Goal: Task Accomplishment & Management: Manage account settings

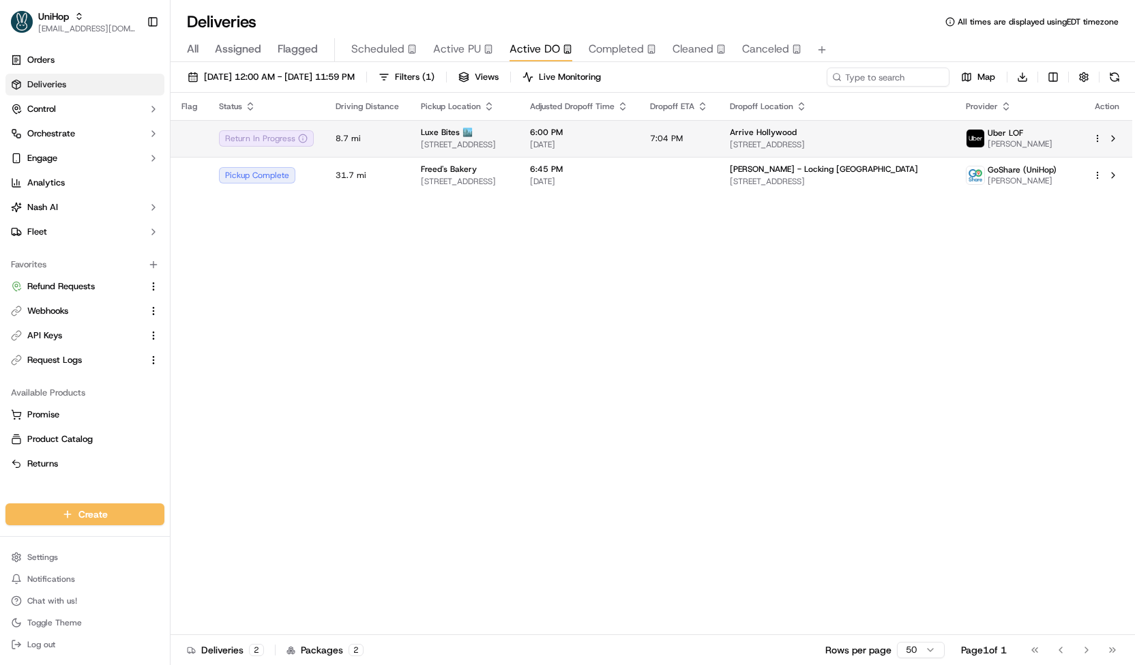
click at [469, 143] on span "[STREET_ADDRESS]" at bounding box center [464, 144] width 87 height 11
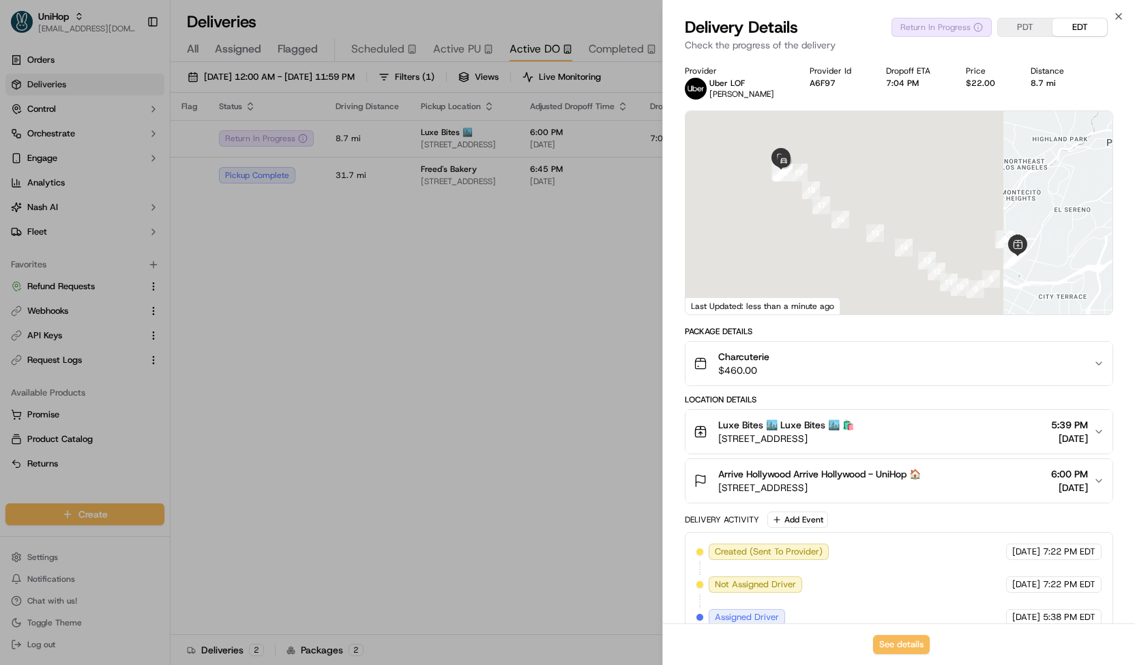
click at [918, 482] on span "[STREET_ADDRESS]" at bounding box center [819, 488] width 203 height 14
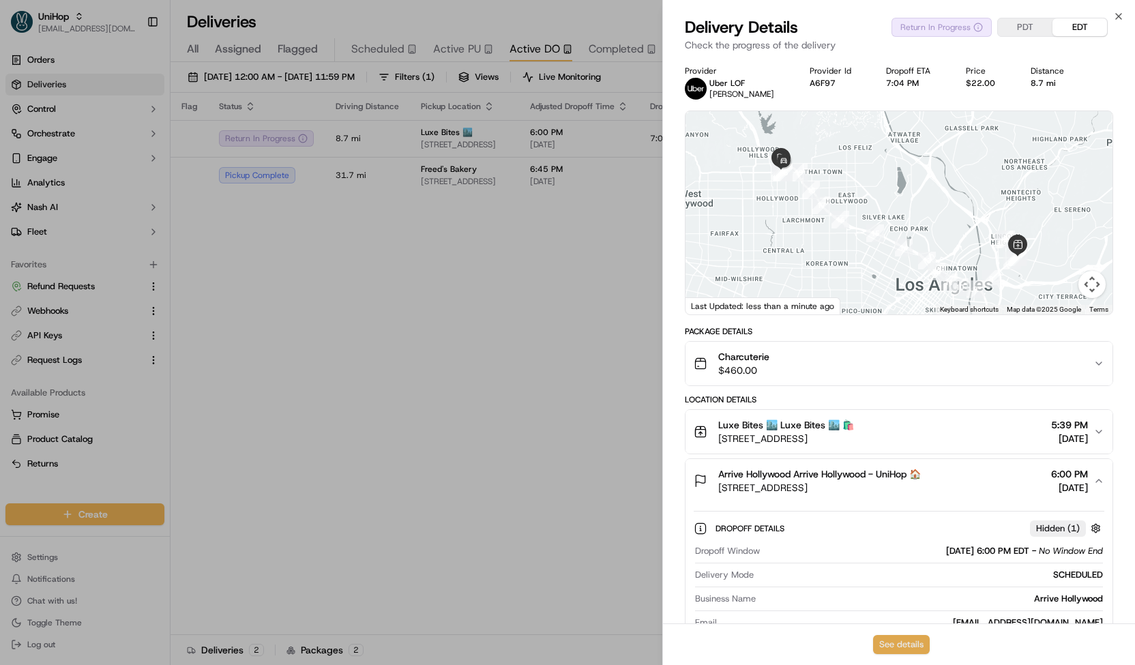
click at [898, 642] on button "See details" at bounding box center [901, 644] width 57 height 19
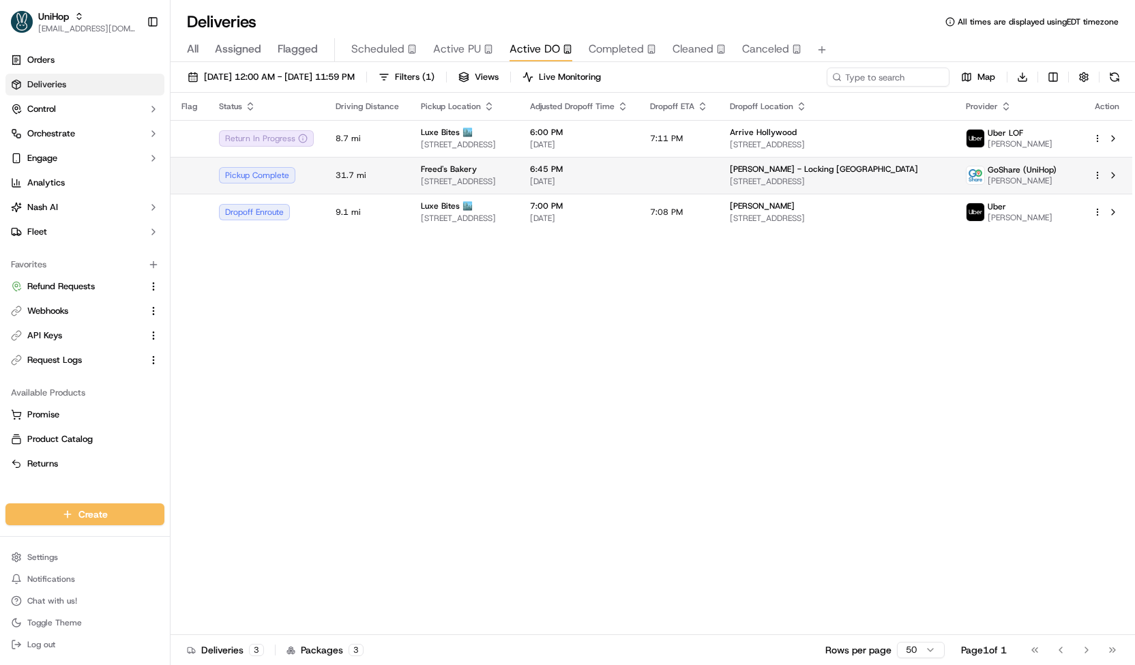
click at [438, 180] on span "9815 S Eastern Ave, Las Vegas, NV 89183, USA" at bounding box center [464, 181] width 87 height 11
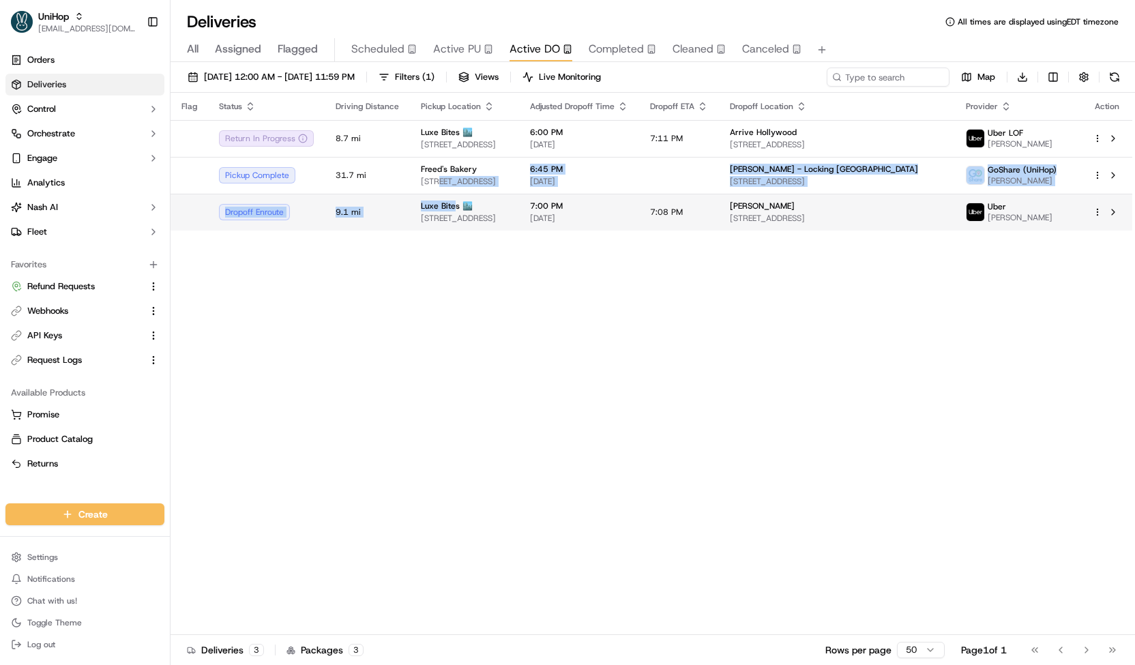
drag, startPoint x: 438, startPoint y: 180, endPoint x: 450, endPoint y: 199, distance: 22.3
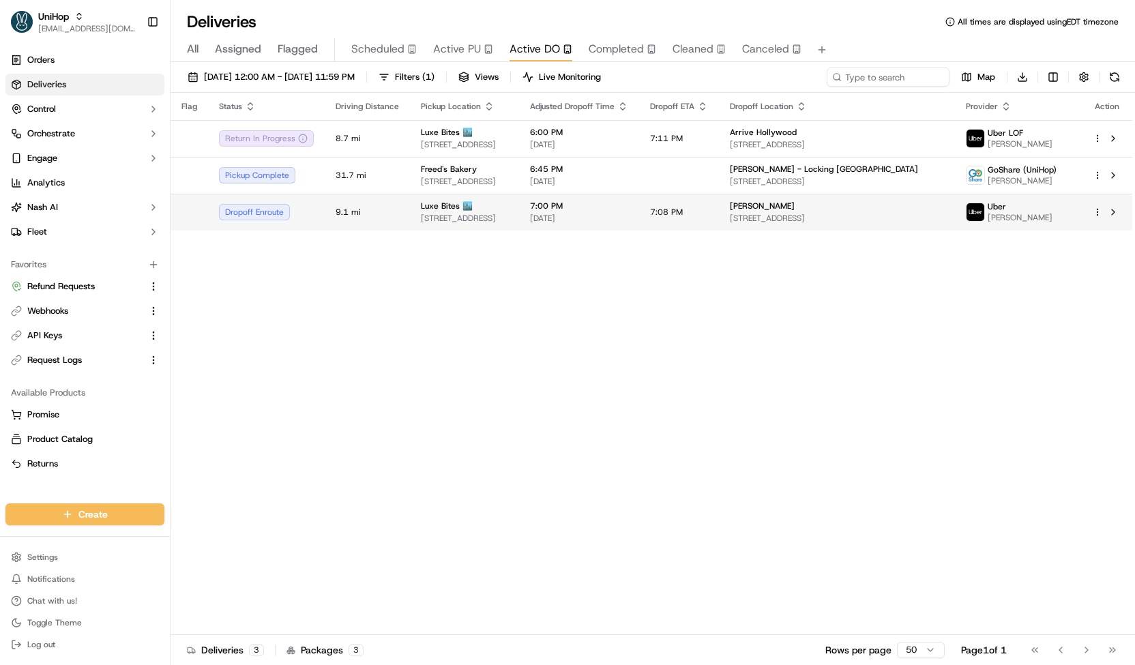
click at [472, 201] on div "Luxe Bites 🏙️" at bounding box center [464, 206] width 87 height 11
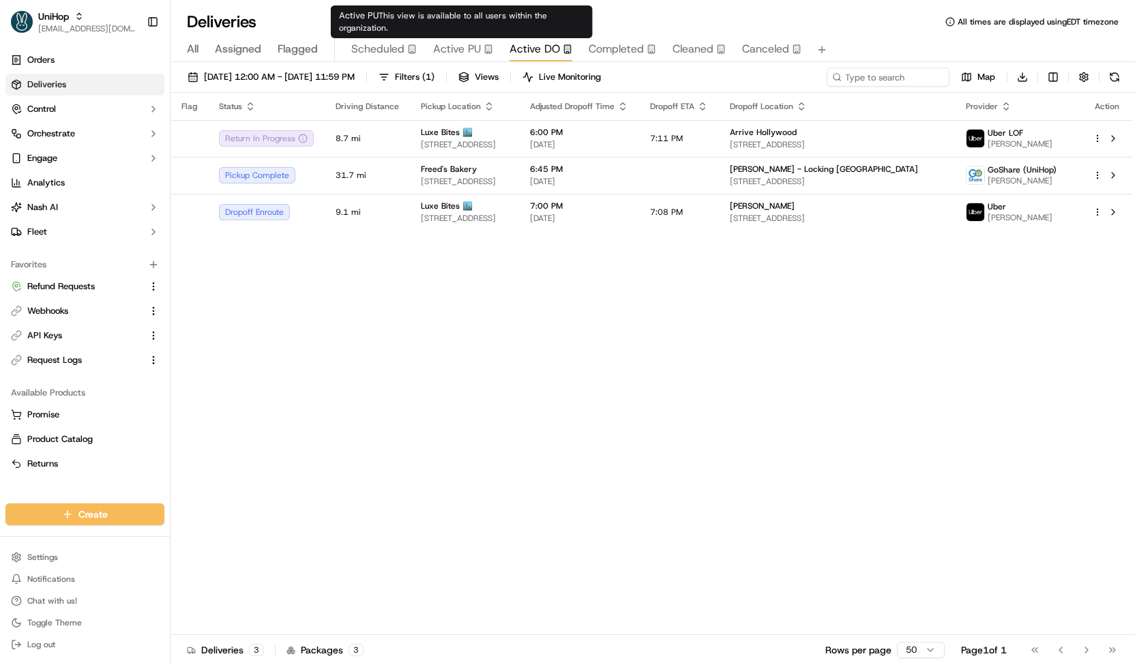
click at [404, 44] on div "Scheduled" at bounding box center [383, 49] width 65 height 16
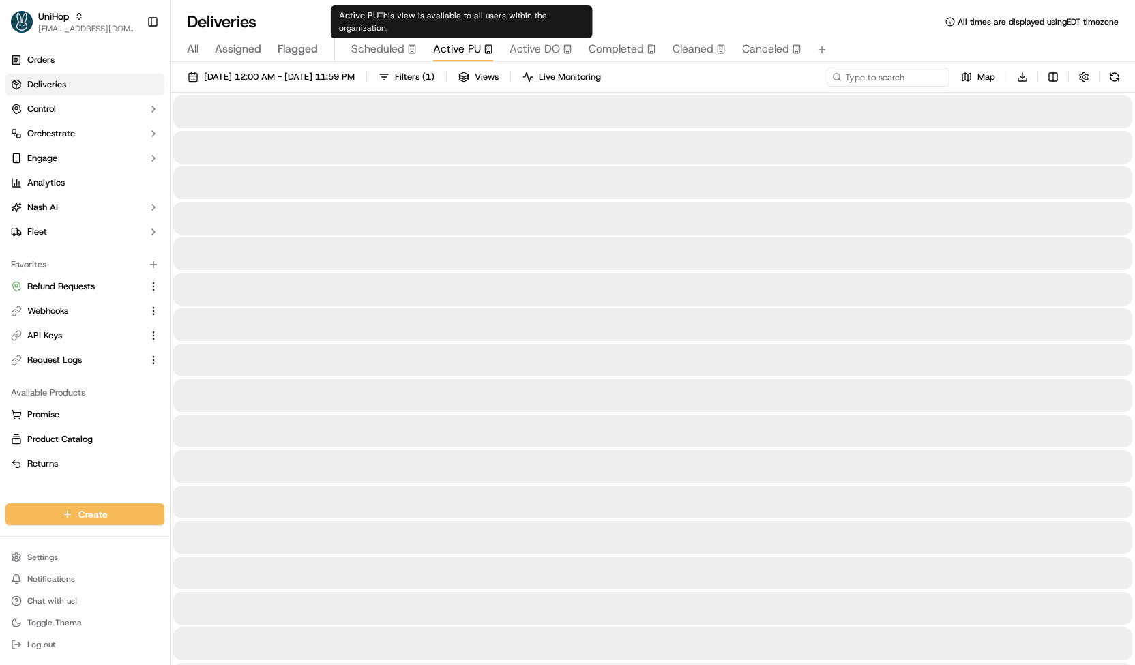
click at [459, 53] on span "Active PU" at bounding box center [457, 49] width 48 height 16
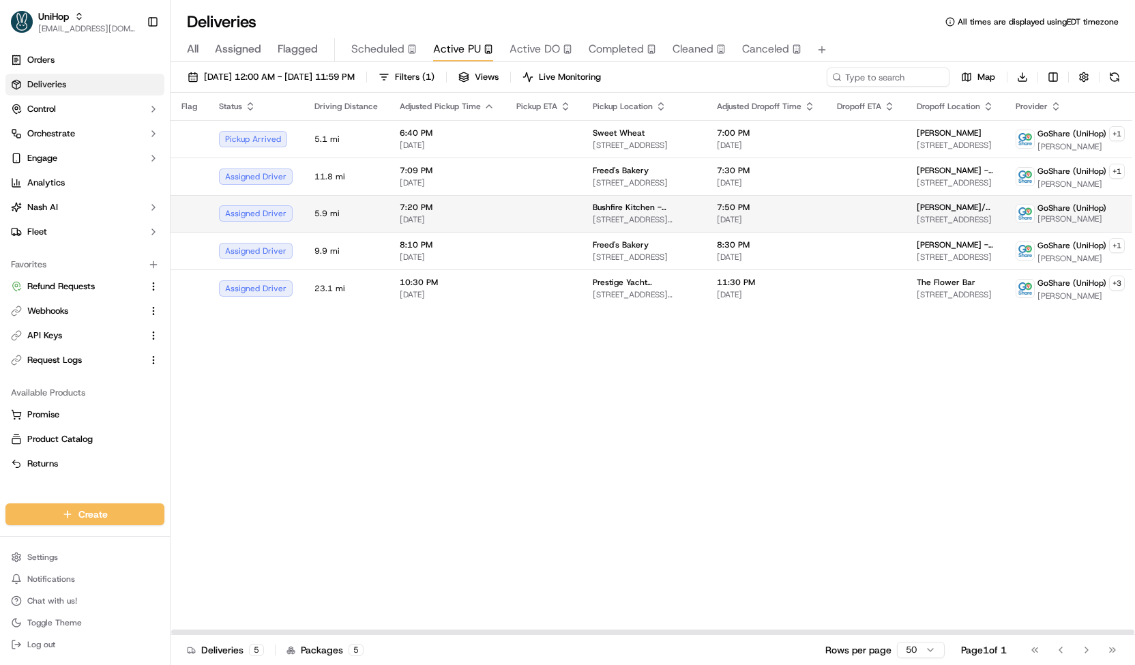
click at [498, 215] on td "7:20 PM Sep 20 2025" at bounding box center [447, 213] width 117 height 37
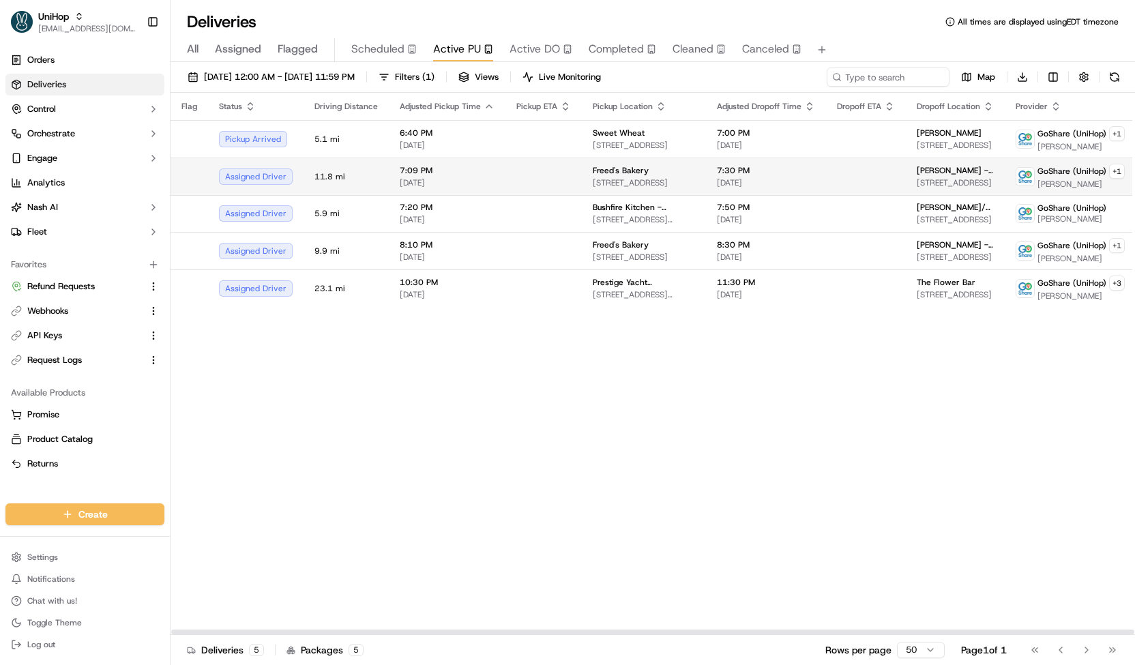
click at [514, 179] on td at bounding box center [543, 177] width 76 height 38
click at [520, 177] on td at bounding box center [543, 177] width 76 height 38
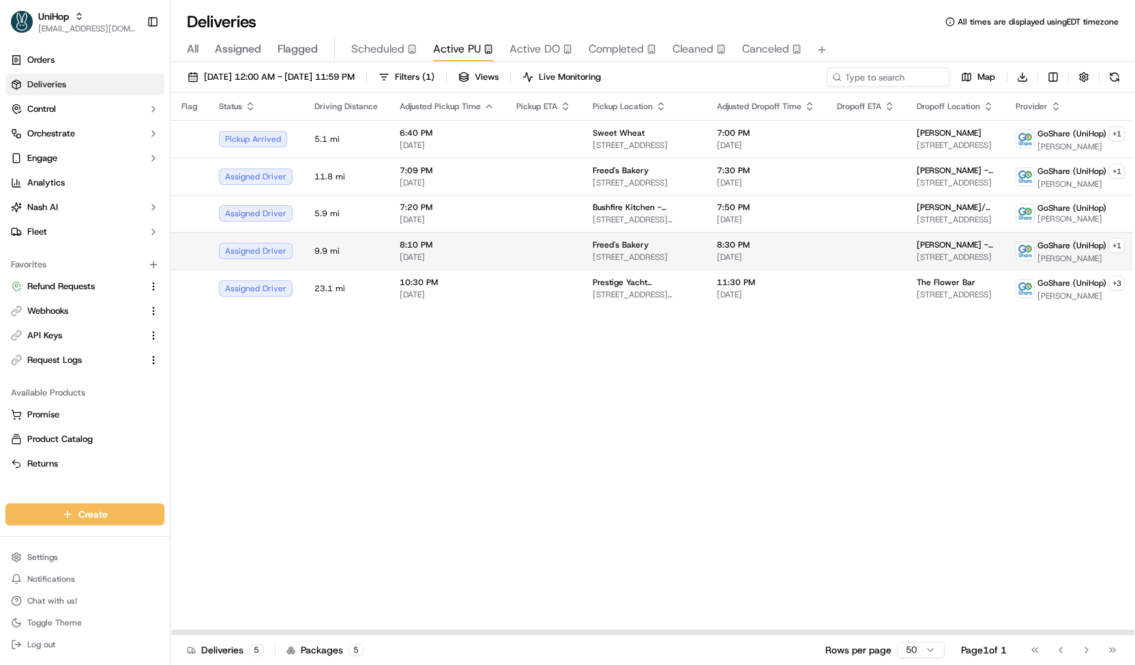
click at [568, 237] on td at bounding box center [543, 251] width 76 height 38
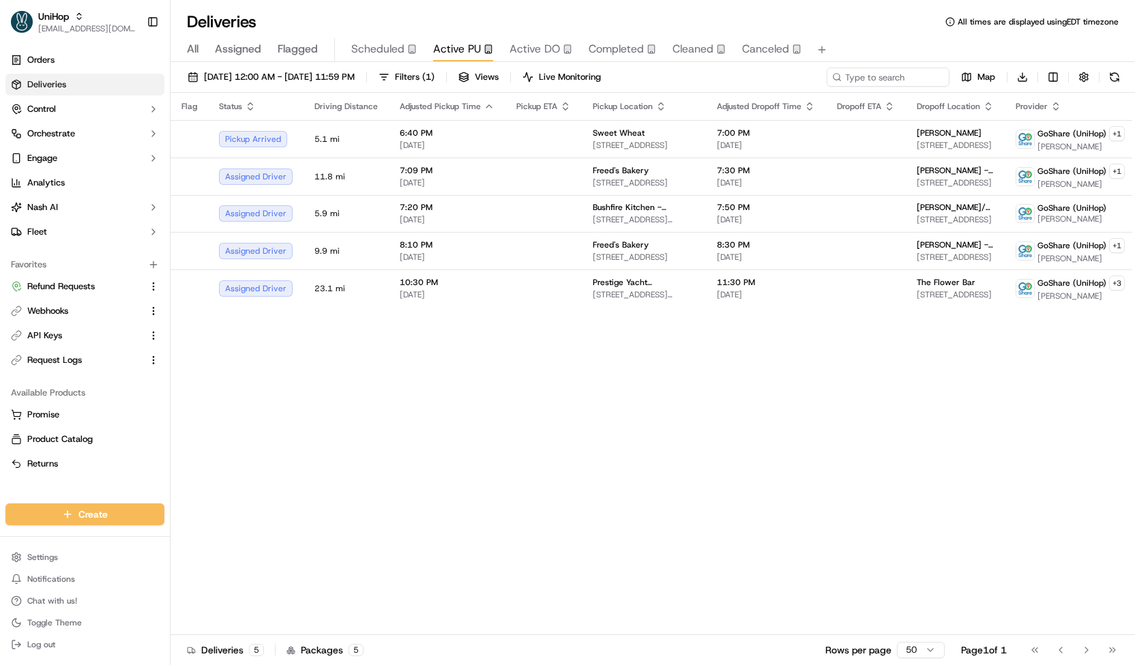
click at [392, 55] on span "Scheduled" at bounding box center [377, 49] width 53 height 16
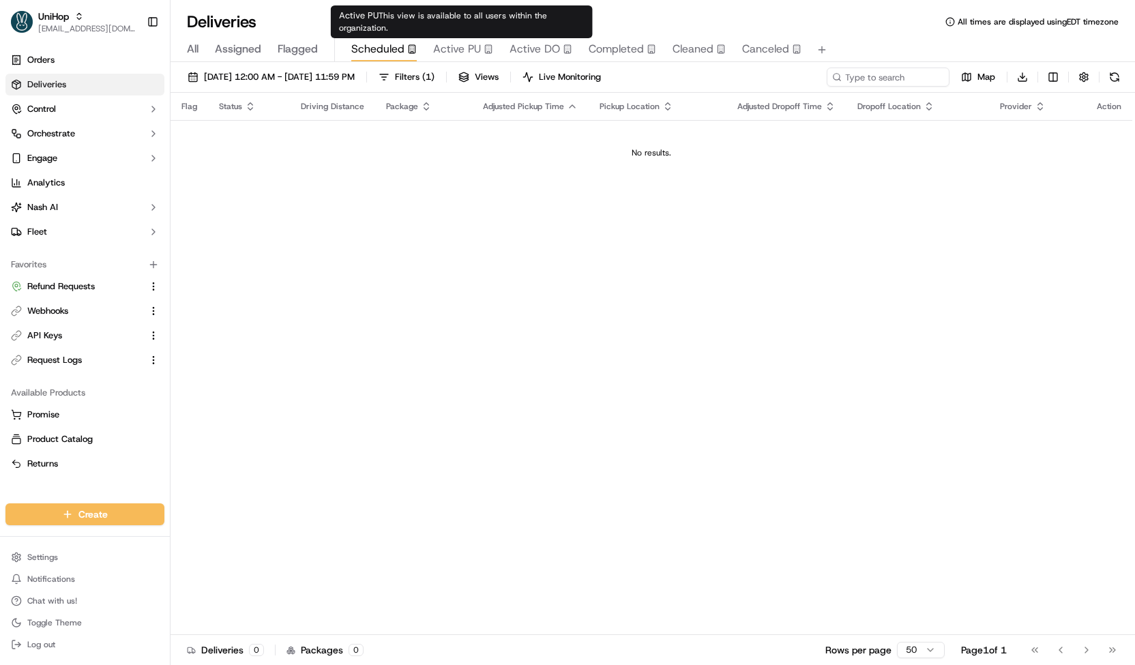
click at [475, 48] on span "Active PU" at bounding box center [457, 49] width 48 height 16
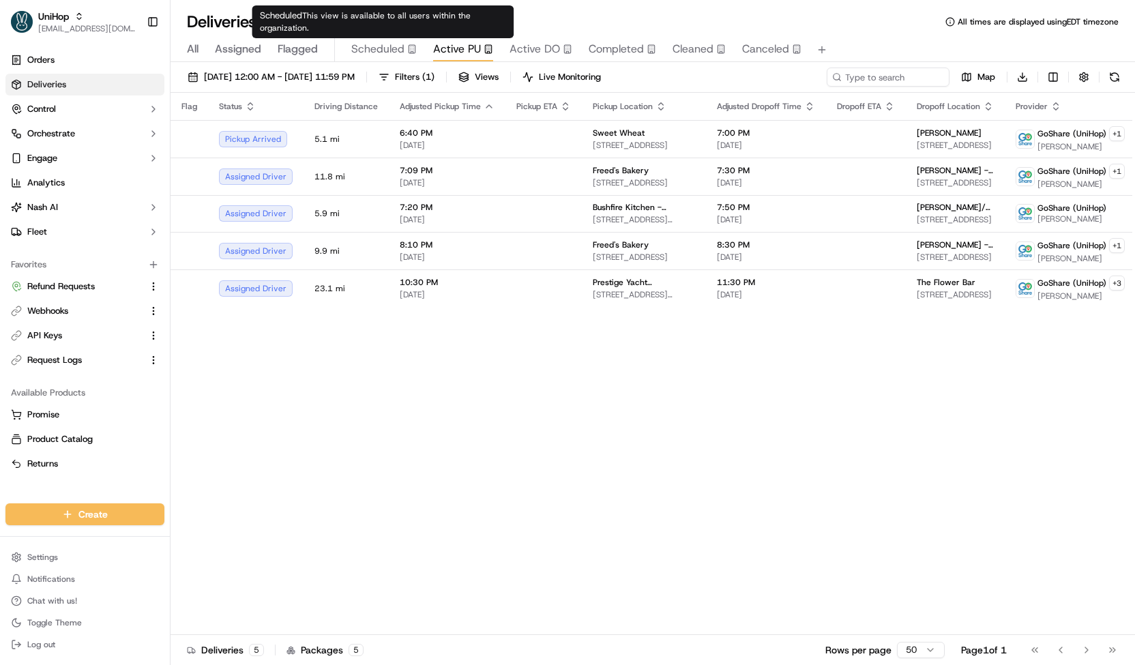
click at [369, 47] on span "Scheduled" at bounding box center [377, 49] width 53 height 16
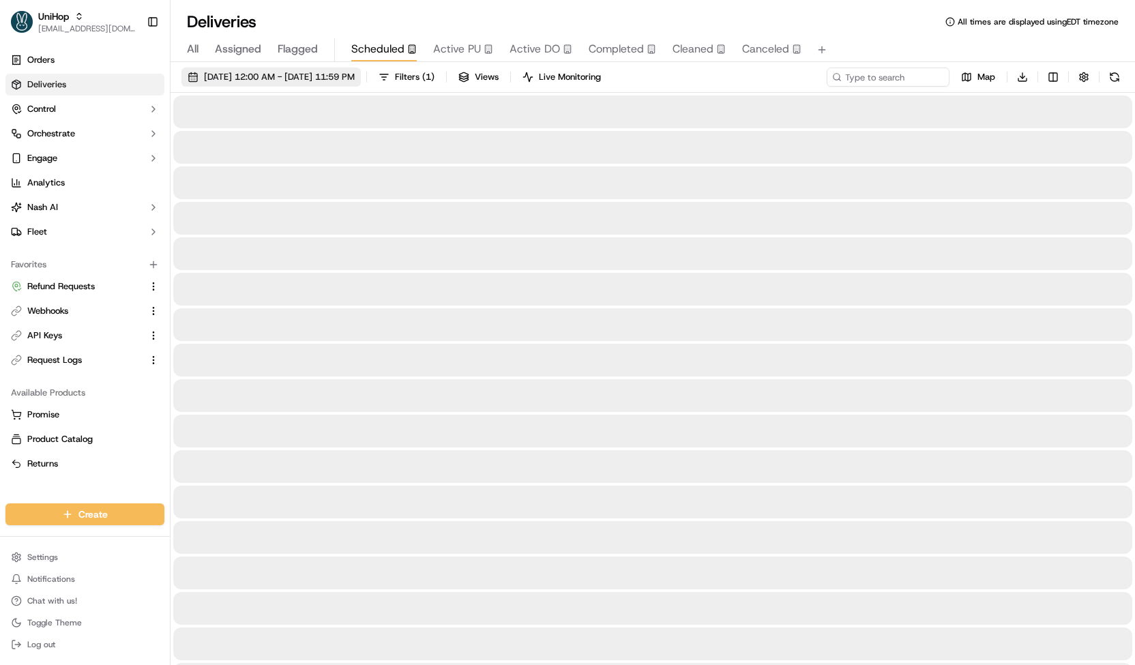
click at [341, 74] on span "Sep 20 2025 12:00 AM - Sep 20 2025 11:59 PM" at bounding box center [279, 77] width 151 height 12
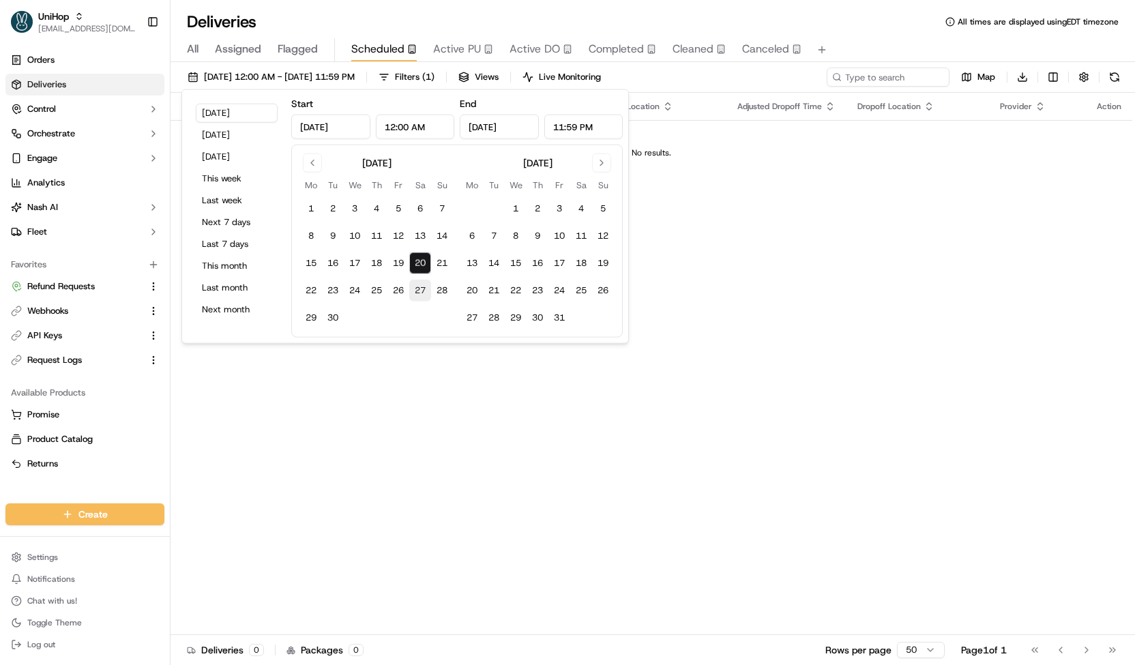
click at [426, 287] on button "27" at bounding box center [420, 291] width 22 height 22
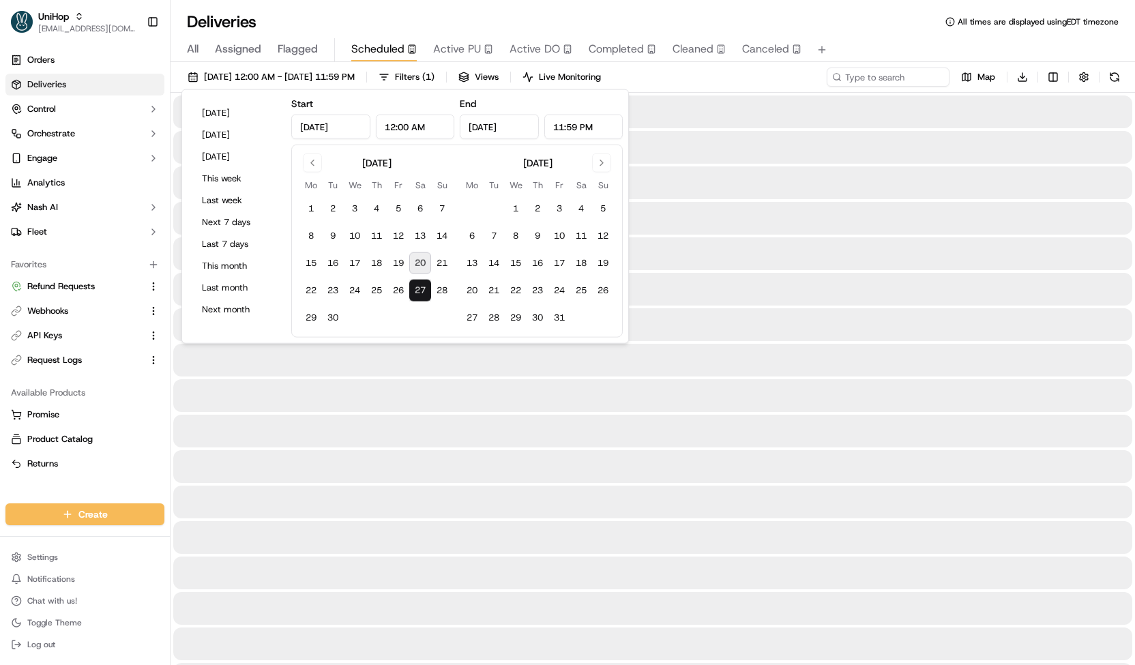
type input "Sep 27, 2025"
click at [426, 287] on button "27" at bounding box center [420, 291] width 22 height 22
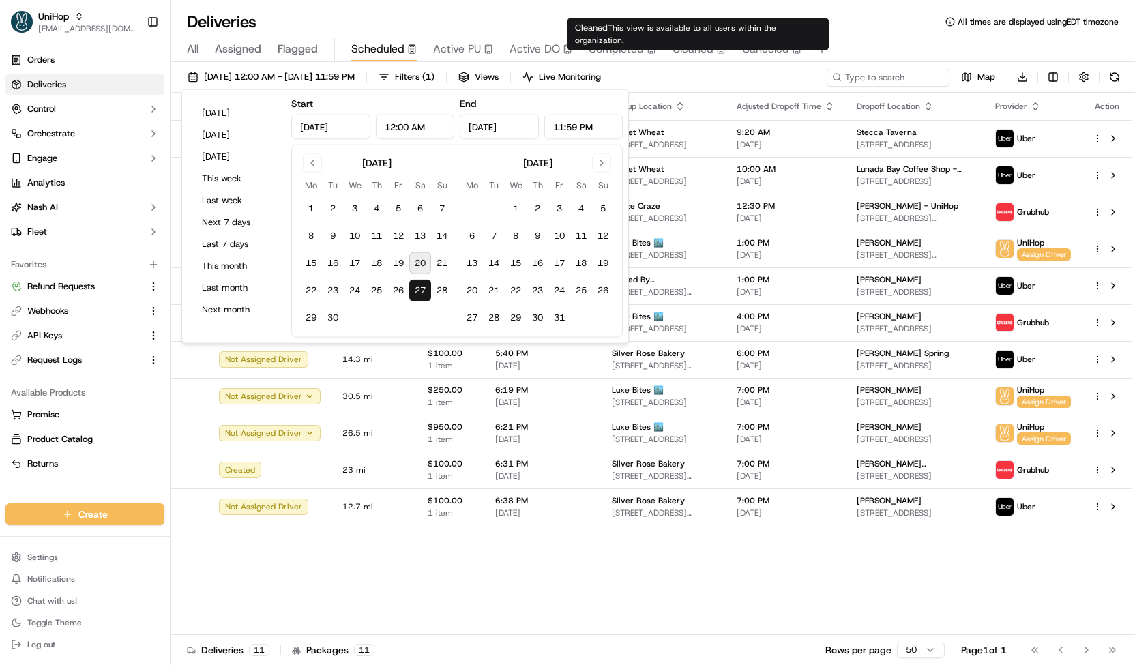
click at [711, 69] on div "Sep 27 2025 12:00 AM - Sep 27 2025 11:59 PM Filters ( 1 ) Views Live Monitoring…" at bounding box center [653, 80] width 965 height 25
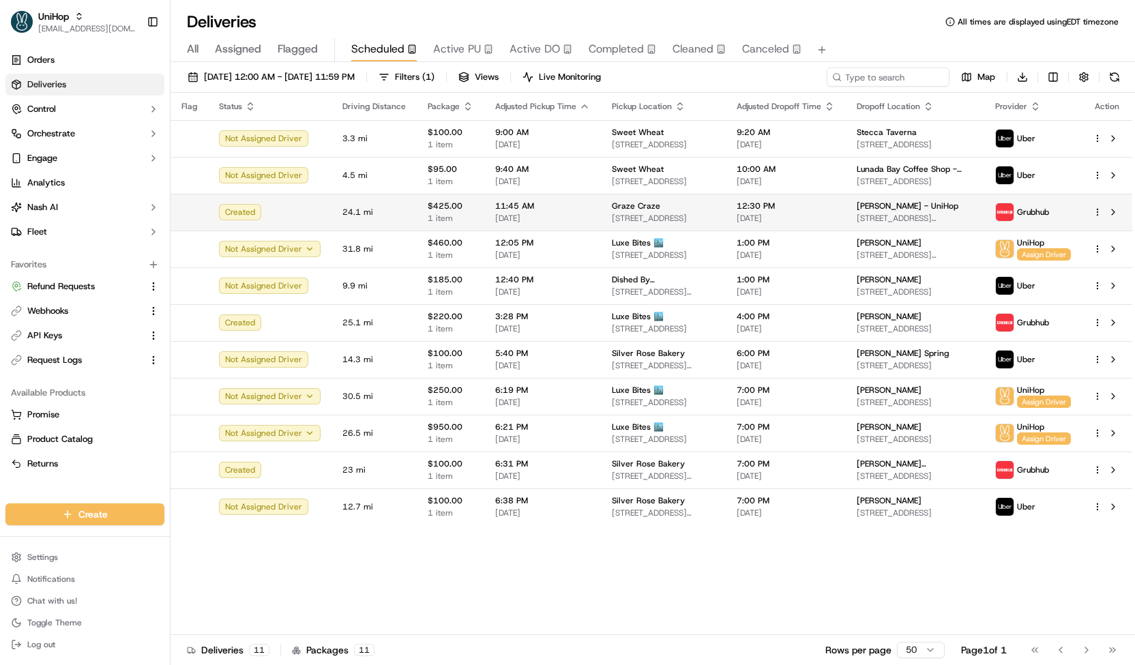
click at [618, 222] on span "3373 S Morgans Point Rd Suite 305, Mt Pleasant, SC 29466, USA" at bounding box center [663, 218] width 103 height 11
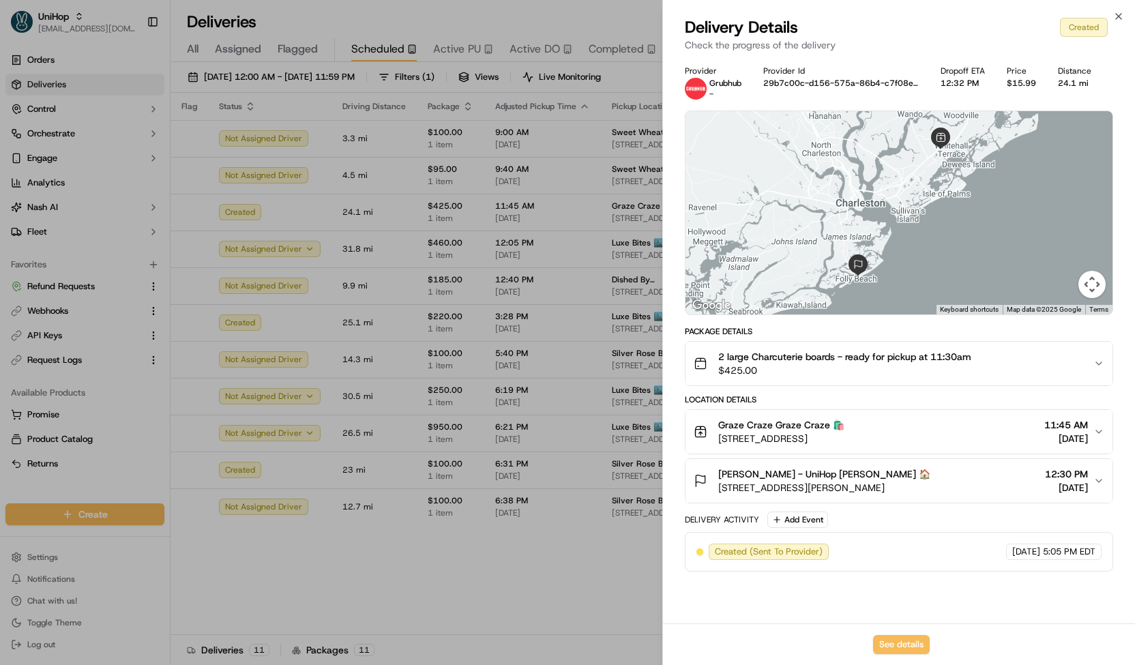
click at [830, 364] on span "$425.00" at bounding box center [844, 371] width 253 height 14
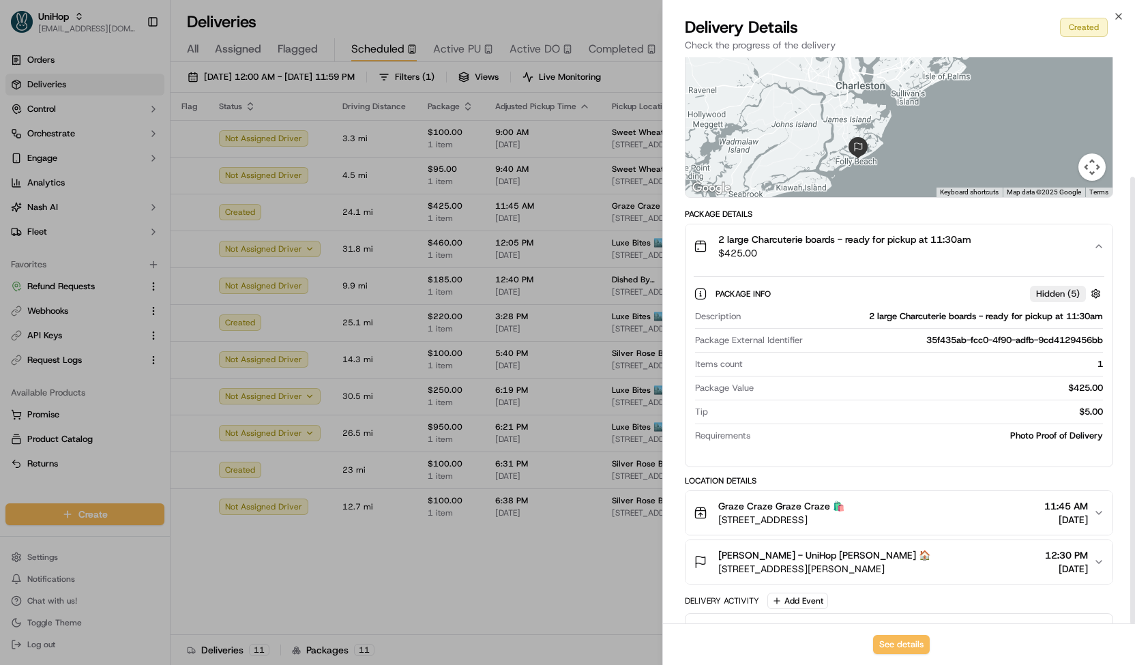
scroll to position [151, 0]
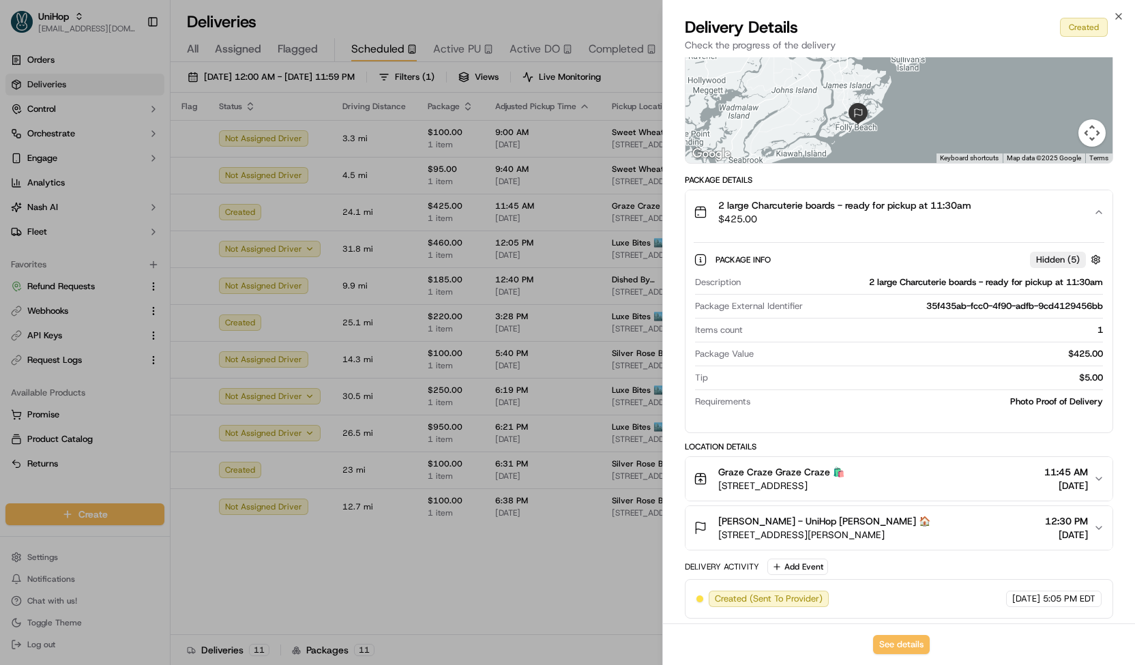
click at [844, 475] on div "Graze Craze Graze Craze 🛍️" at bounding box center [781, 472] width 126 height 14
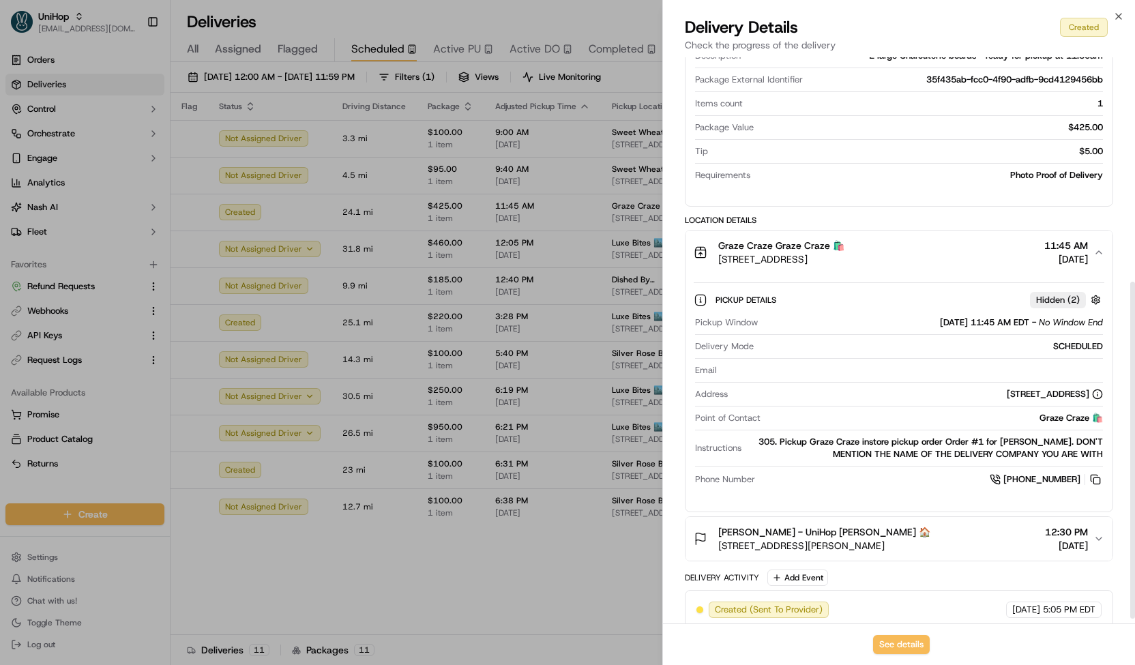
scroll to position [377, 0]
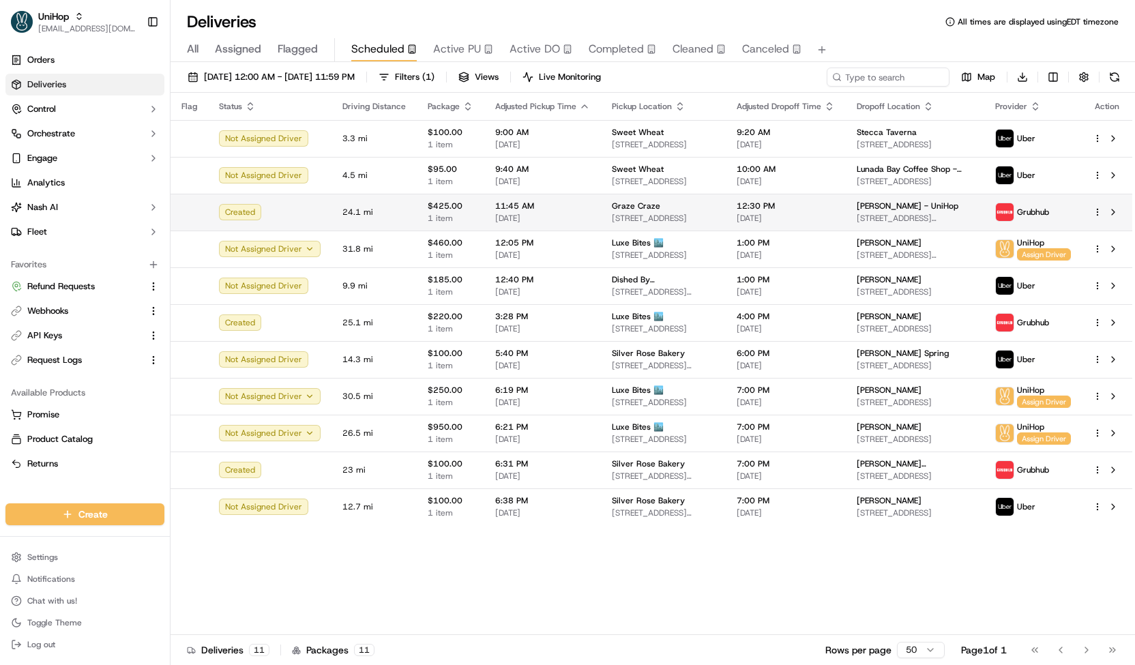
drag, startPoint x: 606, startPoint y: 207, endPoint x: 691, endPoint y: 217, distance: 85.9
click at [691, 217] on div "Graze Craze 3373 S Morgans Point Rd Suite 305, Mt Pleasant, SC 29466, USA" at bounding box center [663, 212] width 103 height 23
copy div "Graze Craze 3373 S Morgans Point"
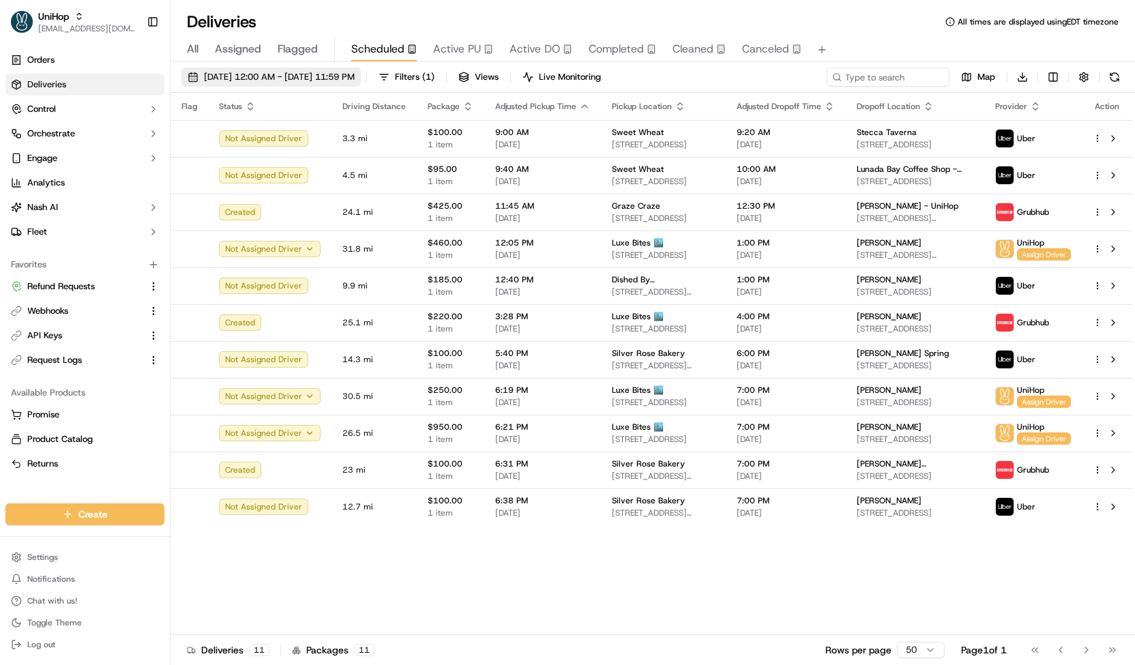
click at [355, 74] on span "Sep 27 2025 12:00 AM - Sep 27 2025 11:59 PM" at bounding box center [279, 77] width 151 height 12
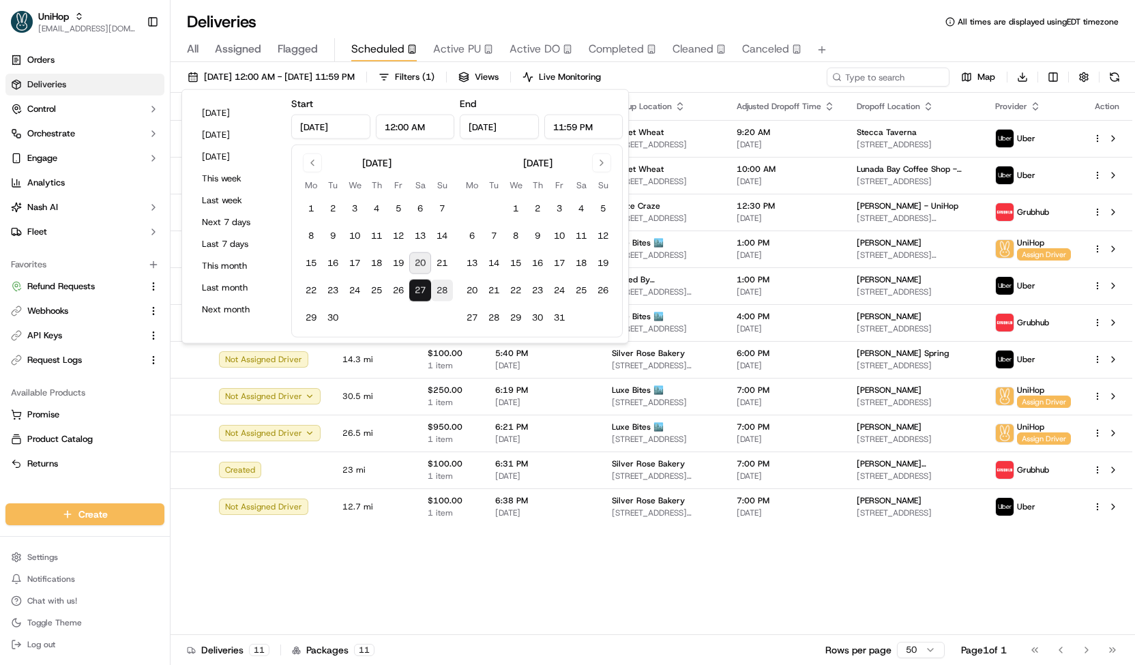
click at [434, 289] on button "28" at bounding box center [442, 291] width 22 height 22
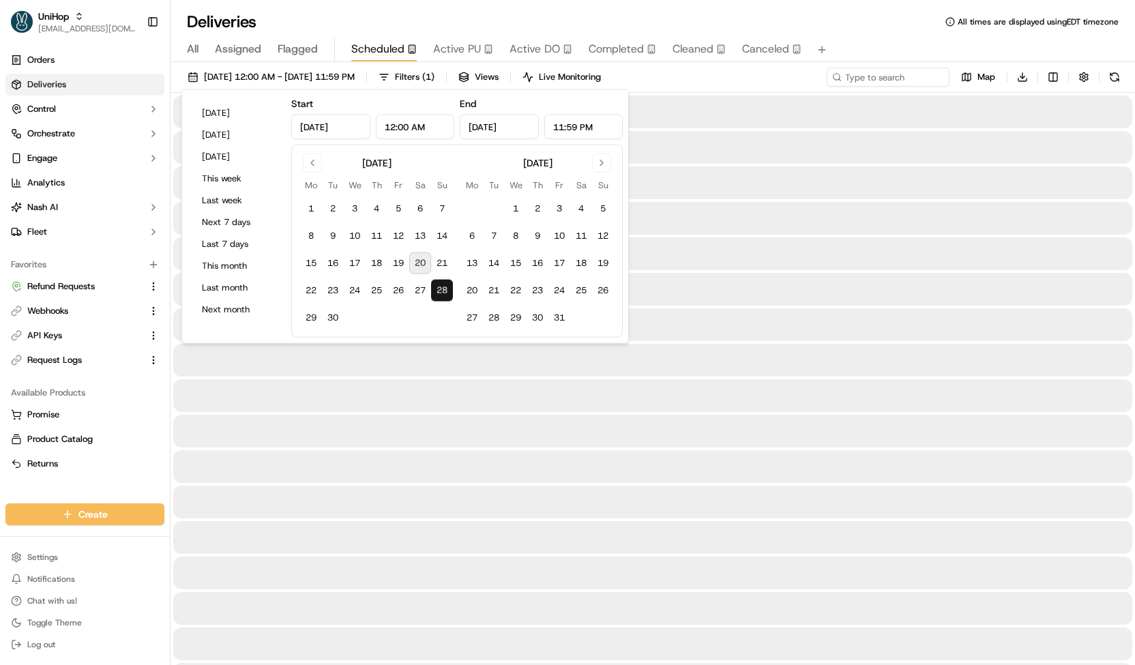
type input "Sep 28, 2025"
click at [434, 289] on button "28" at bounding box center [442, 291] width 22 height 22
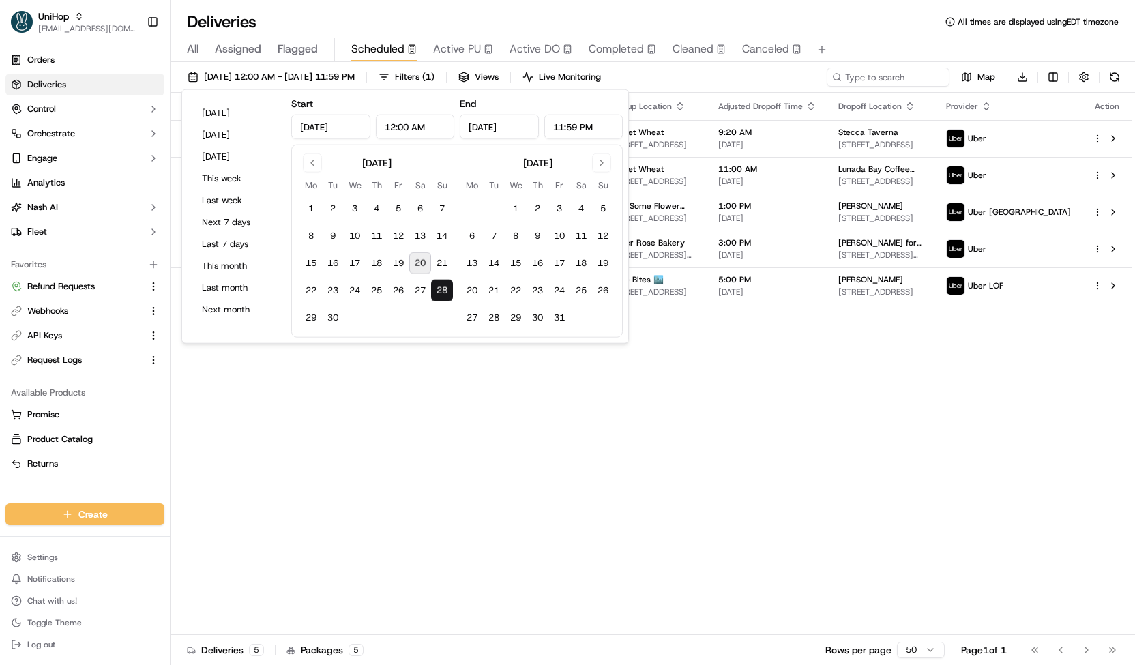
click at [682, 82] on div "Sep 28 2025 12:00 AM - Sep 28 2025 11:59 PM Filters ( 1 ) Views Live Monitoring…" at bounding box center [653, 80] width 965 height 25
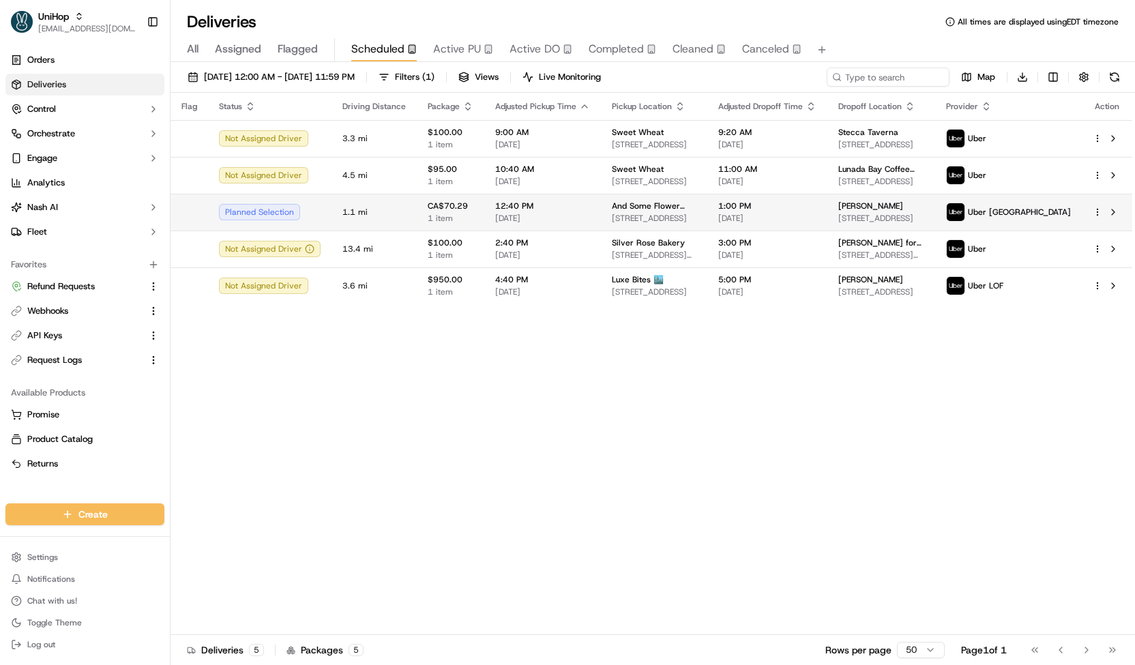
click at [495, 217] on span "Sep 28 2025" at bounding box center [542, 218] width 95 height 11
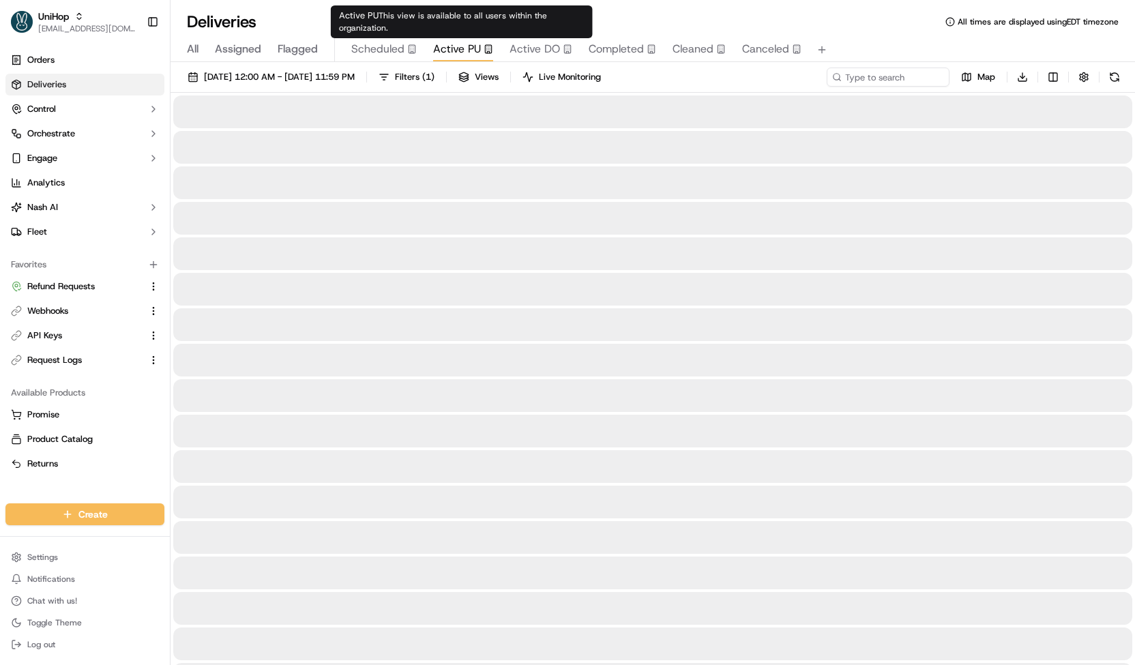
click at [458, 53] on span "Active PU" at bounding box center [457, 49] width 48 height 16
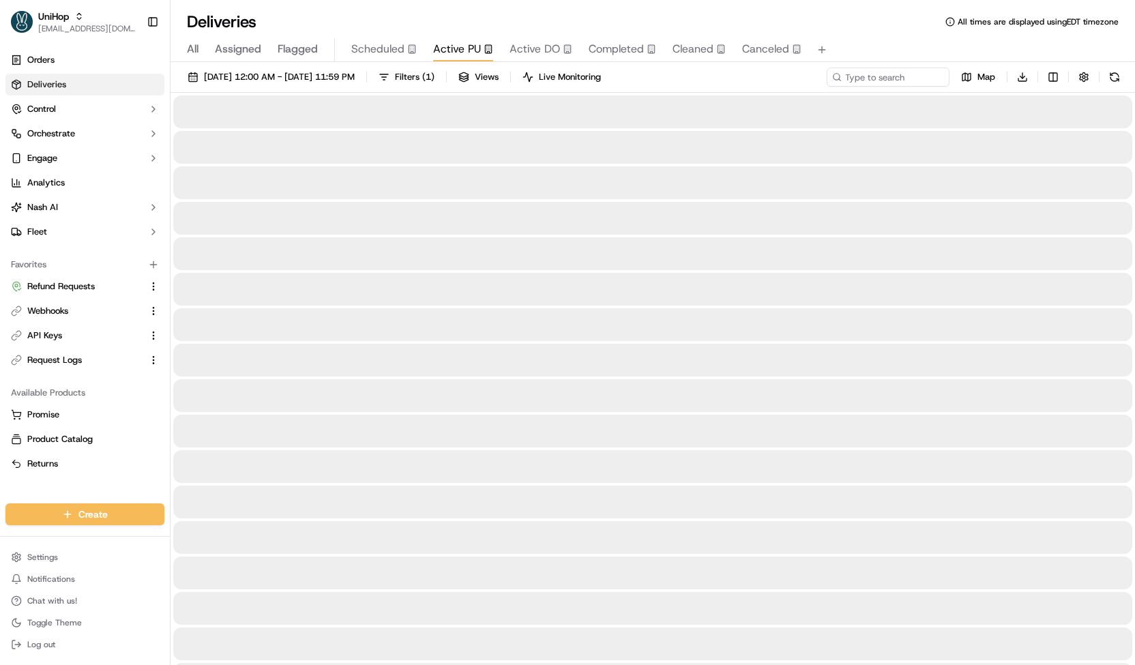
click at [364, 87] on div "Sep 20 2025 12:00 AM - Sep 20 2025 11:59 PM Filters ( 1 ) Views Live Monitoring…" at bounding box center [653, 80] width 965 height 25
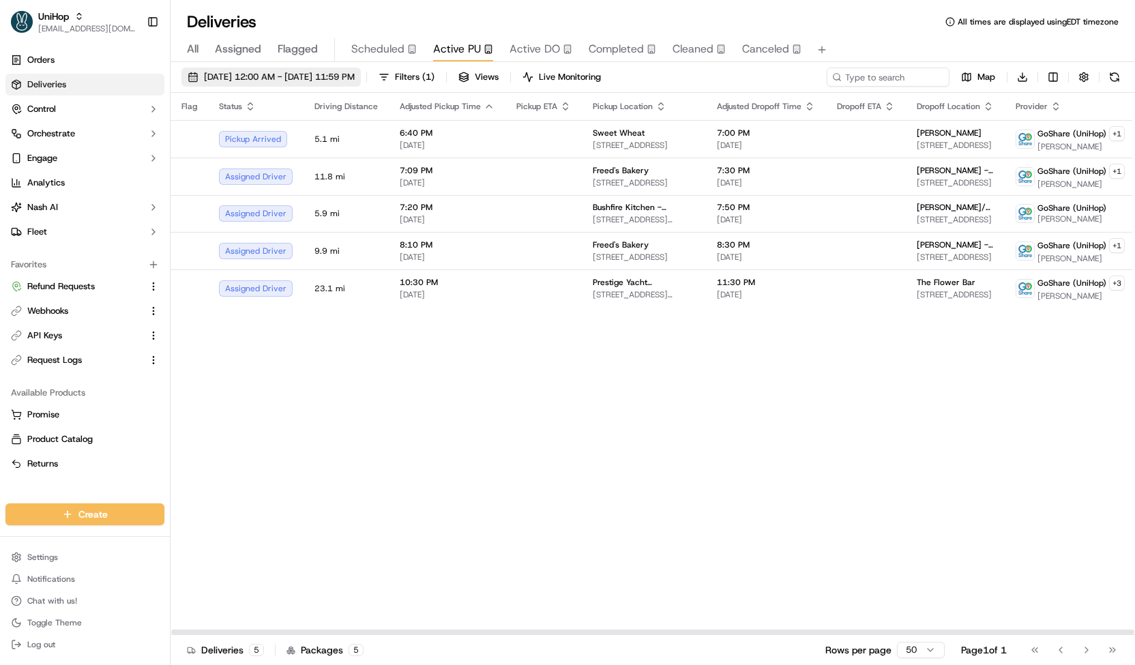
click at [355, 76] on span "Sep 20 2025 12:00 AM - Sep 20 2025 11:59 PM" at bounding box center [279, 77] width 151 height 12
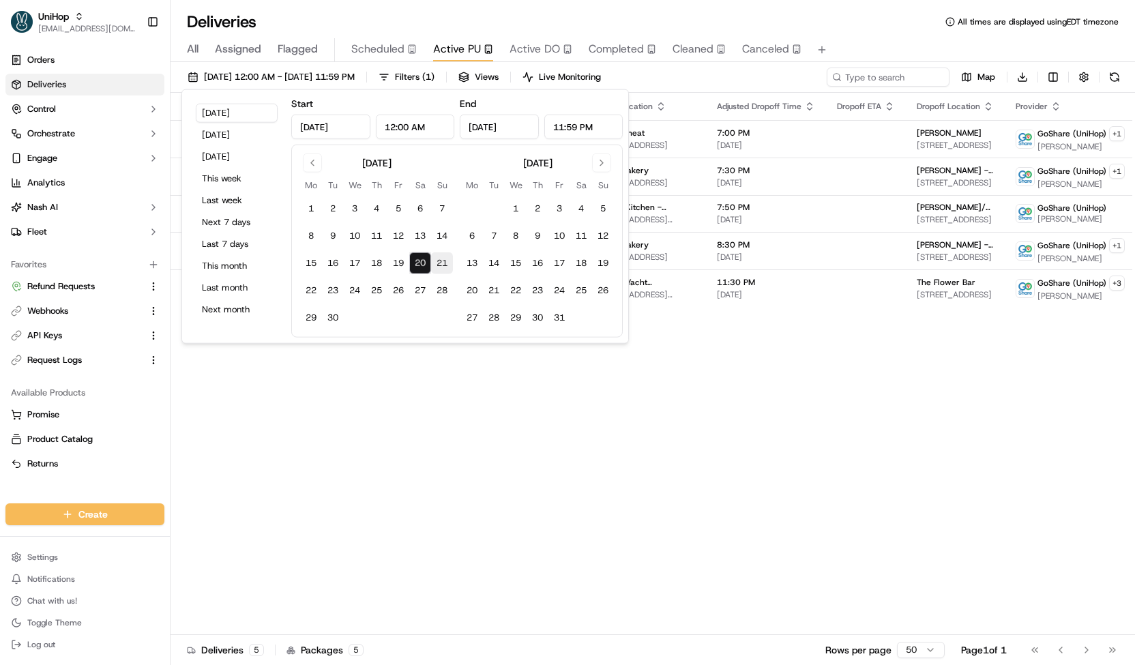
click at [440, 263] on button "21" at bounding box center [442, 263] width 22 height 22
type input "Sep 21, 2025"
click at [440, 263] on button "21" at bounding box center [442, 263] width 22 height 22
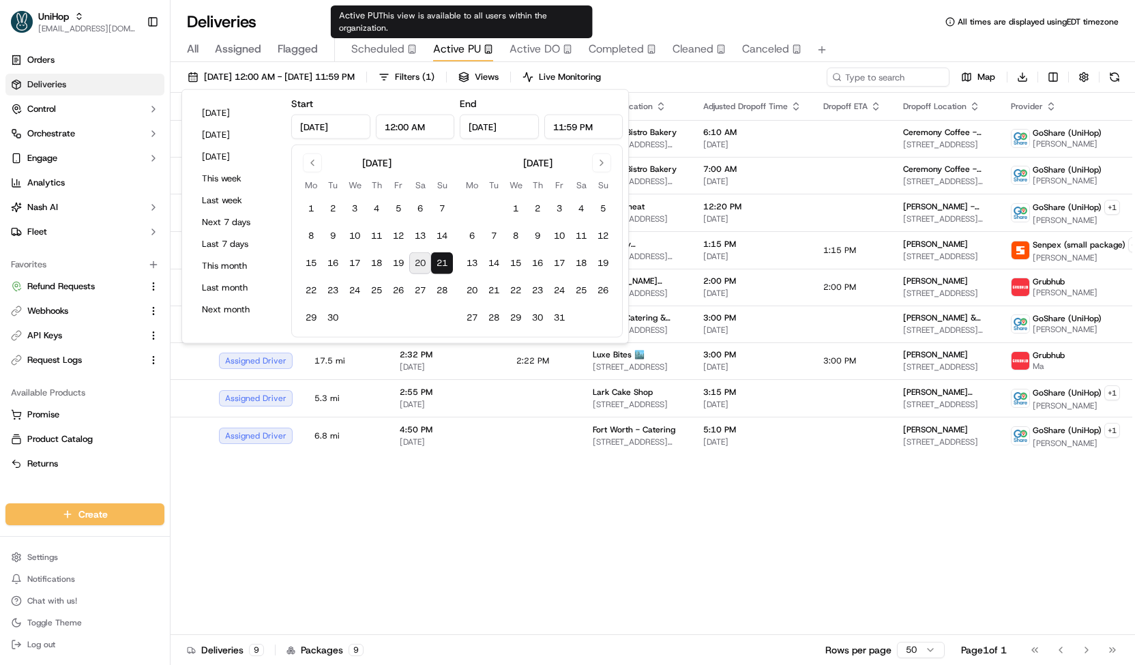
click at [643, 17] on div "Deliveries All times are displayed using EDT timezone" at bounding box center [653, 22] width 965 height 22
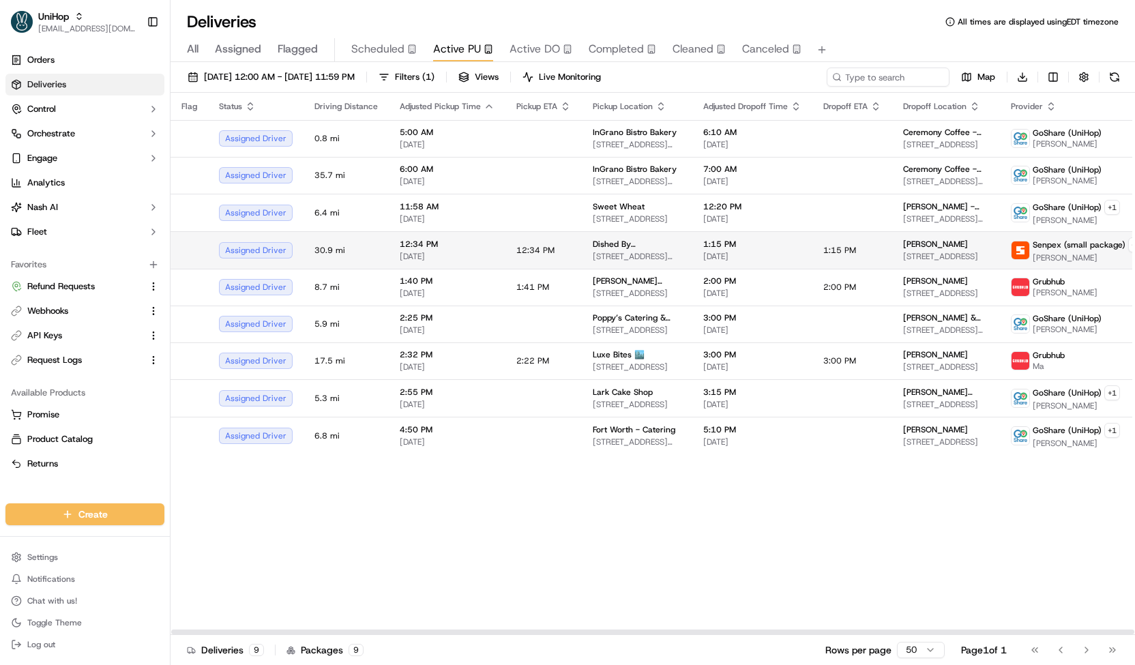
click at [511, 239] on td "12:34 PM" at bounding box center [543, 250] width 76 height 38
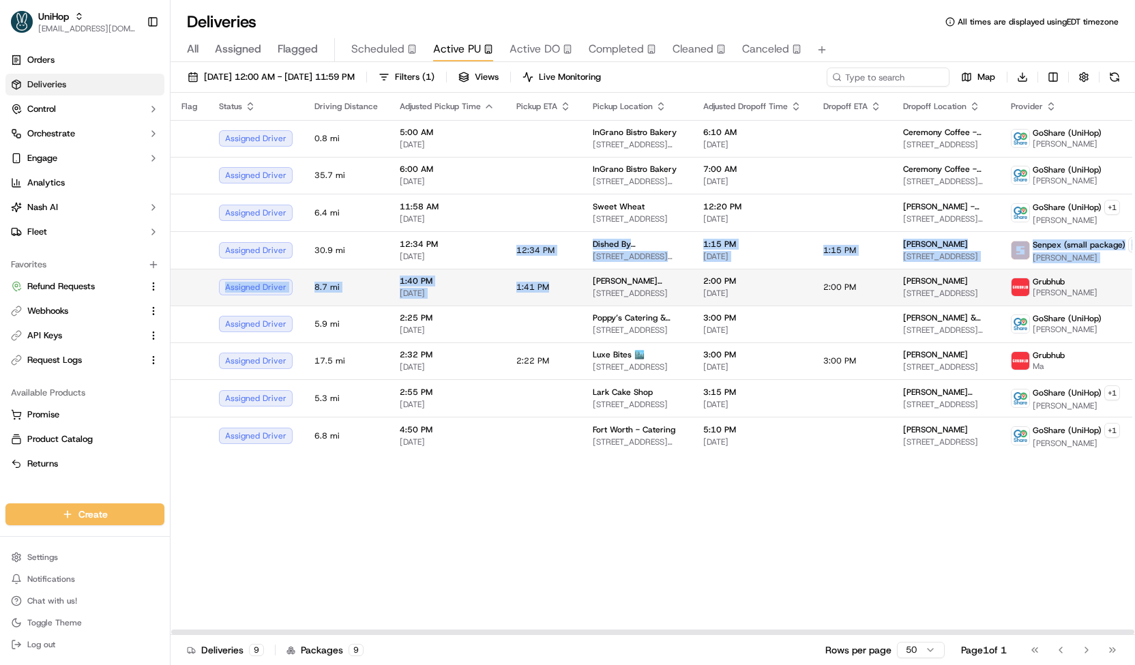
drag, startPoint x: 511, startPoint y: 239, endPoint x: 565, endPoint y: 299, distance: 80.7
click at [574, 295] on td "1:41 PM" at bounding box center [543, 287] width 76 height 37
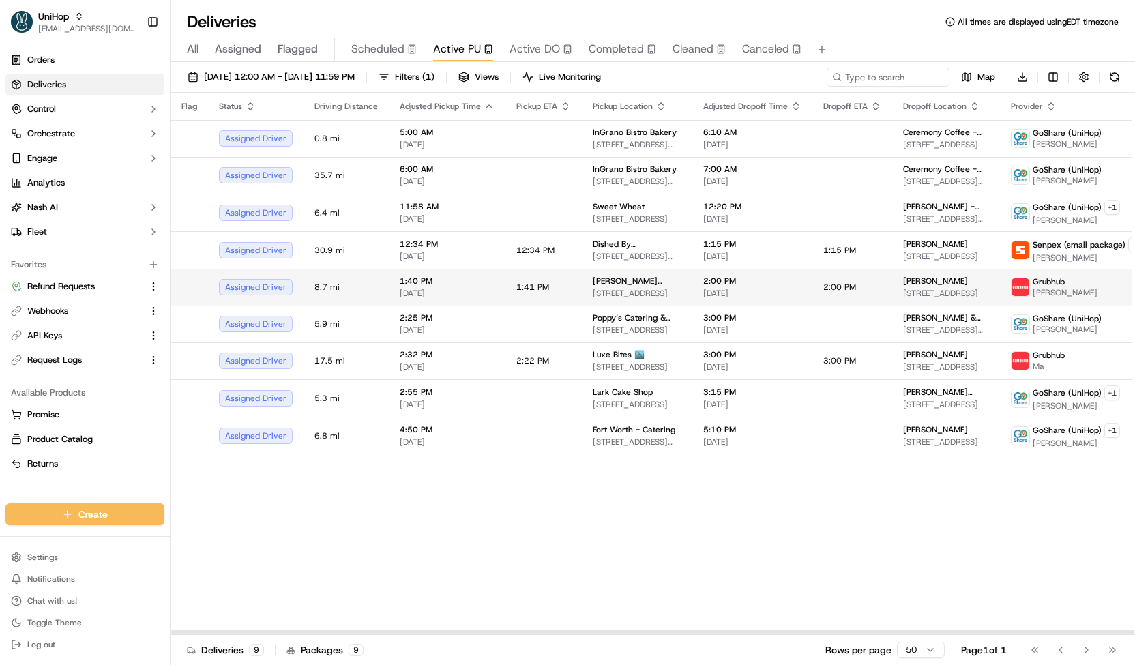
click at [574, 295] on td "1:41 PM" at bounding box center [543, 287] width 76 height 37
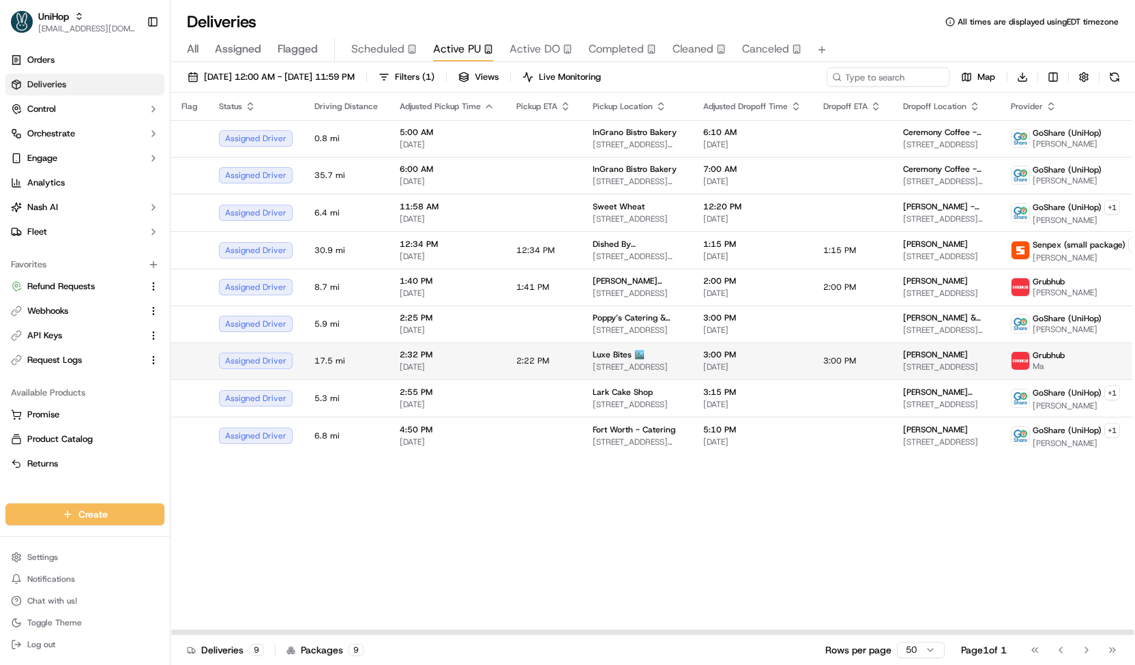
click at [596, 371] on td "Luxe Bites 🏙️ 3317 N Mission Rd k1, Los Angeles, CA 90031, USA" at bounding box center [637, 360] width 111 height 37
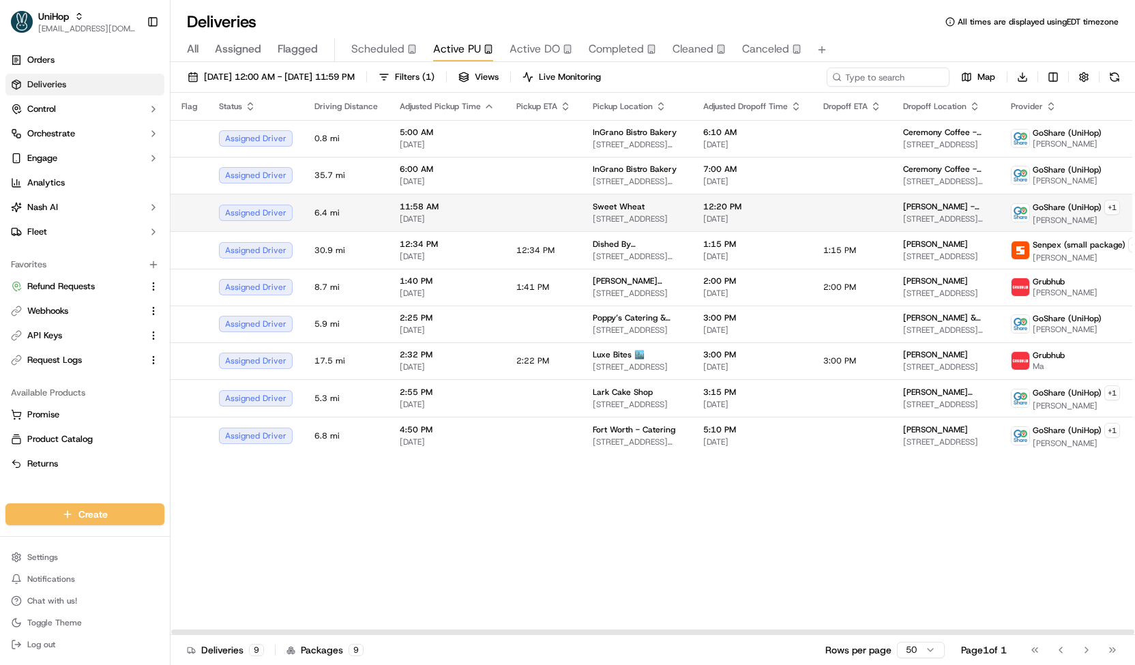
click at [598, 201] on span "Sweet Wheat" at bounding box center [619, 206] width 52 height 11
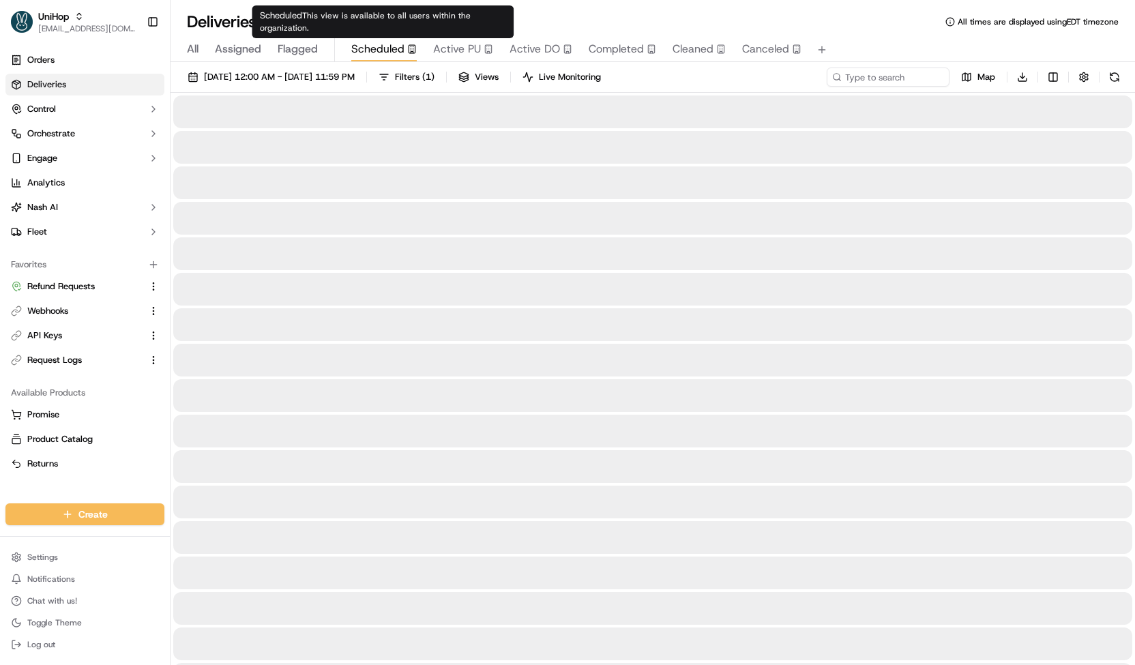
click at [376, 40] on body "UniHop contact@unihop.app Toggle Sidebar Orders Deliveries Control Orchestrate …" at bounding box center [567, 332] width 1135 height 665
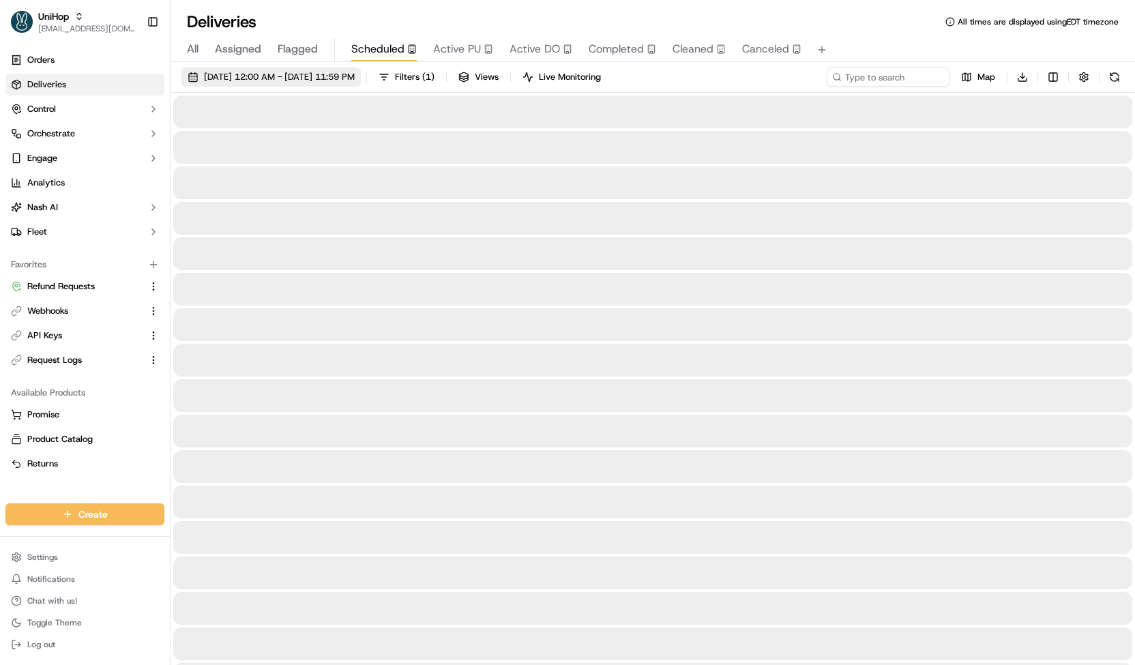
click at [351, 80] on span "Sep 20 2025 12:00 AM - Sep 20 2025 11:59 PM" at bounding box center [279, 77] width 151 height 12
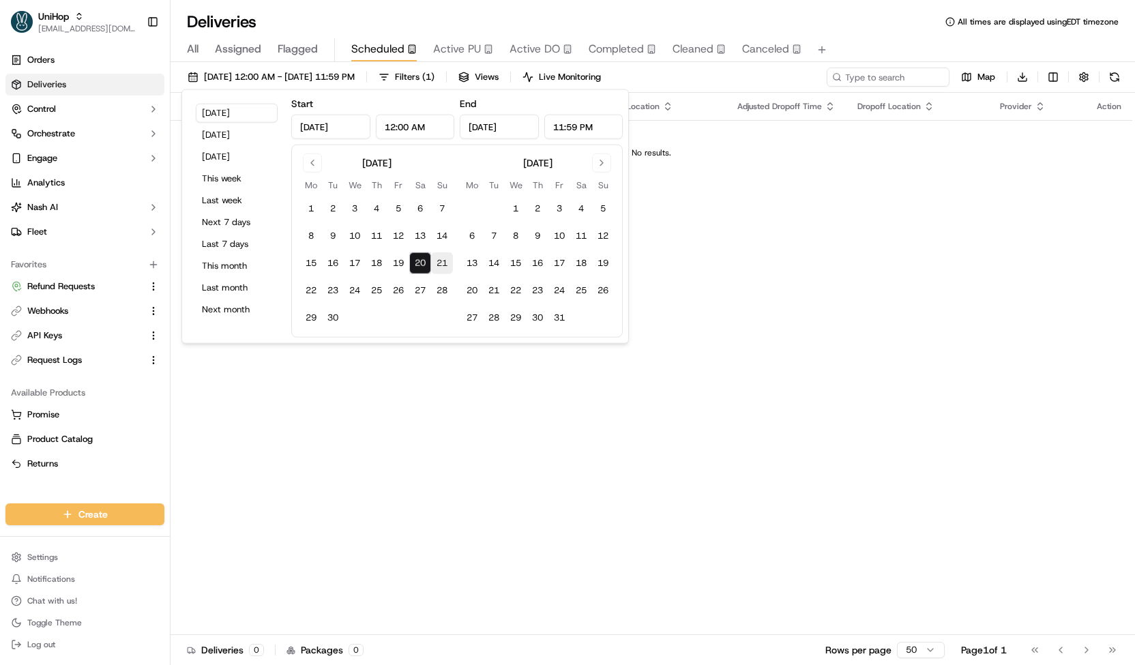
click at [439, 258] on button "21" at bounding box center [442, 263] width 22 height 22
type input "Sep 21, 2025"
click at [439, 258] on button "21" at bounding box center [442, 263] width 22 height 22
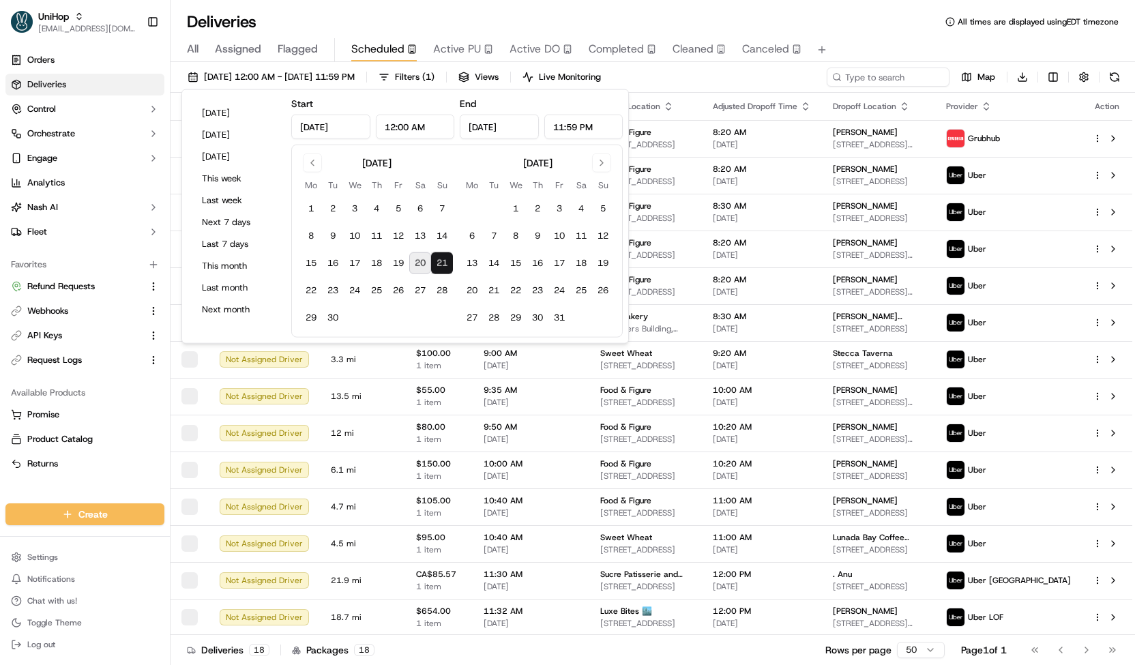
click at [743, 85] on div "Sep 21 2025 12:00 AM - Sep 21 2025 11:59 PM Filters ( 1 ) Views Live Monitoring…" at bounding box center [653, 80] width 965 height 25
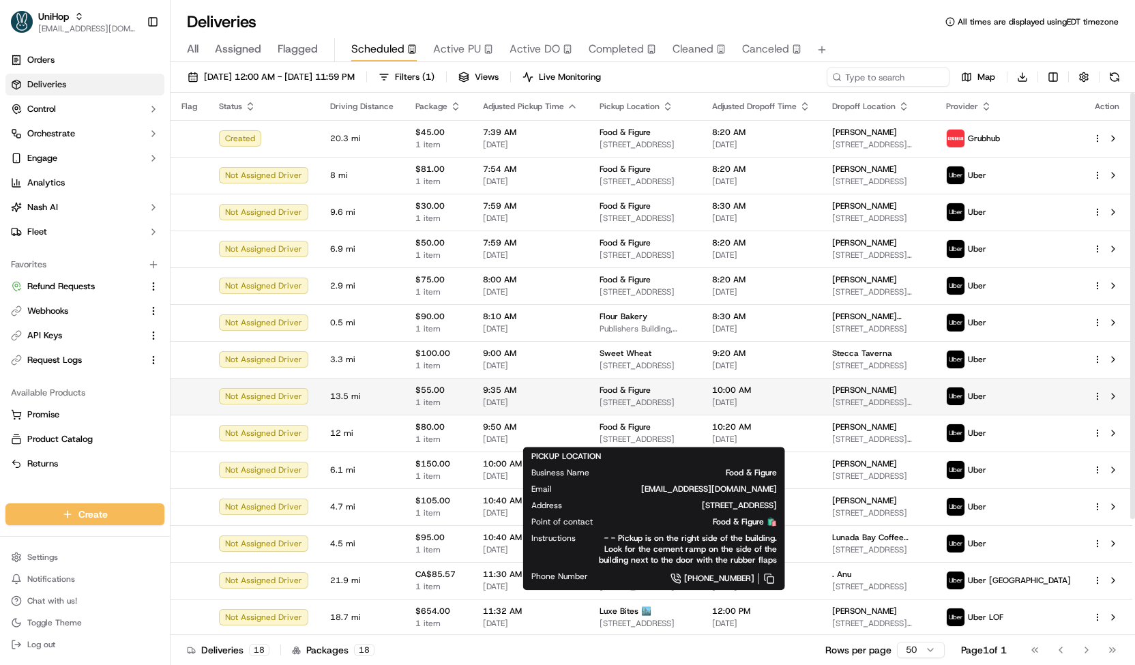
click at [661, 396] on div "Food & Figure 278 Pearl St, Malden, MA 02148, USA" at bounding box center [645, 396] width 91 height 23
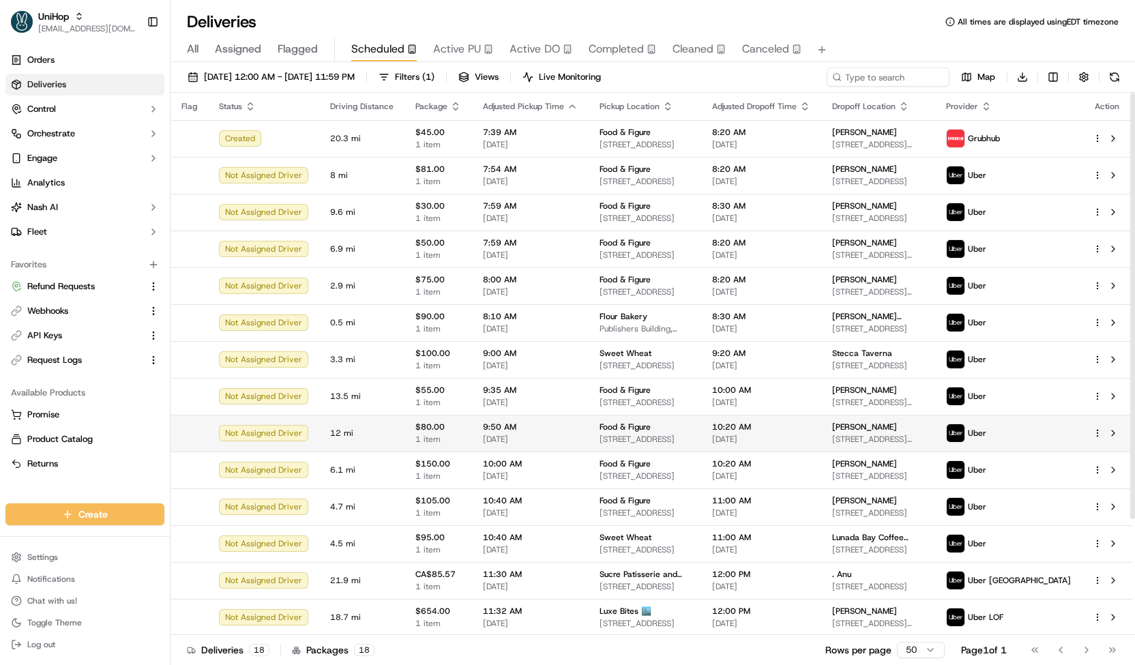
click at [629, 420] on td "Food & Figure 278 Pearl St, Malden, MA 02148, USA" at bounding box center [645, 433] width 113 height 37
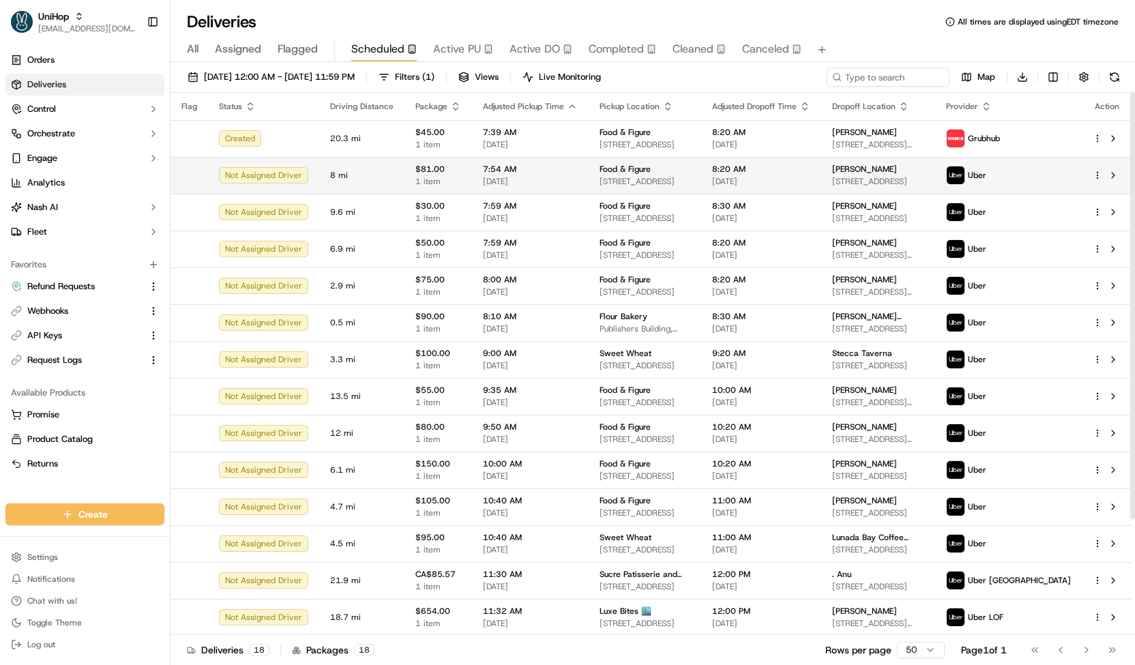
click at [550, 183] on span "Sep 21 2025" at bounding box center [530, 181] width 95 height 11
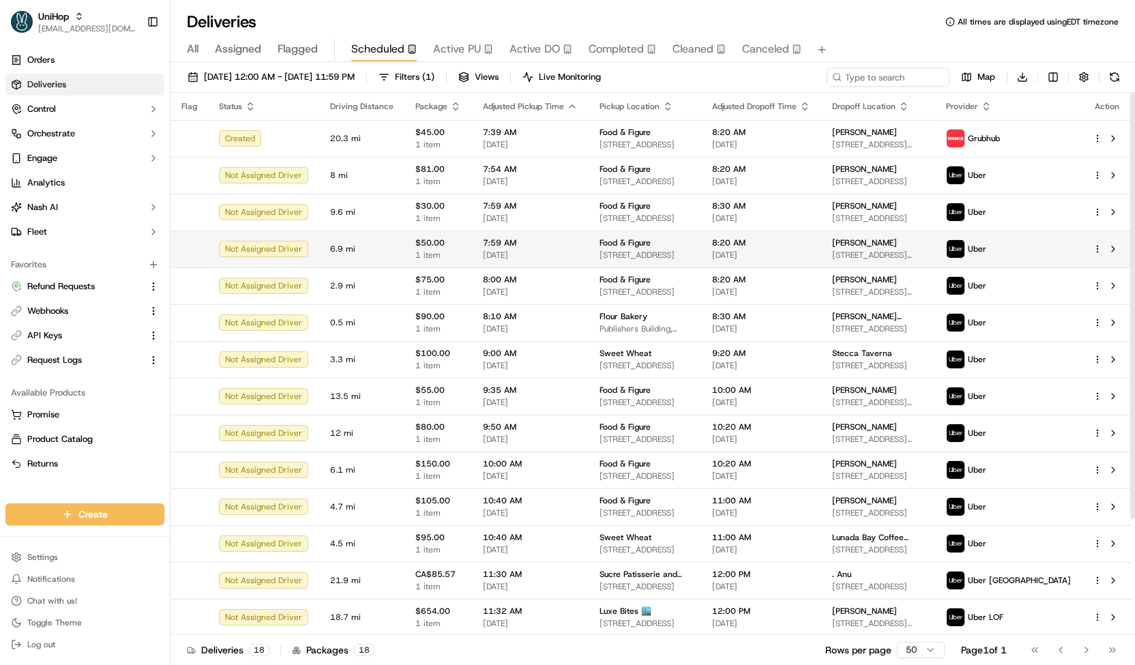
click at [542, 252] on span "Sep 21 2025" at bounding box center [530, 255] width 95 height 11
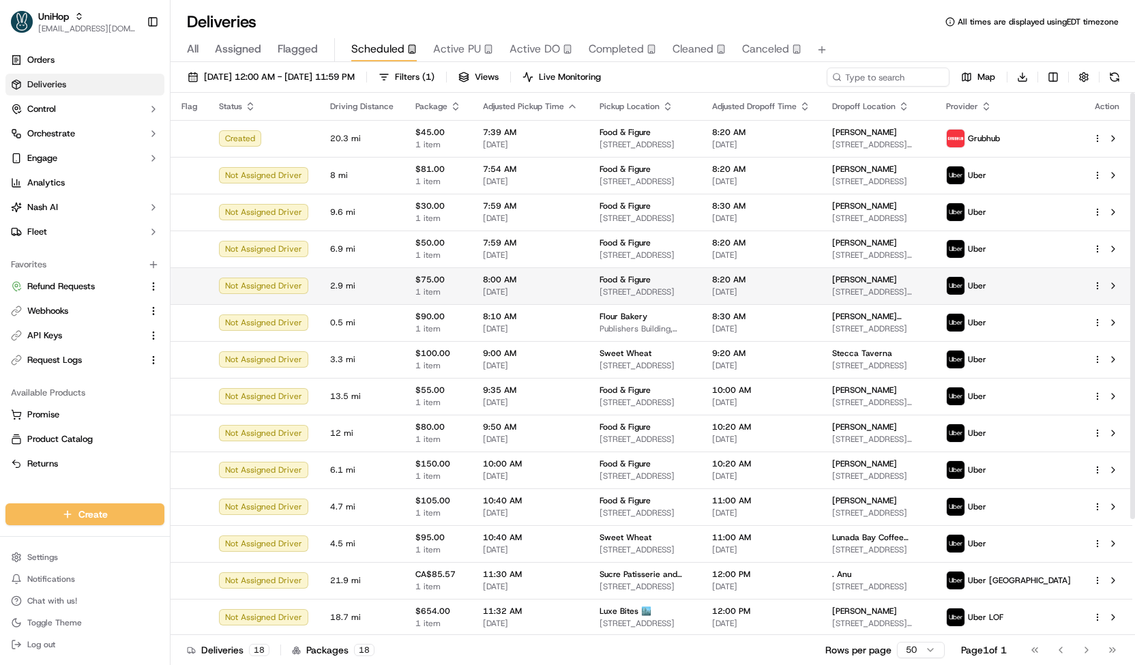
click at [542, 280] on span "8:00 AM" at bounding box center [530, 279] width 95 height 11
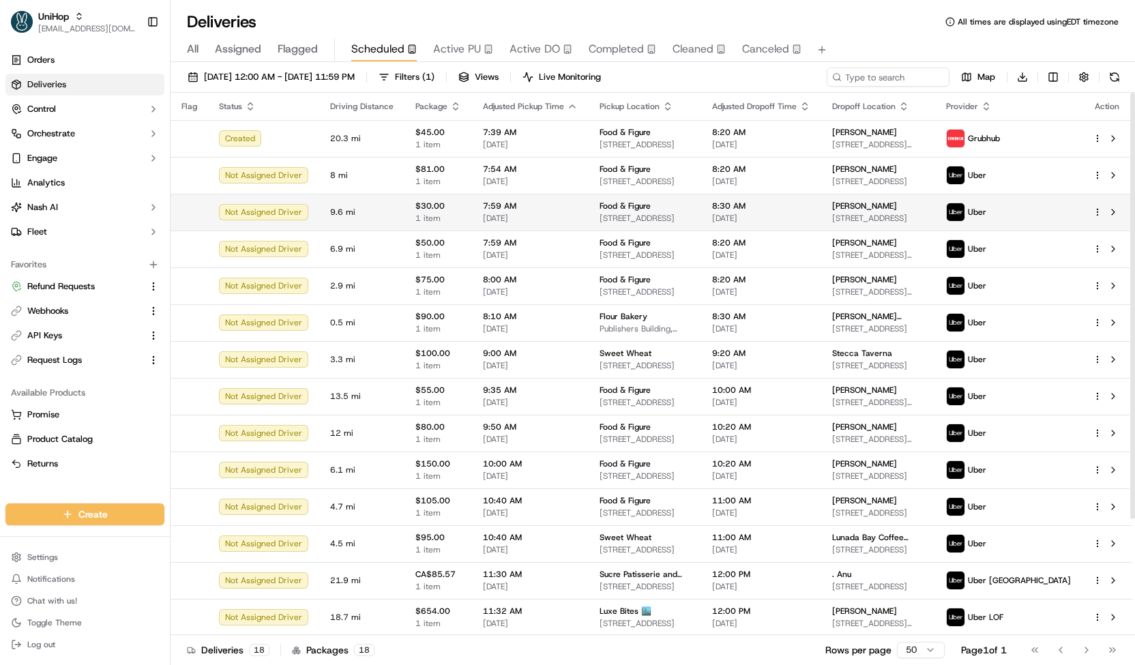
click at [555, 222] on span "Sep 21 2025" at bounding box center [530, 218] width 95 height 11
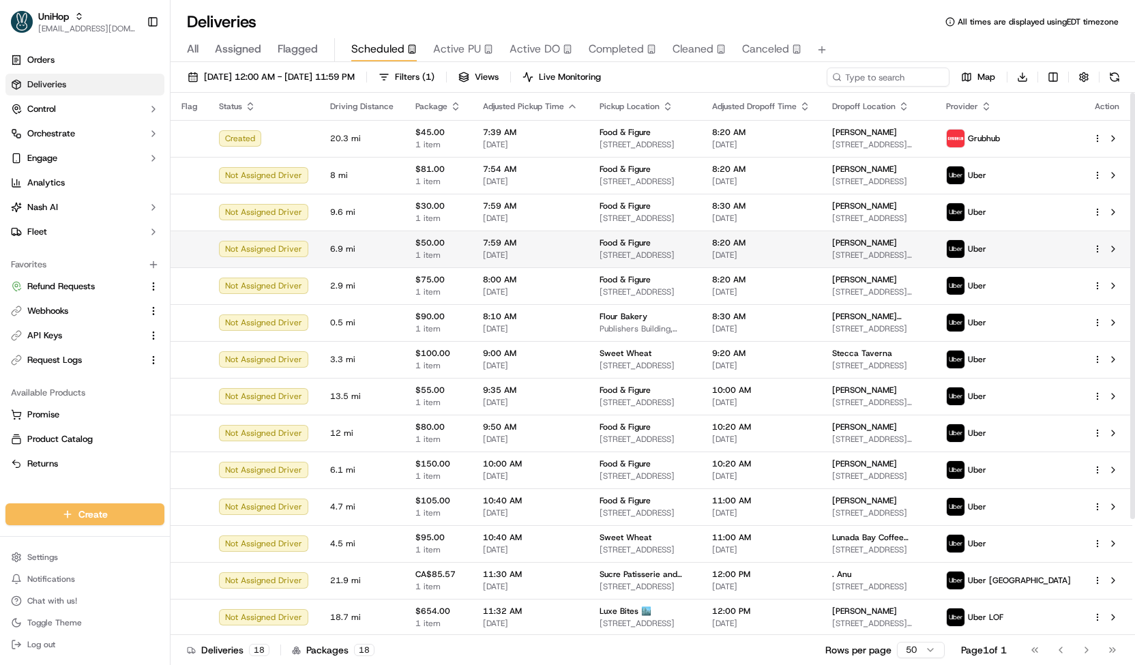
click at [561, 239] on span "7:59 AM" at bounding box center [530, 242] width 95 height 11
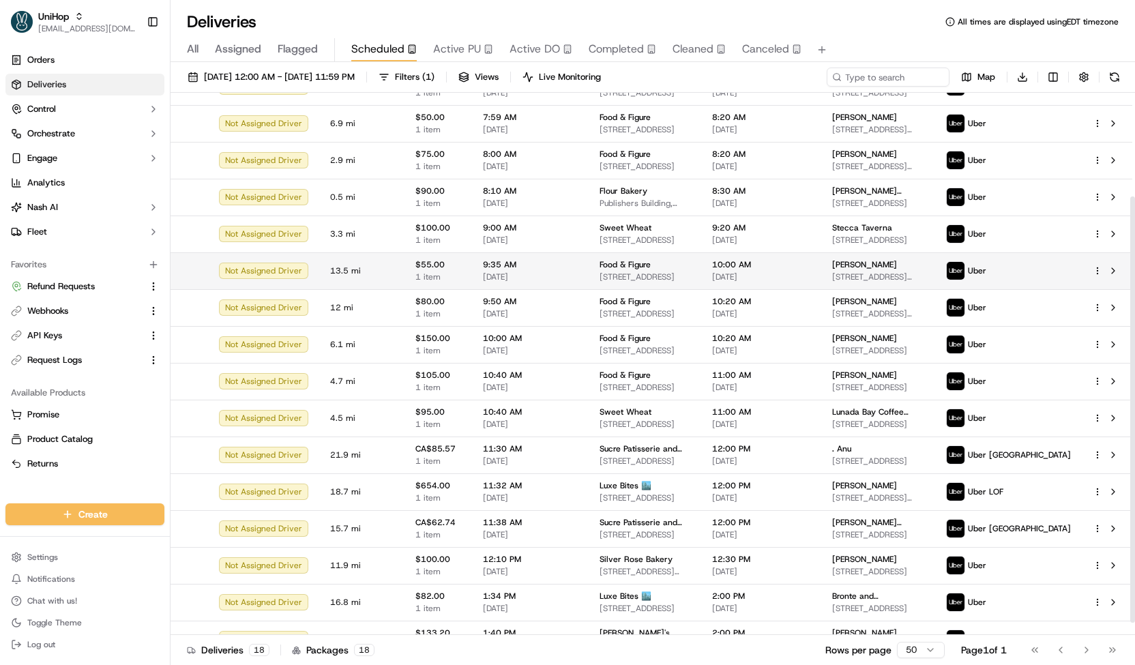
scroll to position [136, 0]
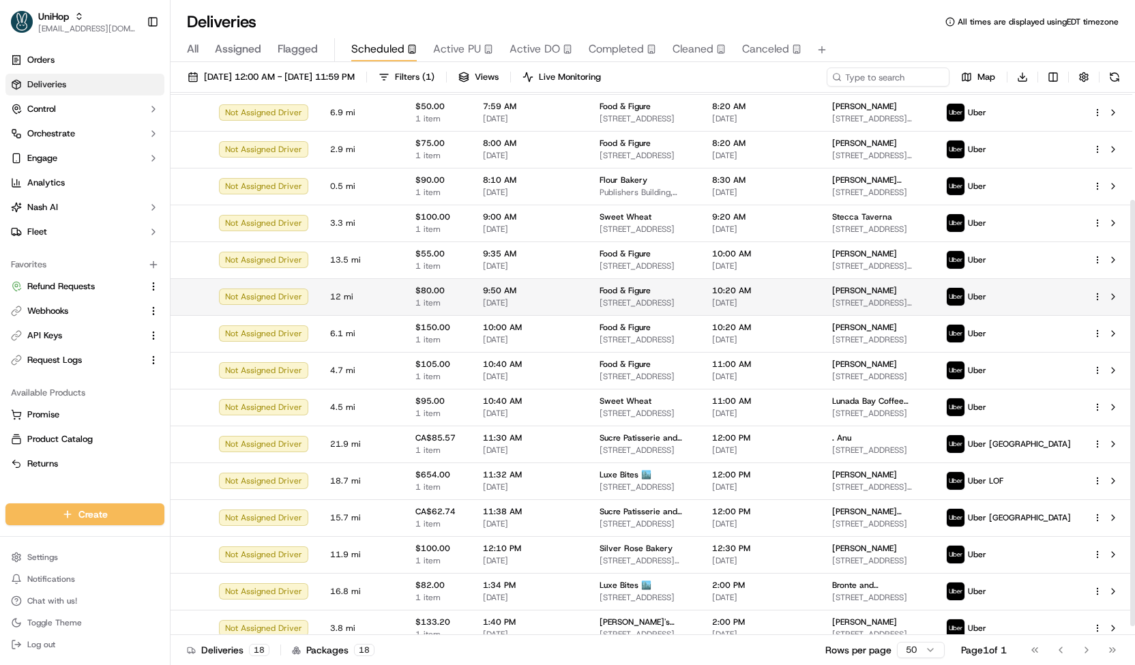
click at [630, 290] on span "Food & Figure" at bounding box center [625, 290] width 51 height 11
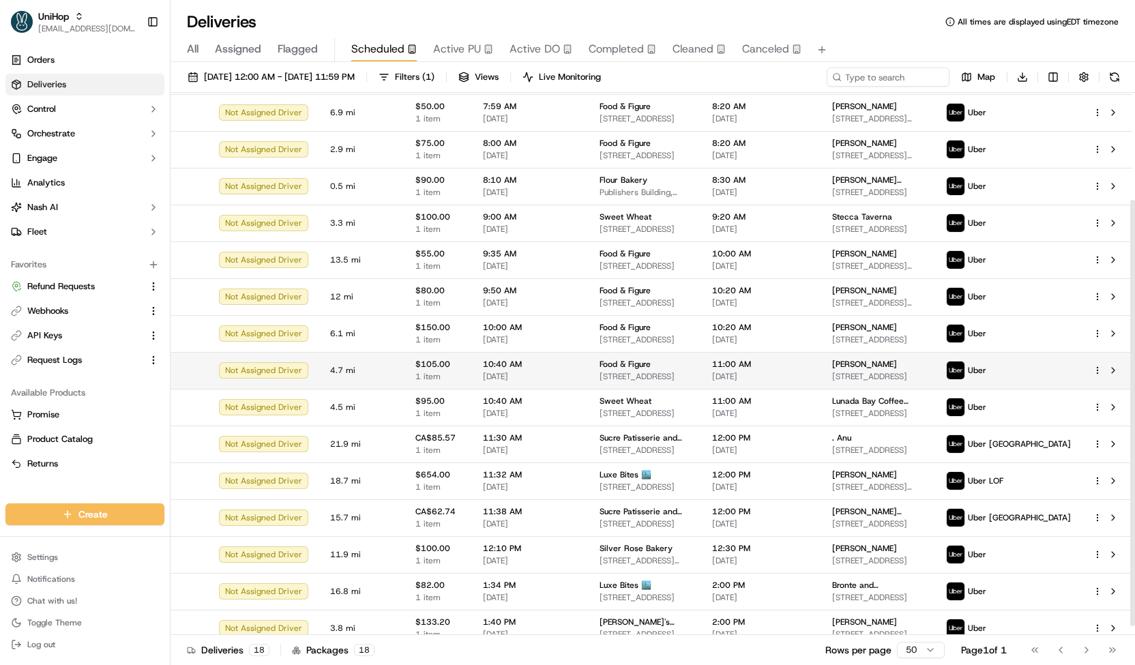
click at [576, 380] on td "10:40 AM Sep 21 2025" at bounding box center [530, 370] width 117 height 37
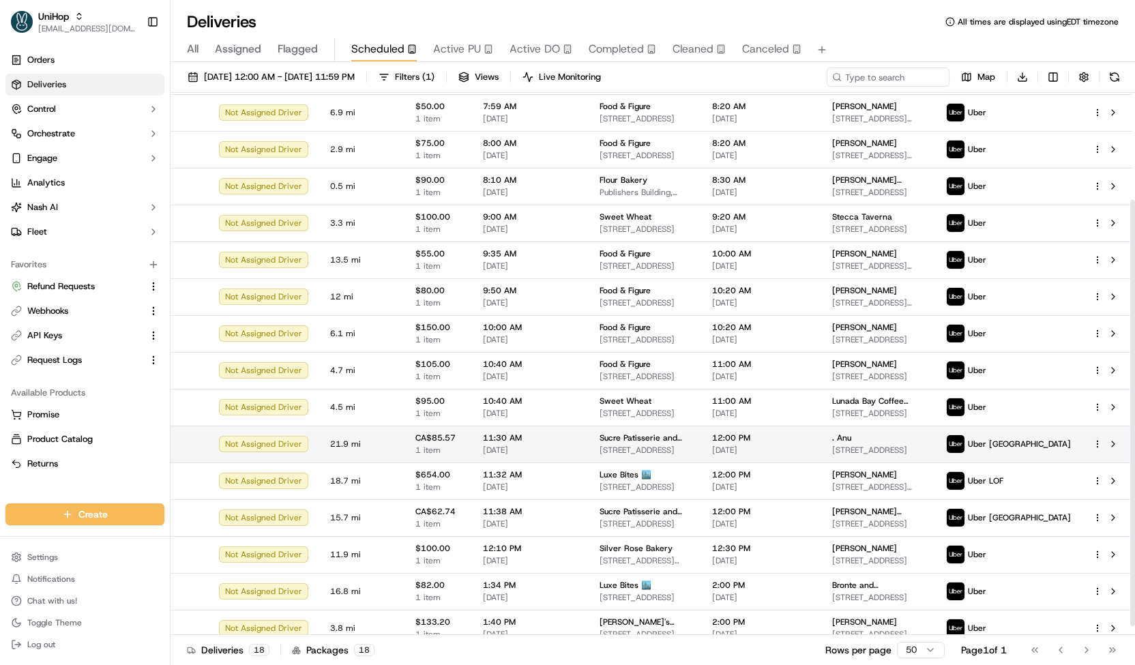
click at [600, 440] on span "Sucre Patisserie and Cafe (Order for Arrangeit)" at bounding box center [645, 437] width 91 height 11
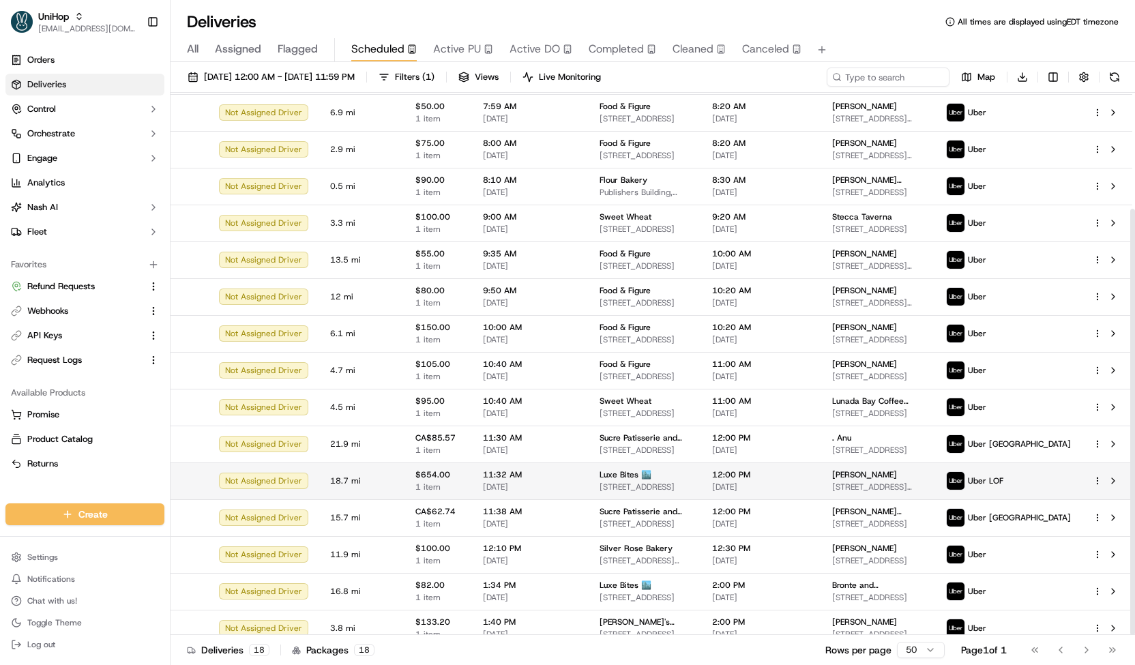
scroll to position [147, 0]
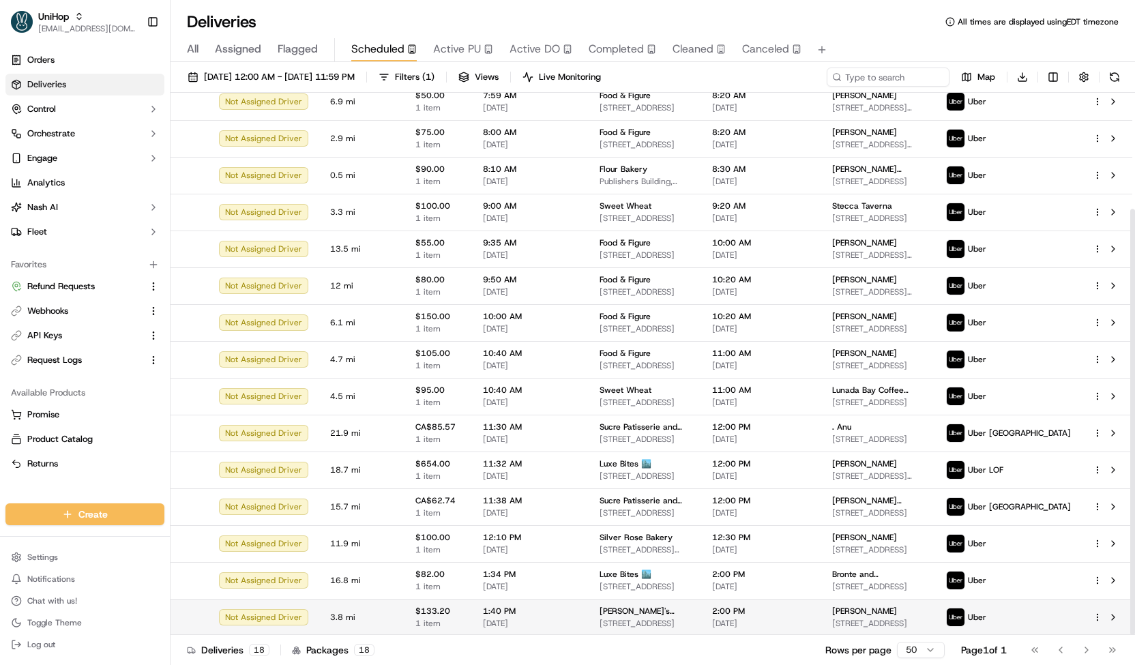
click at [456, 602] on td "$133.20 1 item" at bounding box center [438, 617] width 68 height 37
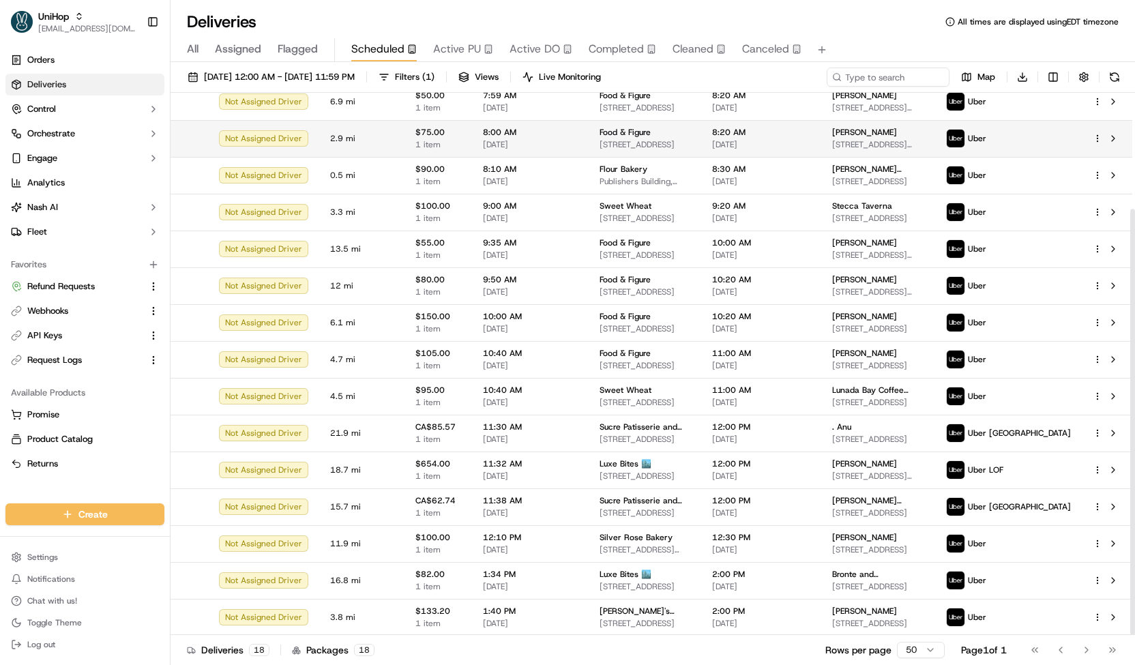
scroll to position [0, 0]
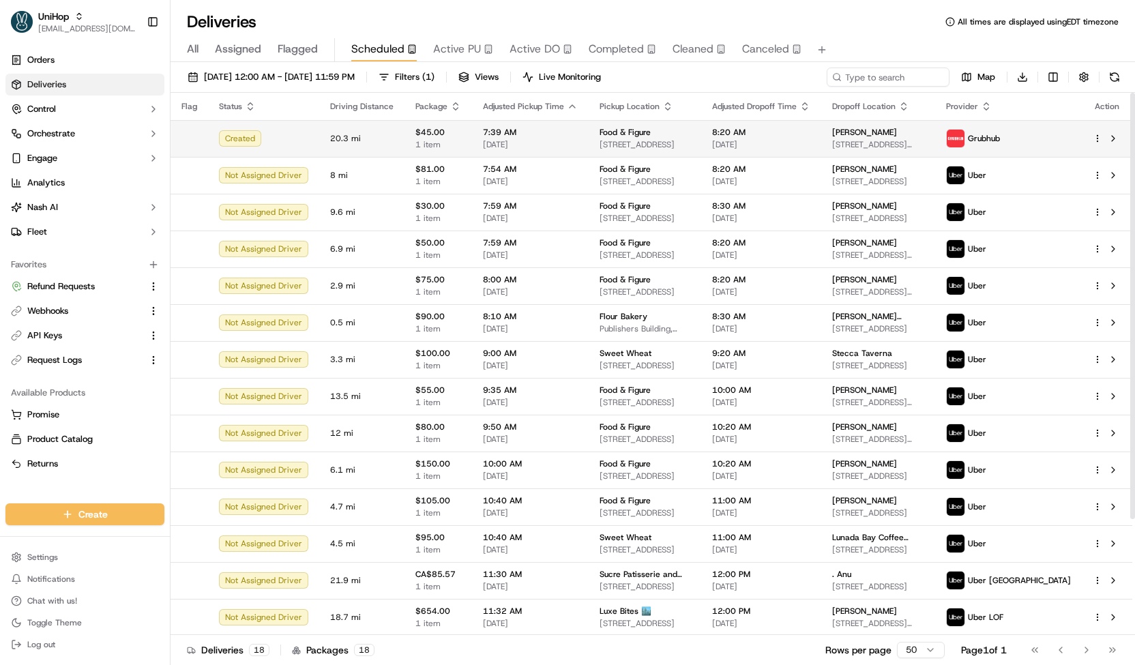
click at [492, 137] on span "7:39 AM" at bounding box center [530, 132] width 95 height 11
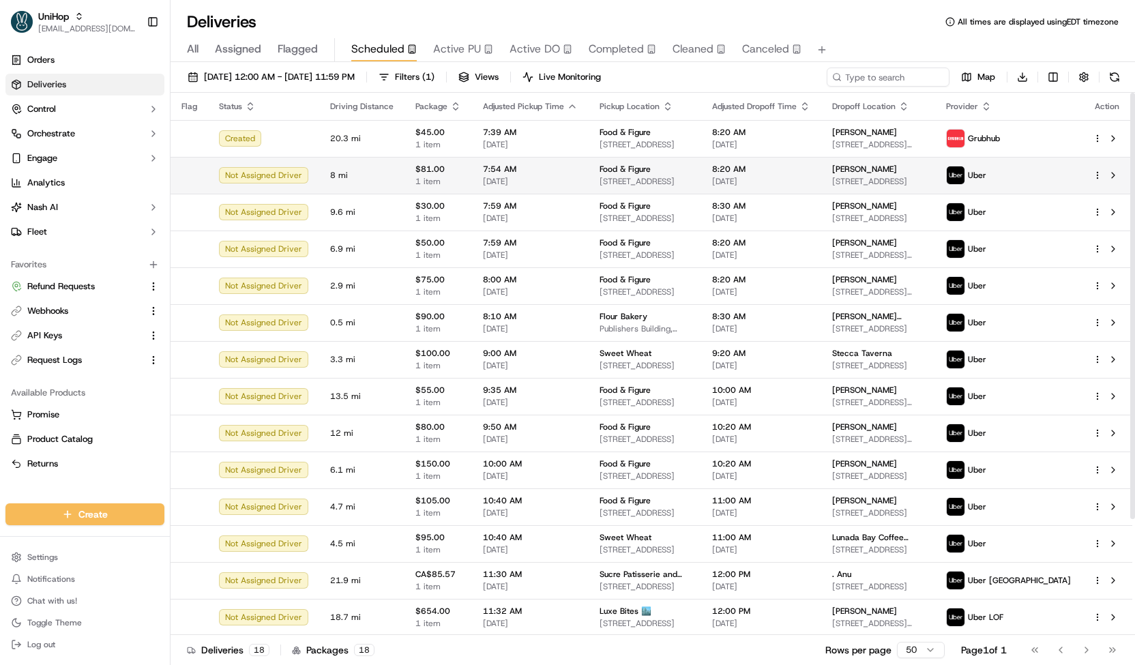
click at [505, 174] on span "7:54 AM" at bounding box center [530, 169] width 95 height 11
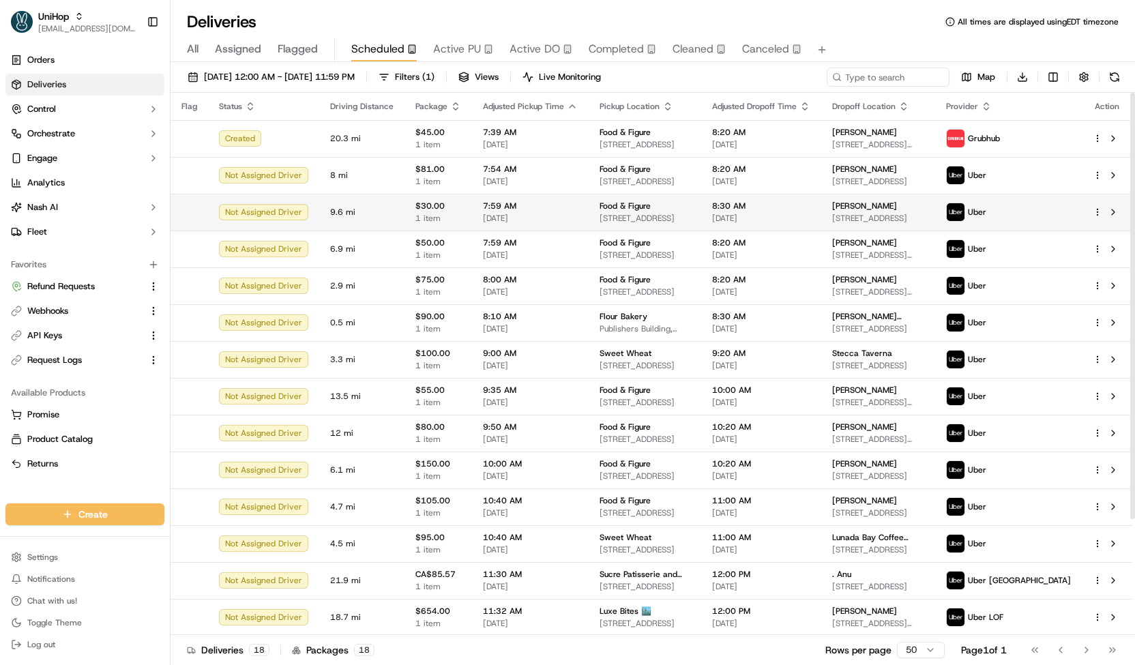
click at [512, 208] on span "7:59 AM" at bounding box center [530, 206] width 95 height 11
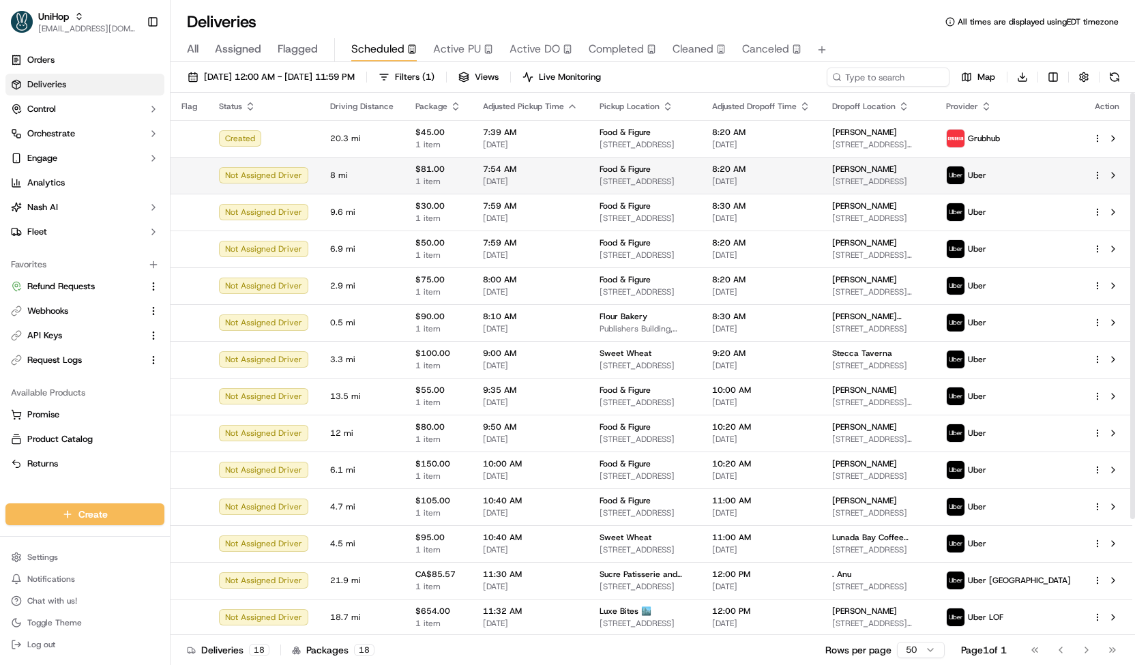
click at [520, 177] on span "Sep 21 2025" at bounding box center [530, 181] width 95 height 11
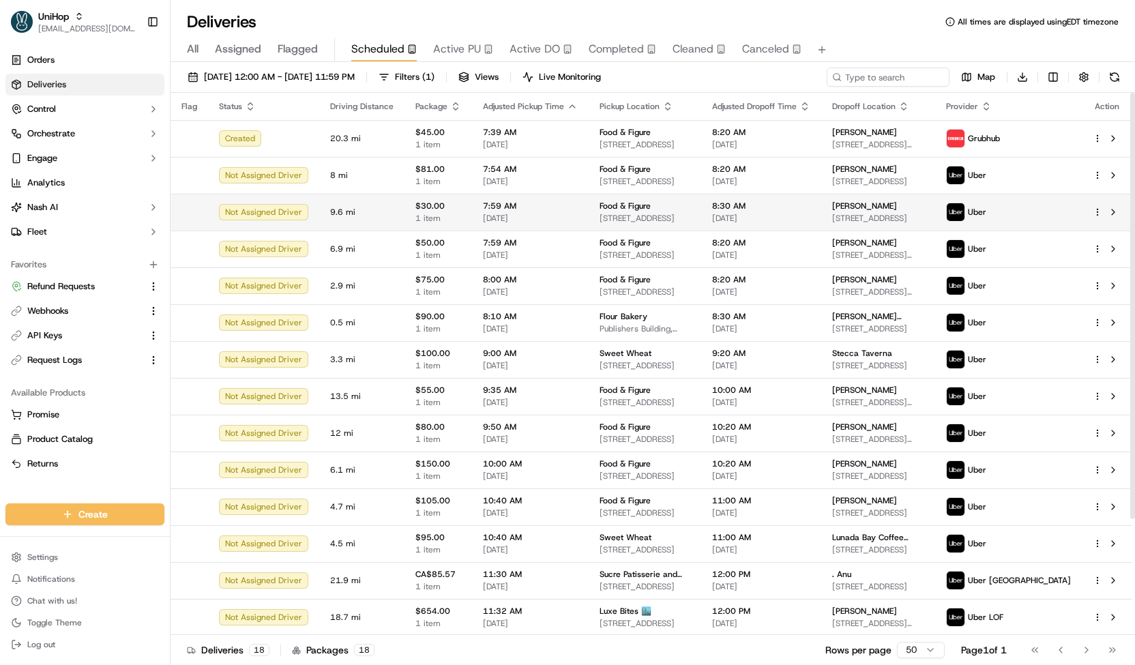
drag, startPoint x: 520, startPoint y: 177, endPoint x: 526, endPoint y: 195, distance: 19.2
click at [572, 203] on td "7:59 AM Sep 21 2025" at bounding box center [530, 212] width 117 height 37
click at [570, 205] on span "7:59 AM" at bounding box center [530, 206] width 95 height 11
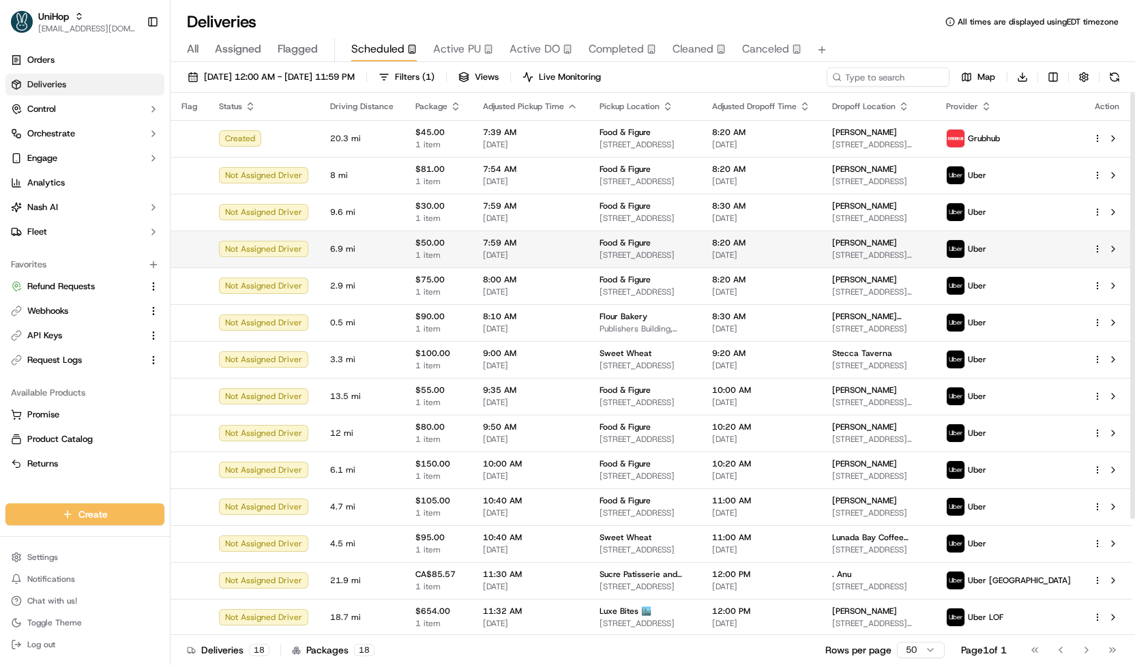
click at [574, 259] on td "7:59 AM Sep 21 2025" at bounding box center [530, 249] width 117 height 37
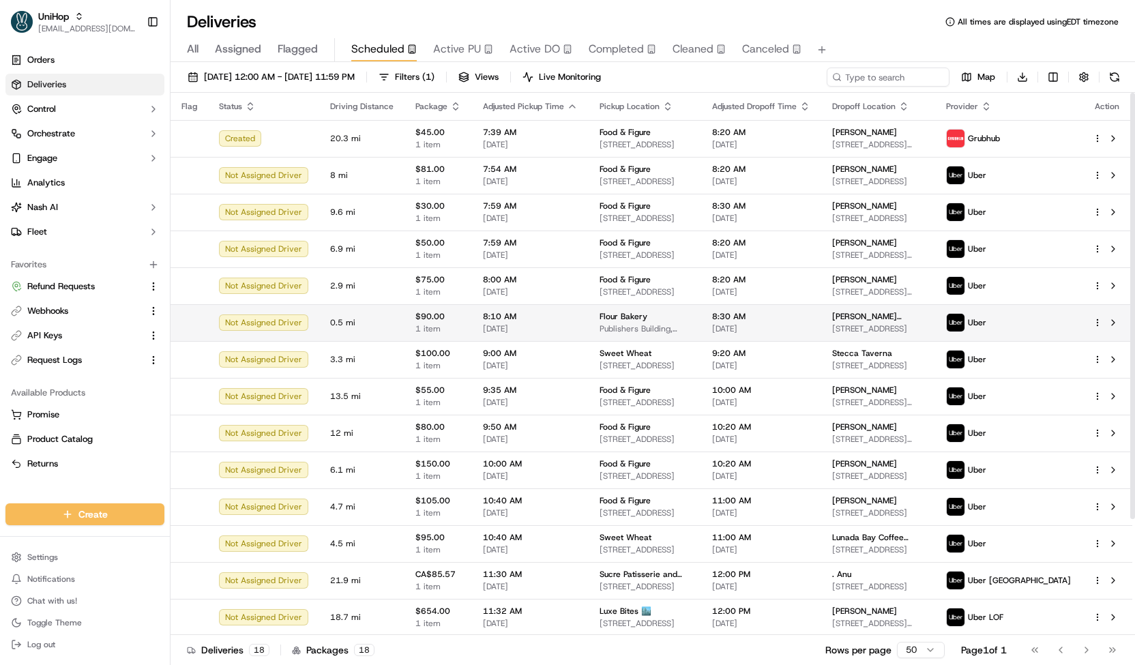
click at [577, 316] on td "8:10 AM Sep 21 2025" at bounding box center [530, 322] width 117 height 37
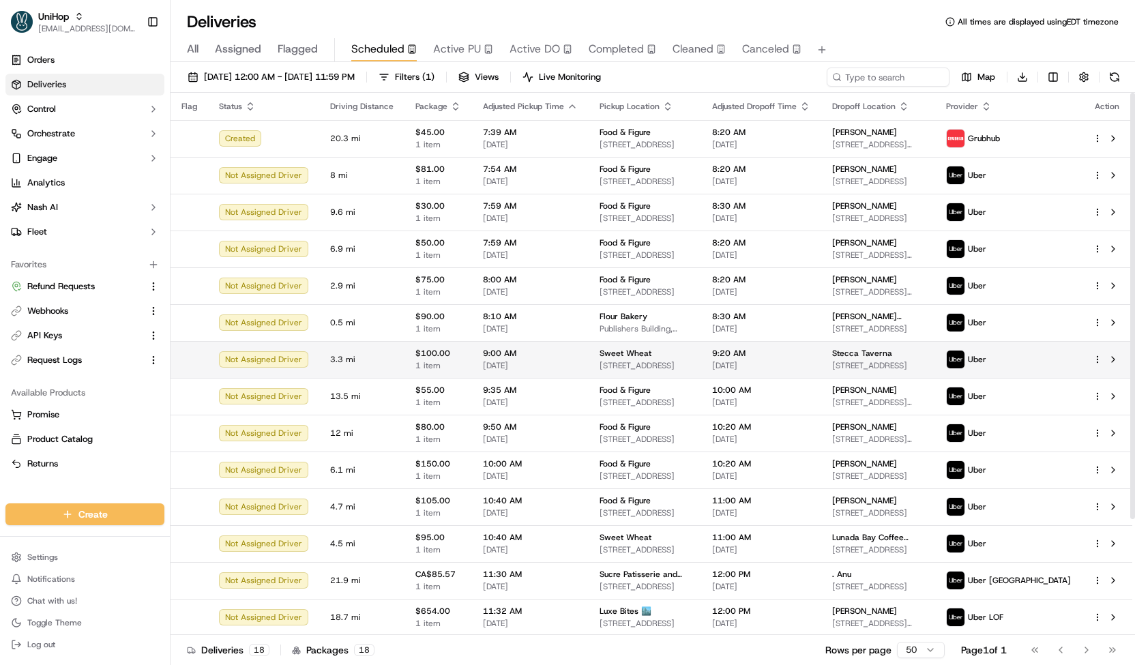
click at [600, 357] on span "Sweet Wheat" at bounding box center [626, 353] width 52 height 11
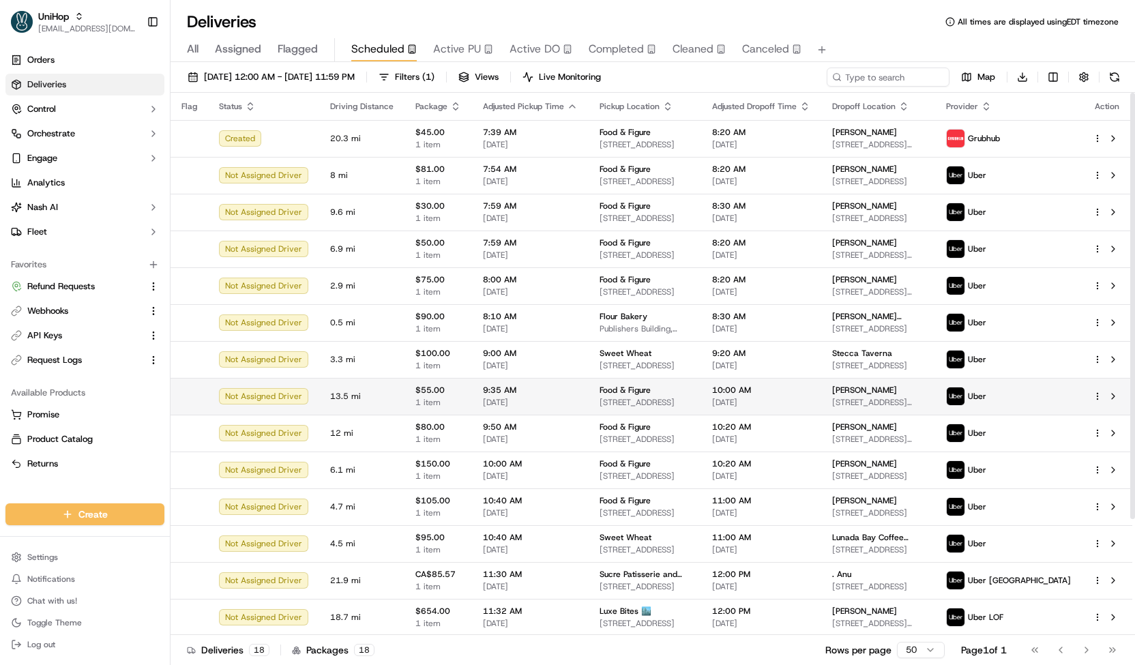
click at [600, 387] on span "Food & Figure" at bounding box center [625, 390] width 51 height 11
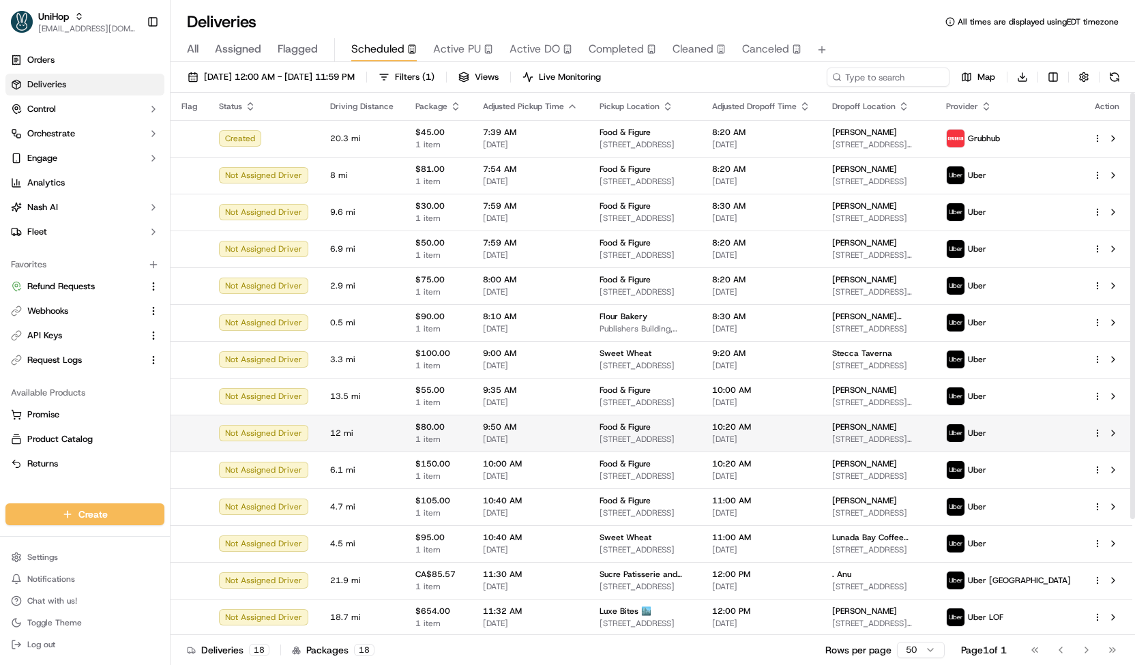
click at [600, 426] on span "Food & Figure" at bounding box center [625, 427] width 51 height 11
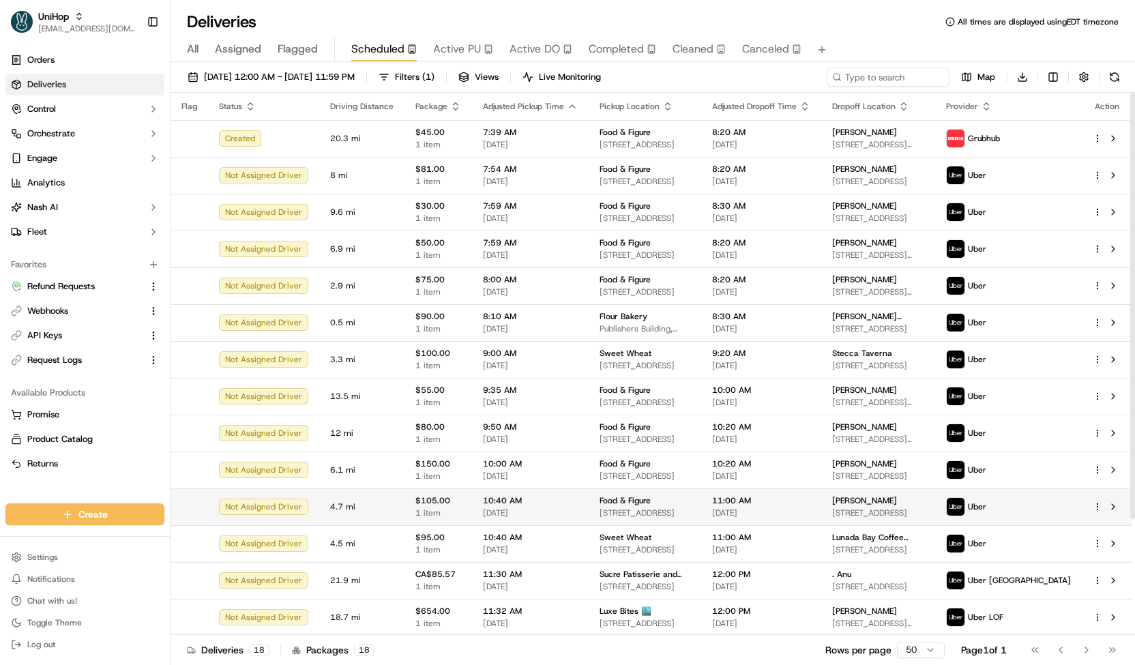
scroll to position [147, 0]
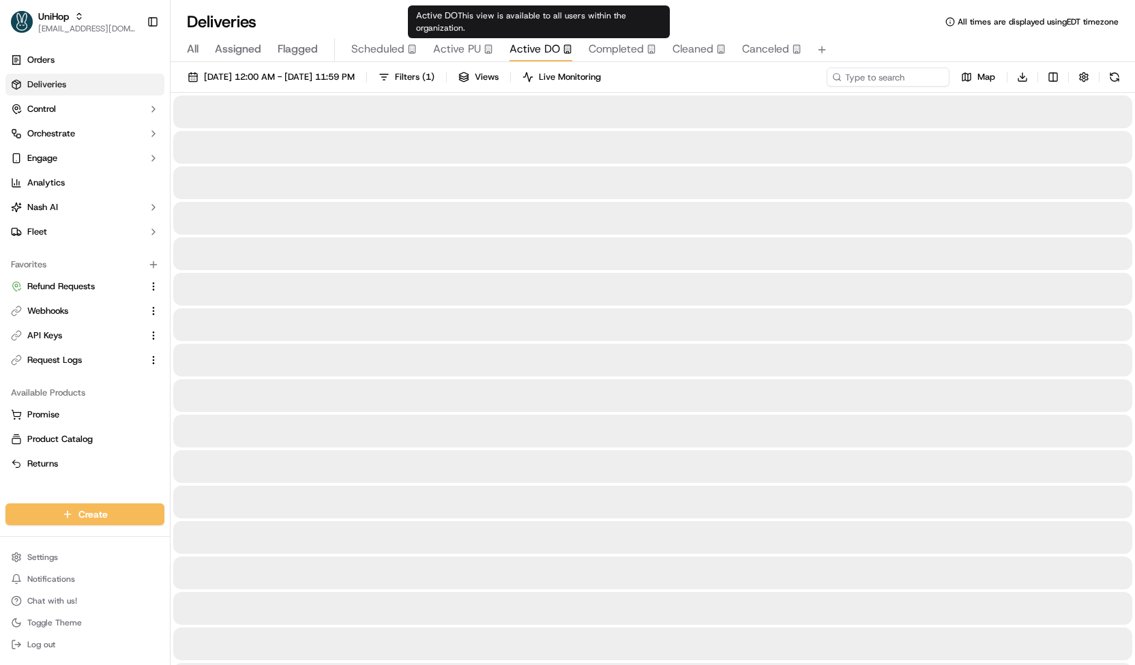
click at [521, 41] on span "Active DO" at bounding box center [535, 49] width 50 height 16
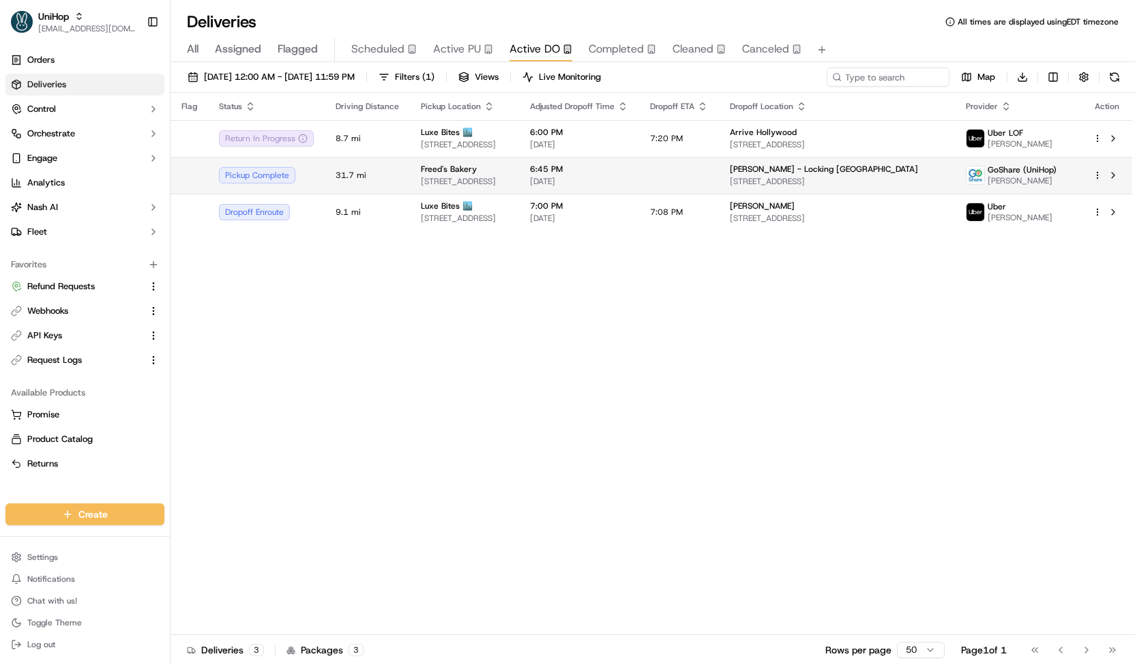
click at [508, 179] on span "9815 S Eastern Ave, Las Vegas, NV 89183, USA" at bounding box center [464, 181] width 87 height 11
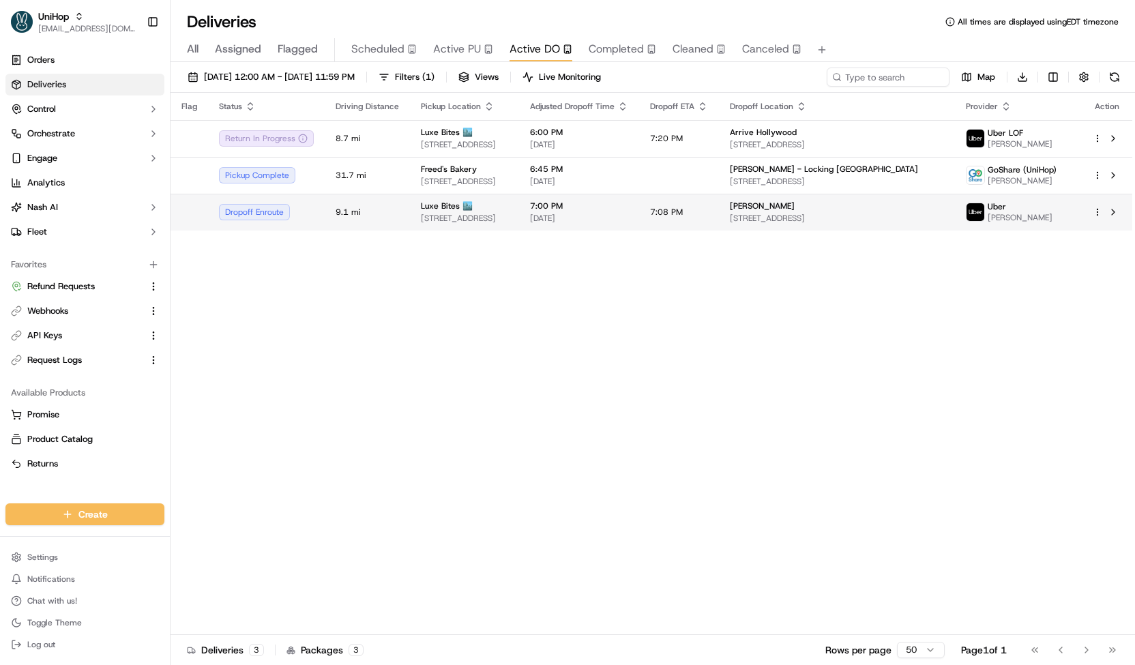
click at [508, 214] on span "3317 North Mission Road K1K1, Los AngelesLos Angeles, CA 90031-3183, USA" at bounding box center [464, 218] width 87 height 11
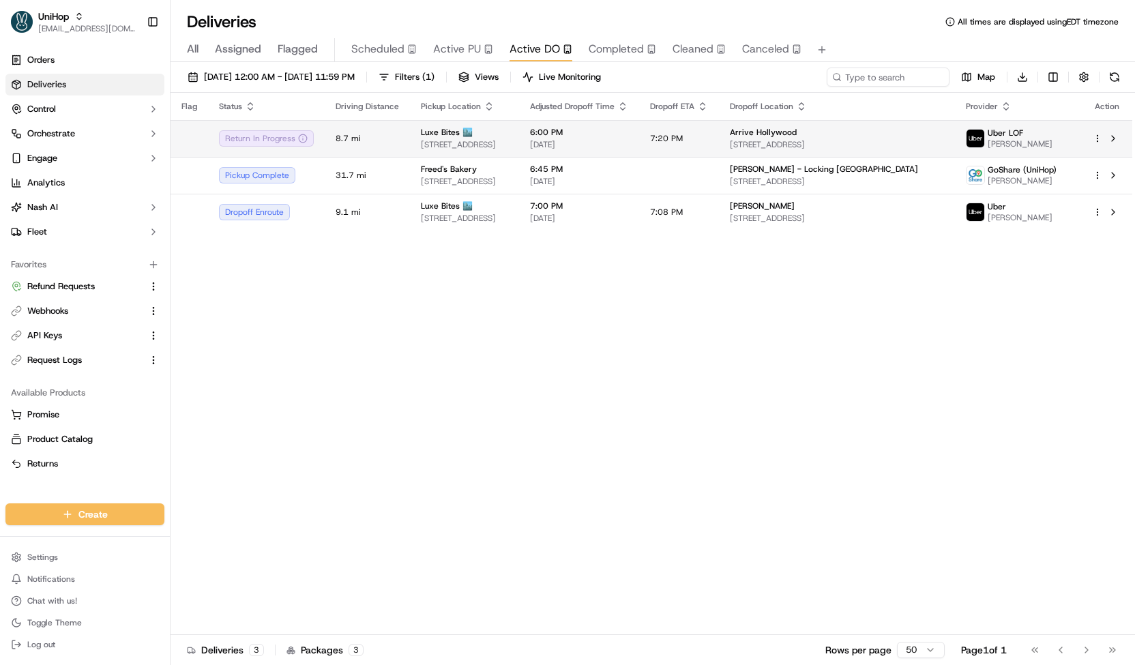
click at [519, 125] on td "Luxe Bites 🏙️ 3317 N Mission Rd k1, Los Angeles, CA 90031, USA" at bounding box center [464, 138] width 109 height 37
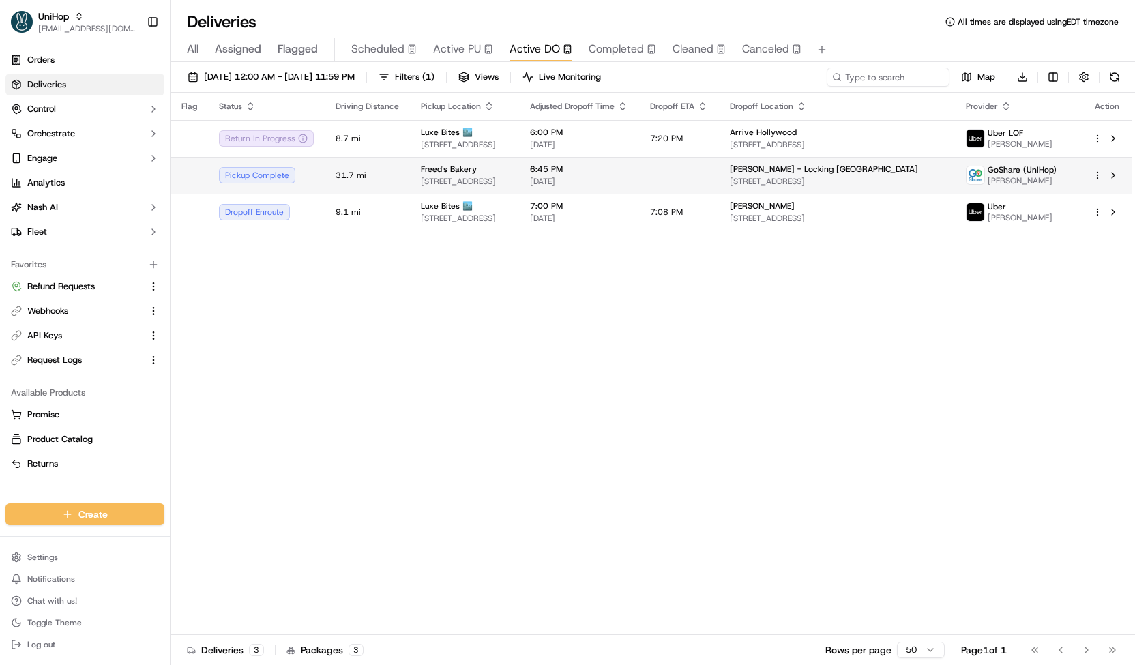
click at [508, 167] on div "Freed's Bakery" at bounding box center [464, 169] width 87 height 11
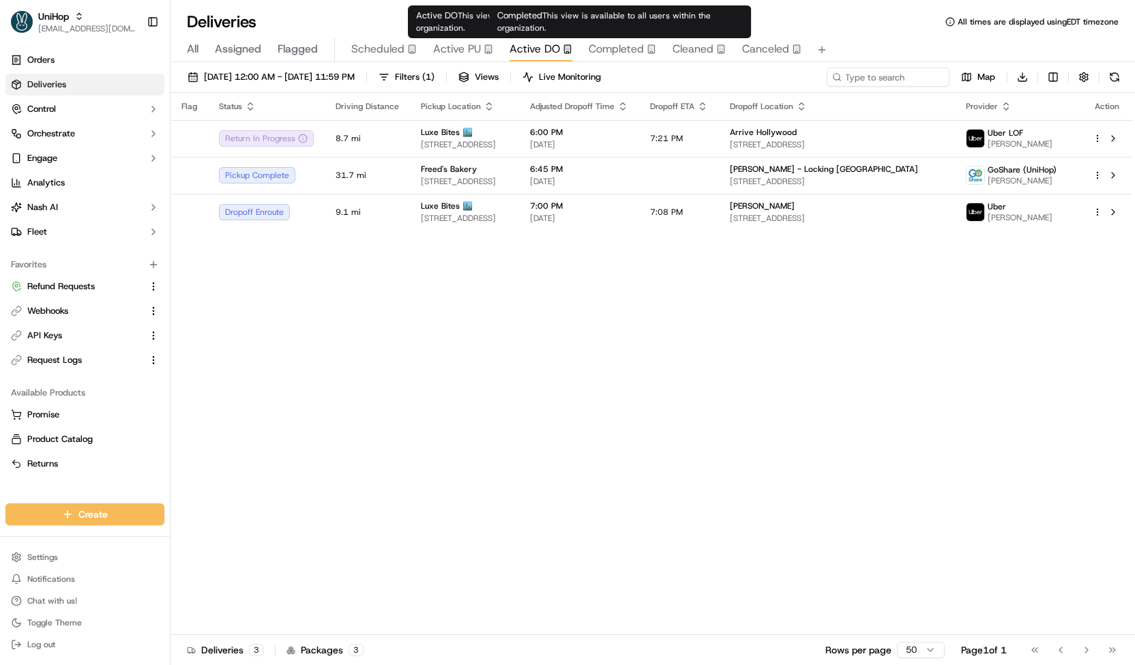
click at [617, 48] on span "Completed" at bounding box center [616, 49] width 55 height 16
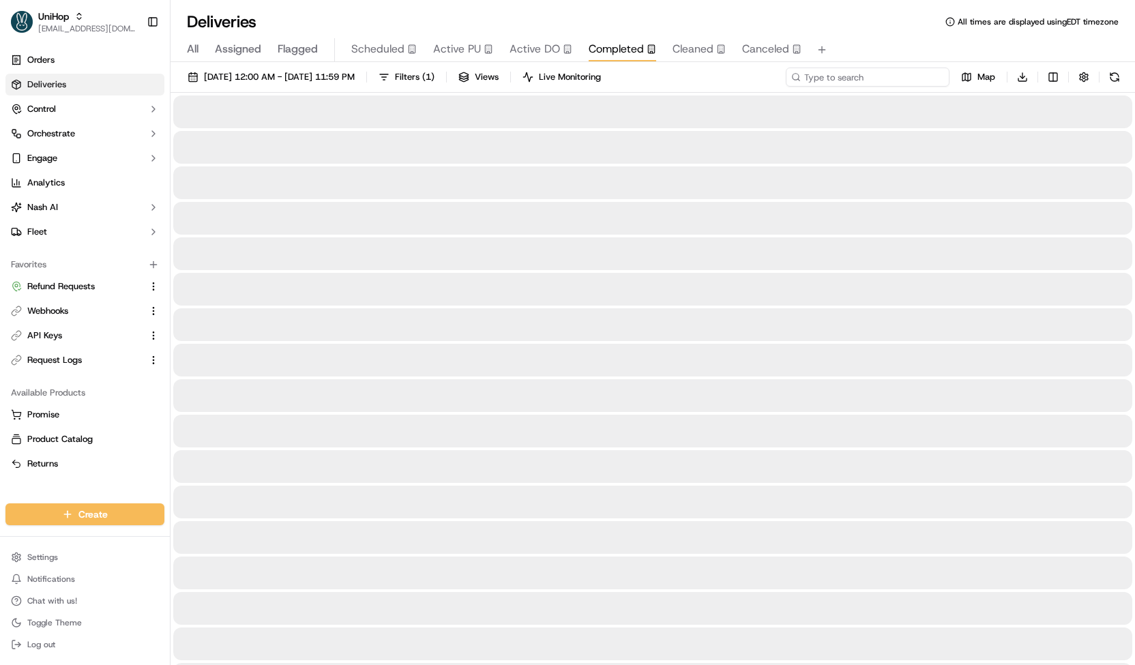
click at [897, 76] on input at bounding box center [868, 77] width 164 height 19
paste input "Jamie Riles"
type input "Jamie Riles"
click at [196, 50] on span "All" at bounding box center [193, 49] width 12 height 16
click at [926, 78] on input at bounding box center [868, 77] width 164 height 19
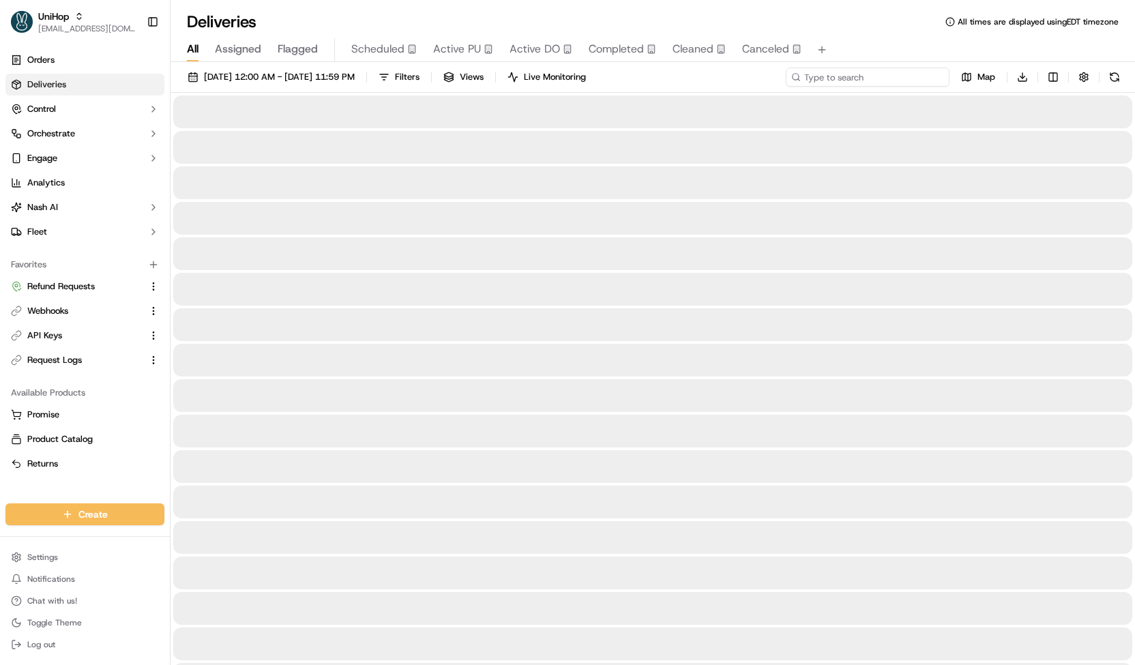
paste input "Jamie Riles"
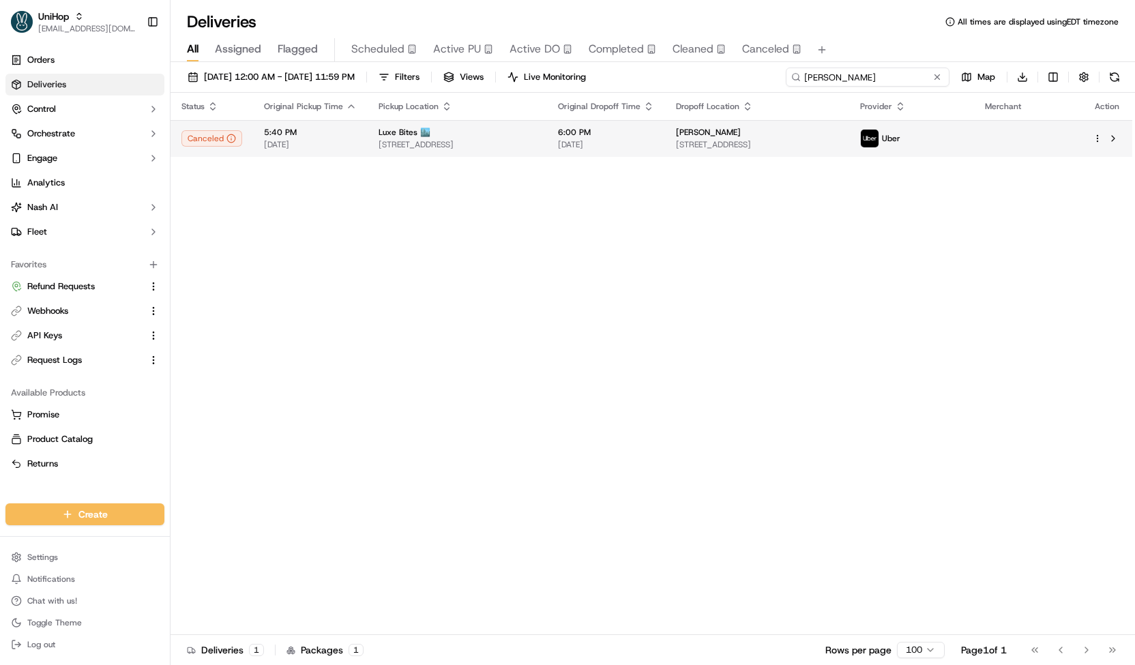
type input "Jamie Riles"
click at [741, 134] on span "Jamie Riles" at bounding box center [708, 132] width 65 height 11
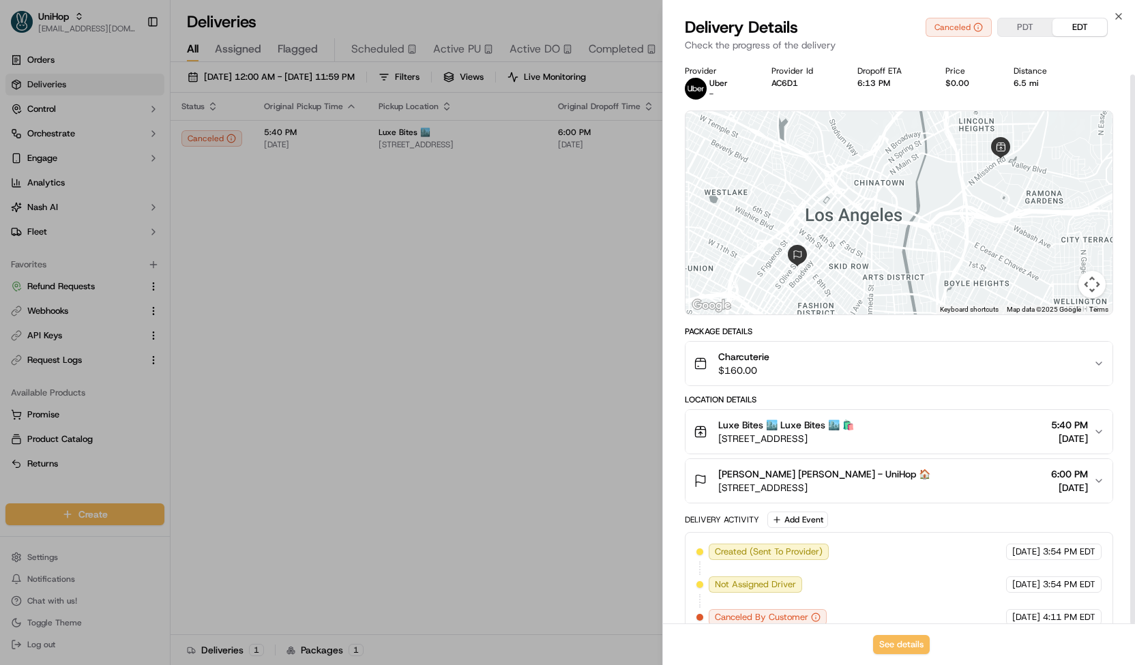
scroll to position [18, 0]
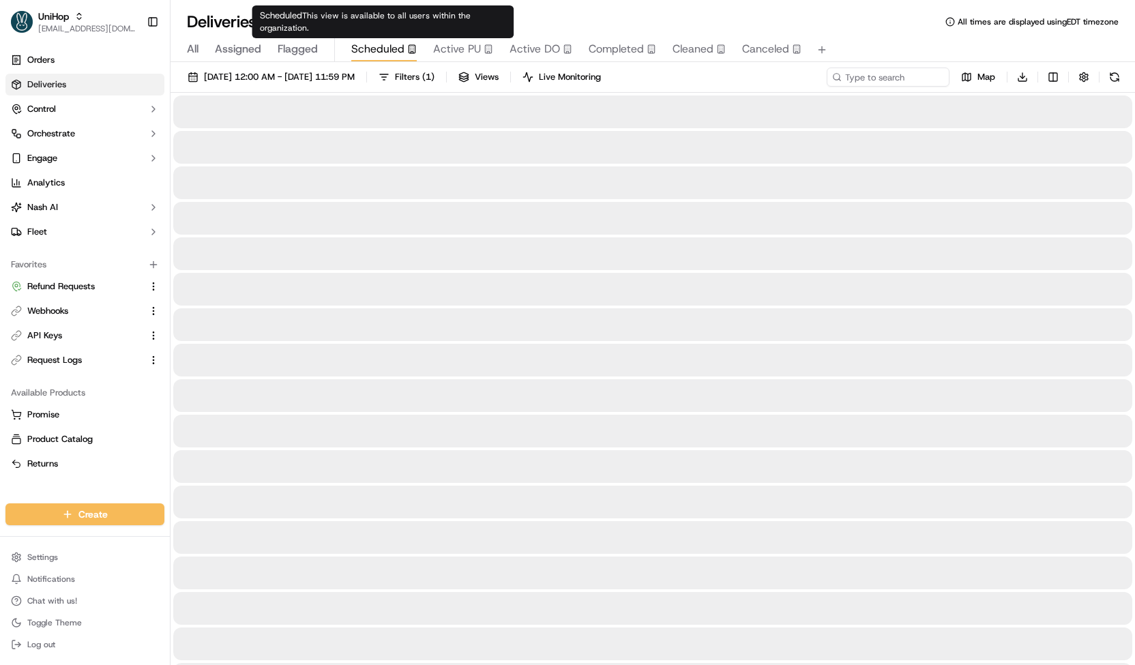
click at [400, 57] on span "Scheduled" at bounding box center [377, 49] width 53 height 16
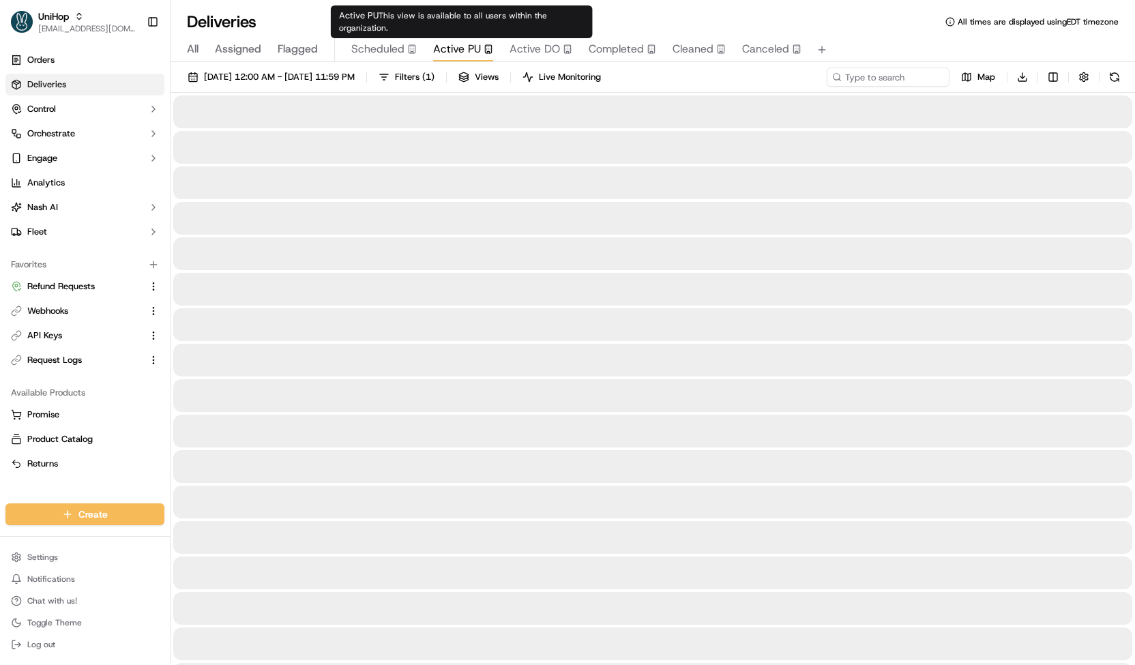
click at [450, 53] on span "Active PU" at bounding box center [457, 49] width 48 height 16
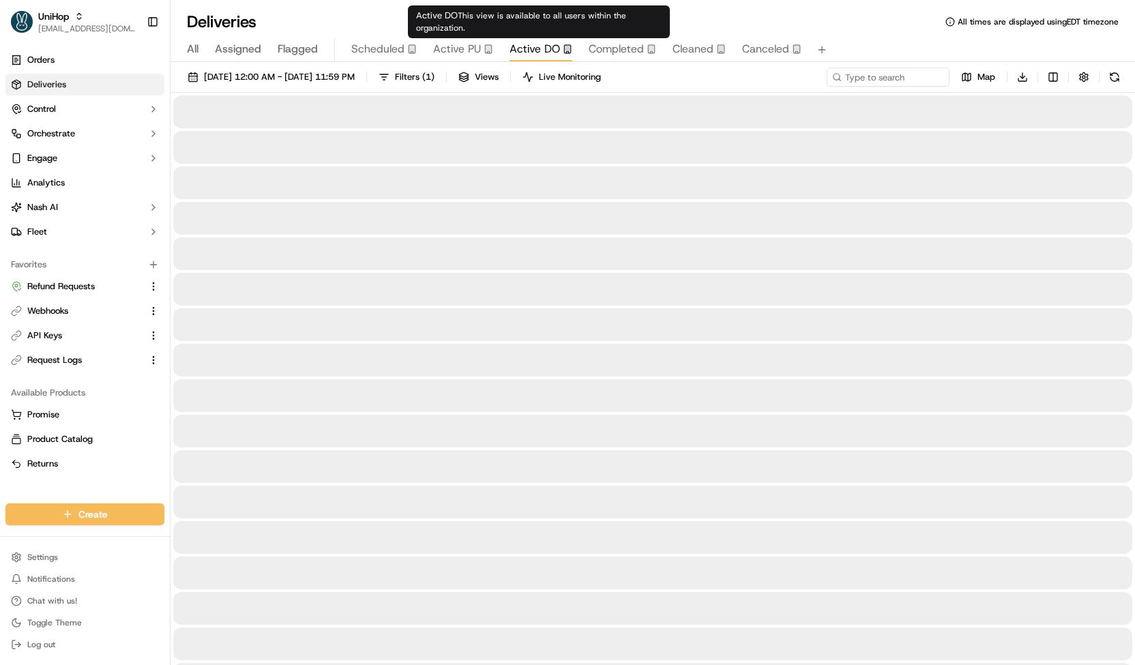
click at [538, 55] on span "Active DO" at bounding box center [535, 49] width 50 height 16
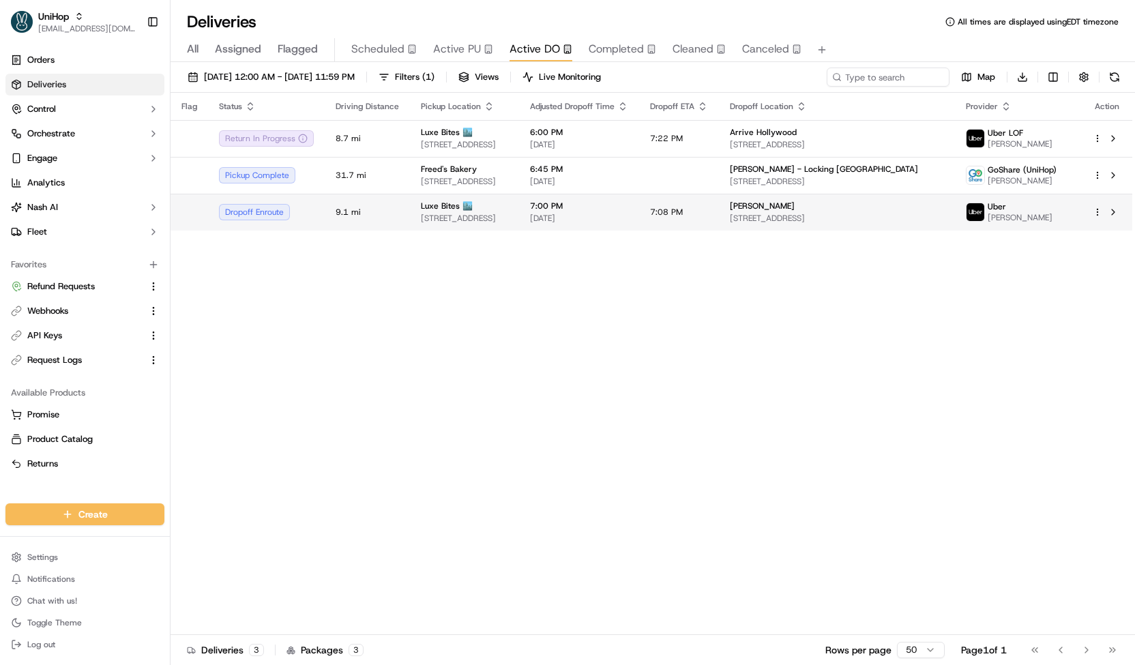
click at [508, 214] on span "3317 North Mission Road K1K1, Los AngelesLos Angeles, CA 90031-3183, USA" at bounding box center [464, 218] width 87 height 11
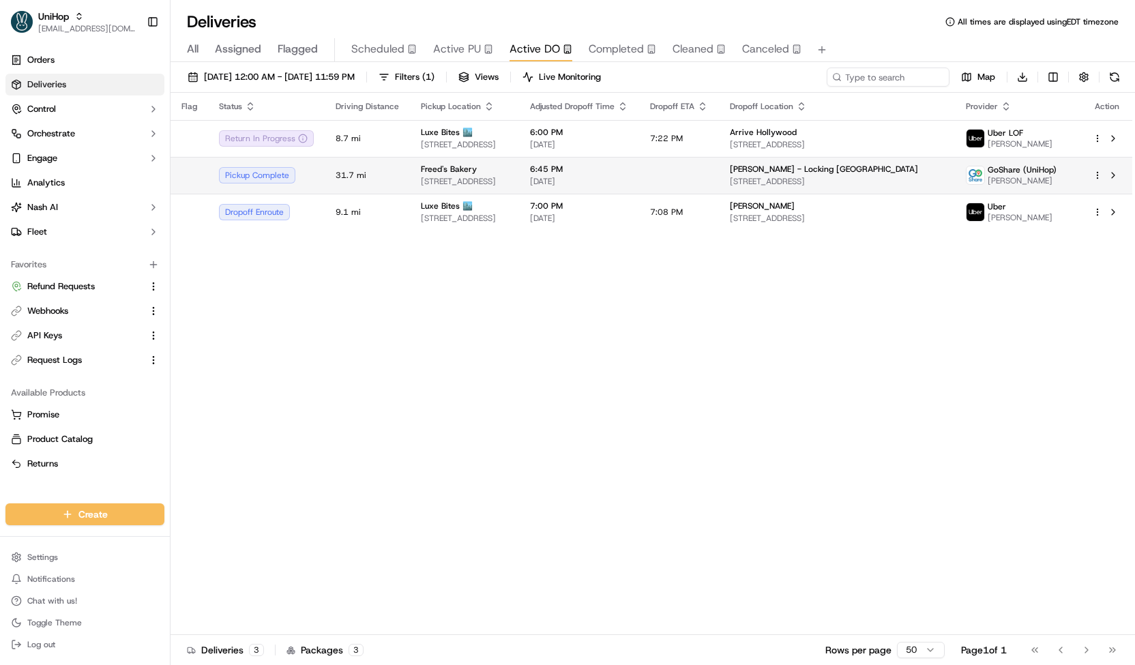
click at [508, 178] on span "9815 S Eastern Ave, Las Vegas, NV 89183, USA" at bounding box center [464, 181] width 87 height 11
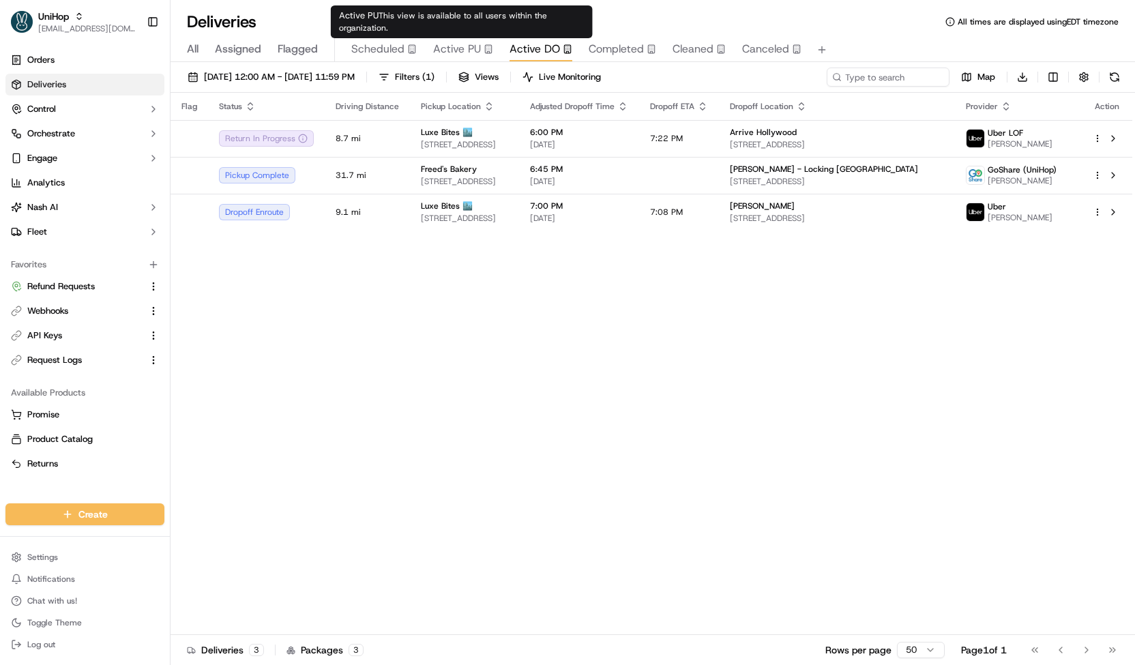
click at [469, 46] on span "Active PU" at bounding box center [457, 49] width 48 height 16
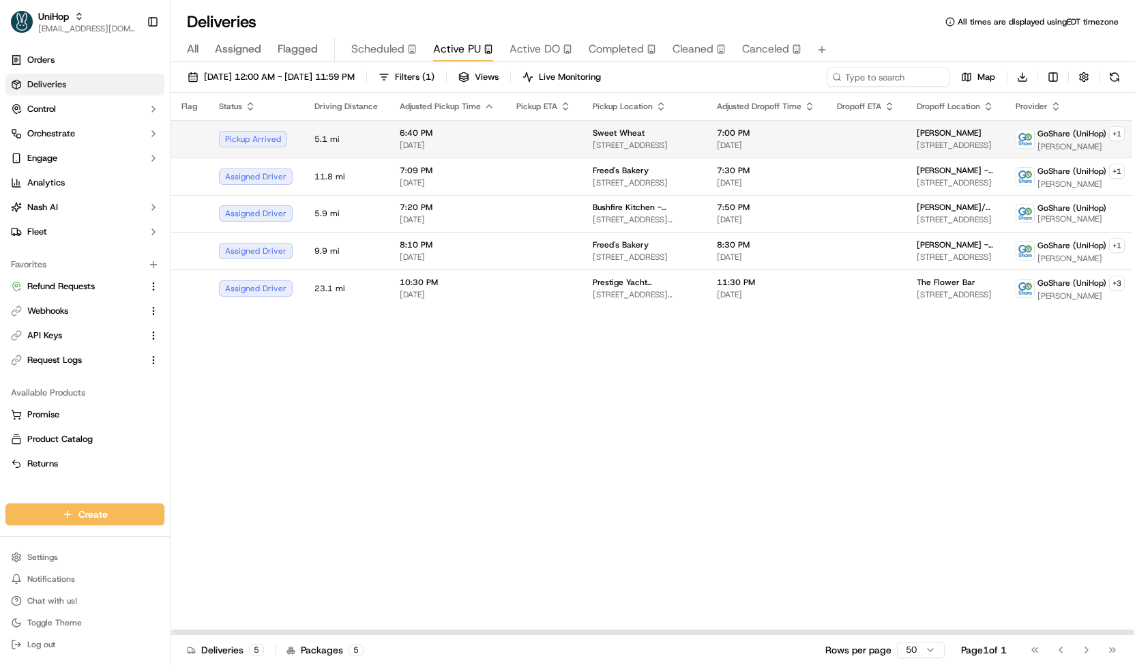
click at [582, 141] on td "Sweet Wheat 1430 S Pacific Coast Hwy, Redondo Beach, CA 90277, USA" at bounding box center [644, 139] width 124 height 38
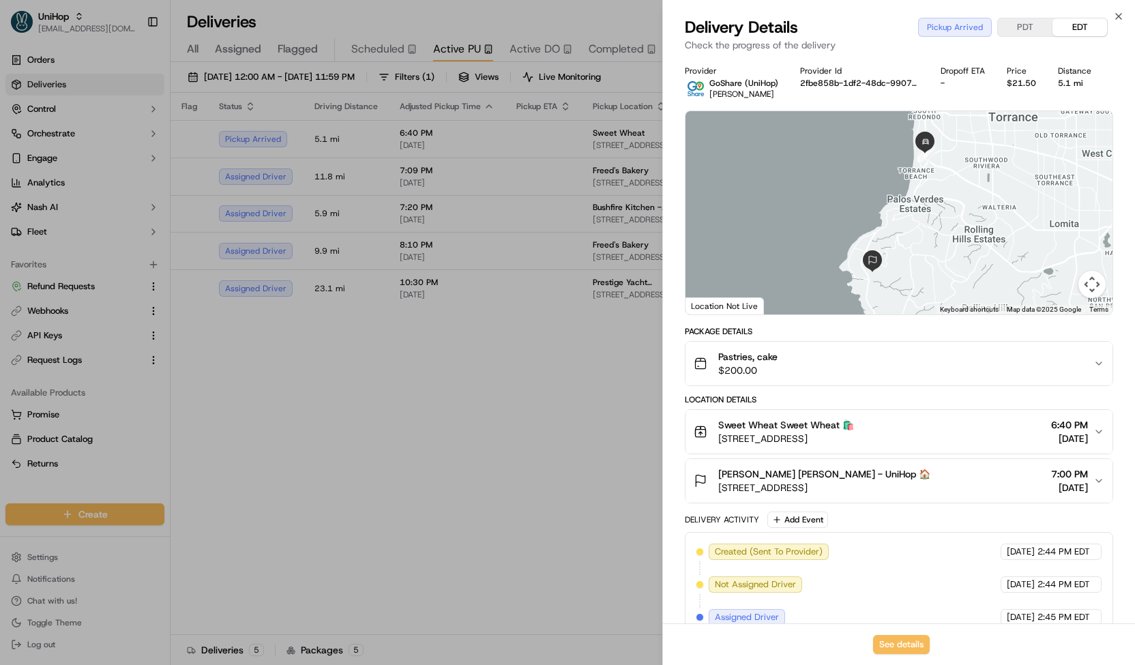
click at [786, 357] on div "Pastries, cake $200.00" at bounding box center [894, 363] width 400 height 27
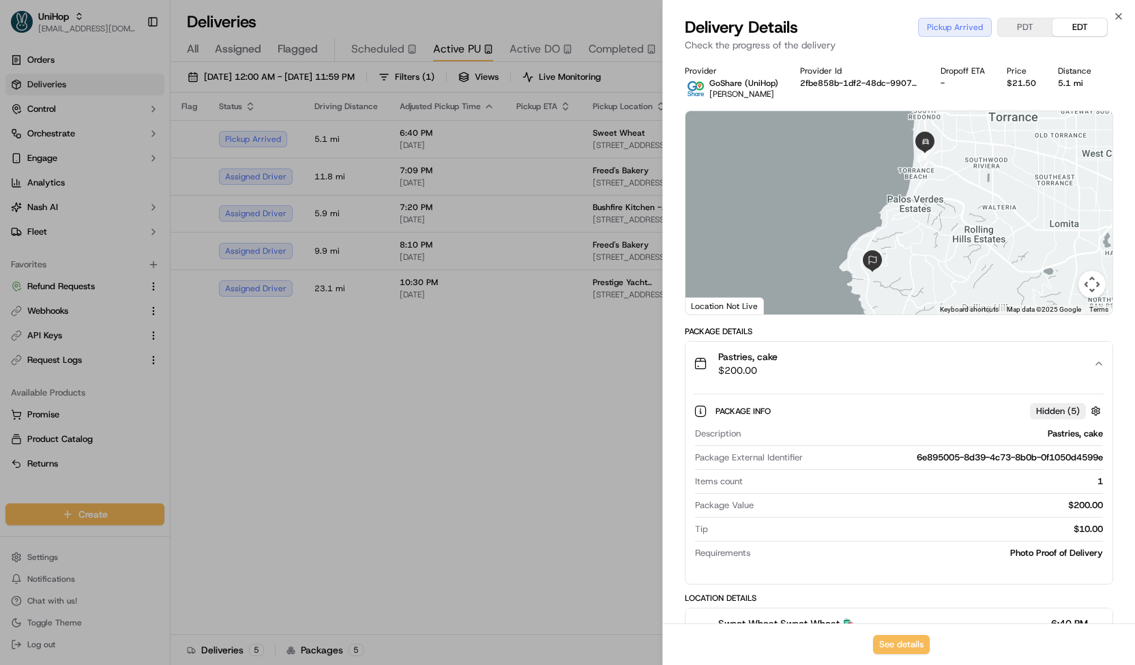
click at [786, 357] on div "Pastries, cake $200.00" at bounding box center [894, 363] width 400 height 27
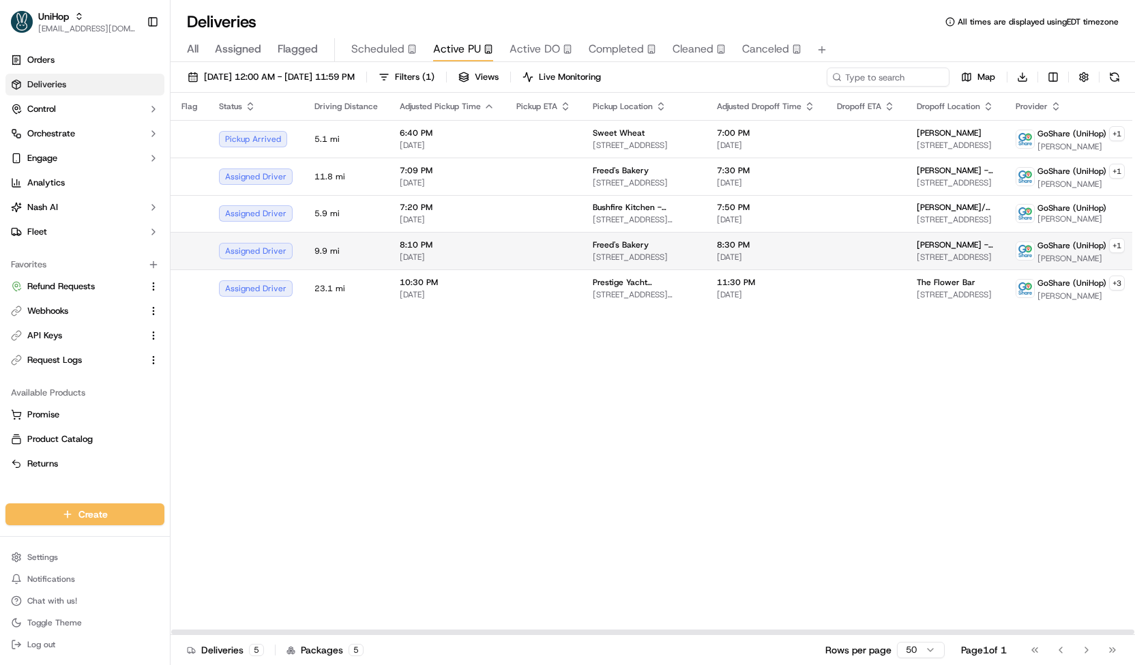
click at [629, 233] on td "Freed's Bakery 9815 S Eastern Ave, Las Vegas, NV 89183, USA" at bounding box center [644, 251] width 124 height 38
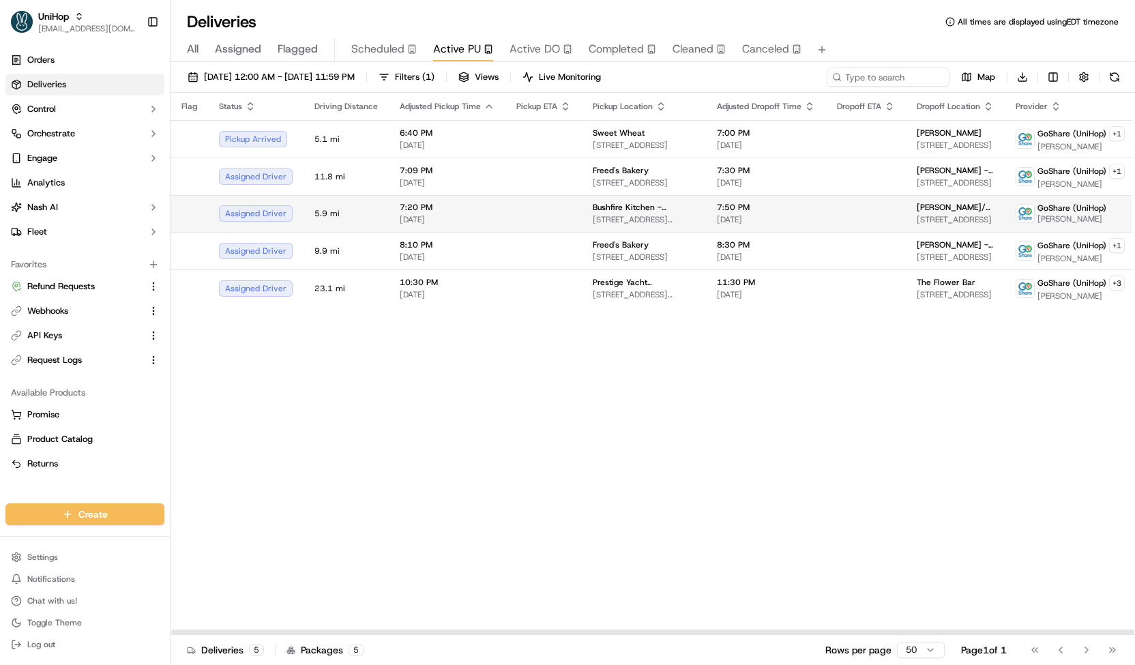
click at [633, 218] on span "24420 Alicia Pkwy, Mission Viejo, CA 92691, USA" at bounding box center [644, 219] width 102 height 11
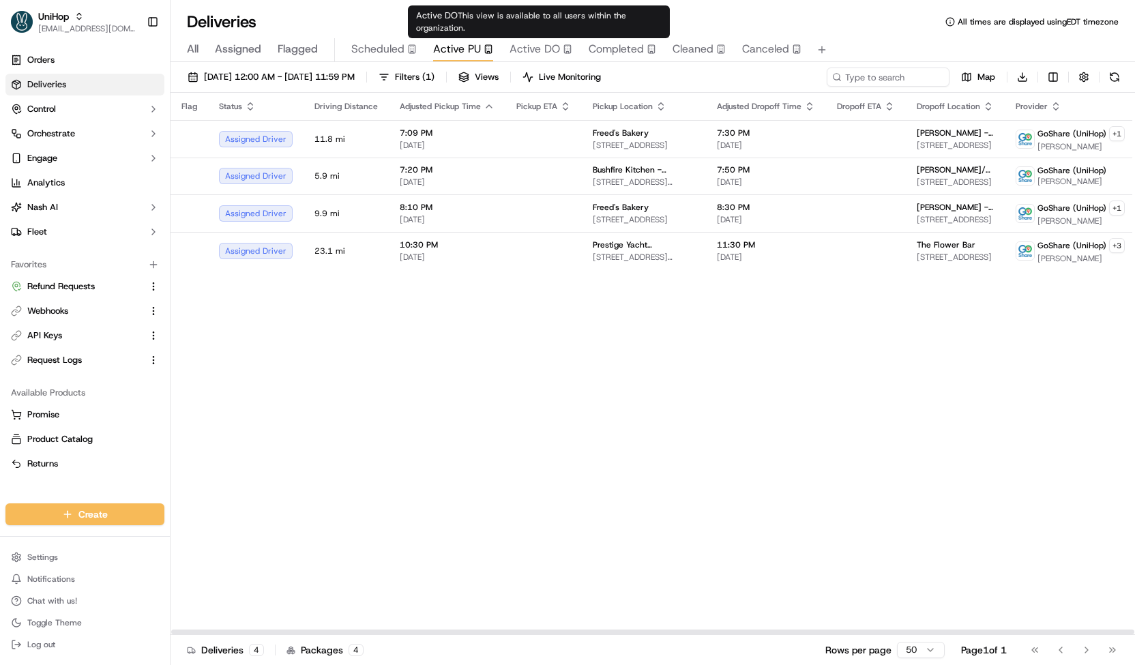
click at [547, 49] on span "Active DO" at bounding box center [535, 49] width 50 height 16
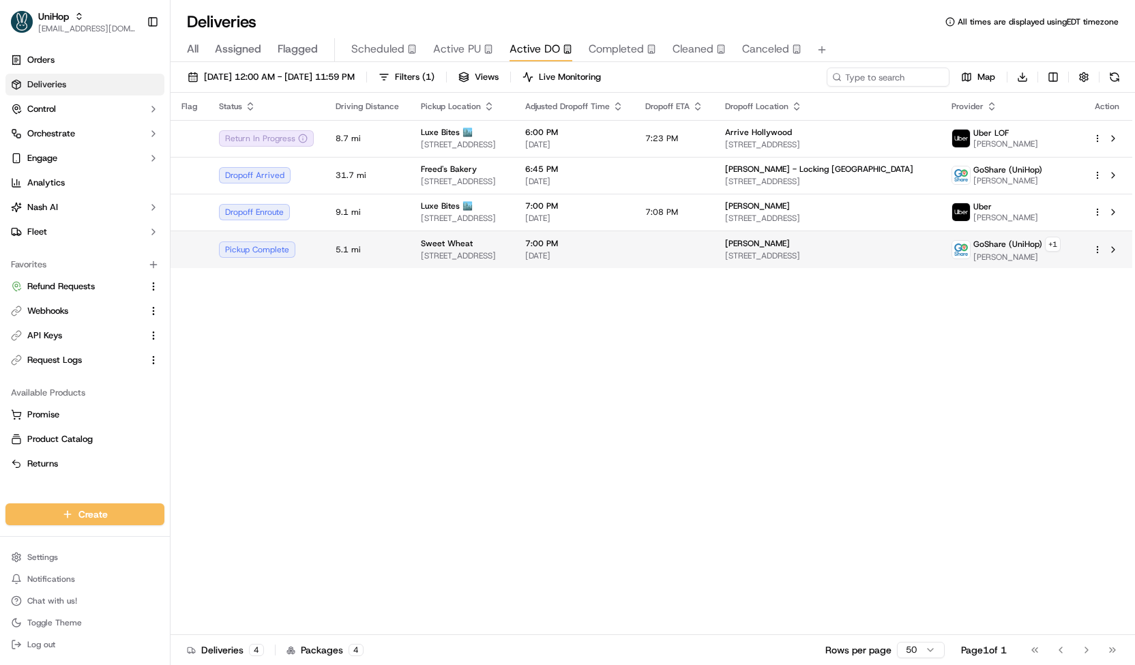
click at [503, 253] on span "1430 S Pacific Coast Hwy, Redondo Beach, CA 90277, USA" at bounding box center [462, 255] width 83 height 11
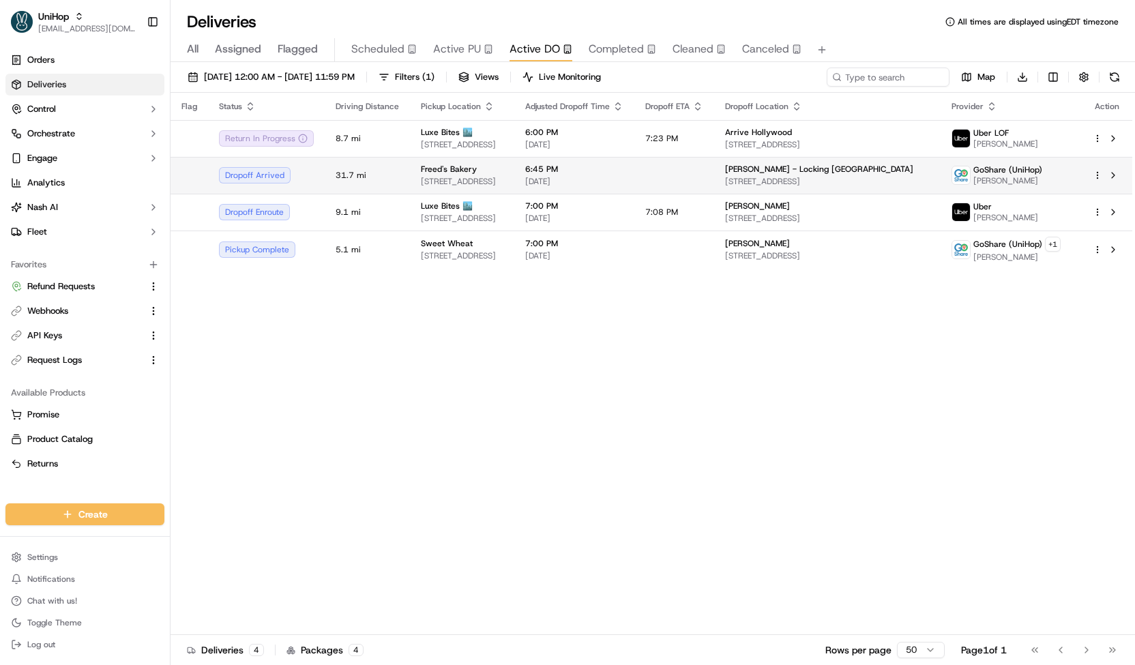
click at [514, 159] on td "Freed's Bakery 9815 S Eastern Ave, Las Vegas, NV 89183, USA" at bounding box center [462, 175] width 104 height 37
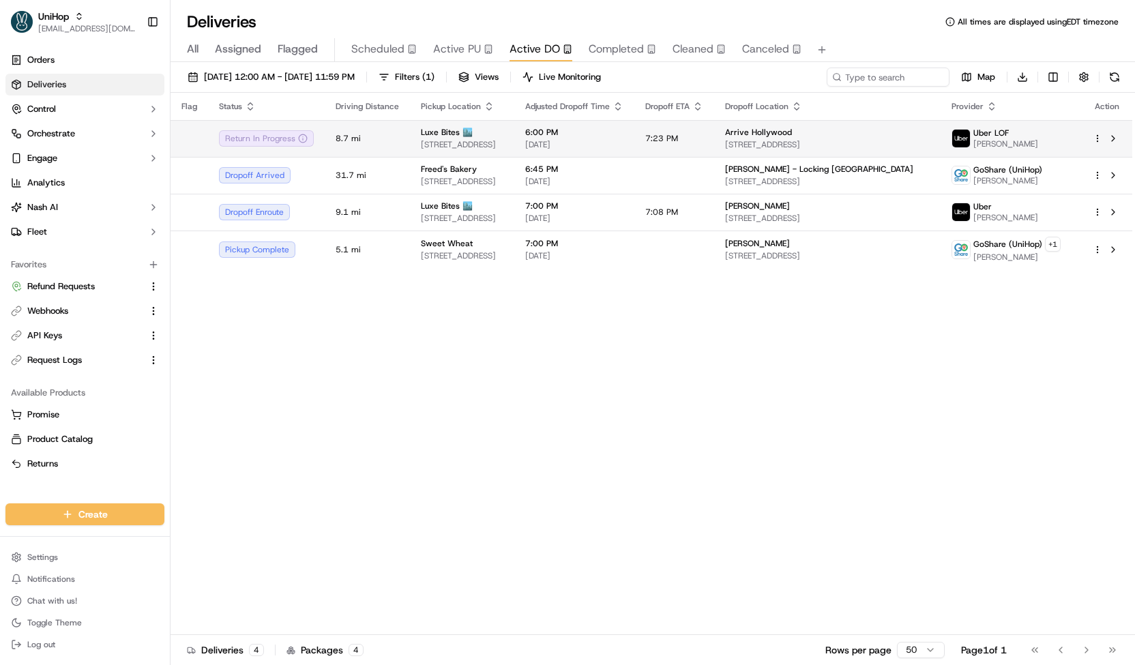
click at [503, 147] on span "3317 N Mission Rd k1, Los Angeles, CA 90031, USA" at bounding box center [462, 144] width 83 height 11
click at [71, 561] on html "UniHop contact@unihop.app Toggle Sidebar Orders Deliveries Control Orchestrate …" at bounding box center [567, 332] width 1135 height 665
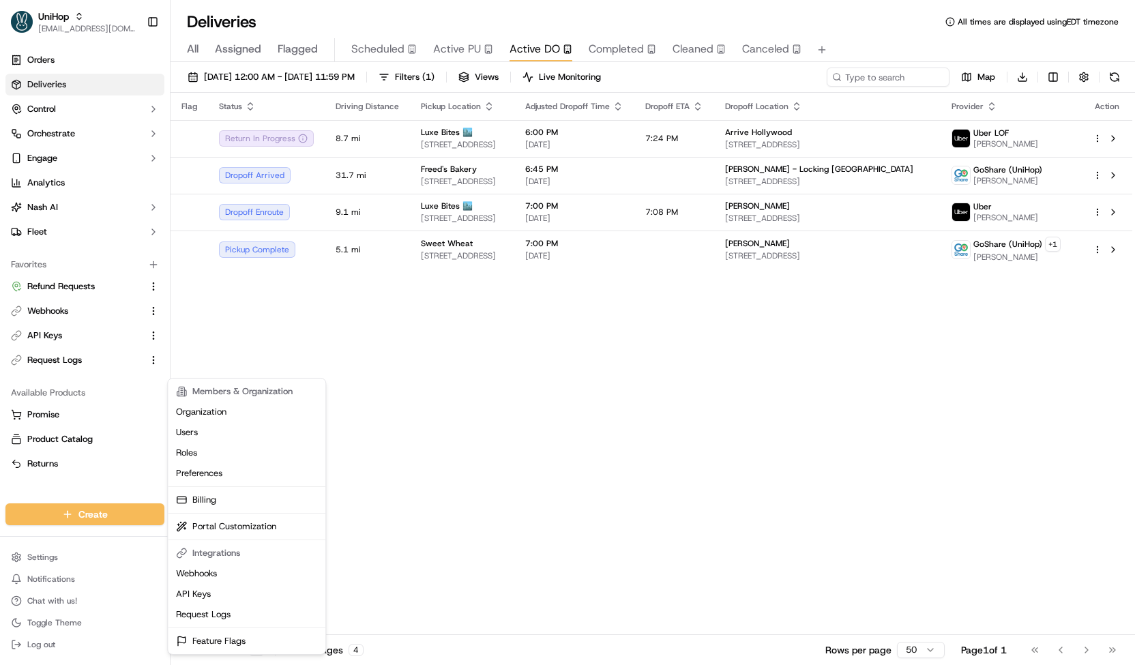
click at [46, 125] on html "UniHop contact@unihop.app Toggle Sidebar Orders Deliveries Control Orchestrate …" at bounding box center [567, 332] width 1135 height 665
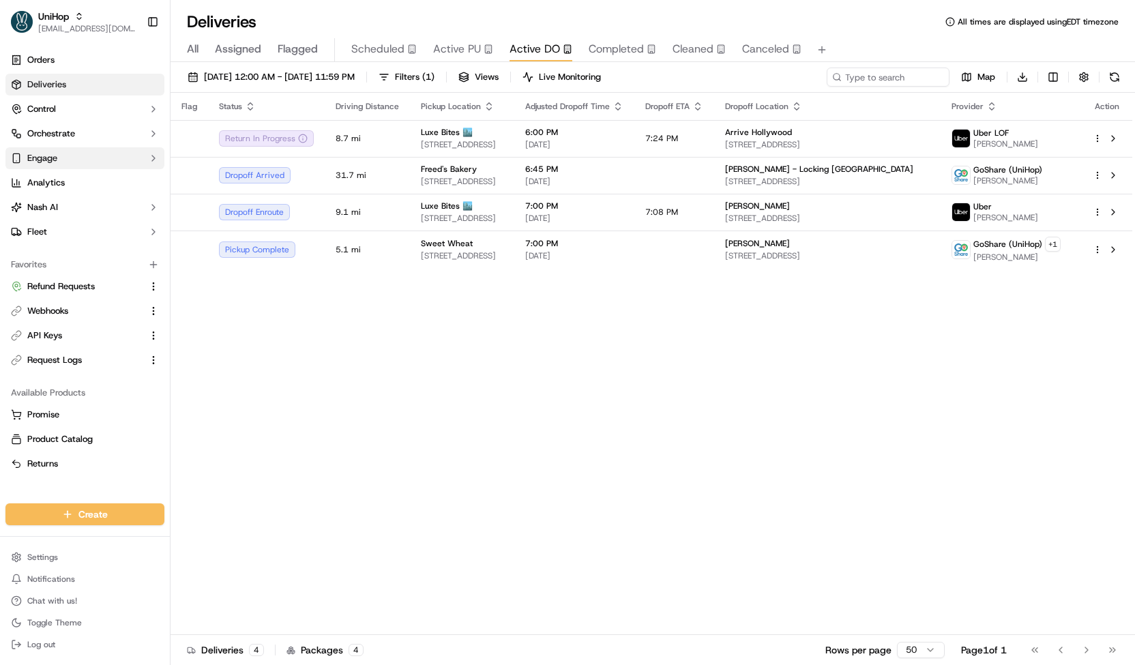
click at [63, 153] on button "Engage" at bounding box center [84, 158] width 159 height 22
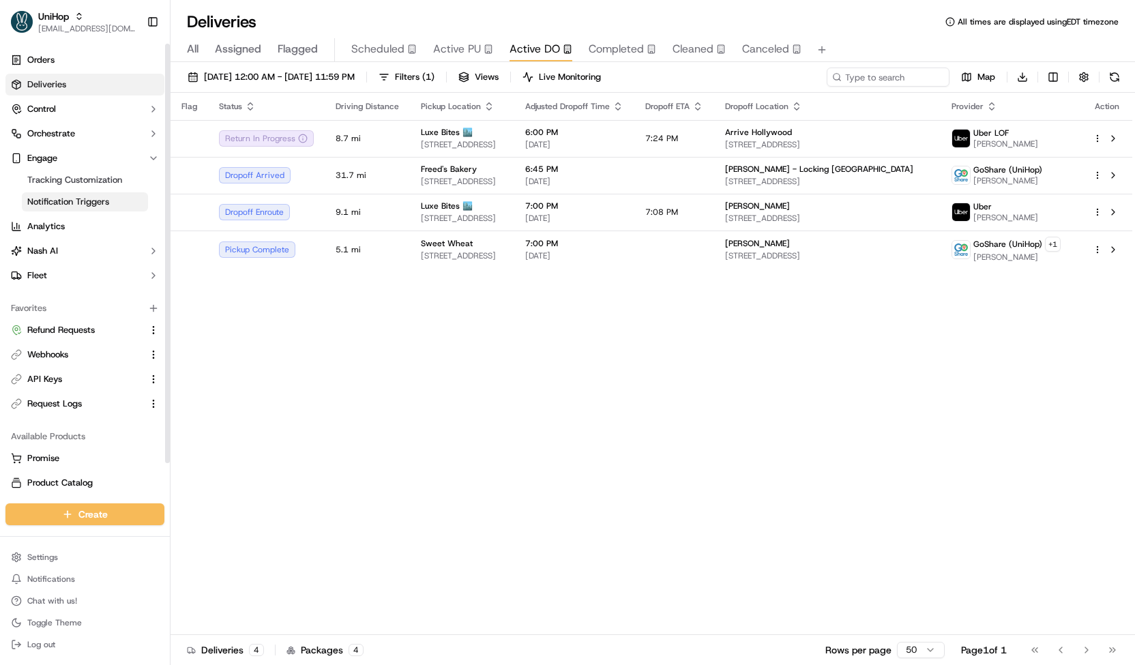
click at [74, 200] on span "Notification Triggers" at bounding box center [68, 202] width 82 height 12
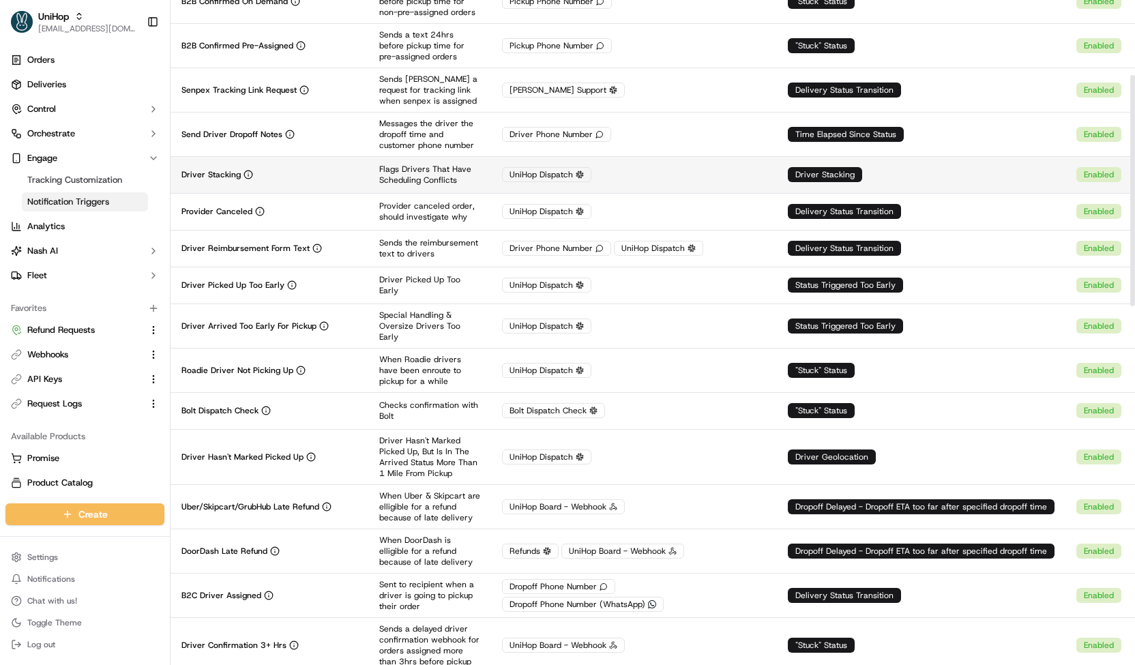
scroll to position [217, 0]
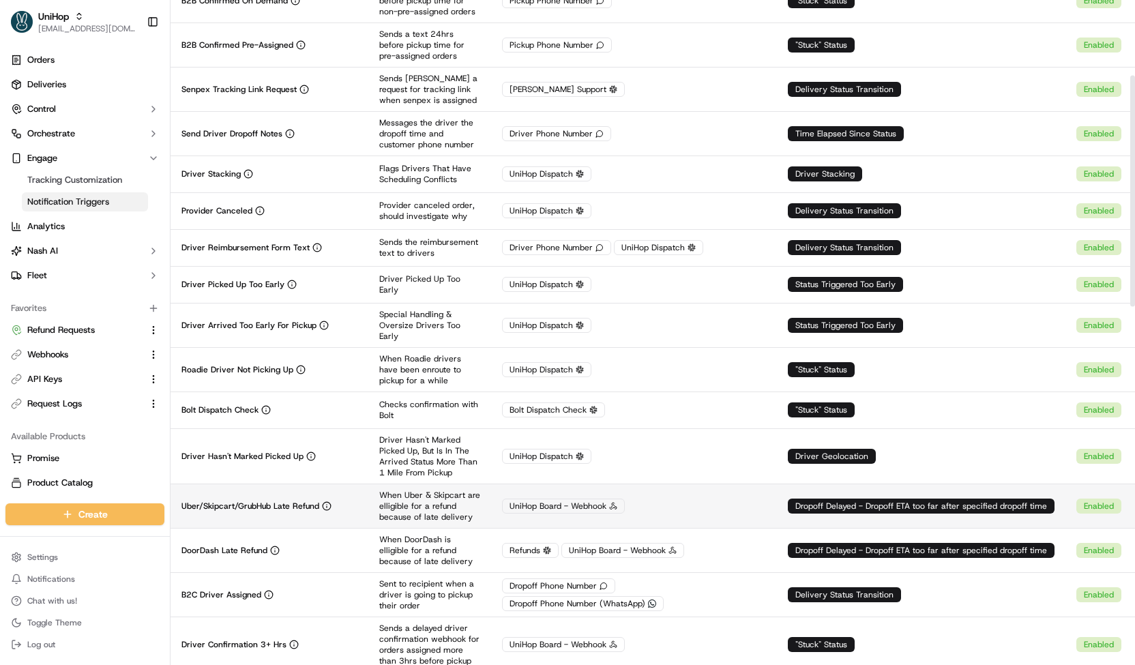
click at [387, 499] on p "When Uber & Skipcart are elligible for a refund because of late delivery" at bounding box center [429, 506] width 101 height 33
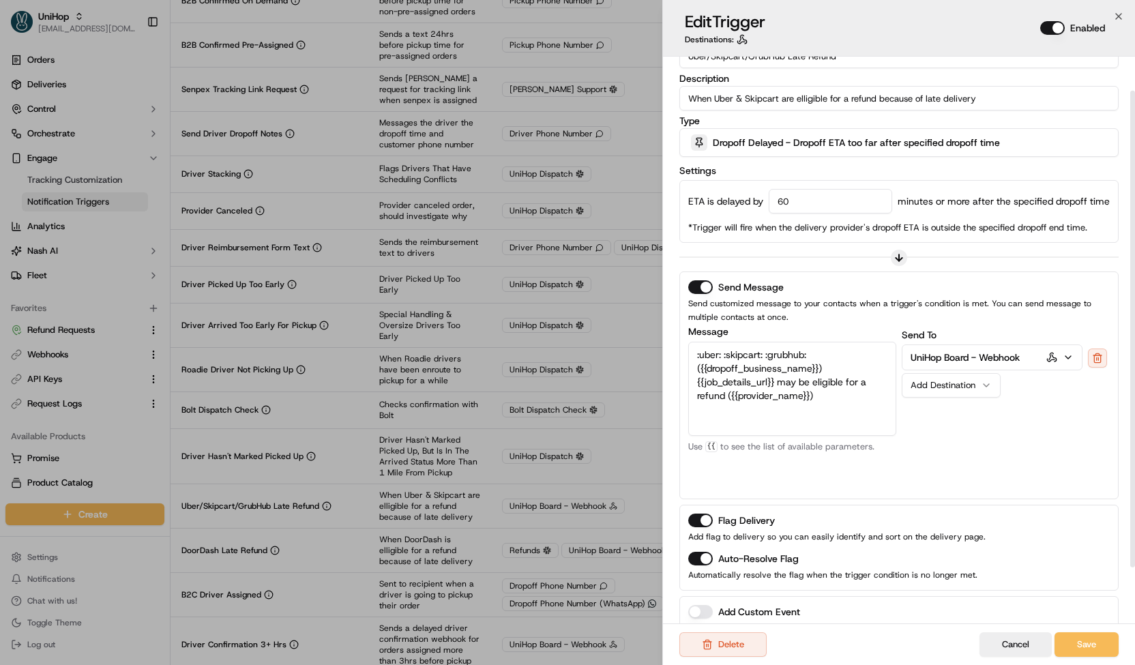
scroll to position [41, 0]
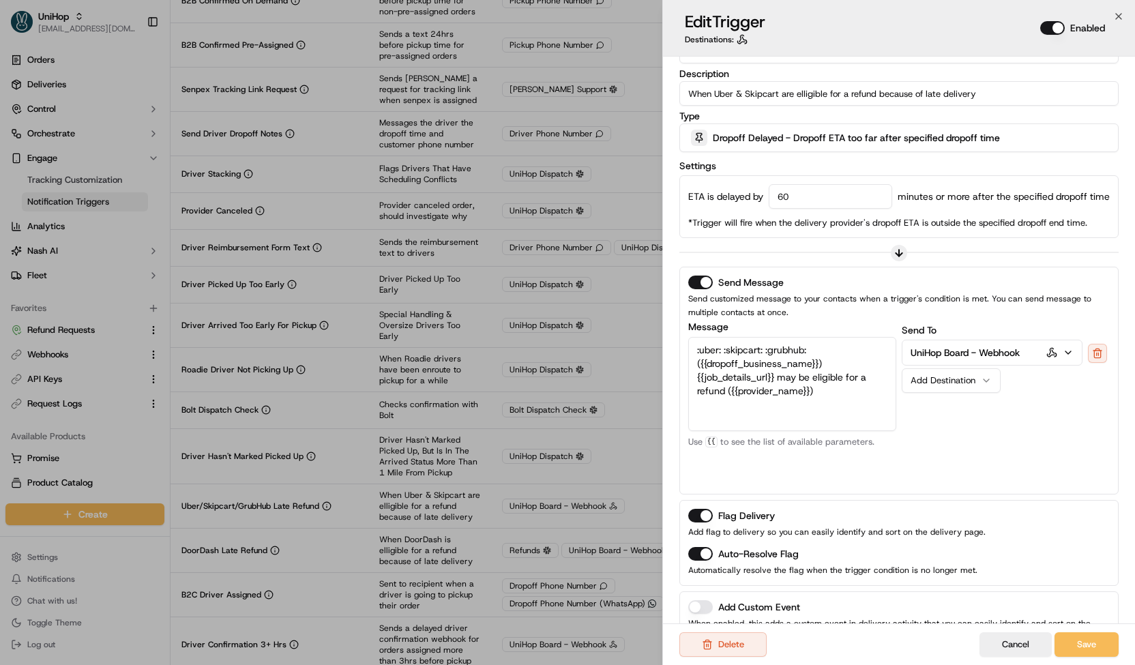
click at [966, 375] on div "Add Destination" at bounding box center [946, 380] width 70 height 12
click at [1097, 348] on button at bounding box center [1097, 353] width 19 height 19
click at [1075, 635] on button "Save" at bounding box center [1087, 644] width 64 height 25
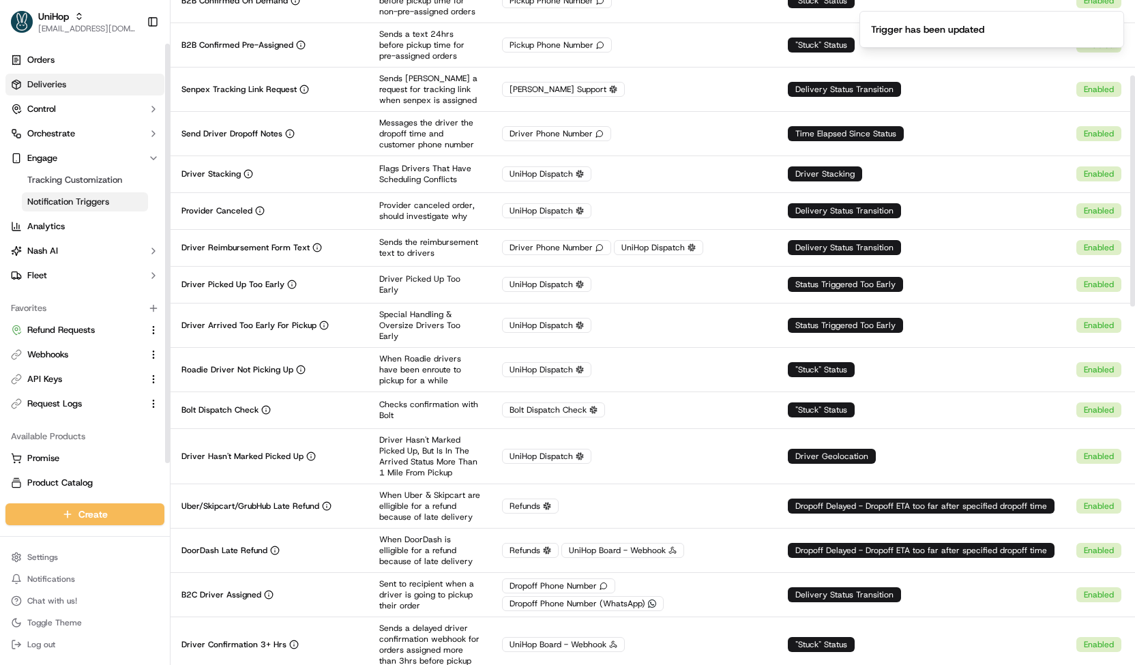
click at [86, 78] on link "Deliveries" at bounding box center [84, 85] width 159 height 22
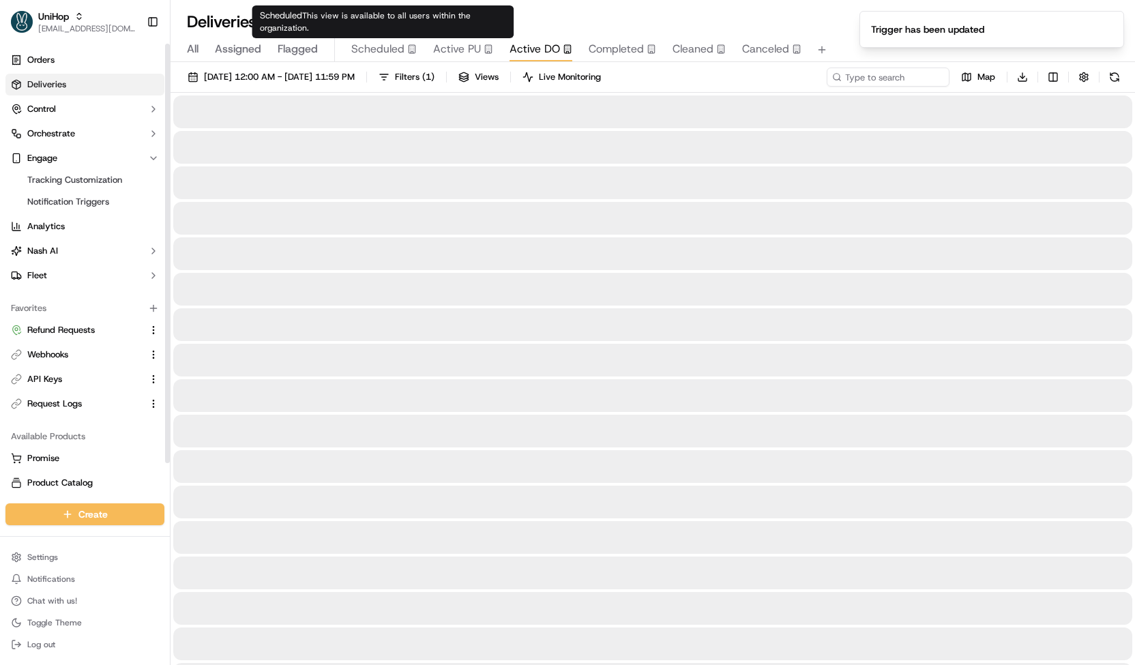
click at [407, 46] on icon "button" at bounding box center [412, 49] width 10 height 10
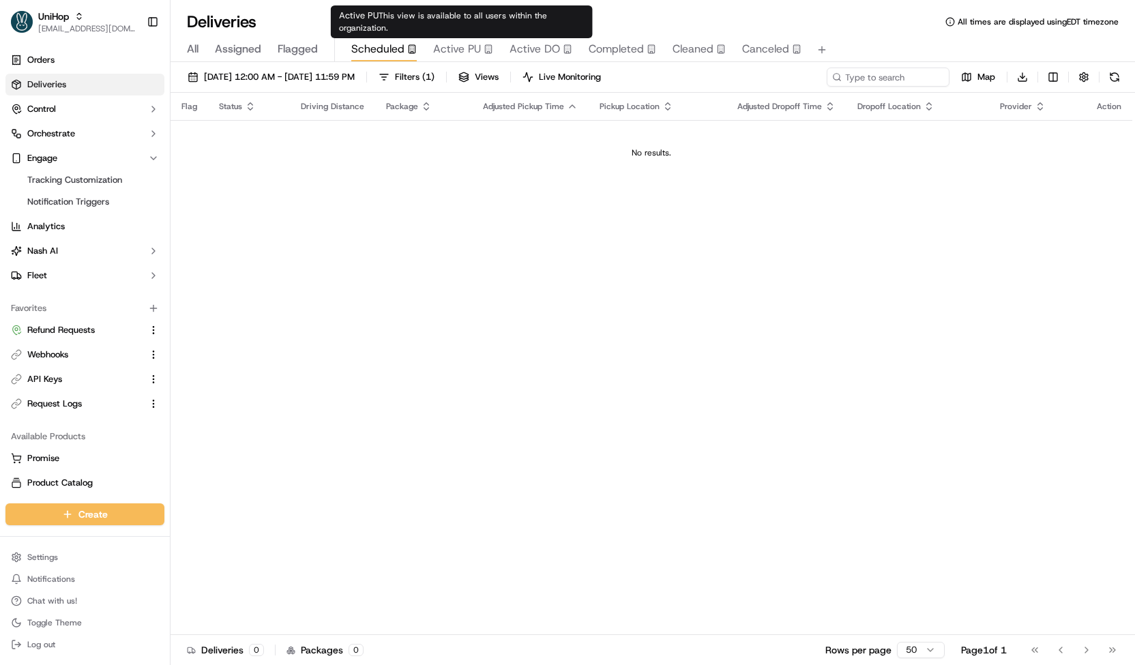
click at [456, 45] on span "Active PU" at bounding box center [457, 49] width 48 height 16
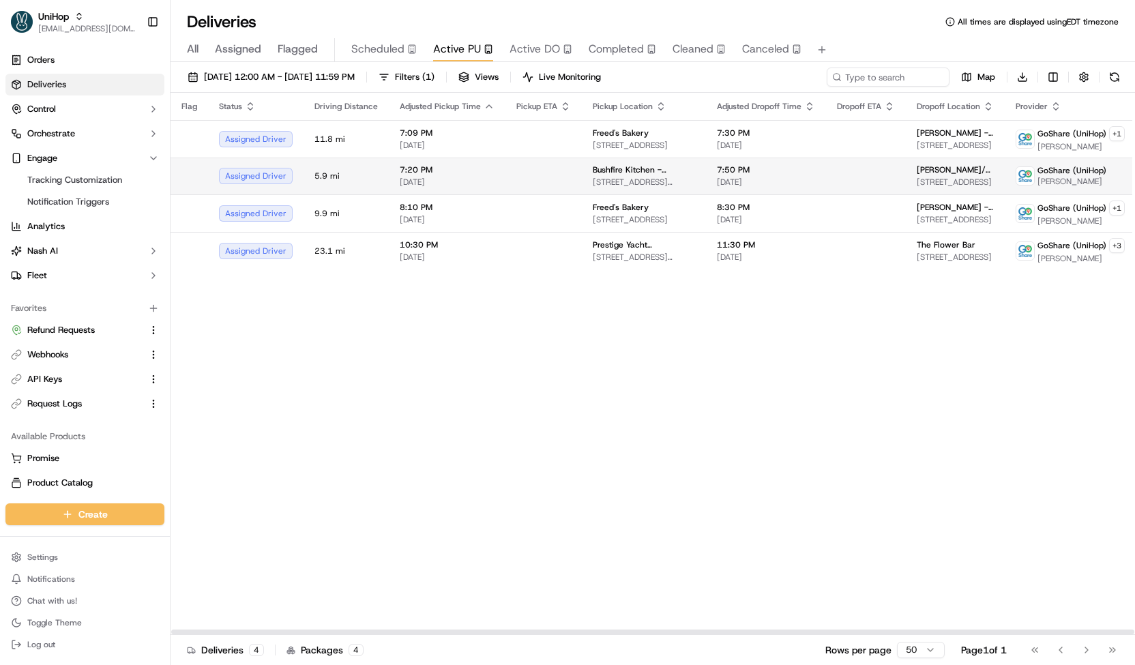
click at [536, 170] on td at bounding box center [543, 176] width 76 height 37
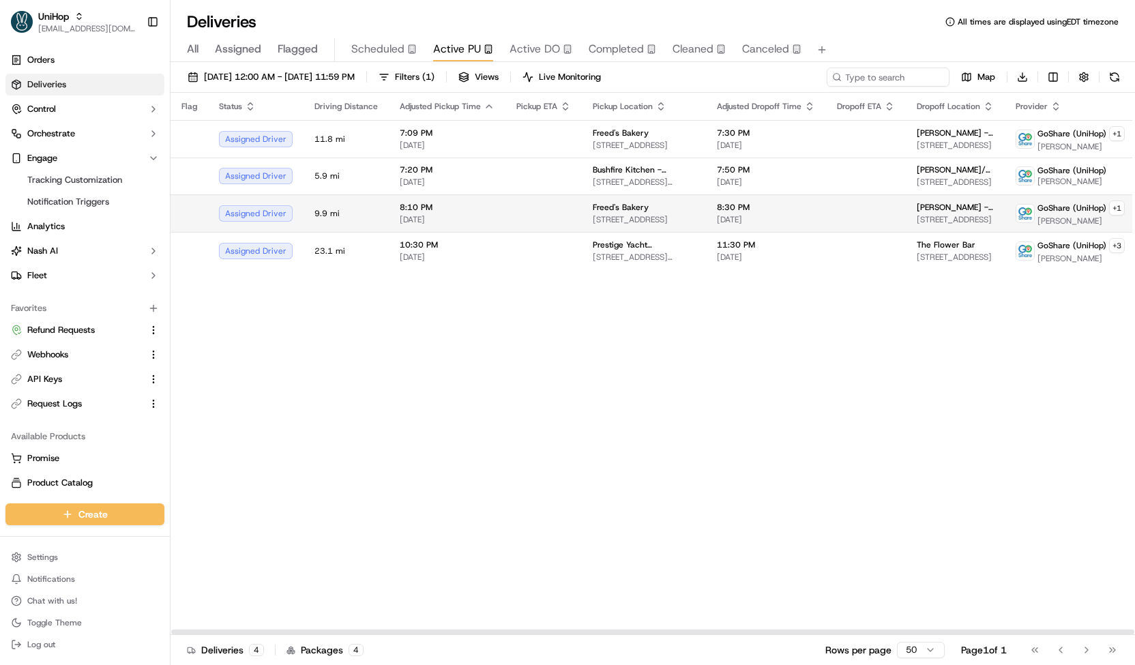
click at [563, 220] on td at bounding box center [543, 213] width 76 height 38
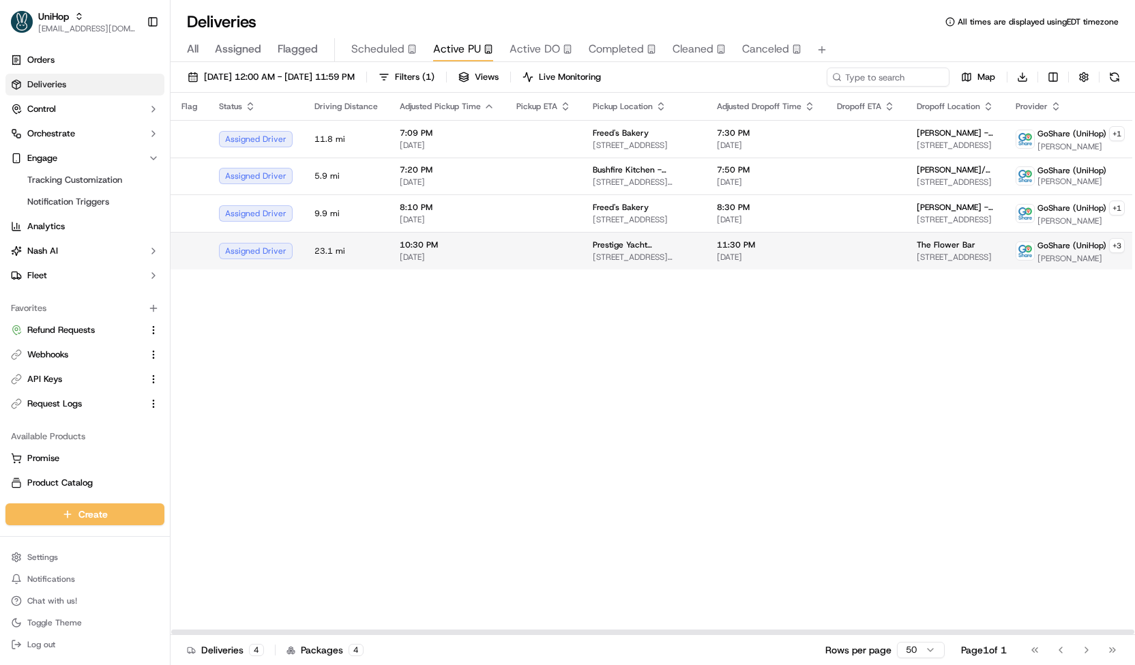
click at [564, 252] on td at bounding box center [543, 251] width 76 height 38
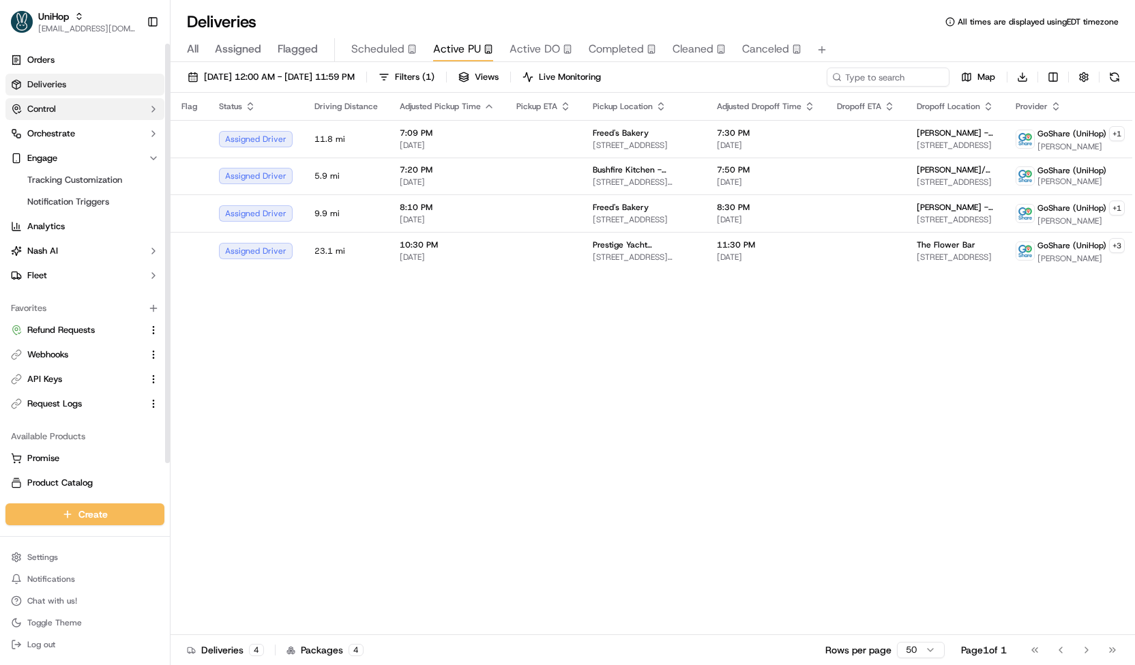
click at [105, 104] on button "Control" at bounding box center [84, 109] width 159 height 22
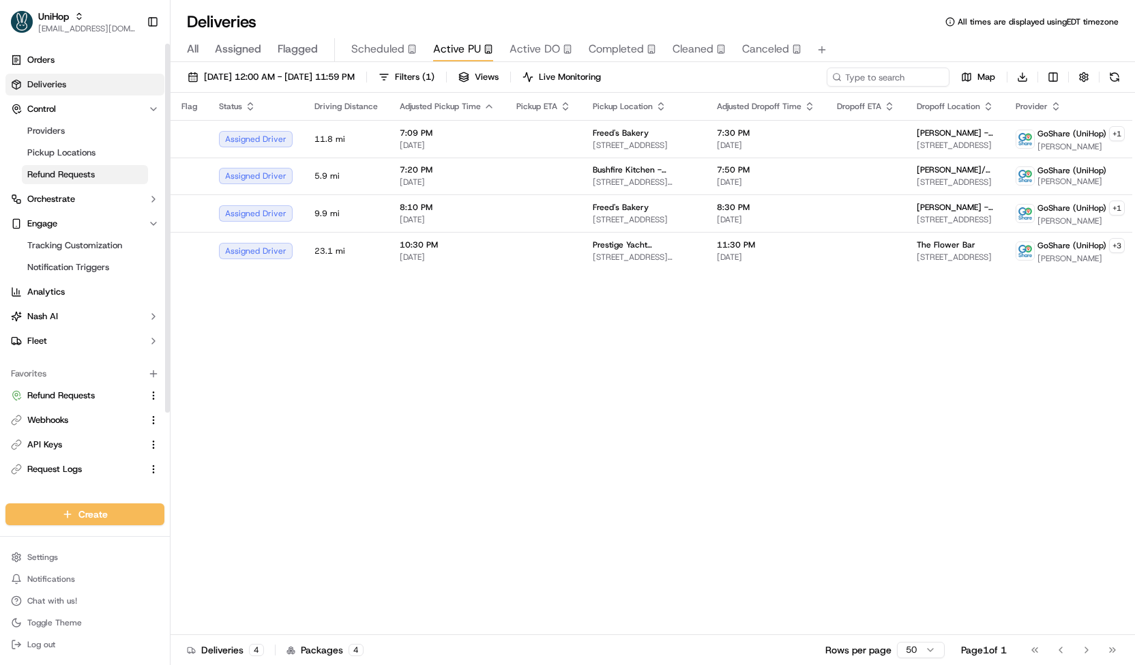
click at [102, 175] on link "Refund Requests" at bounding box center [85, 174] width 126 height 19
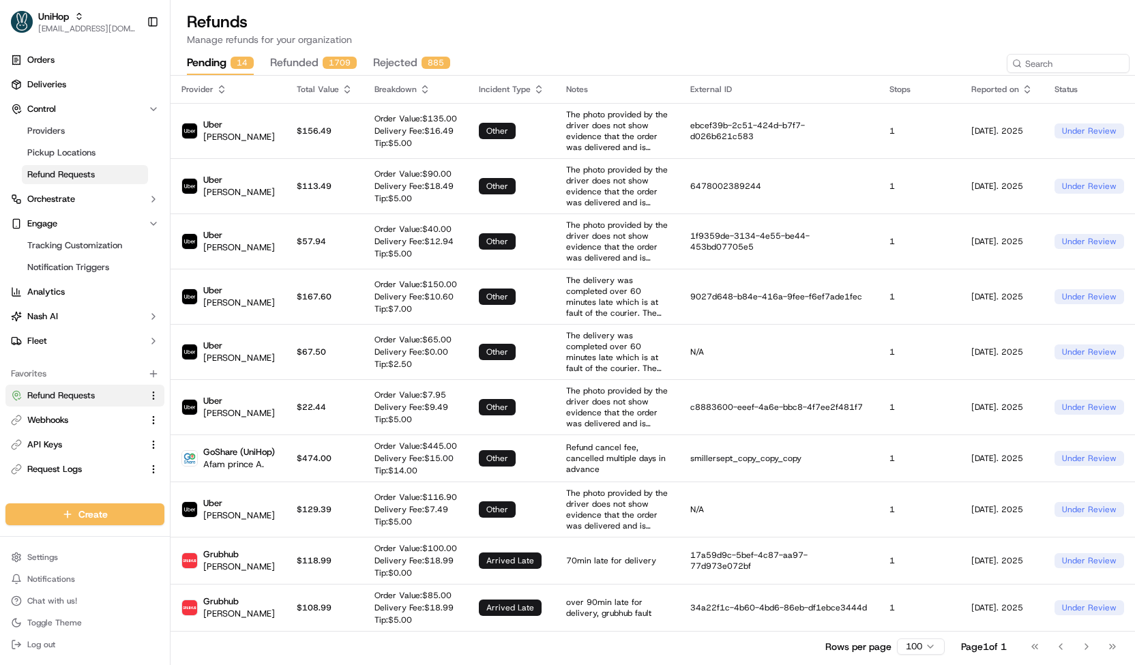
click at [331, 70] on button "refunded 1709" at bounding box center [313, 63] width 87 height 23
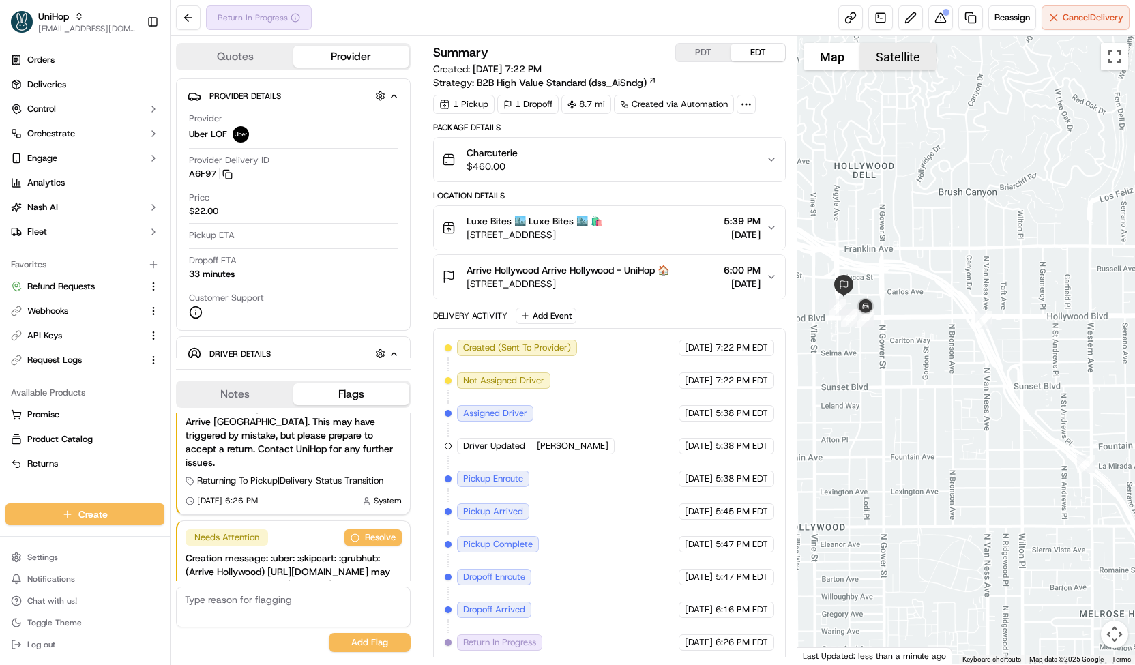
click at [879, 55] on button "Satellite" at bounding box center [898, 56] width 76 height 27
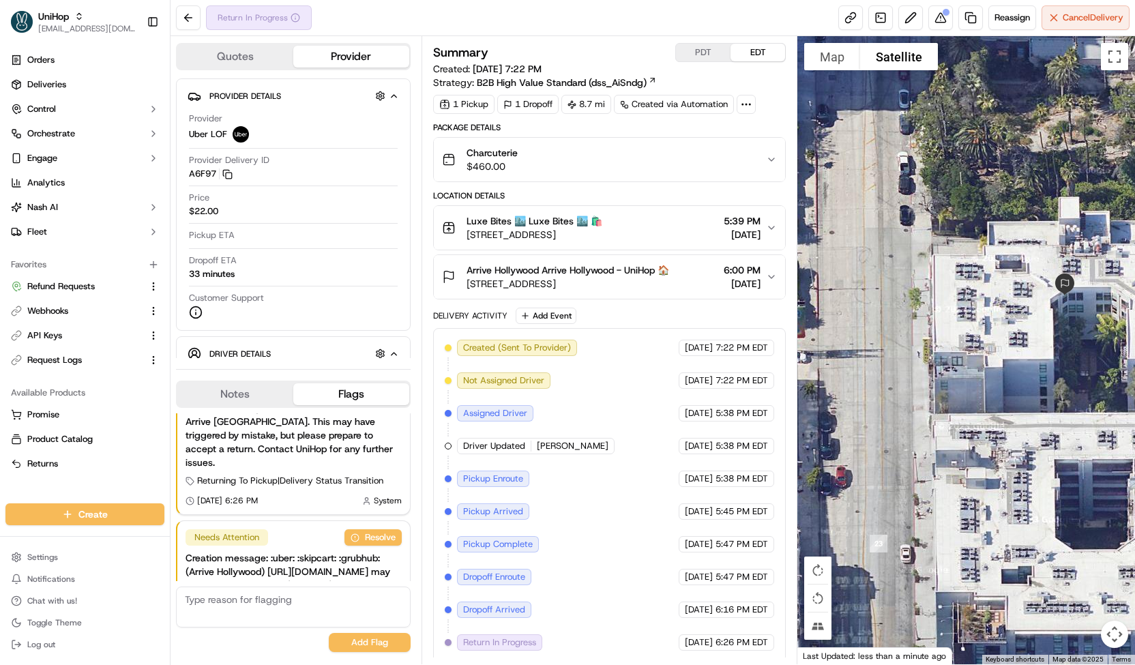
drag, startPoint x: 963, startPoint y: 383, endPoint x: 1083, endPoint y: 384, distance: 120.1
click at [1083, 384] on div at bounding box center [966, 350] width 338 height 628
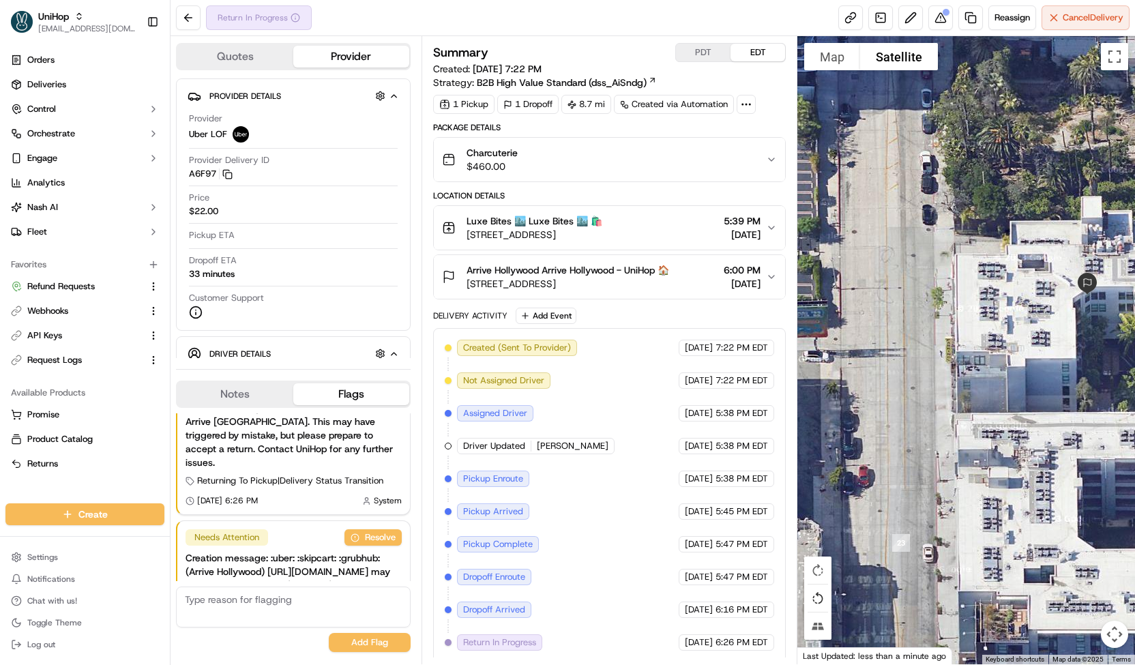
click at [824, 601] on button "Rotate map counterclockwise" at bounding box center [817, 598] width 27 height 27
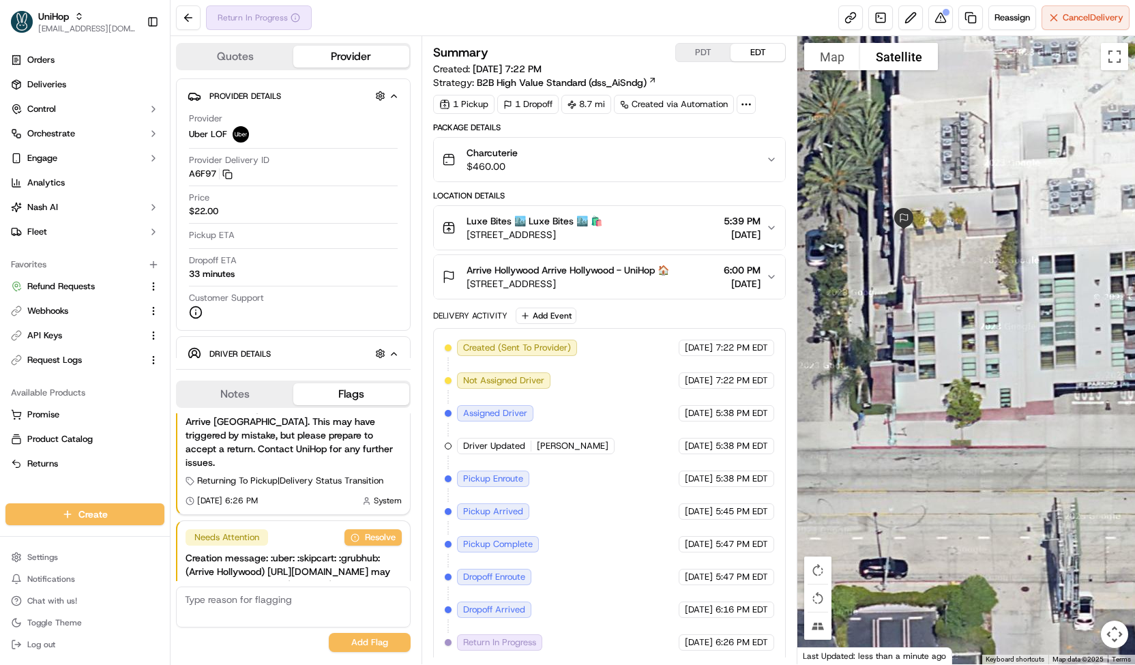
drag, startPoint x: 903, startPoint y: 366, endPoint x: 1011, endPoint y: 351, distance: 108.7
click at [1011, 351] on div at bounding box center [966, 350] width 338 height 628
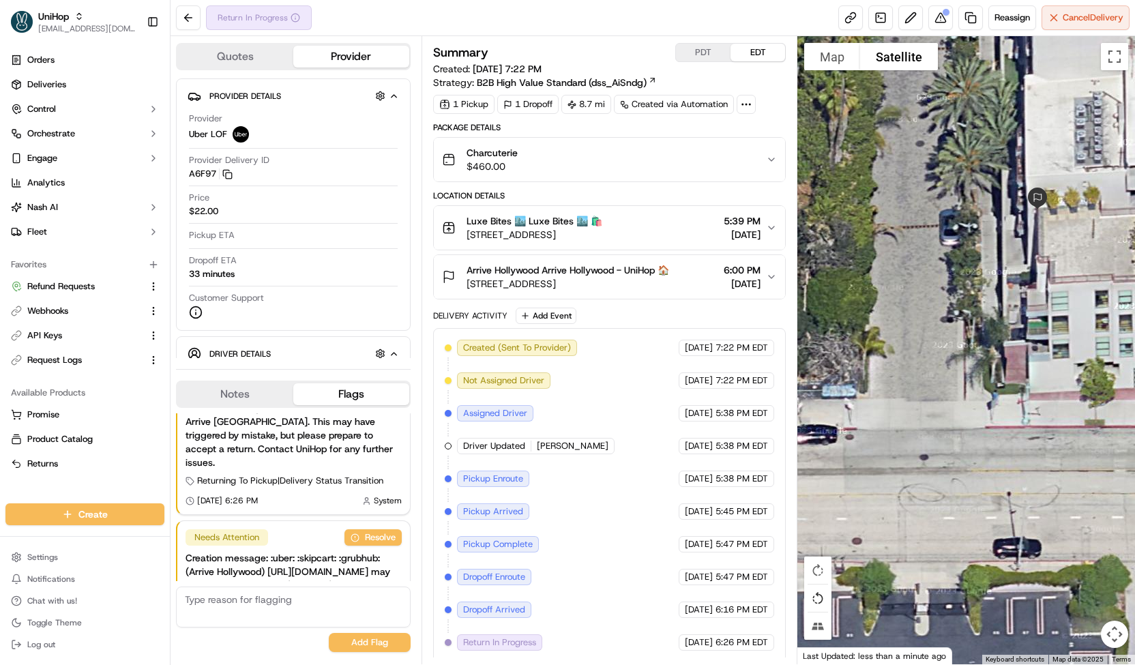
click at [825, 595] on button "Rotate map counterclockwise" at bounding box center [817, 598] width 27 height 27
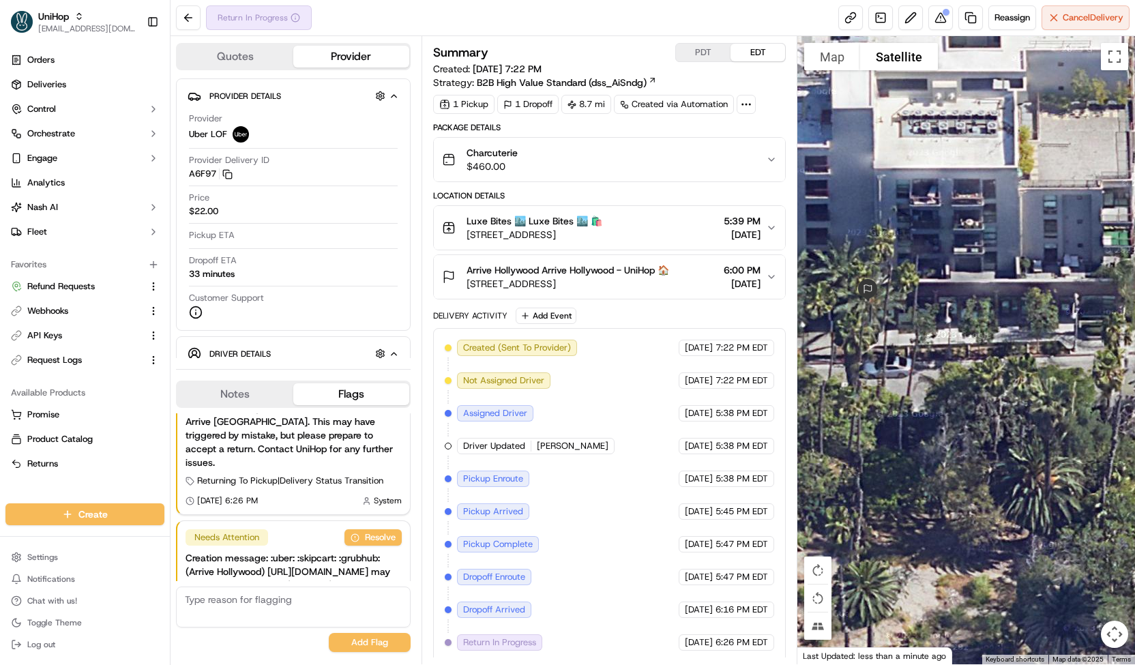
drag, startPoint x: 913, startPoint y: 414, endPoint x: 1015, endPoint y: 415, distance: 102.3
click at [1015, 415] on div at bounding box center [966, 350] width 338 height 628
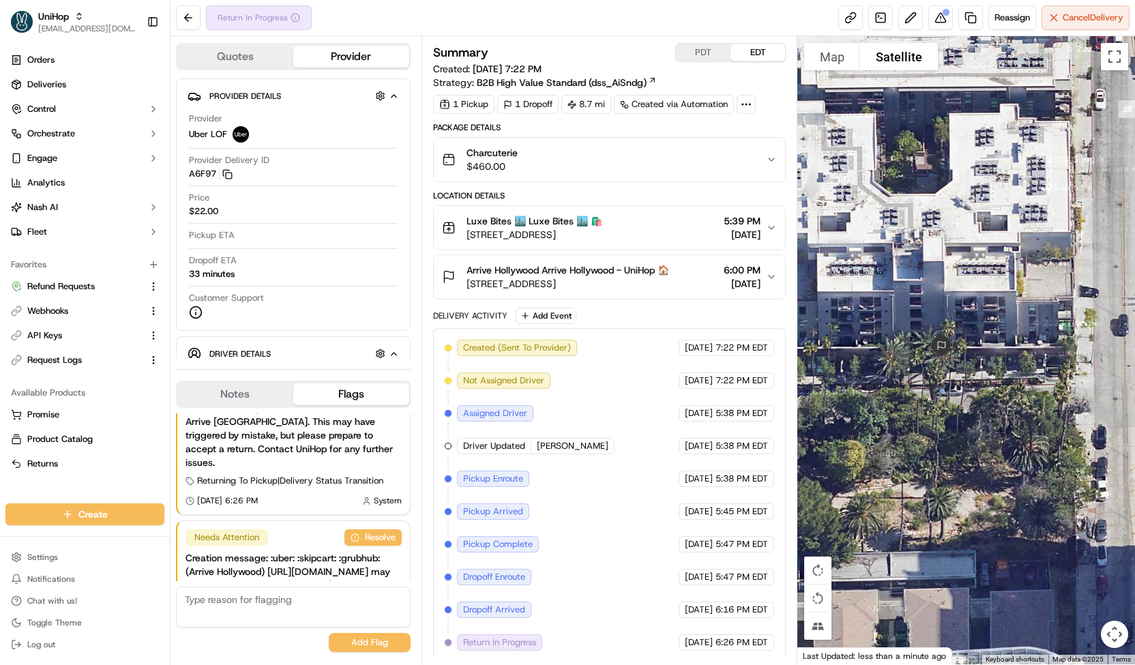
click at [698, 264] on div "Arrive Hollywood Arrive Hollywood - UniHop 🏠 [STREET_ADDRESS] 6:00 PM [DATE]" at bounding box center [604, 276] width 324 height 27
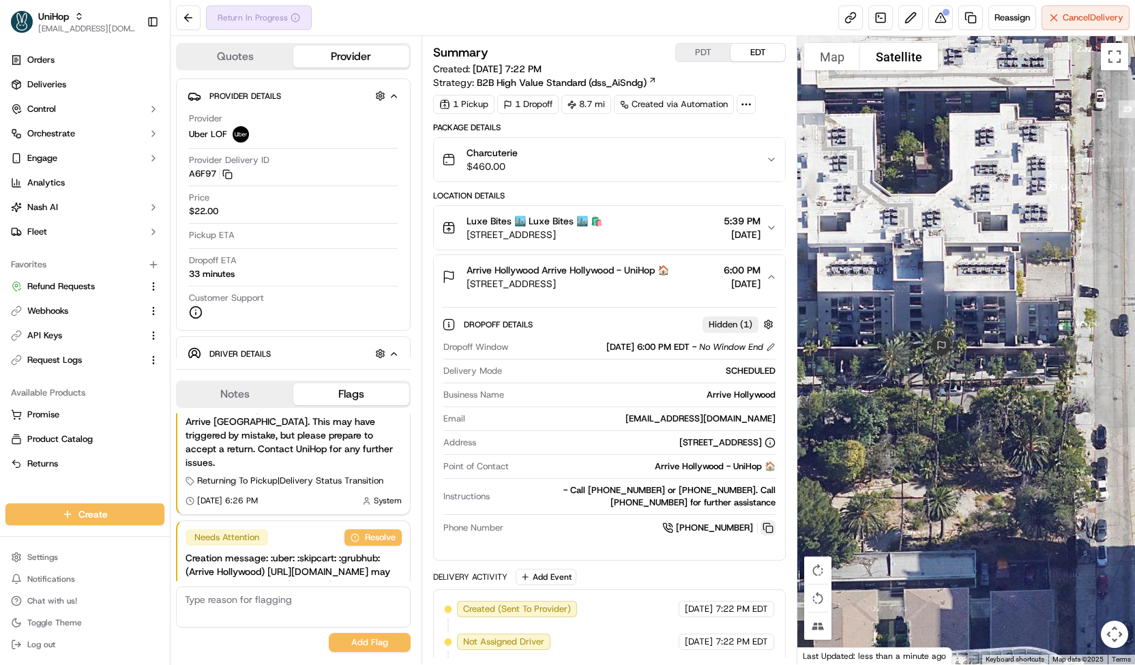
click at [765, 529] on button at bounding box center [768, 527] width 15 height 15
click at [523, 267] on span "Arrive Hollywood Arrive Hollywood - UniHop 🏠" at bounding box center [568, 270] width 203 height 14
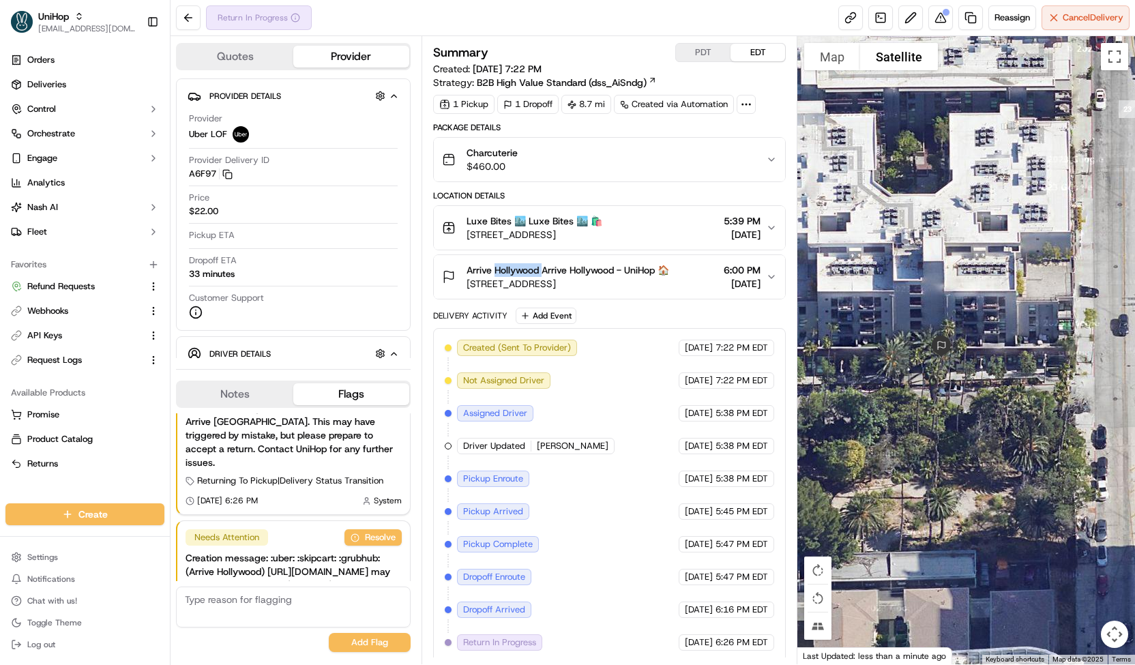
click at [523, 267] on span "Arrive Hollywood Arrive Hollywood - UniHop 🏠" at bounding box center [568, 270] width 203 height 14
click at [617, 279] on span "[STREET_ADDRESS]" at bounding box center [568, 284] width 203 height 14
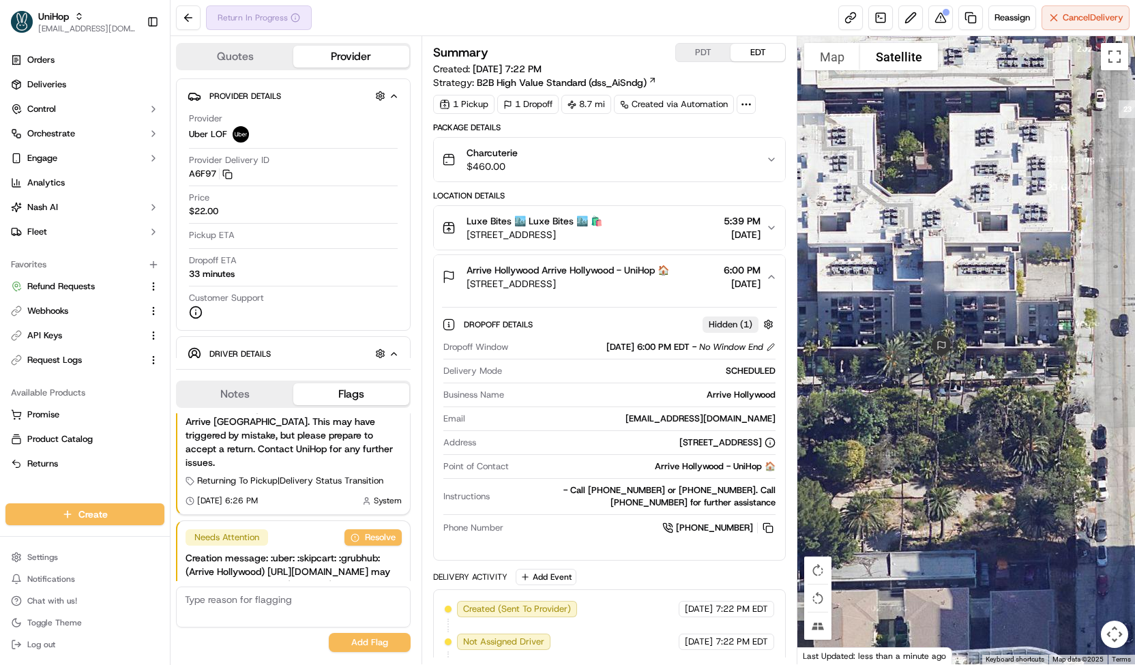
drag, startPoint x: 542, startPoint y: 265, endPoint x: 599, endPoint y: 282, distance: 59.1
click at [599, 282] on div "Arrive Hollywood Arrive Hollywood - UniHop 🏠 6201 Hollywood Blvd, Los Angeles, …" at bounding box center [568, 276] width 203 height 27
copy div "Arrive Hollywood - UniHop 🏠 6201 Hollywood Blvd, Los Ang"
click at [503, 272] on span "Arrive Hollywood Arrive Hollywood - UniHop 🏠" at bounding box center [568, 270] width 203 height 14
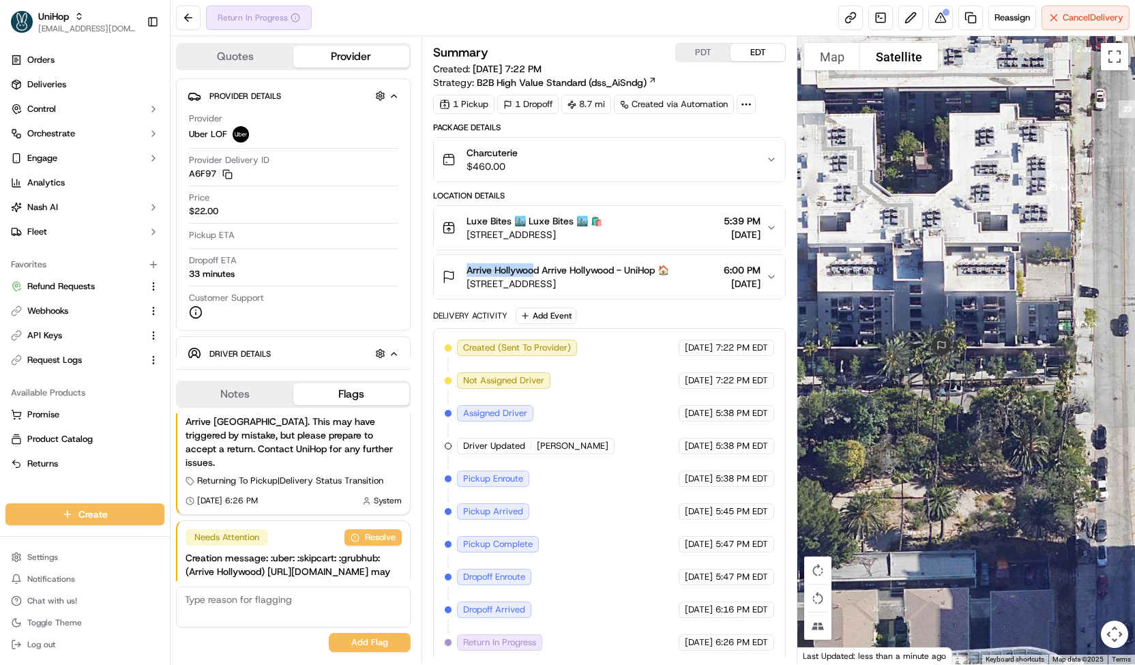
drag, startPoint x: 464, startPoint y: 268, endPoint x: 535, endPoint y: 268, distance: 71.6
click at [535, 268] on div "Arrive Hollywood Arrive Hollywood - UniHop 🏠 6201 Hollywood Blvd, Los Angeles, …" at bounding box center [555, 276] width 227 height 27
copy span "Arrive Hollywoo"
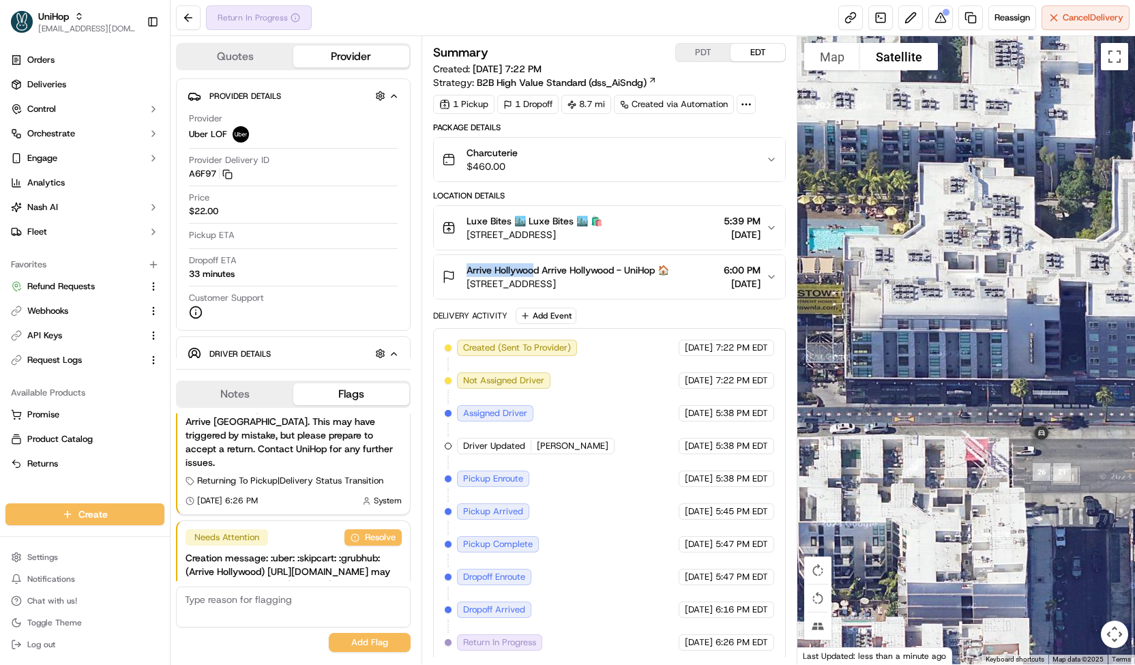
drag, startPoint x: 960, startPoint y: 310, endPoint x: 1043, endPoint y: 500, distance: 207.4
click at [1043, 500] on div at bounding box center [966, 350] width 338 height 628
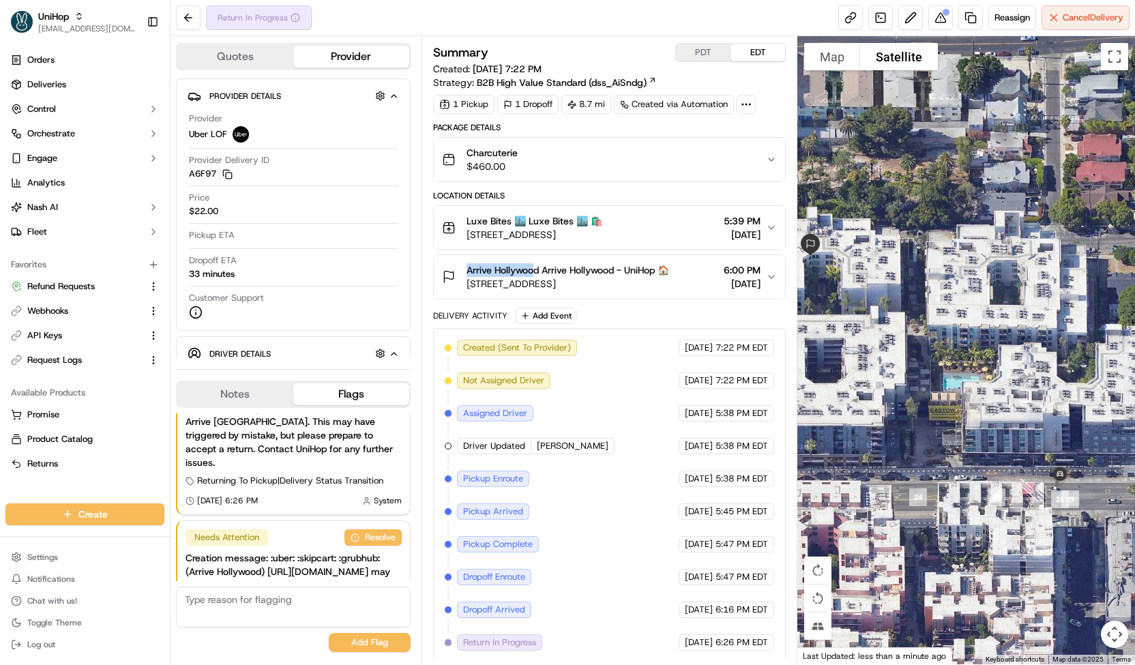
drag, startPoint x: 967, startPoint y: 448, endPoint x: 1027, endPoint y: 466, distance: 62.6
click at [1027, 466] on div at bounding box center [966, 350] width 338 height 628
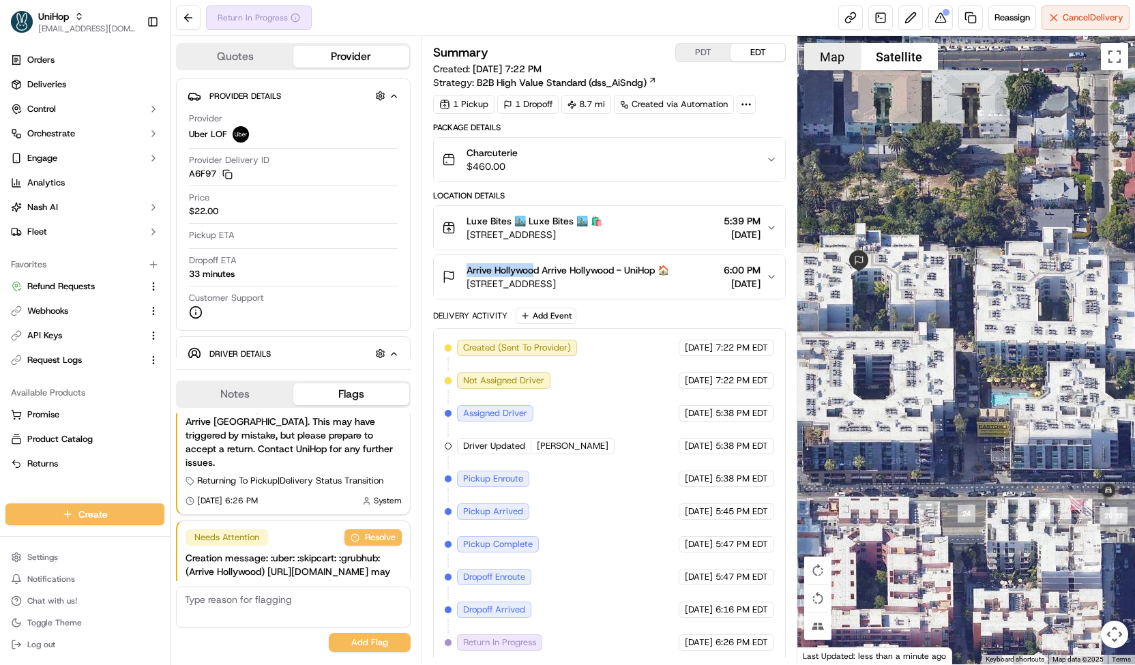
click at [835, 63] on button "Map" at bounding box center [832, 56] width 56 height 27
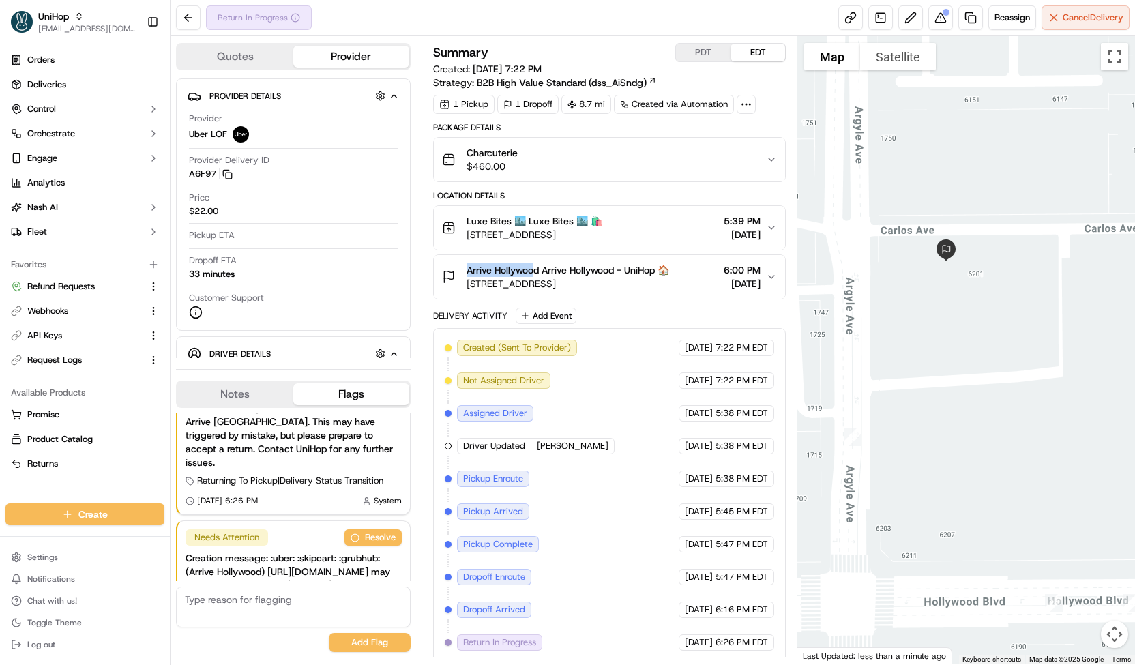
drag, startPoint x: 875, startPoint y: 210, endPoint x: 966, endPoint y: 233, distance: 93.6
click at [966, 233] on div at bounding box center [966, 350] width 338 height 628
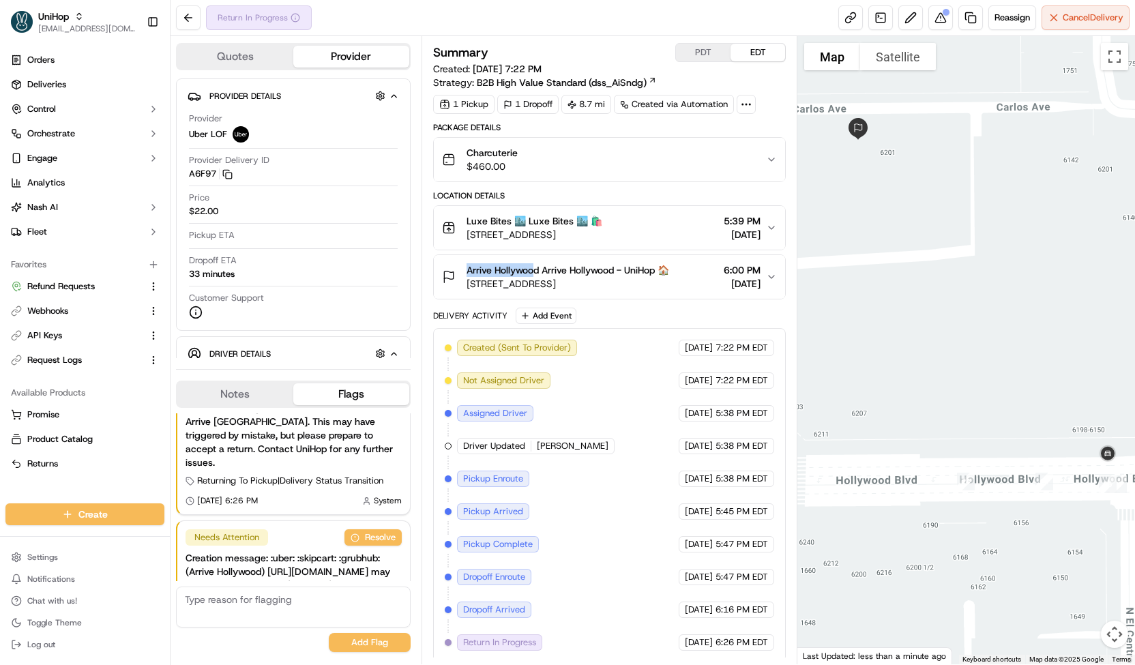
drag, startPoint x: 1058, startPoint y: 374, endPoint x: 1035, endPoint y: 391, distance: 28.2
click at [1035, 391] on div at bounding box center [966, 350] width 338 height 628
click at [751, 162] on img "button" at bounding box center [750, 159] width 19 height 19
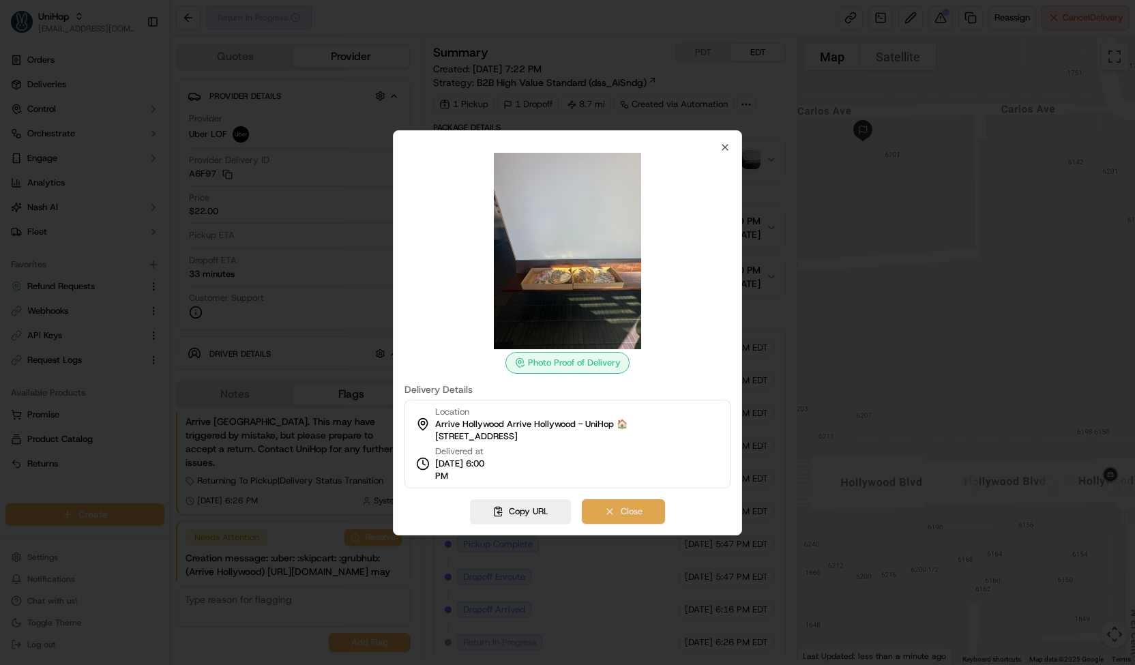
click at [607, 508] on button "Close" at bounding box center [623, 511] width 83 height 25
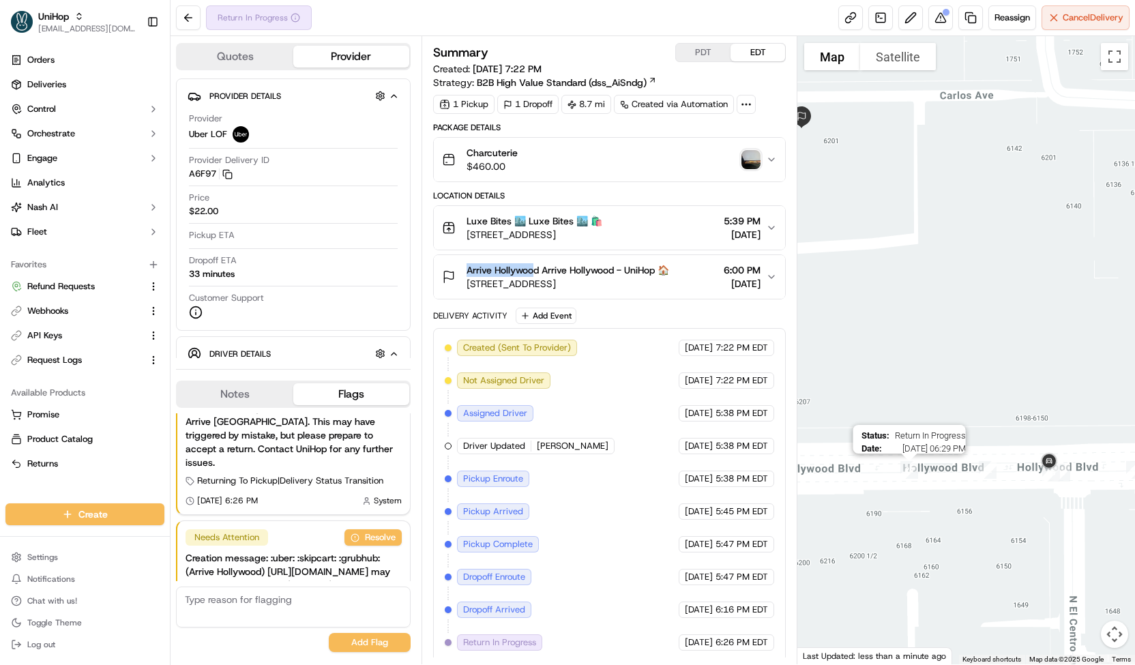
drag, startPoint x: 967, startPoint y: 484, endPoint x: 899, endPoint y: 470, distance: 69.6
click at [899, 470] on img "24" at bounding box center [909, 470] width 29 height 29
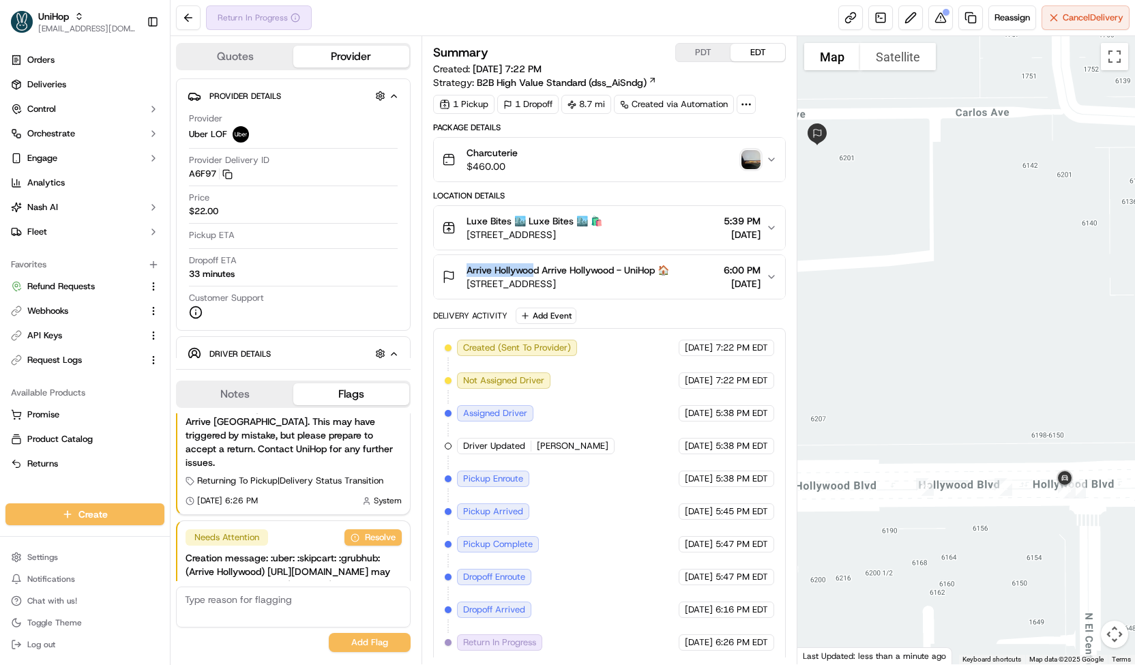
drag, startPoint x: 895, startPoint y: 290, endPoint x: 919, endPoint y: 310, distance: 31.4
click at [919, 310] on div at bounding box center [966, 350] width 338 height 628
click at [904, 61] on button "Satellite" at bounding box center [898, 56] width 76 height 27
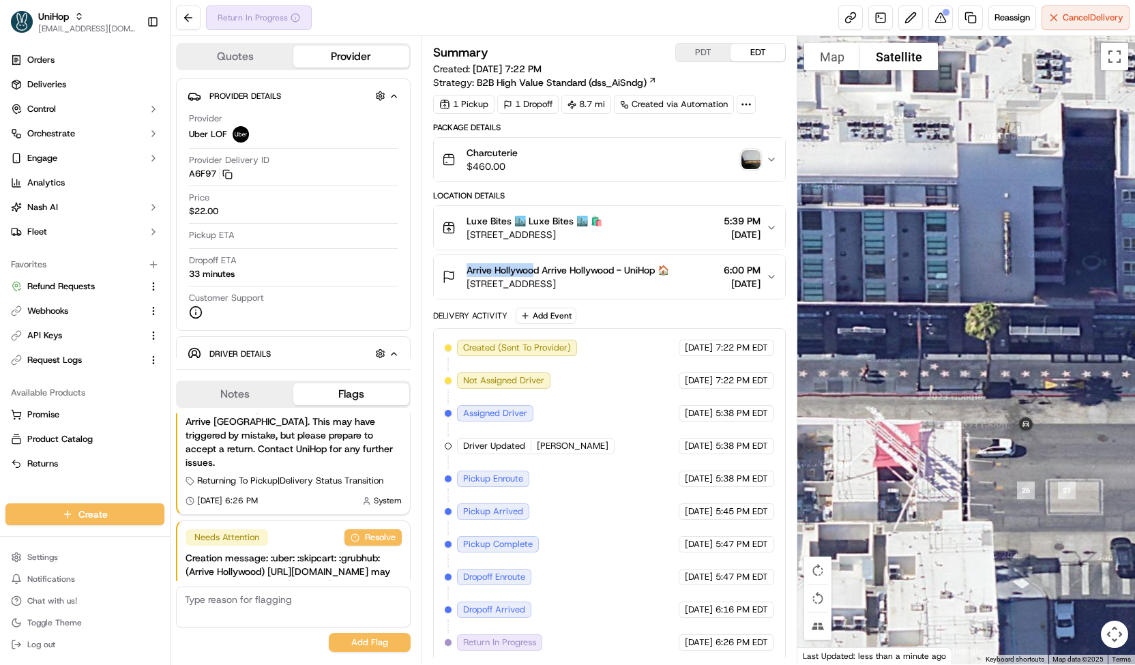
drag, startPoint x: 1044, startPoint y: 429, endPoint x: 918, endPoint y: 402, distance: 129.1
click at [918, 402] on div at bounding box center [966, 350] width 338 height 628
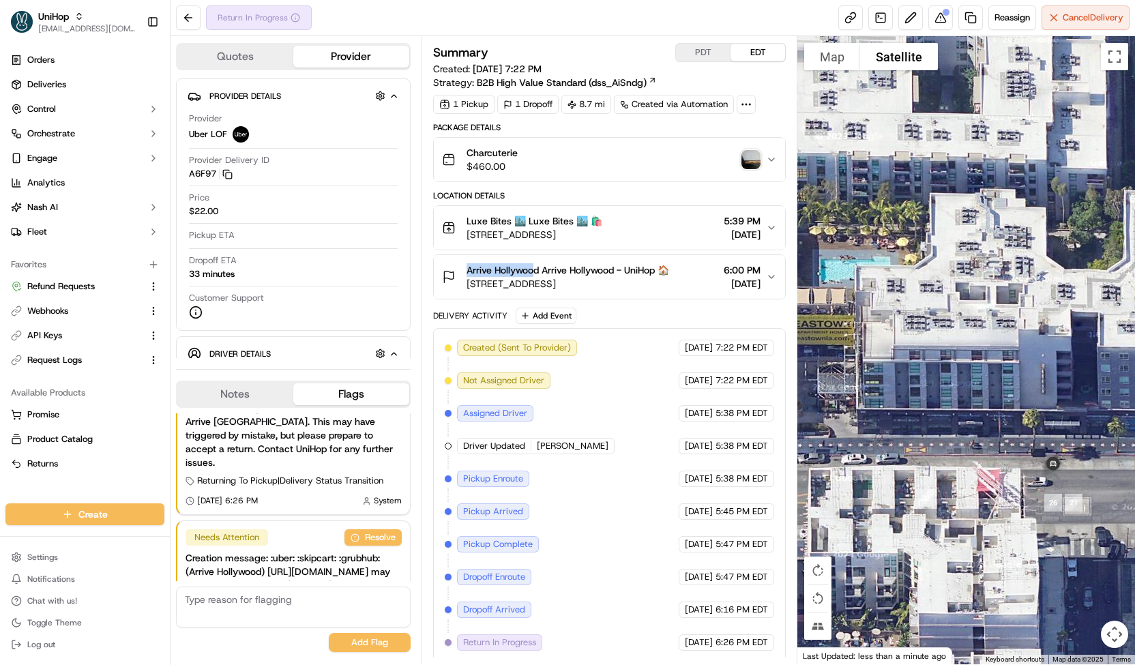
drag, startPoint x: 899, startPoint y: 345, endPoint x: 982, endPoint y: 402, distance: 101.0
click at [982, 402] on div at bounding box center [966, 350] width 338 height 628
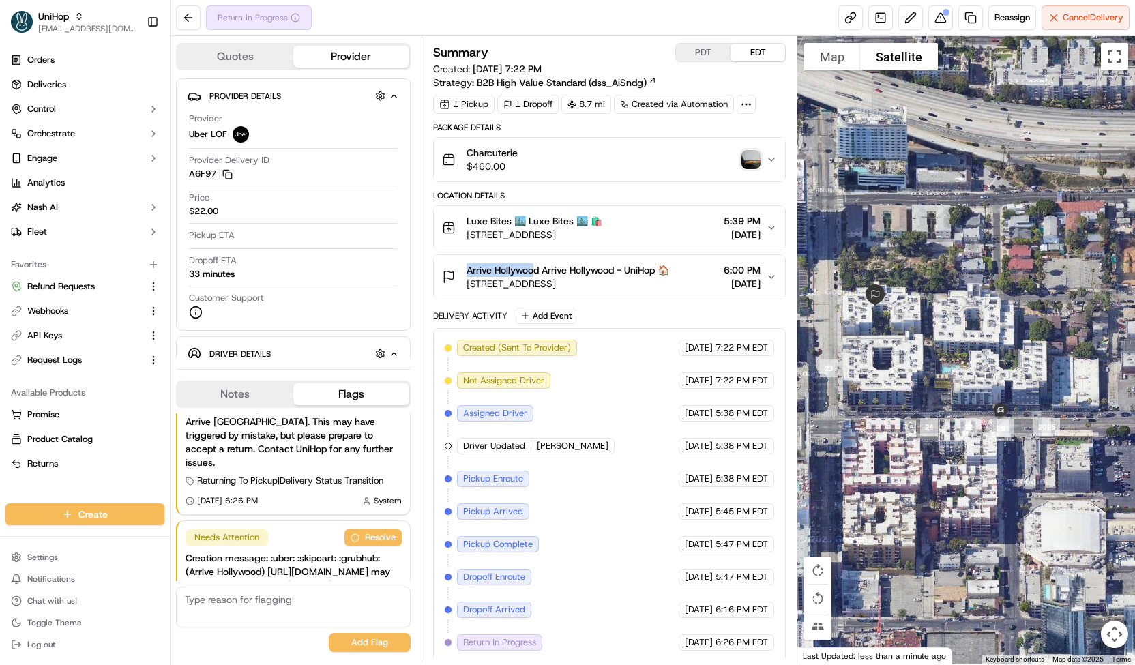
drag, startPoint x: 932, startPoint y: 364, endPoint x: 952, endPoint y: 366, distance: 19.2
click at [952, 366] on div at bounding box center [966, 350] width 338 height 628
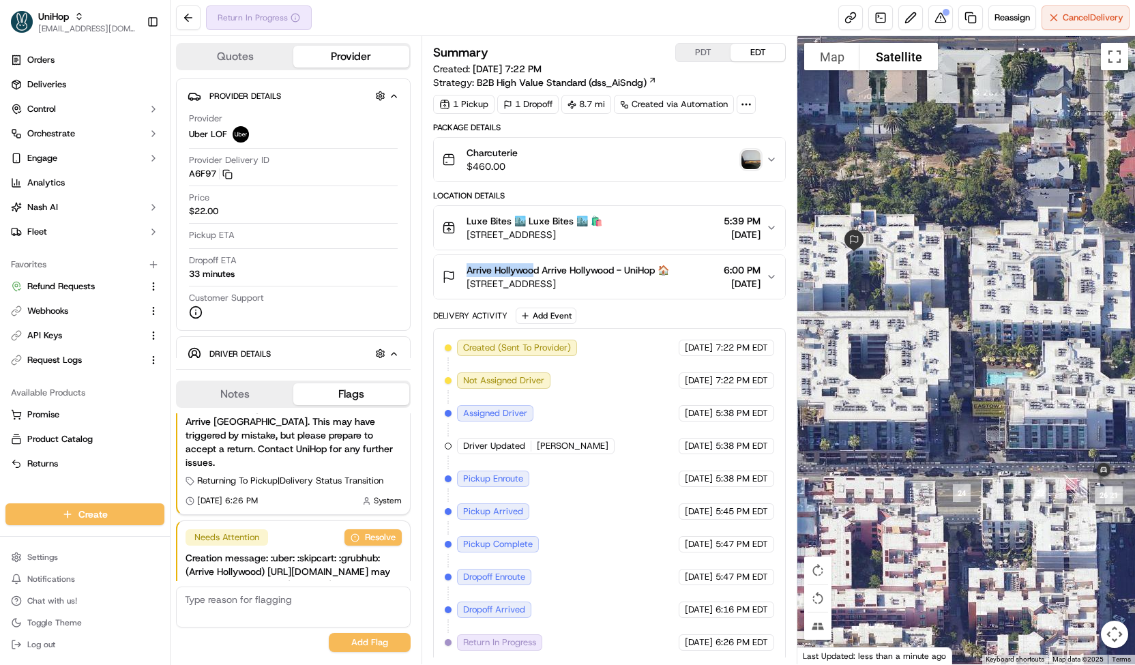
drag, startPoint x: 952, startPoint y: 366, endPoint x: 975, endPoint y: 368, distance: 24.0
click at [975, 368] on div at bounding box center [966, 350] width 338 height 628
click at [752, 160] on img "button" at bounding box center [750, 159] width 19 height 19
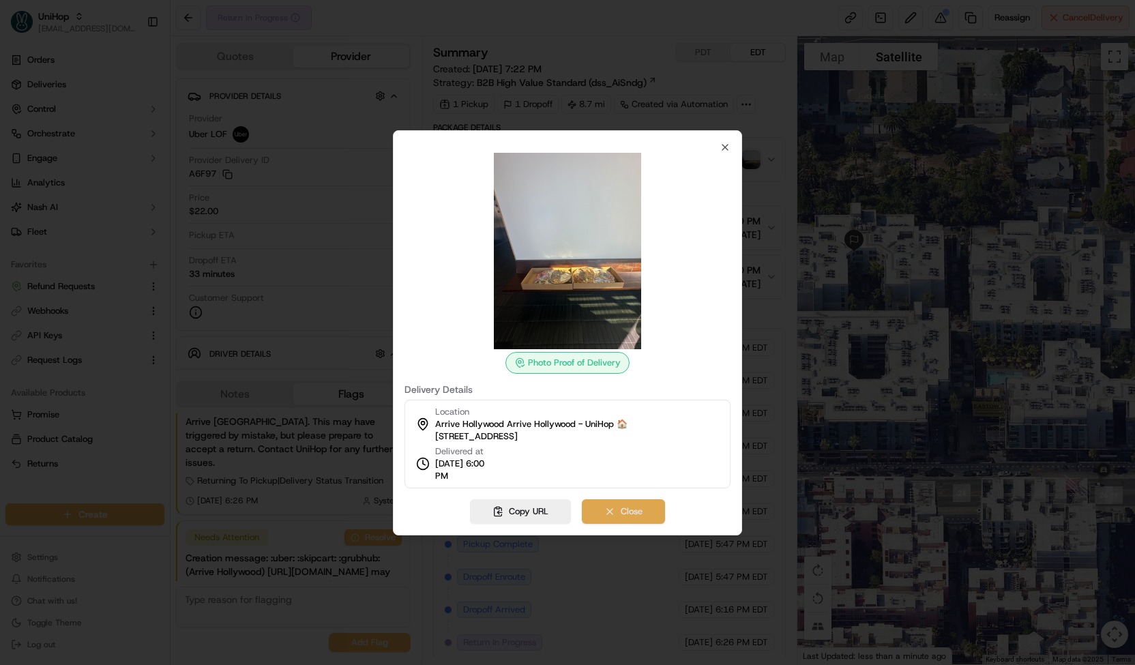
click at [616, 512] on button "Close" at bounding box center [623, 511] width 83 height 25
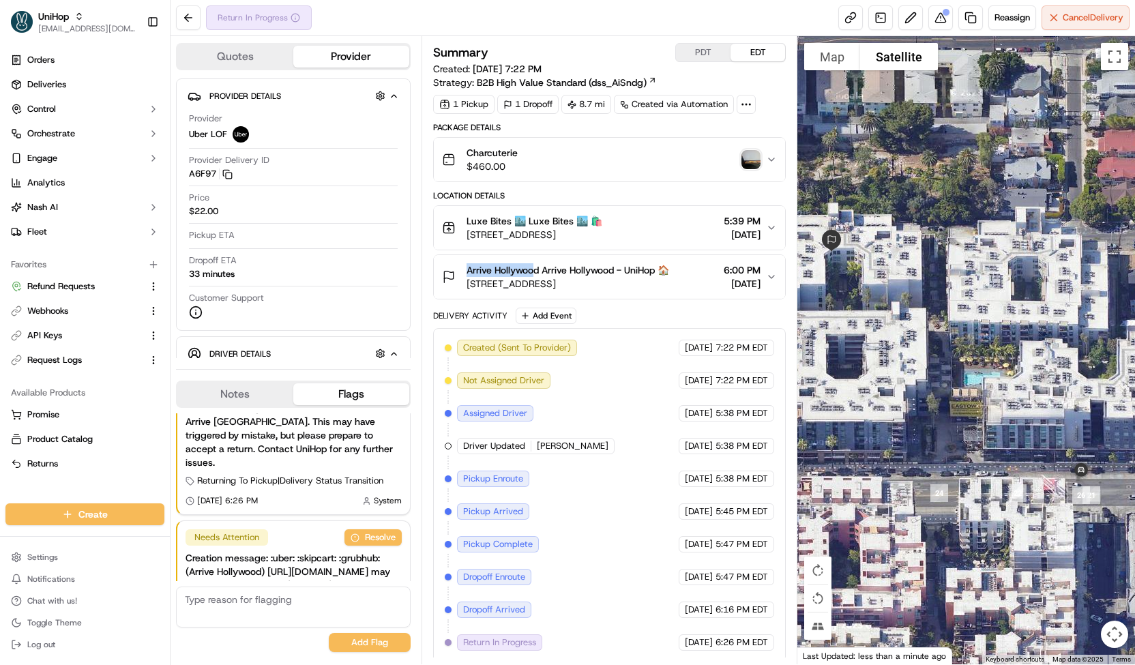
drag, startPoint x: 999, startPoint y: 531, endPoint x: 932, endPoint y: 536, distance: 67.0
click at [932, 536] on div at bounding box center [966, 350] width 338 height 628
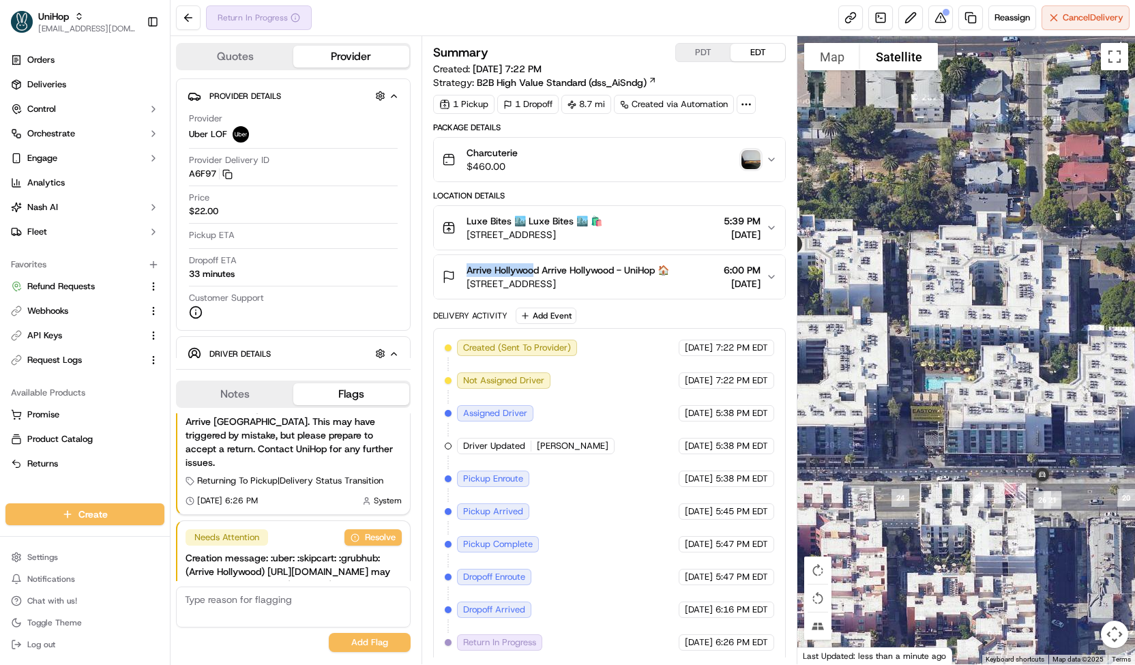
click at [883, 426] on div at bounding box center [966, 350] width 338 height 628
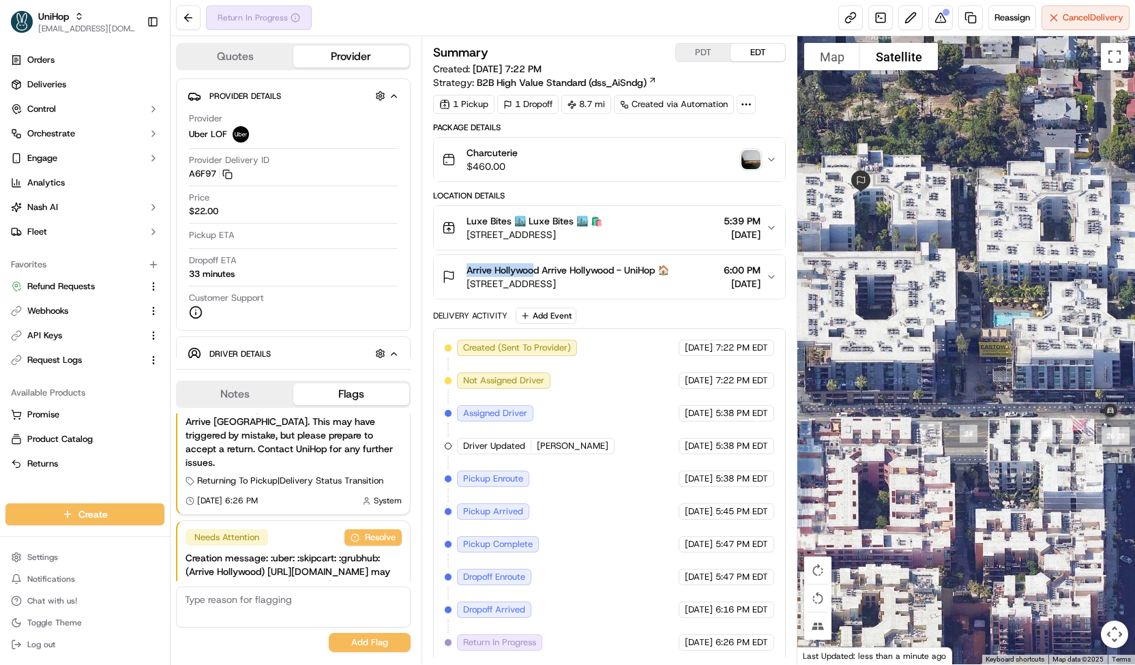
drag, startPoint x: 838, startPoint y: 425, endPoint x: 909, endPoint y: 355, distance: 99.4
click at [909, 355] on div at bounding box center [966, 350] width 338 height 628
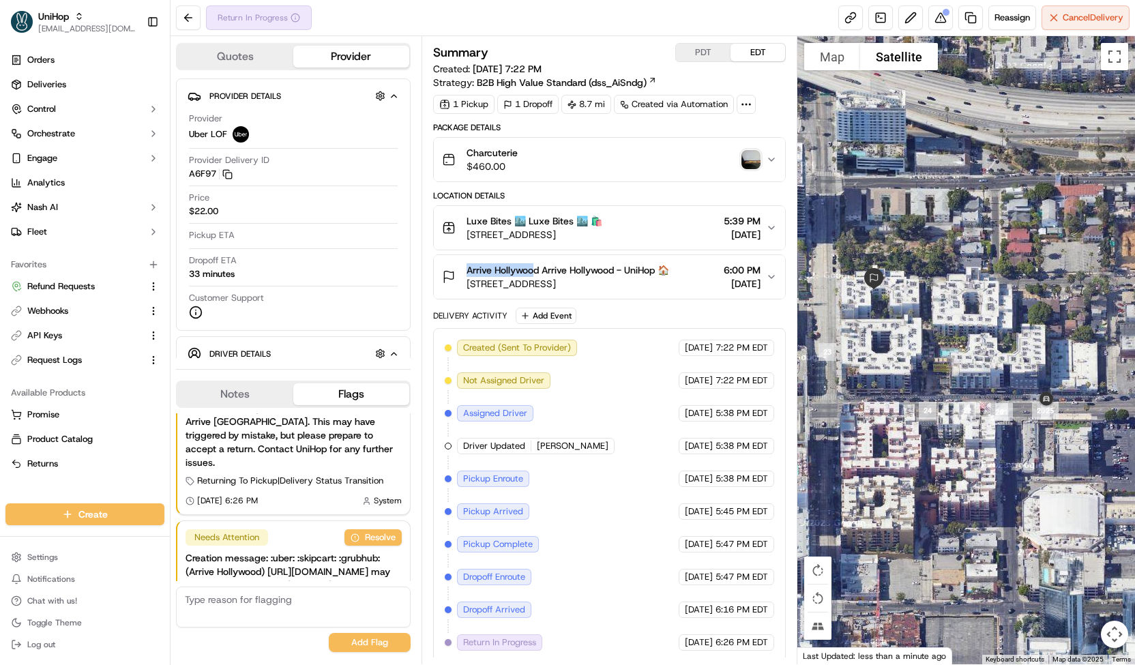
drag, startPoint x: 907, startPoint y: 347, endPoint x: 842, endPoint y: 308, distance: 76.2
click at [842, 308] on div at bounding box center [966, 350] width 338 height 628
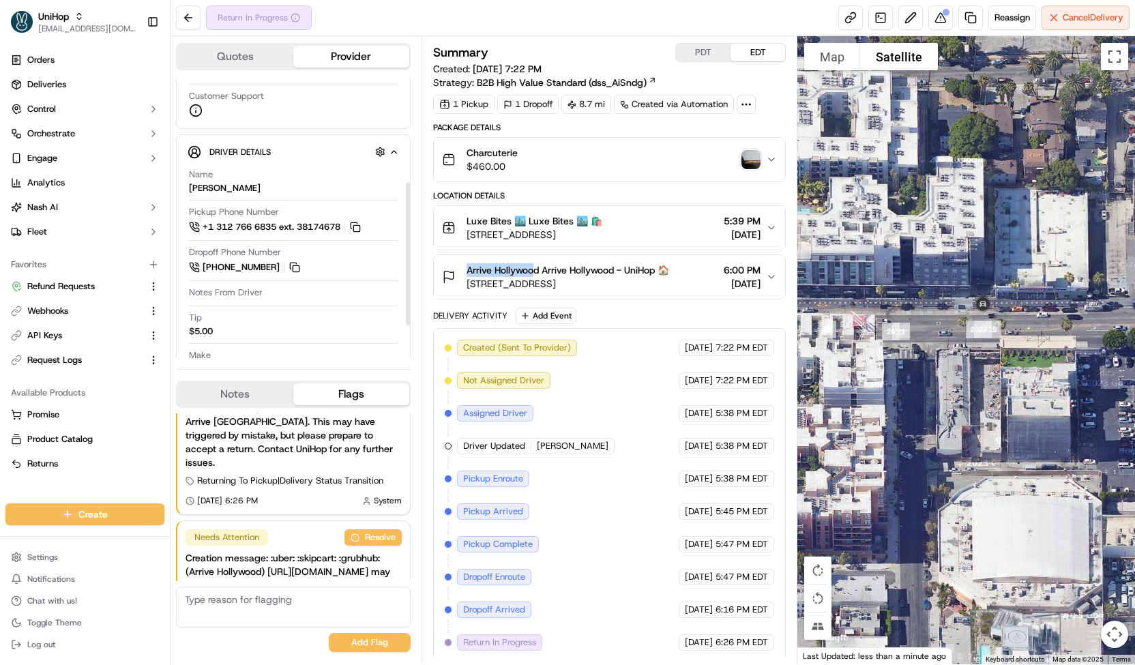
scroll to position [203, 0]
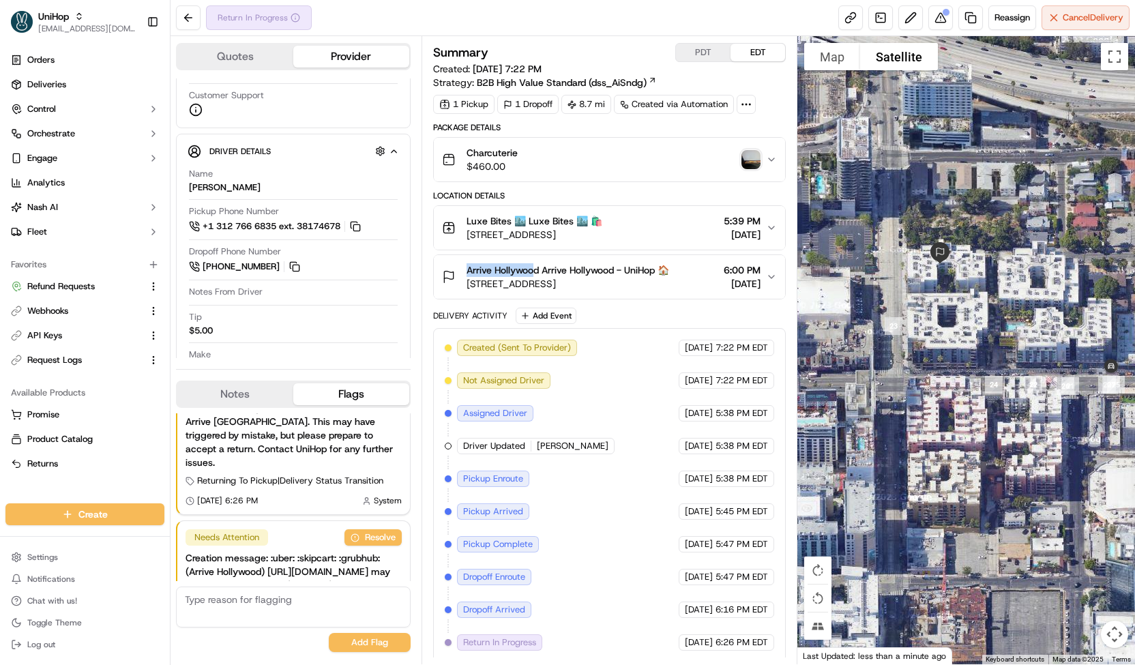
drag, startPoint x: 924, startPoint y: 246, endPoint x: 1040, endPoint y: 291, distance: 124.4
click at [1040, 291] on div at bounding box center [966, 350] width 338 height 628
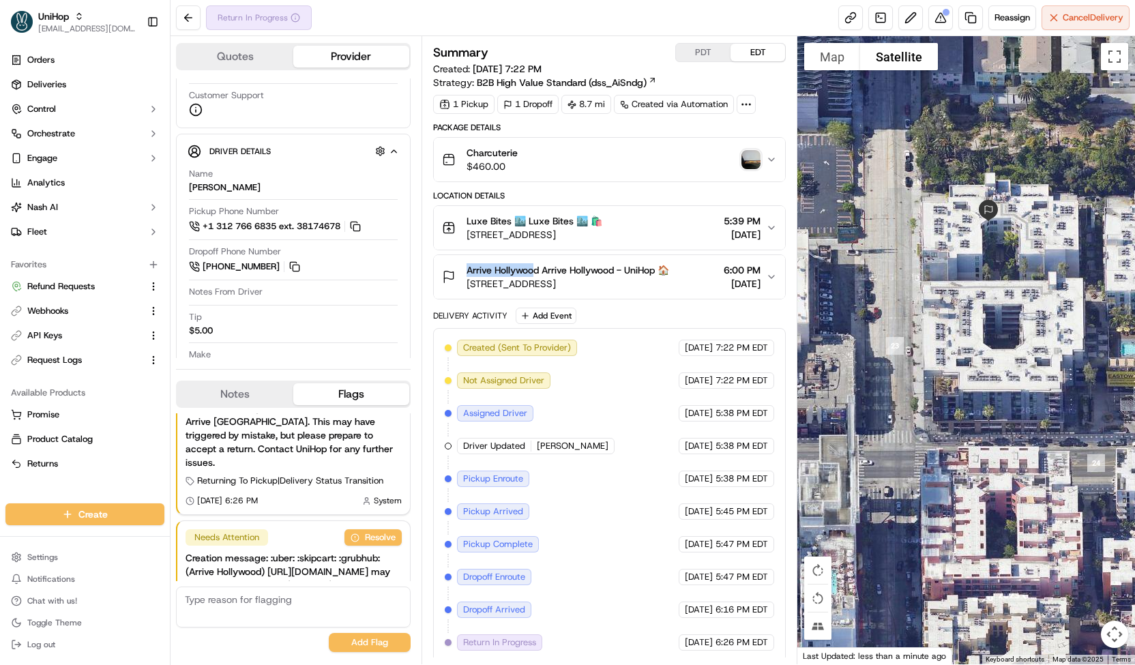
drag, startPoint x: 924, startPoint y: 293, endPoint x: 961, endPoint y: 293, distance: 37.5
click at [961, 293] on div at bounding box center [966, 350] width 338 height 628
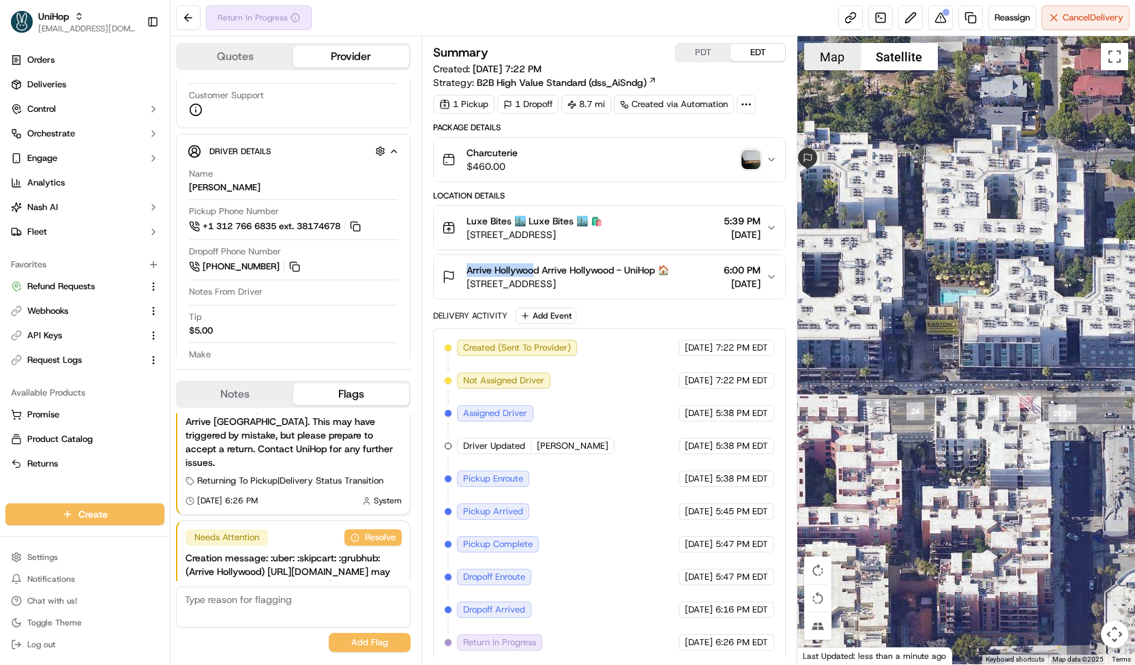
click at [846, 62] on button "Map" at bounding box center [832, 56] width 56 height 27
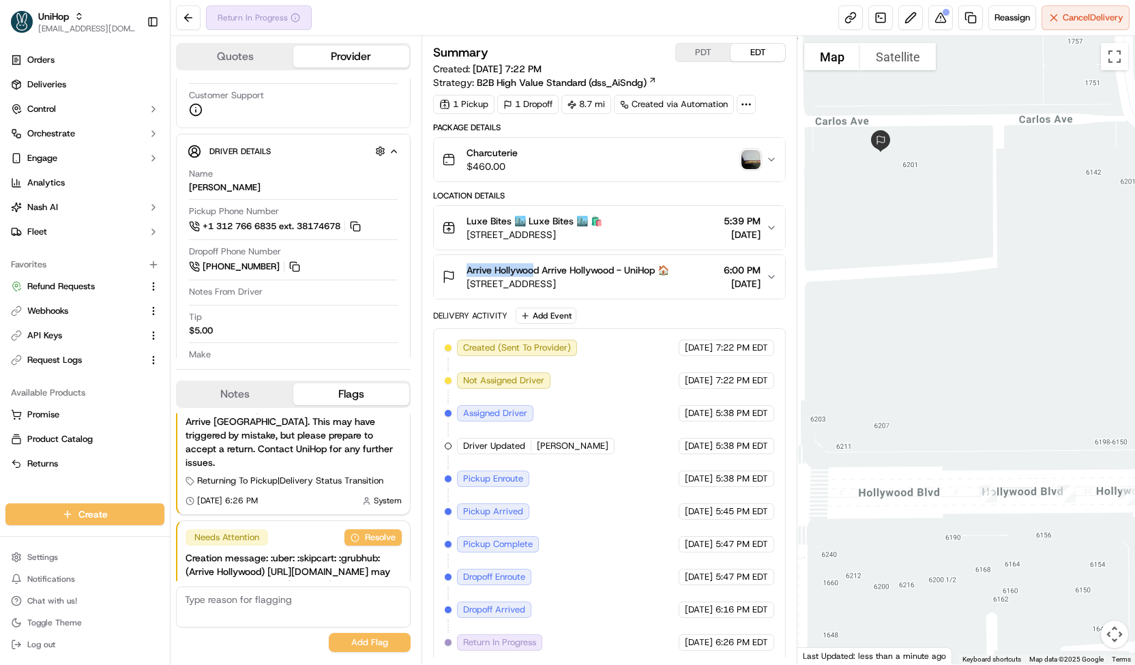
drag, startPoint x: 924, startPoint y: 173, endPoint x: 1011, endPoint y: 241, distance: 110.8
click at [1011, 241] on div at bounding box center [966, 350] width 338 height 628
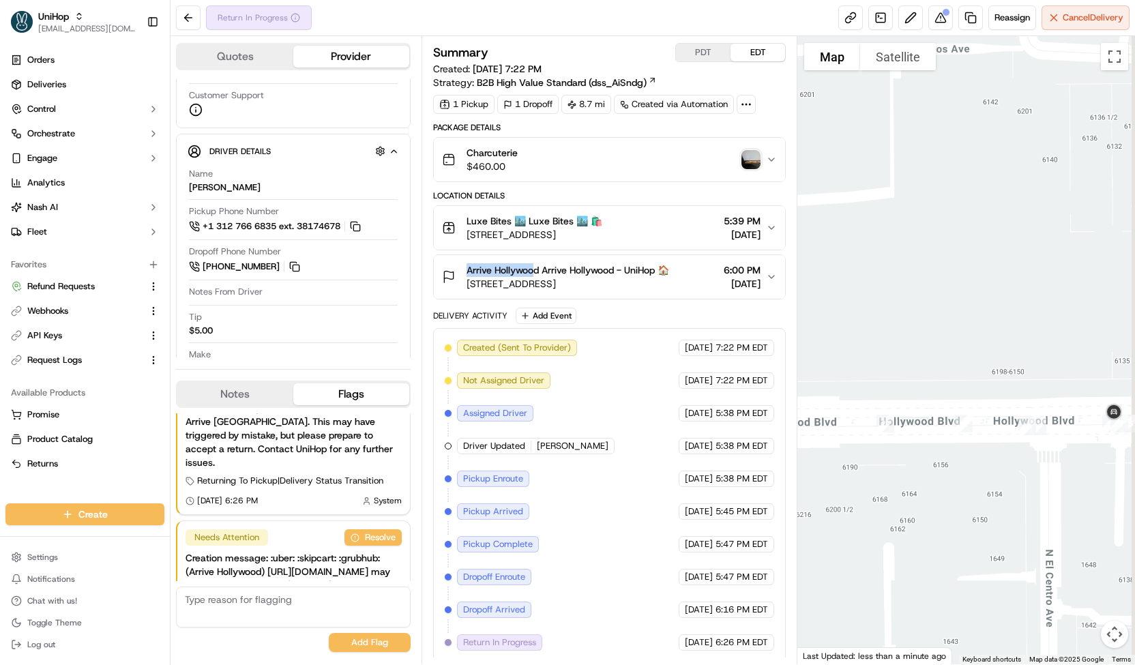
drag, startPoint x: 1051, startPoint y: 317, endPoint x: 977, endPoint y: 319, distance: 74.4
click at [977, 319] on div at bounding box center [966, 350] width 338 height 628
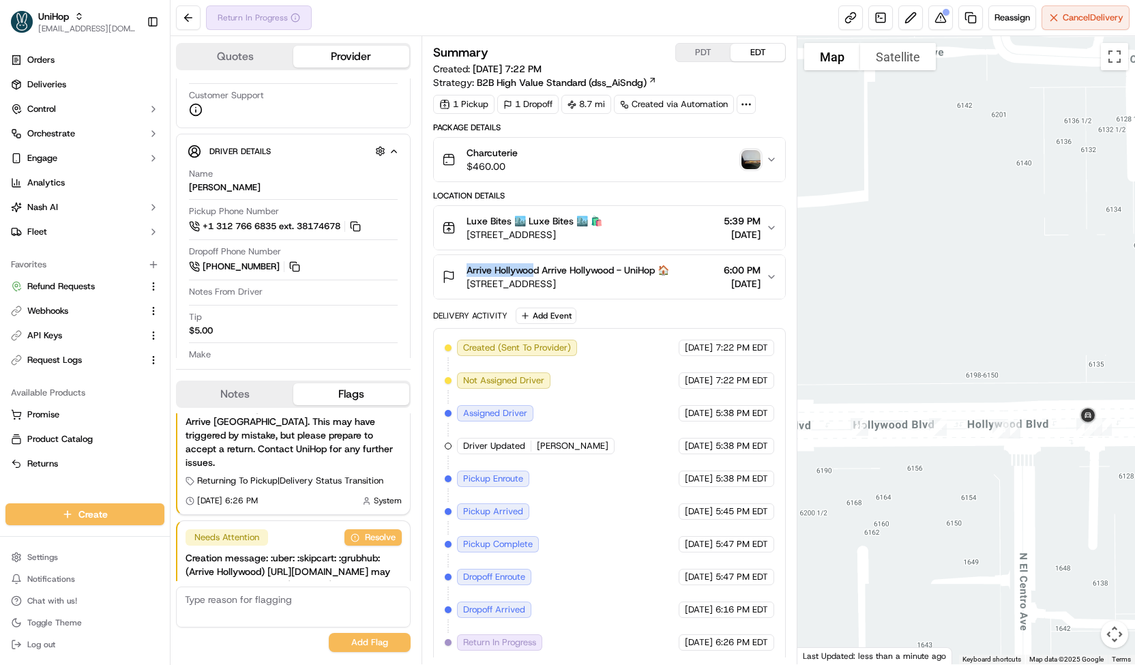
drag, startPoint x: 954, startPoint y: 320, endPoint x: 915, endPoint y: 323, distance: 39.0
click at [915, 323] on div at bounding box center [966, 350] width 338 height 628
drag, startPoint x: 915, startPoint y: 323, endPoint x: 965, endPoint y: 323, distance: 49.1
click at [965, 323] on div at bounding box center [966, 350] width 338 height 628
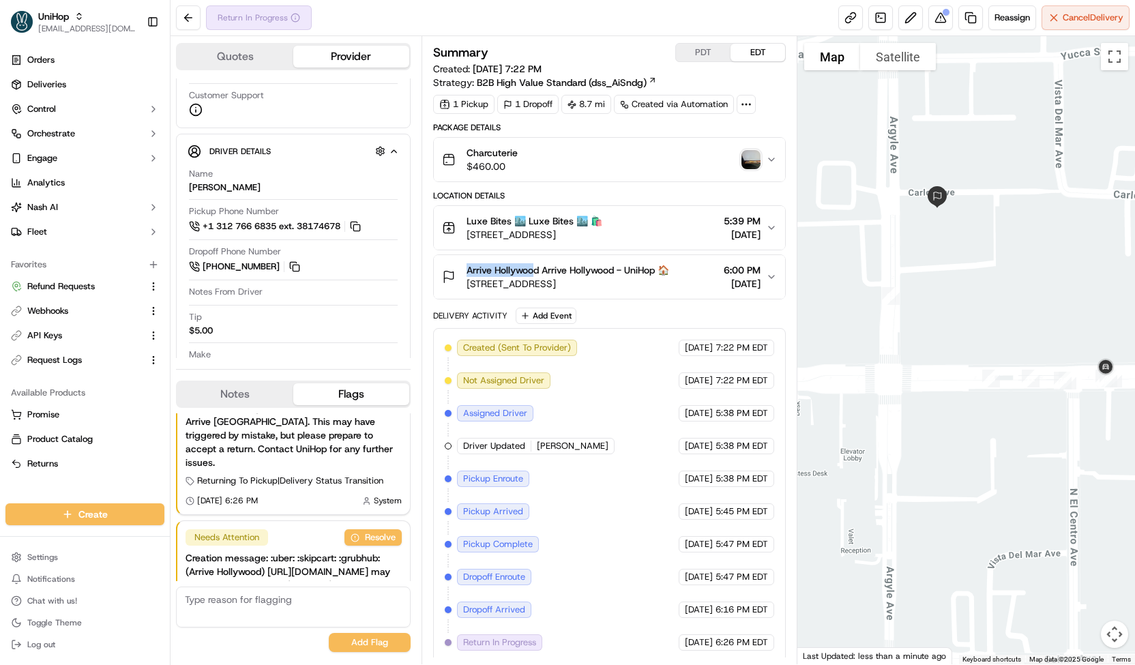
drag, startPoint x: 959, startPoint y: 321, endPoint x: 1031, endPoint y: 323, distance: 71.7
click at [1031, 323] on div at bounding box center [966, 350] width 338 height 628
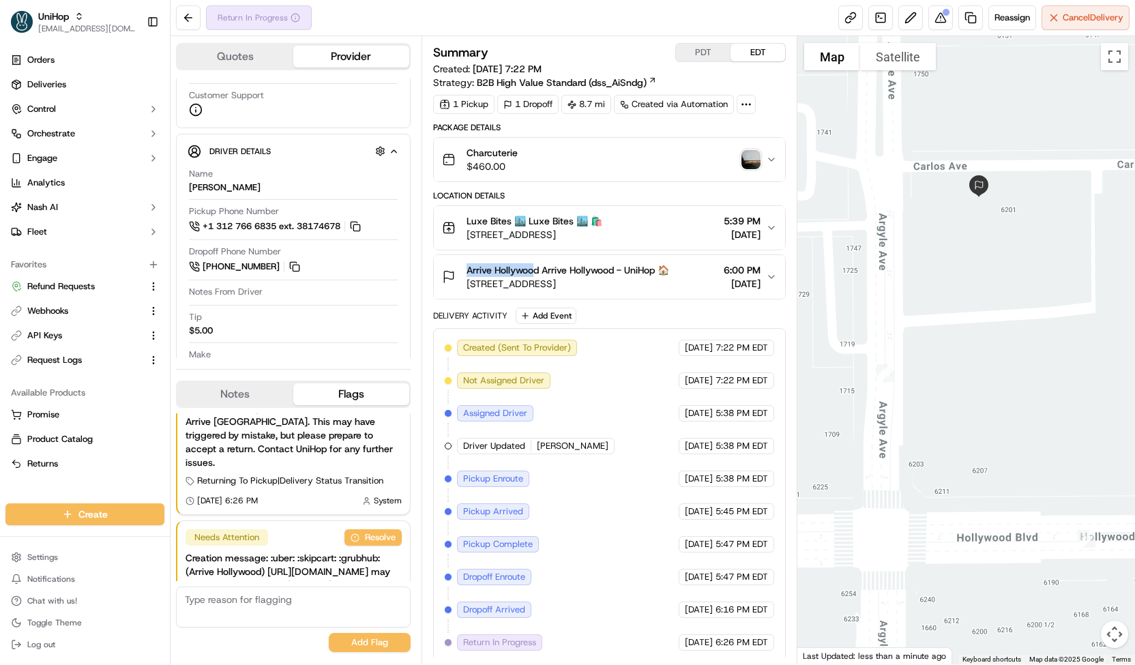
click at [752, 155] on img "button" at bounding box center [750, 159] width 19 height 19
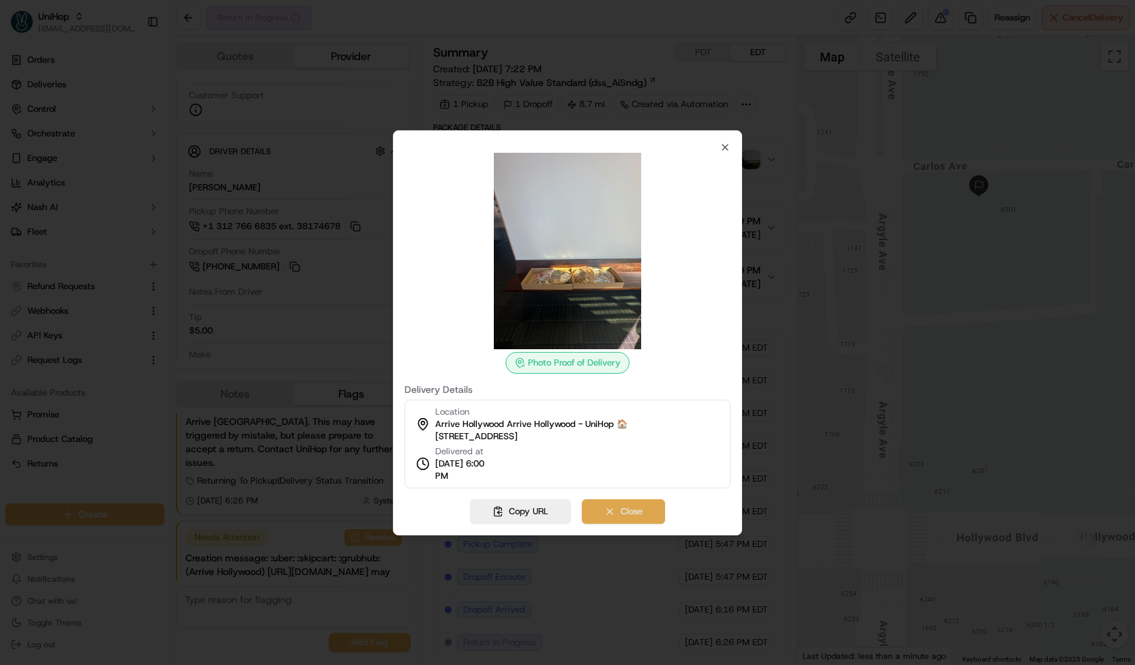
click at [638, 511] on button "Close" at bounding box center [623, 511] width 83 height 25
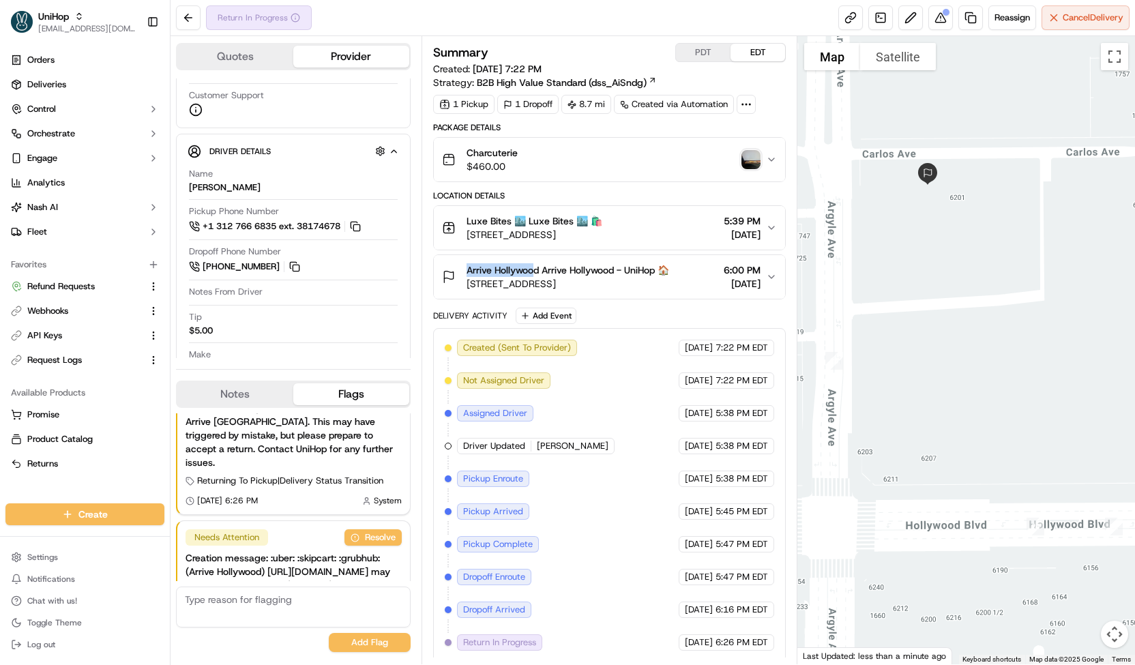
drag, startPoint x: 882, startPoint y: 461, endPoint x: 819, endPoint y: 447, distance: 65.0
click at [819, 447] on div at bounding box center [966, 350] width 338 height 628
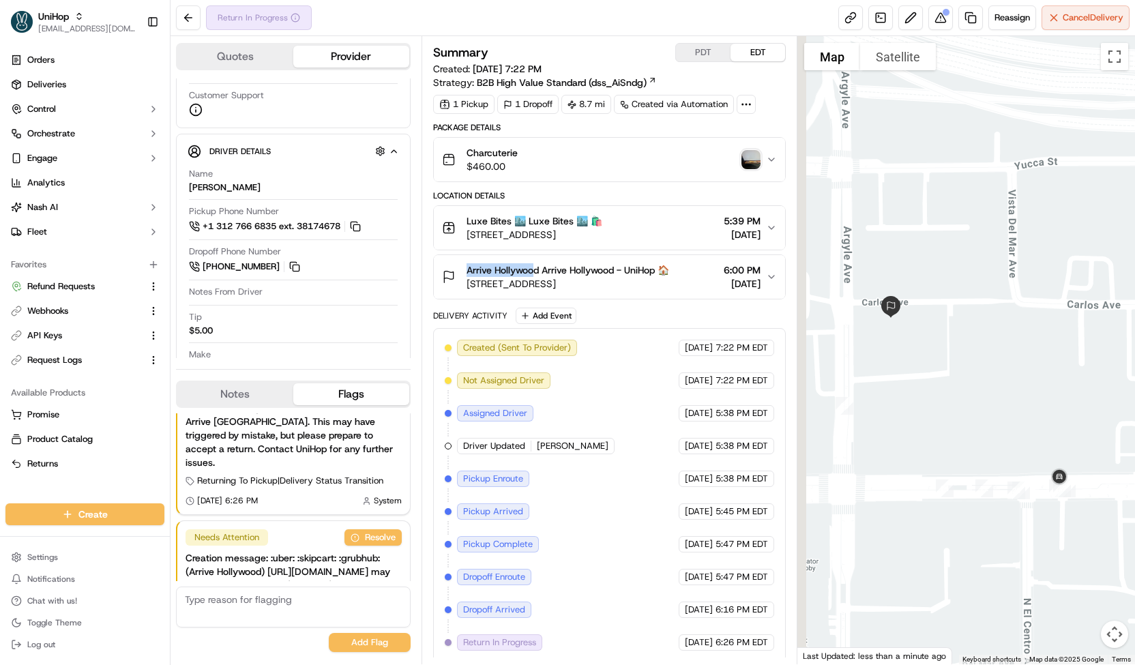
drag, startPoint x: 819, startPoint y: 447, endPoint x: 892, endPoint y: 454, distance: 73.4
click at [892, 454] on div at bounding box center [966, 350] width 338 height 628
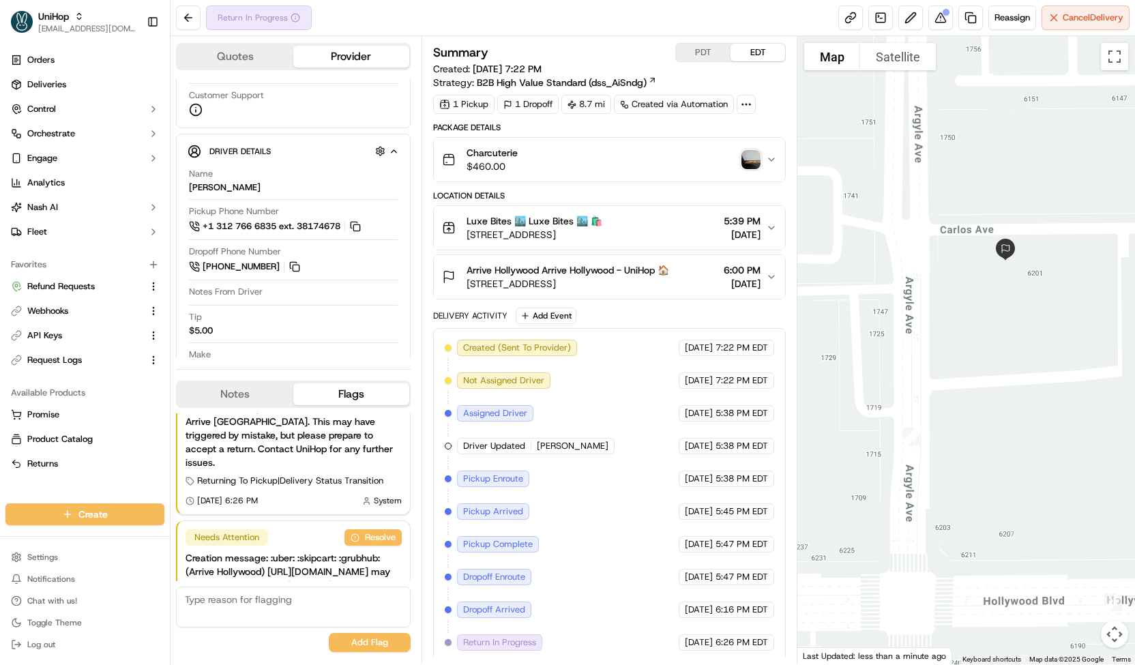
click at [548, 277] on span "[STREET_ADDRESS]" at bounding box center [568, 284] width 203 height 14
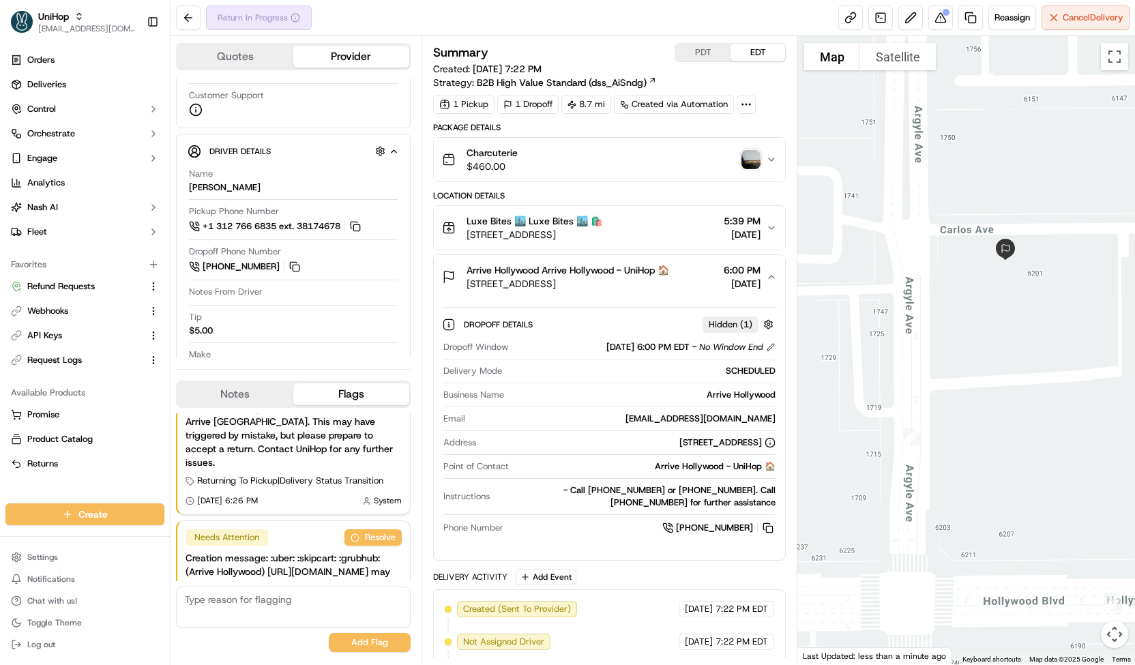
drag, startPoint x: 542, startPoint y: 271, endPoint x: 617, endPoint y: 280, distance: 75.6
click at [617, 280] on div "Arrive Hollywood Arrive Hollywood - UniHop 🏠 6201 Hollywood Blvd, Los Angeles, …" at bounding box center [568, 276] width 203 height 27
copy div "Arrive Hollywood - UniHop 🏠 6201 Hollywood Blvd, Los Angeles"
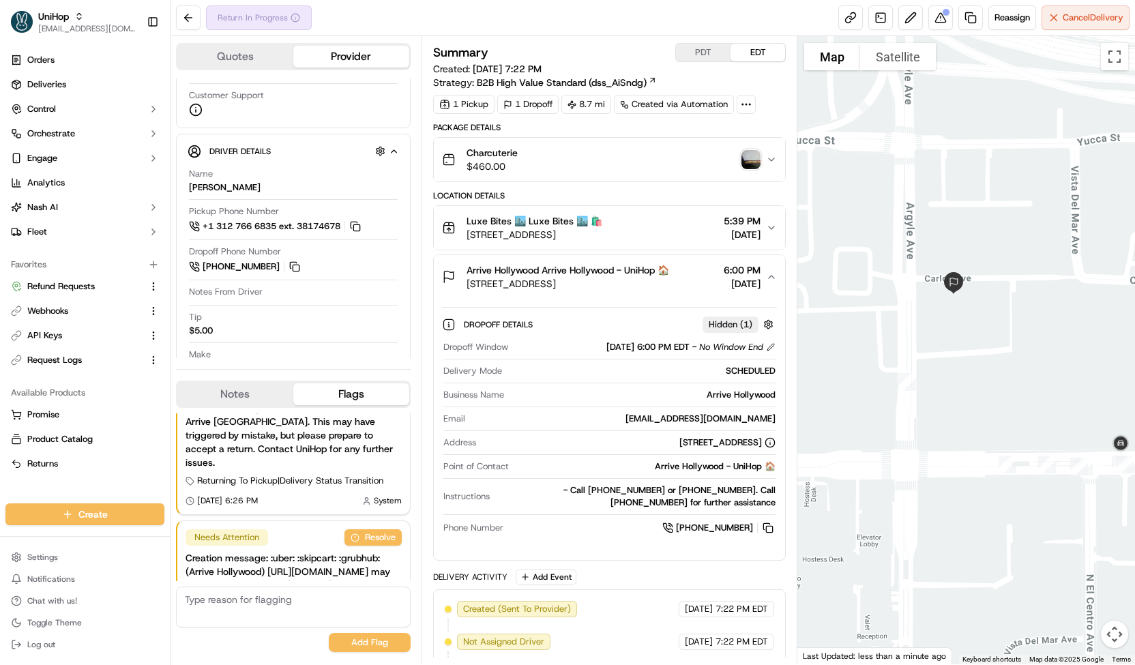
click at [944, 321] on div at bounding box center [966, 350] width 338 height 628
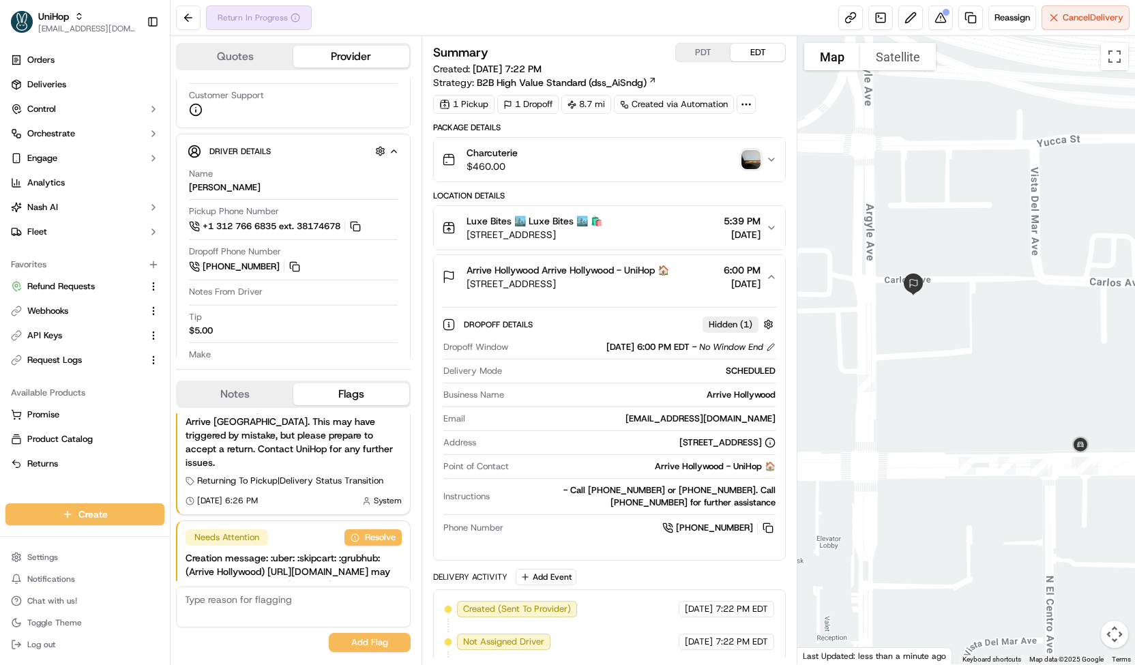
drag, startPoint x: 947, startPoint y: 320, endPoint x: 902, endPoint y: 322, distance: 44.4
click at [902, 322] on div at bounding box center [966, 350] width 338 height 628
drag, startPoint x: 958, startPoint y: 310, endPoint x: 913, endPoint y: 289, distance: 49.7
click at [913, 289] on div at bounding box center [966, 350] width 338 height 628
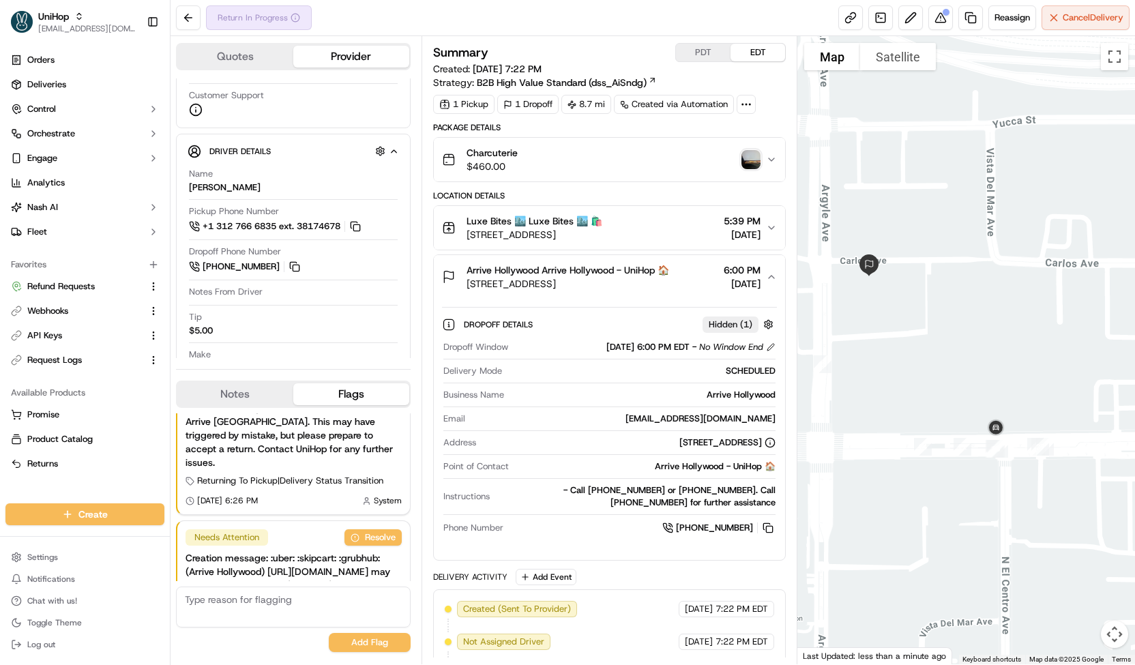
click at [756, 160] on img "button" at bounding box center [750, 159] width 19 height 19
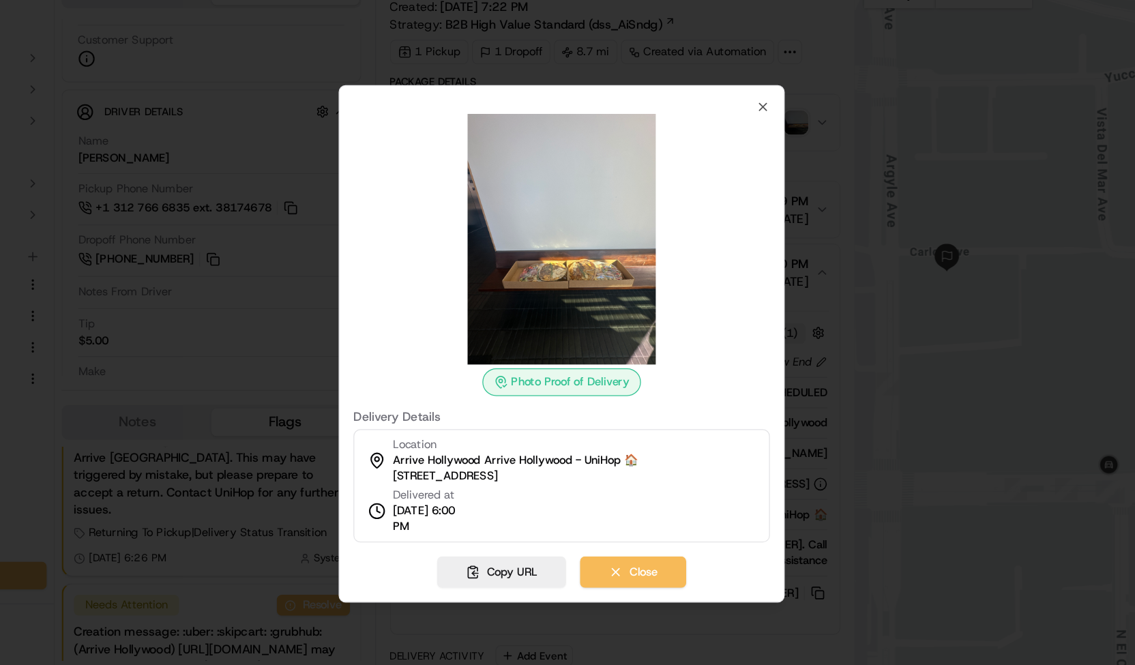
click at [896, 314] on div at bounding box center [567, 332] width 1135 height 665
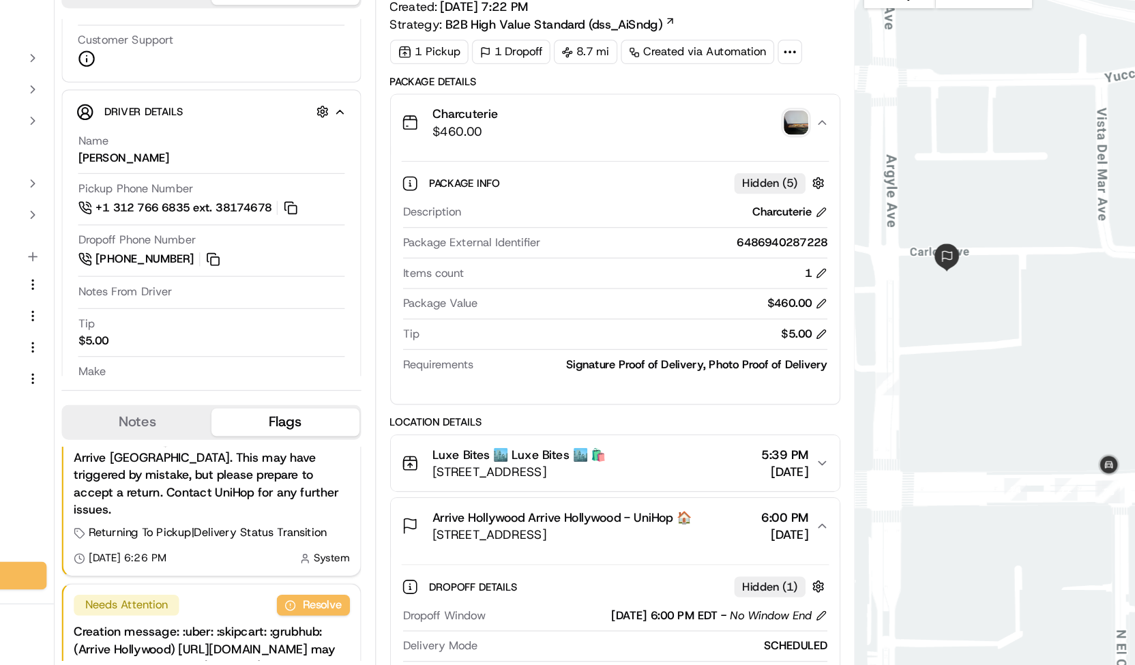
drag, startPoint x: 858, startPoint y: 315, endPoint x: 889, endPoint y: 318, distance: 31.5
click at [889, 318] on div at bounding box center [966, 350] width 338 height 628
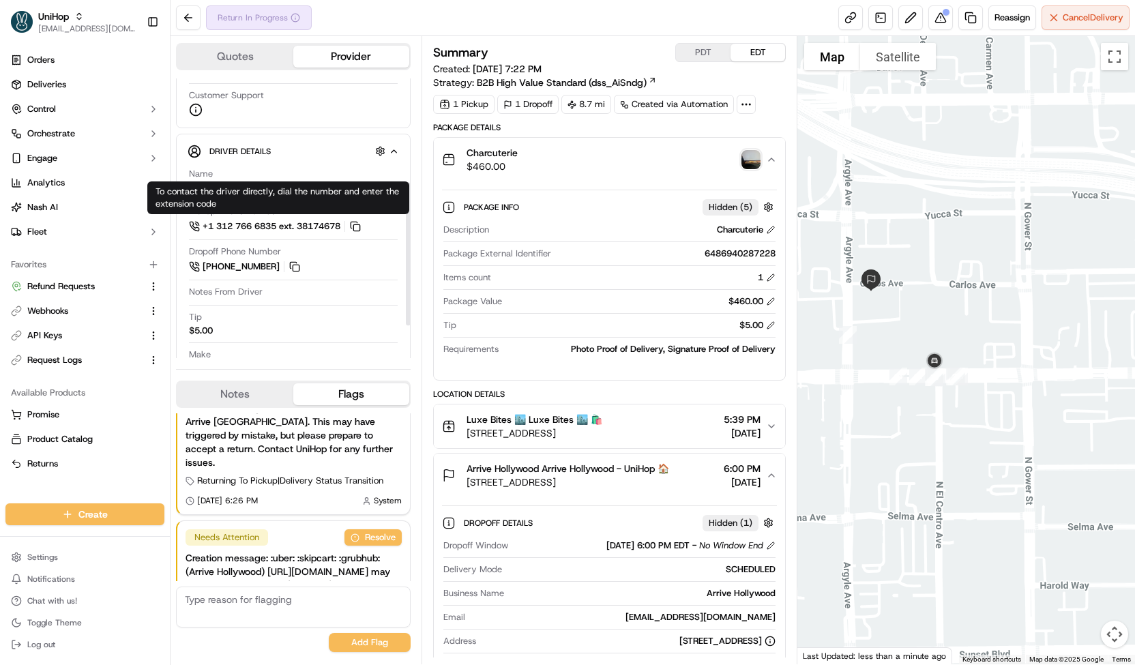
scroll to position [0, 0]
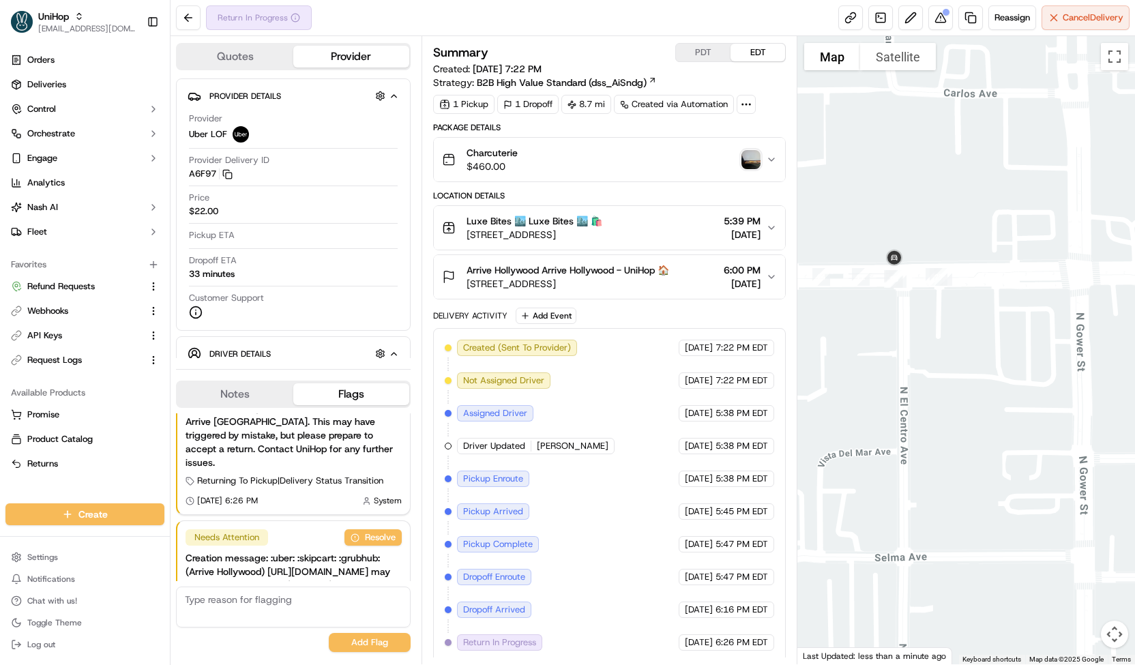
drag, startPoint x: 903, startPoint y: 215, endPoint x: 981, endPoint y: 309, distance: 122.1
click at [981, 309] on div "Status : Return In Progress Date : 09/20/2025 06:35 PM" at bounding box center [966, 350] width 338 height 628
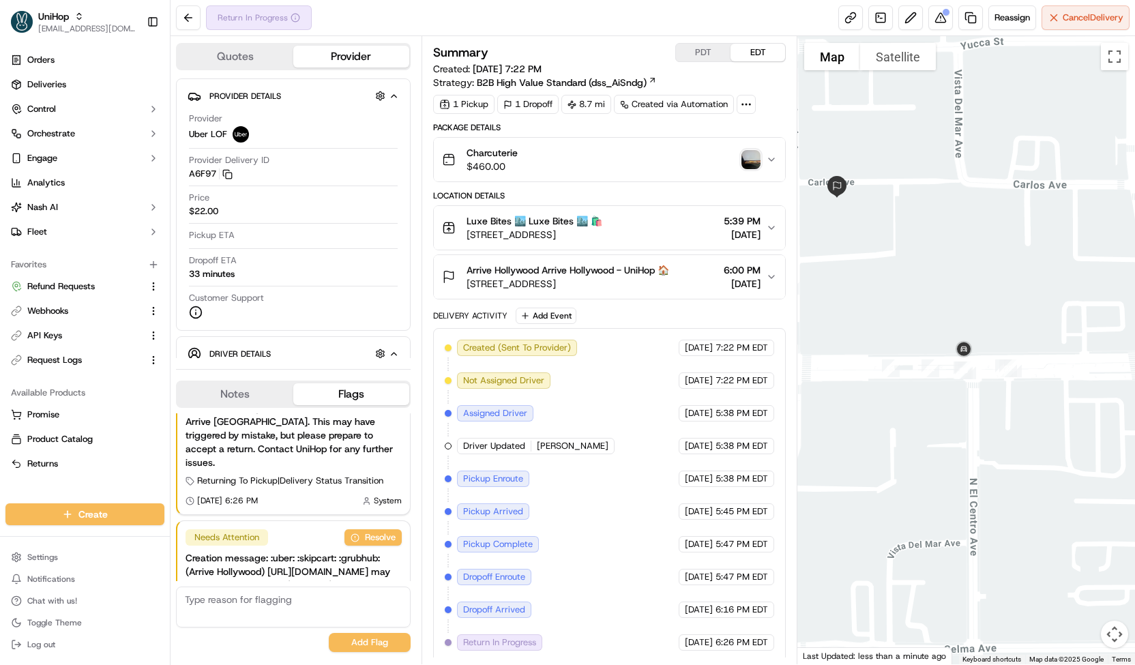
click at [900, 65] on button "Satellite" at bounding box center [898, 56] width 76 height 27
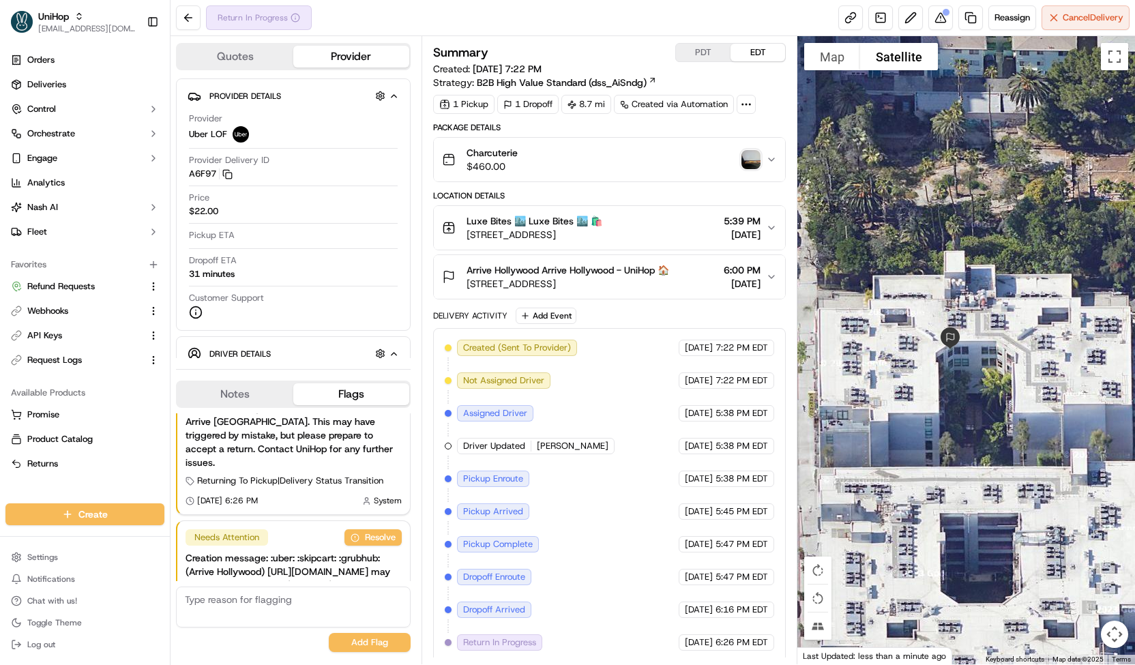
click at [837, 74] on div at bounding box center [966, 350] width 338 height 628
click at [836, 65] on button "Map" at bounding box center [832, 56] width 56 height 27
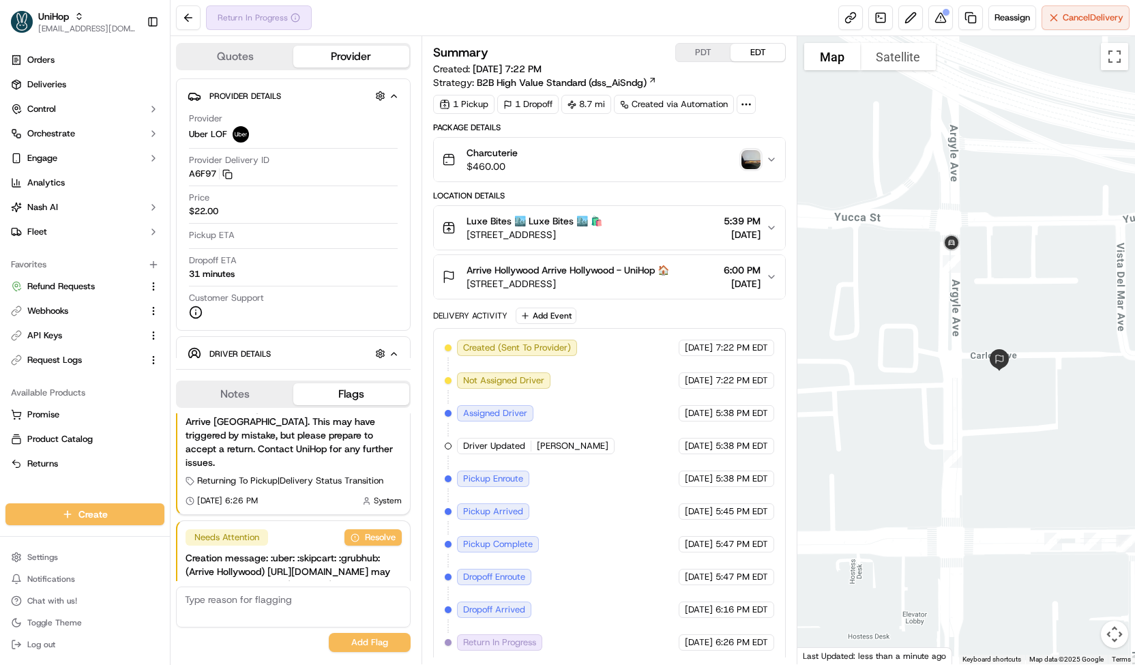
click at [645, 274] on span "Arrive Hollywood Arrive Hollywood - UniHop 🏠" at bounding box center [568, 270] width 203 height 14
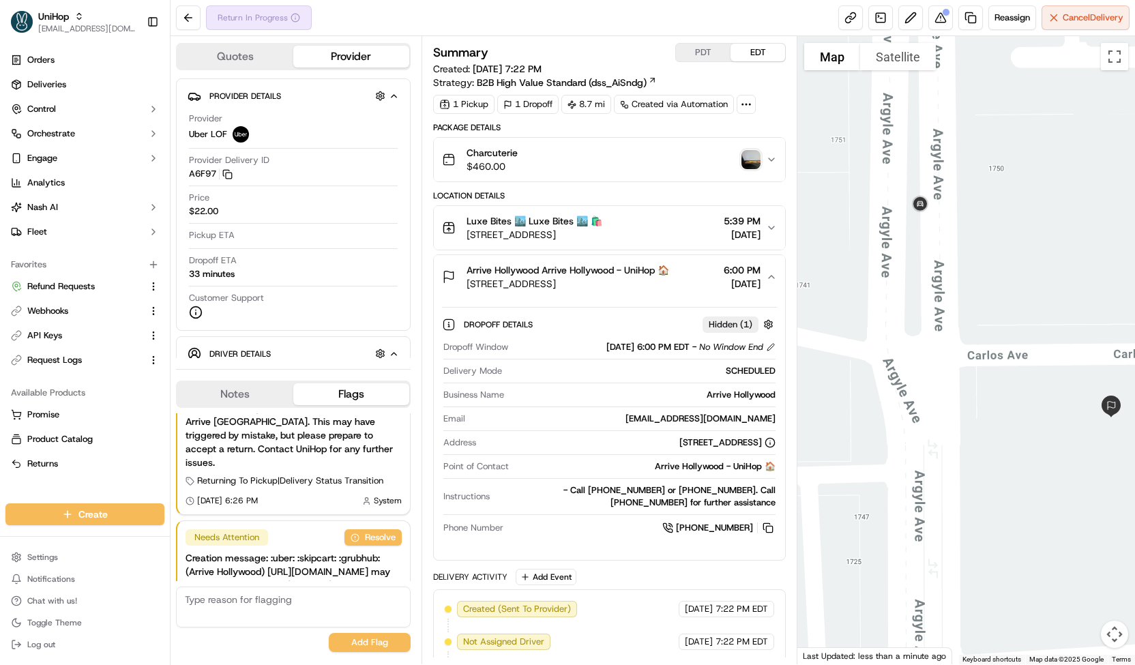
drag, startPoint x: 969, startPoint y: 359, endPoint x: 945, endPoint y: 362, distance: 23.4
click at [945, 362] on div at bounding box center [966, 350] width 338 height 628
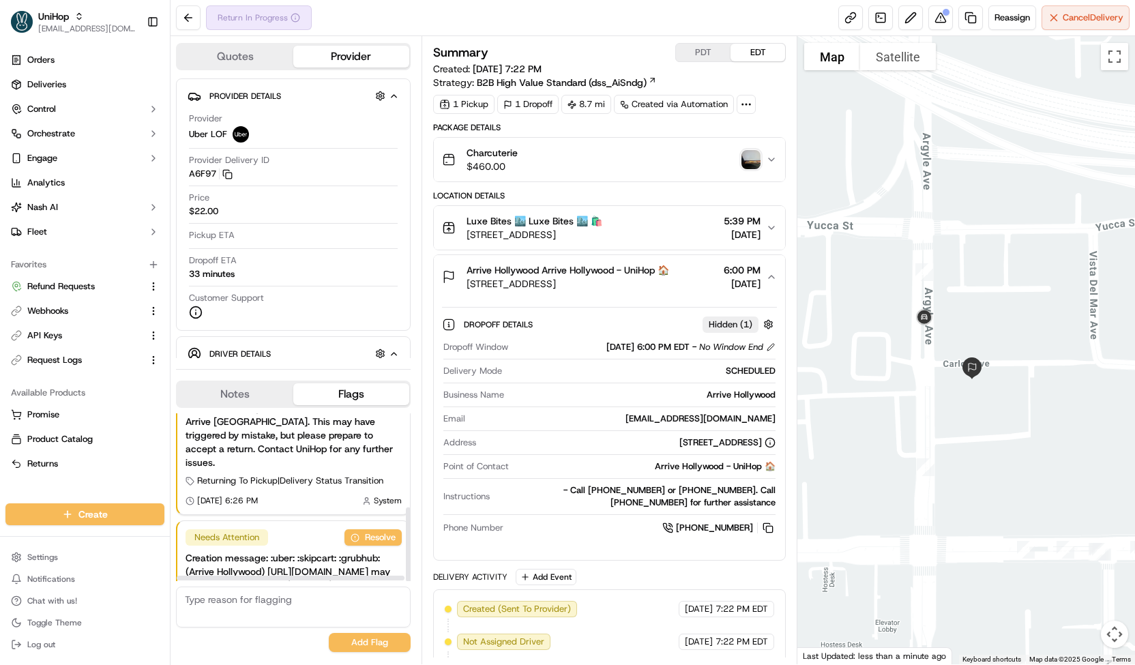
click at [276, 398] on button "Notes" at bounding box center [235, 394] width 116 height 22
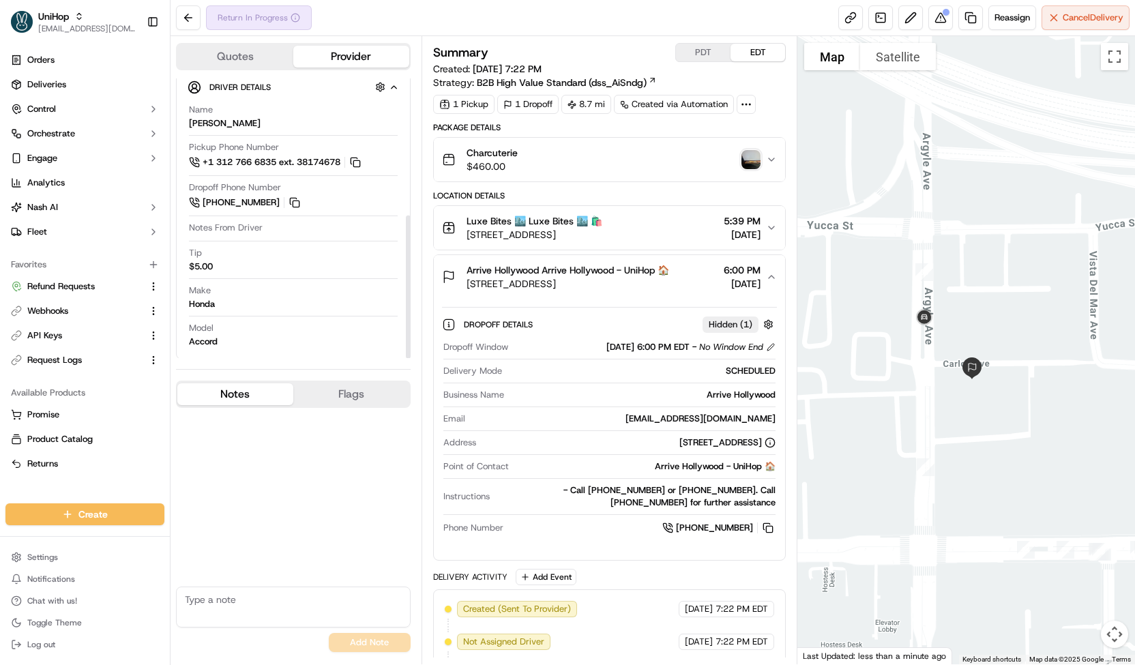
scroll to position [267, 0]
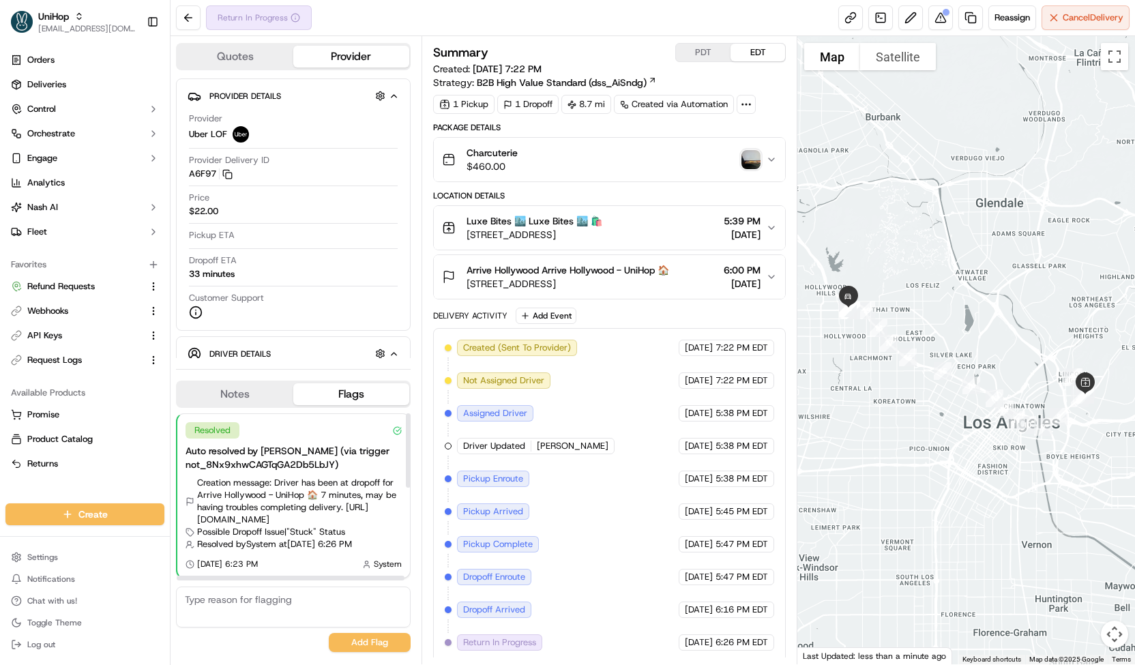
scroll to position [214, 0]
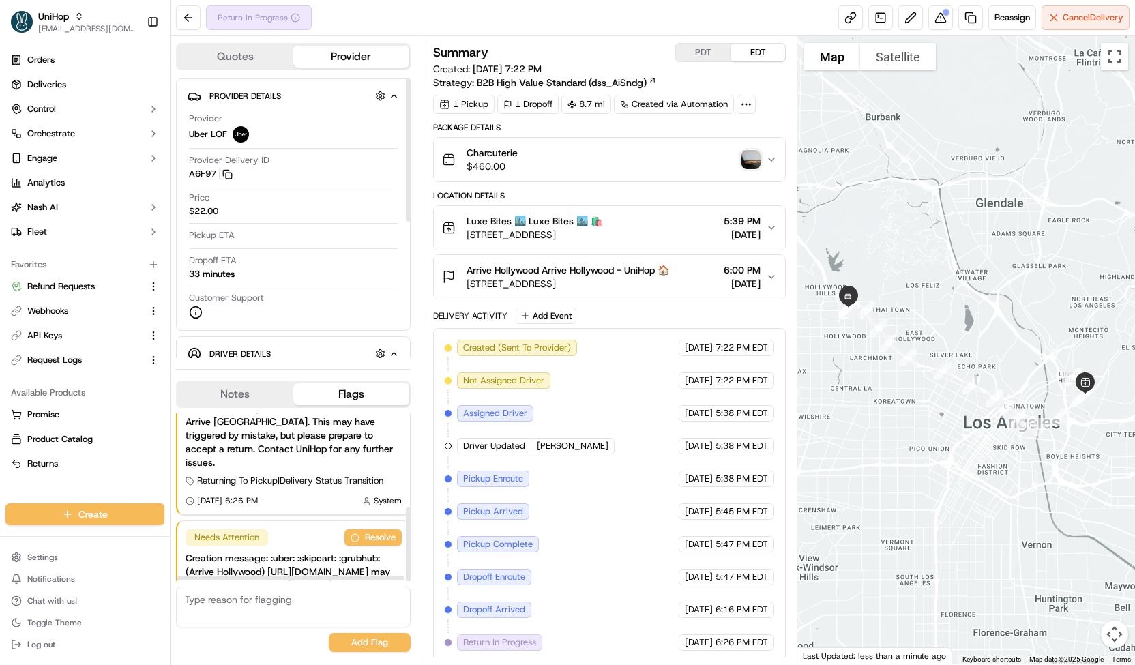
click at [251, 389] on button "Notes" at bounding box center [235, 394] width 116 height 22
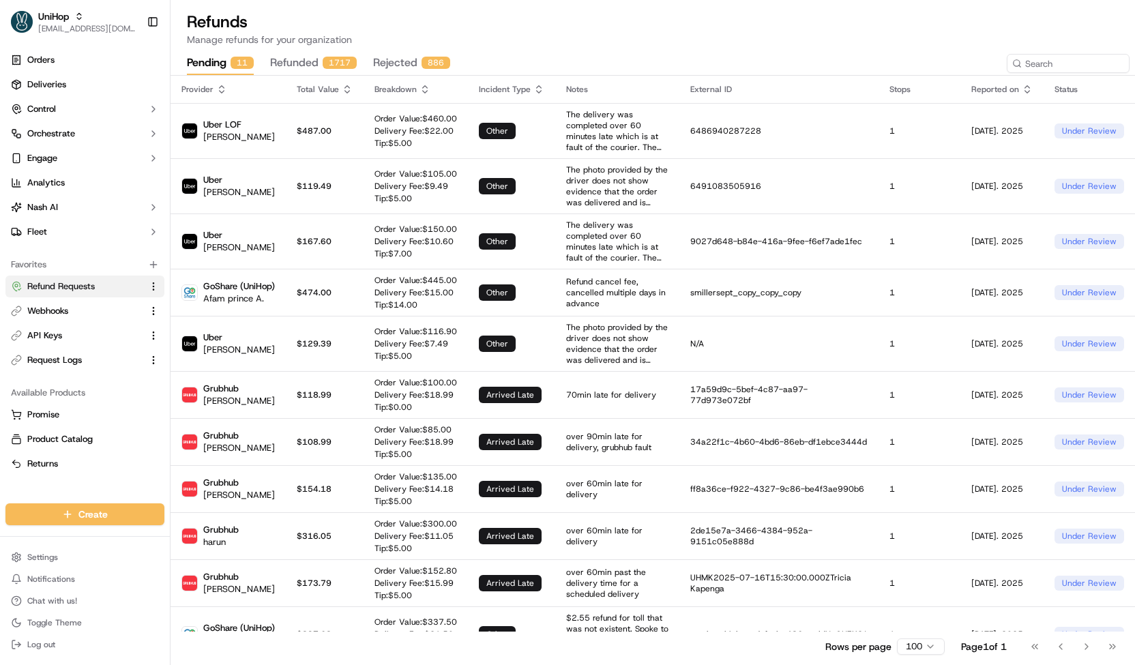
click at [319, 61] on button "refunded 1717" at bounding box center [313, 63] width 87 height 23
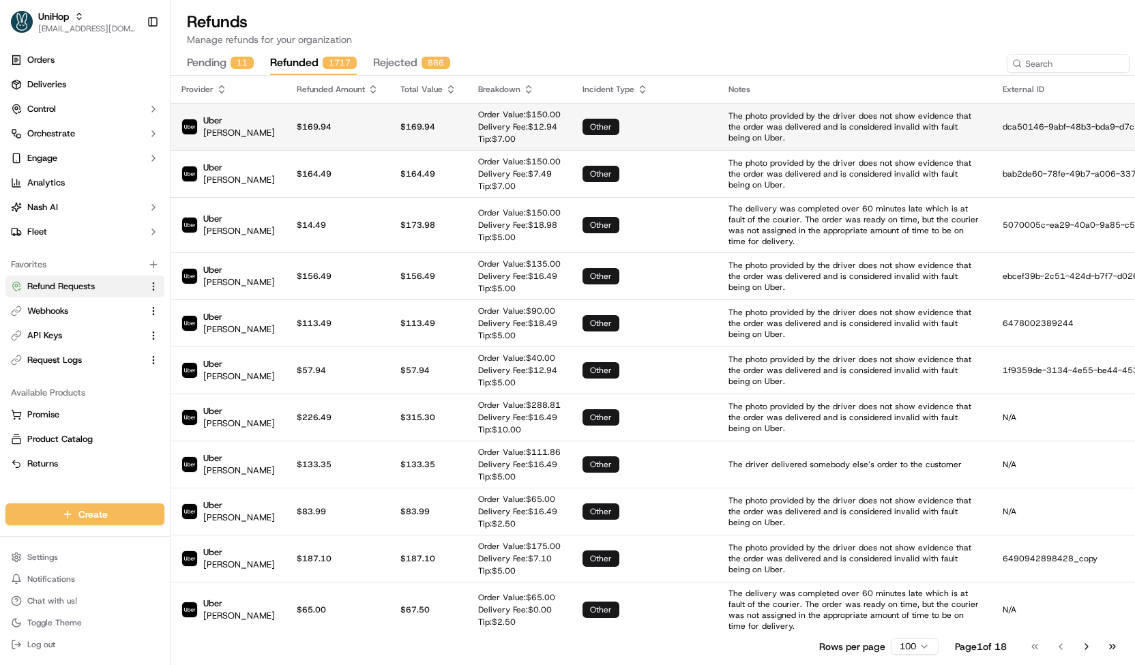
click at [344, 123] on p "$169.94" at bounding box center [338, 126] width 82 height 11
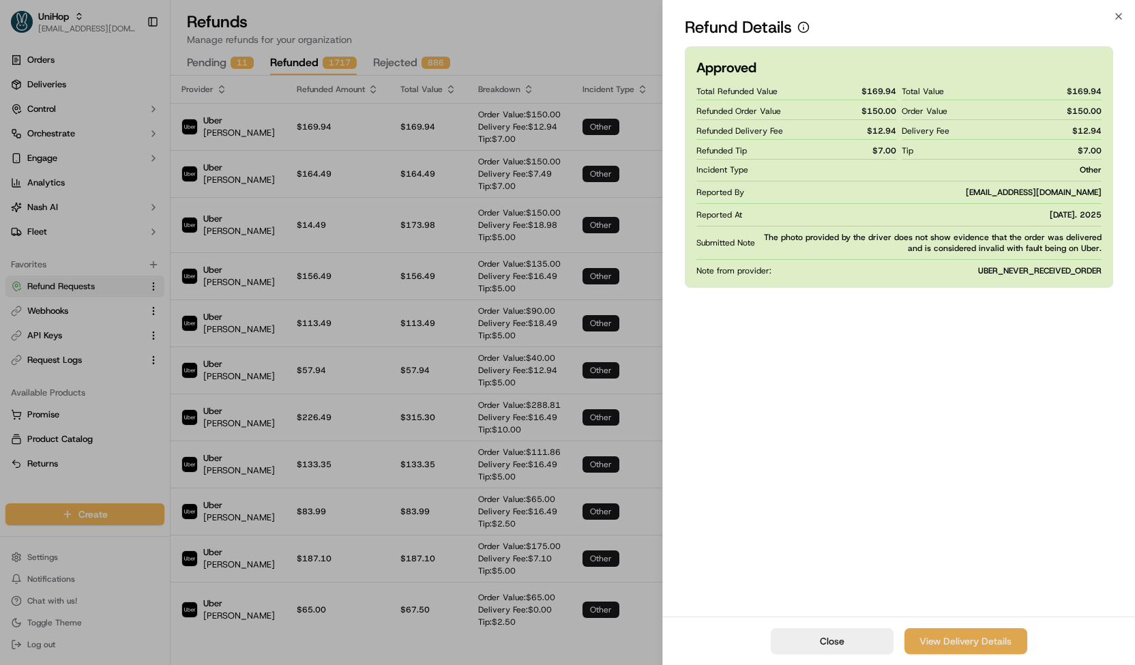
click at [942, 646] on link "View Delivery Details" at bounding box center [965, 641] width 123 height 26
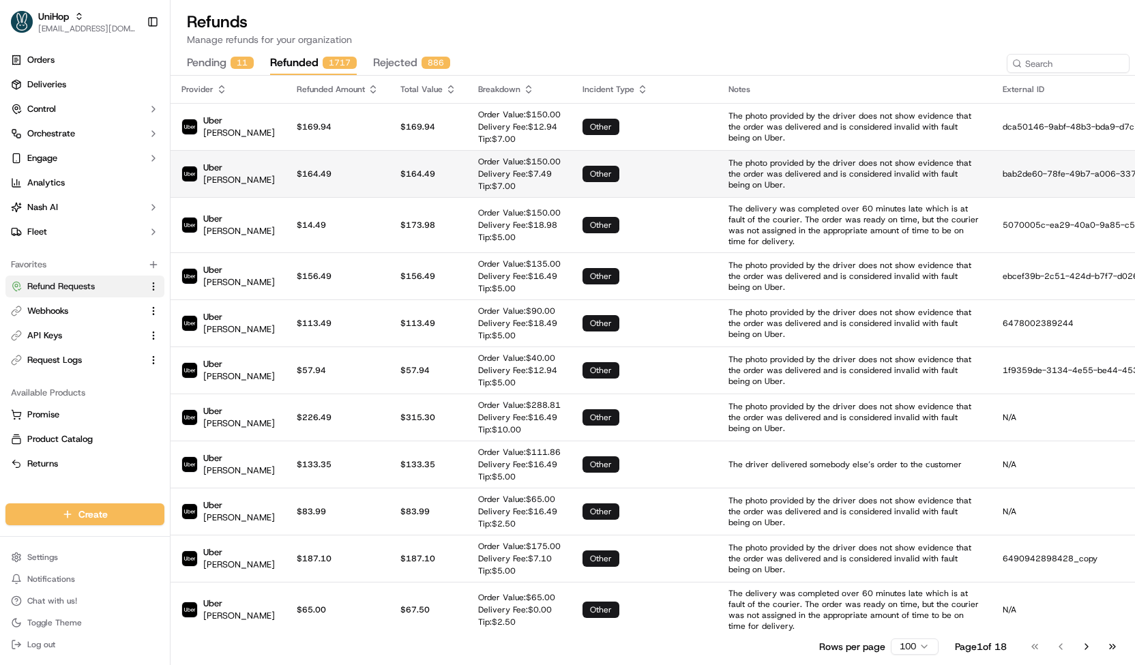
click at [443, 161] on td "$ 164.49" at bounding box center [428, 173] width 78 height 47
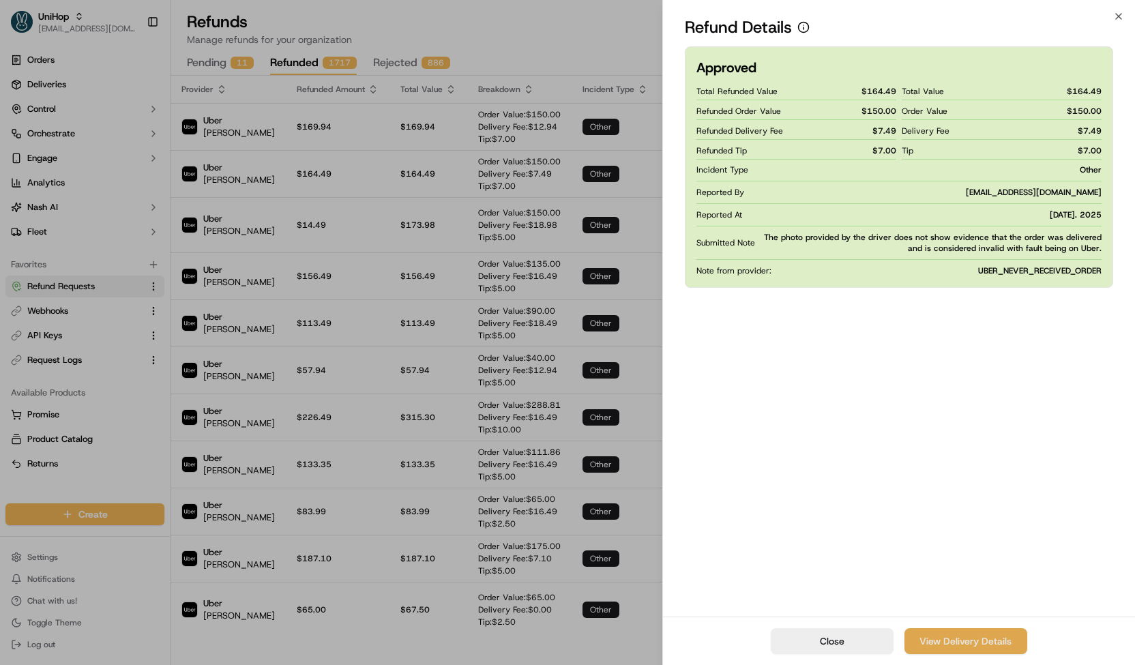
click at [971, 636] on link "View Delivery Details" at bounding box center [965, 641] width 123 height 26
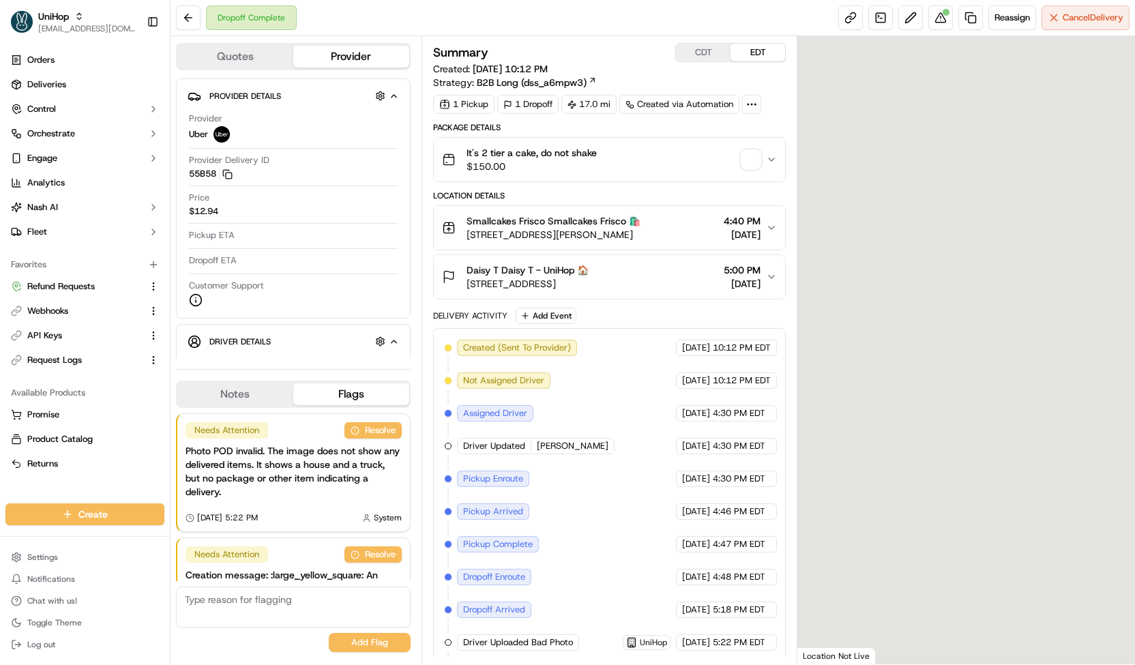
scroll to position [98, 0]
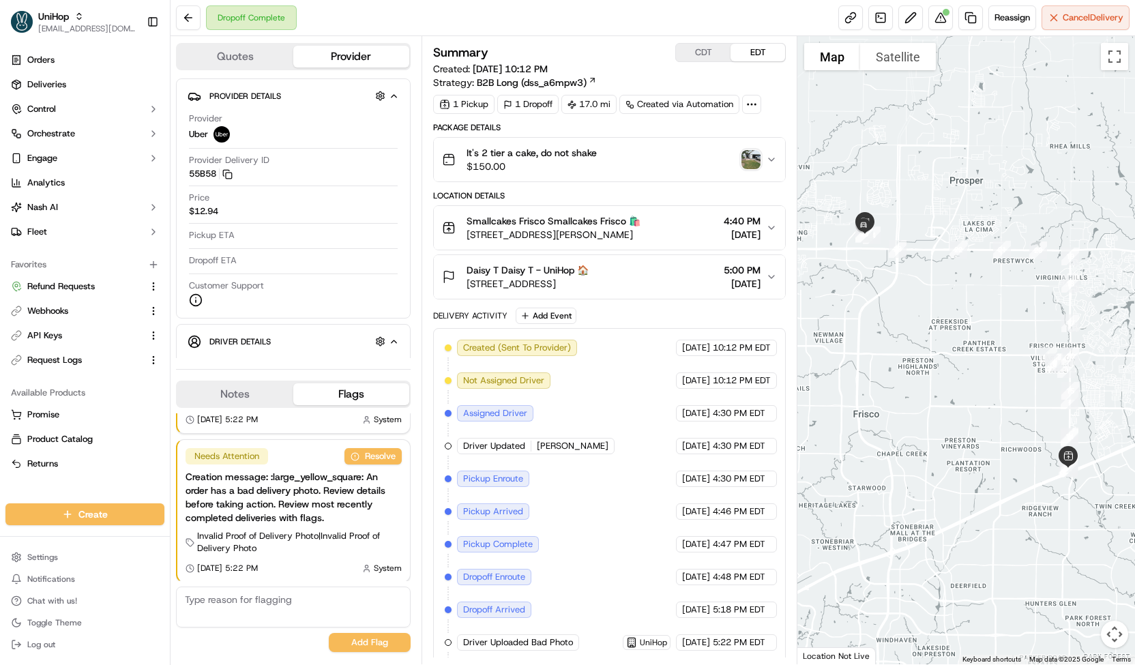
click at [756, 159] on img "button" at bounding box center [750, 159] width 19 height 19
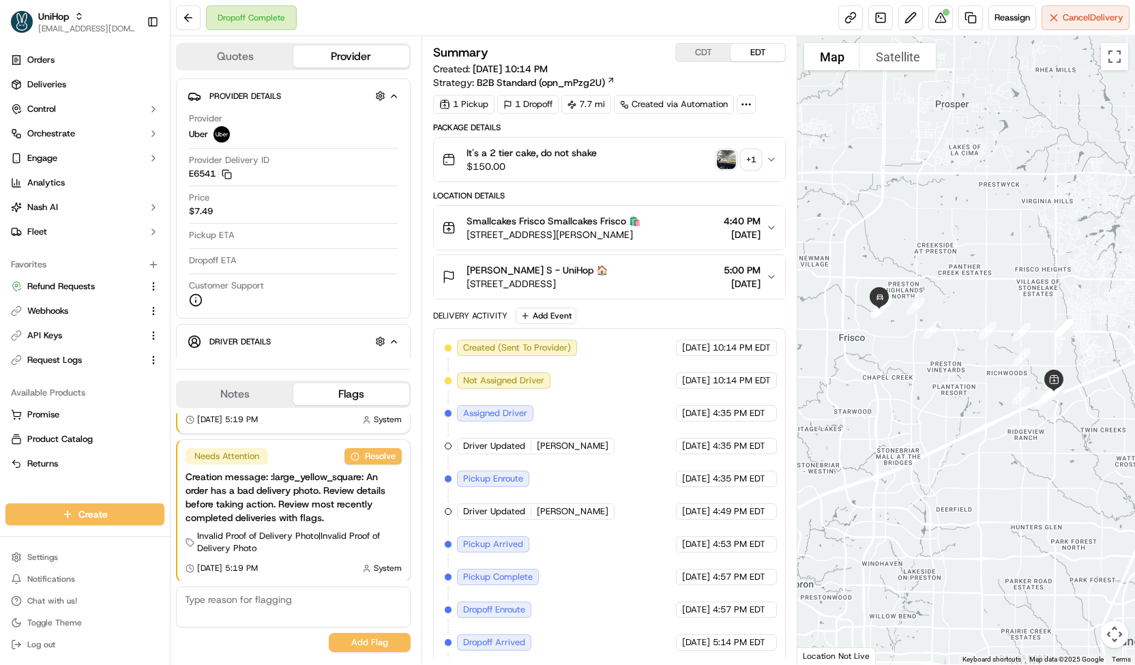
click at [724, 156] on img "button" at bounding box center [726, 159] width 19 height 19
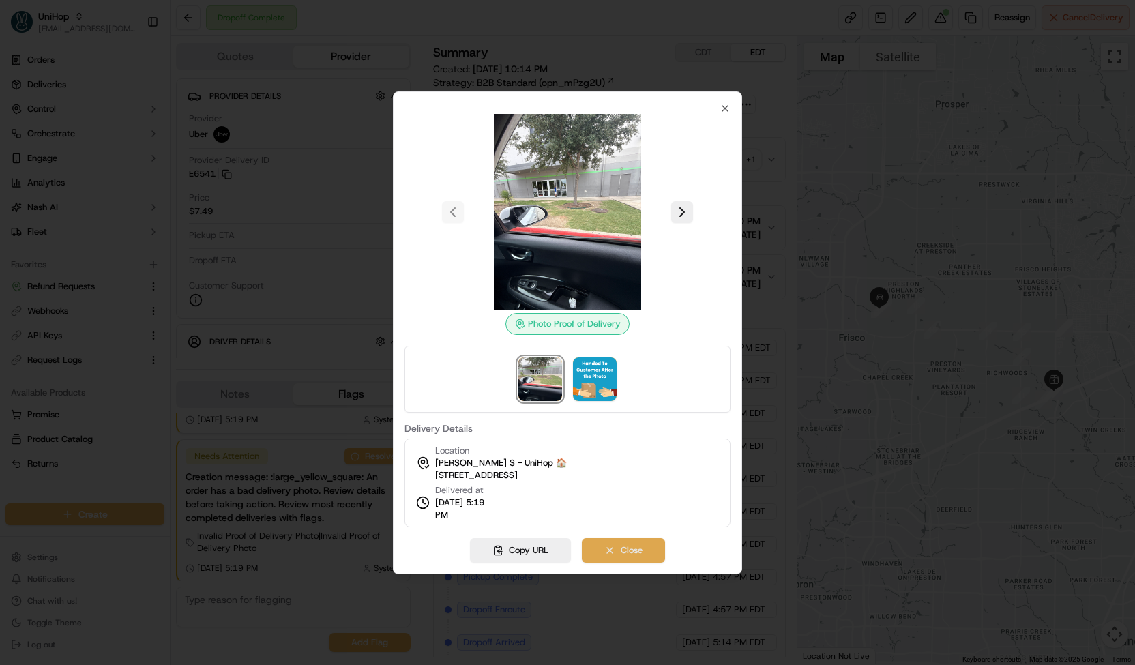
click at [623, 551] on button "Close" at bounding box center [623, 550] width 83 height 25
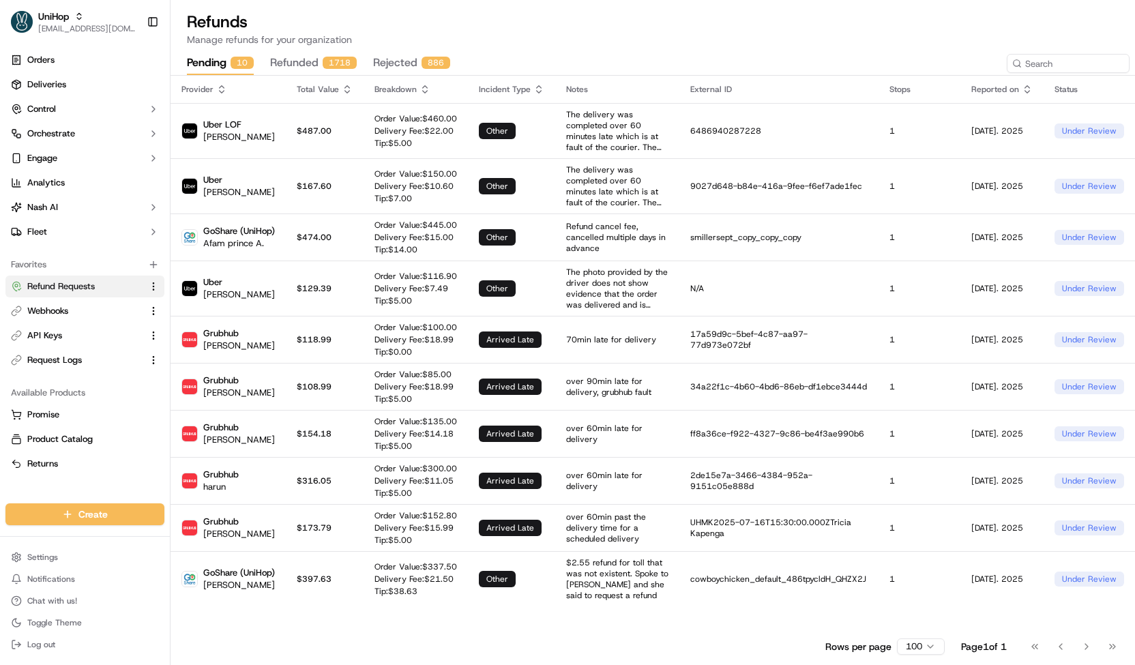
click at [300, 67] on button "refunded 1718" at bounding box center [313, 63] width 87 height 23
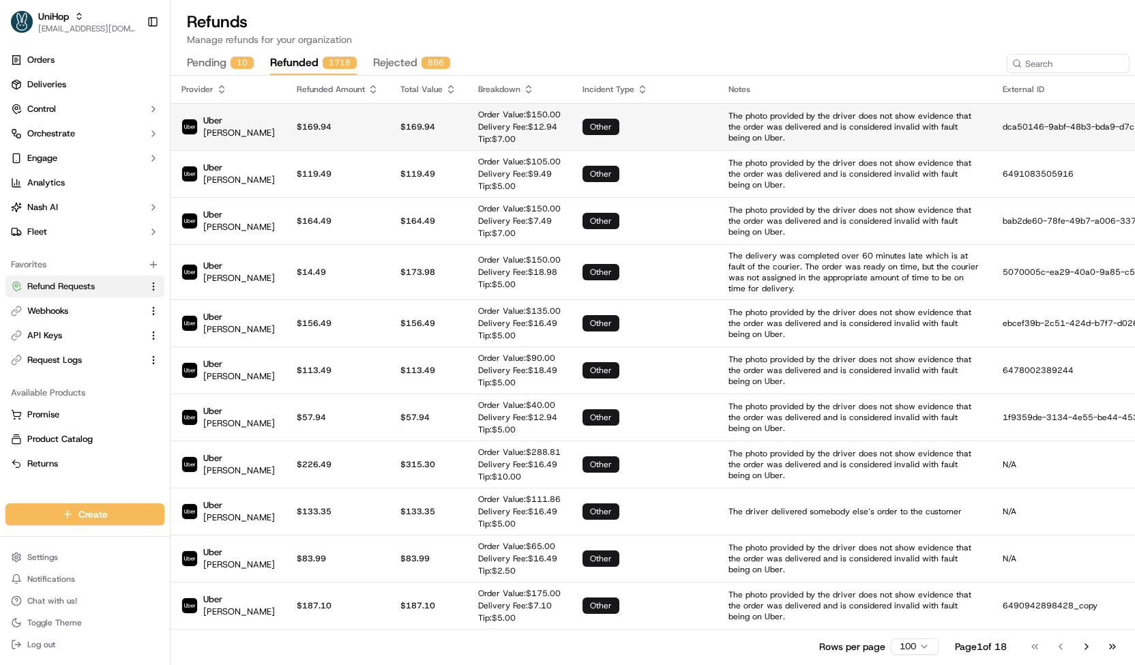
click at [333, 130] on p "$169.94" at bounding box center [338, 126] width 82 height 11
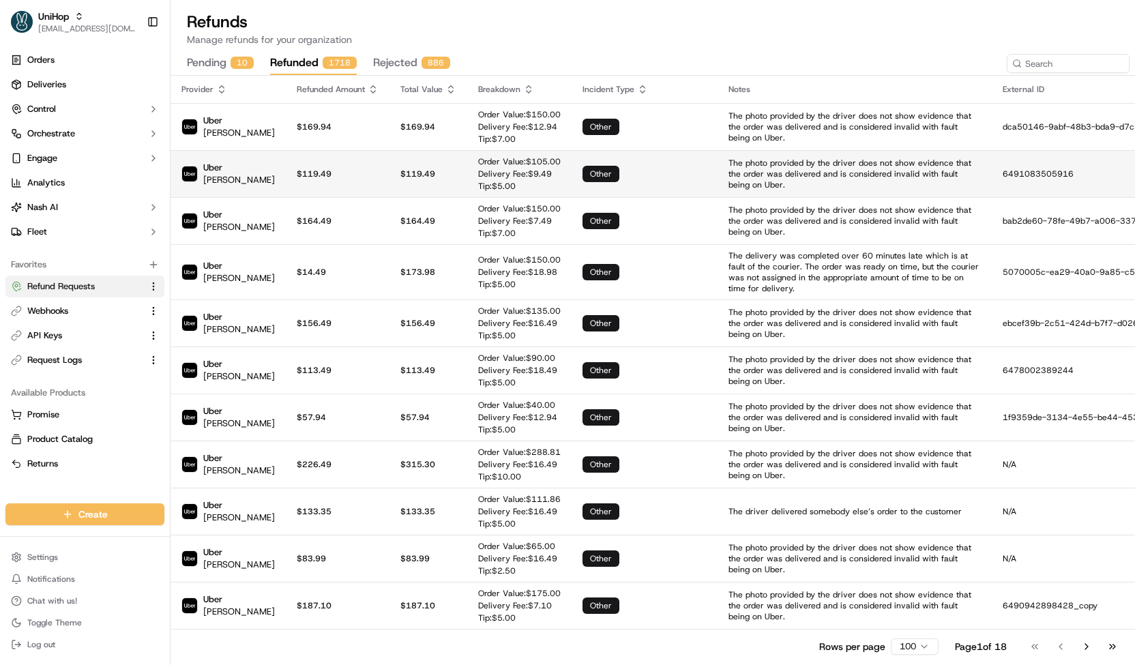
click at [362, 170] on p "$119.49" at bounding box center [338, 173] width 82 height 11
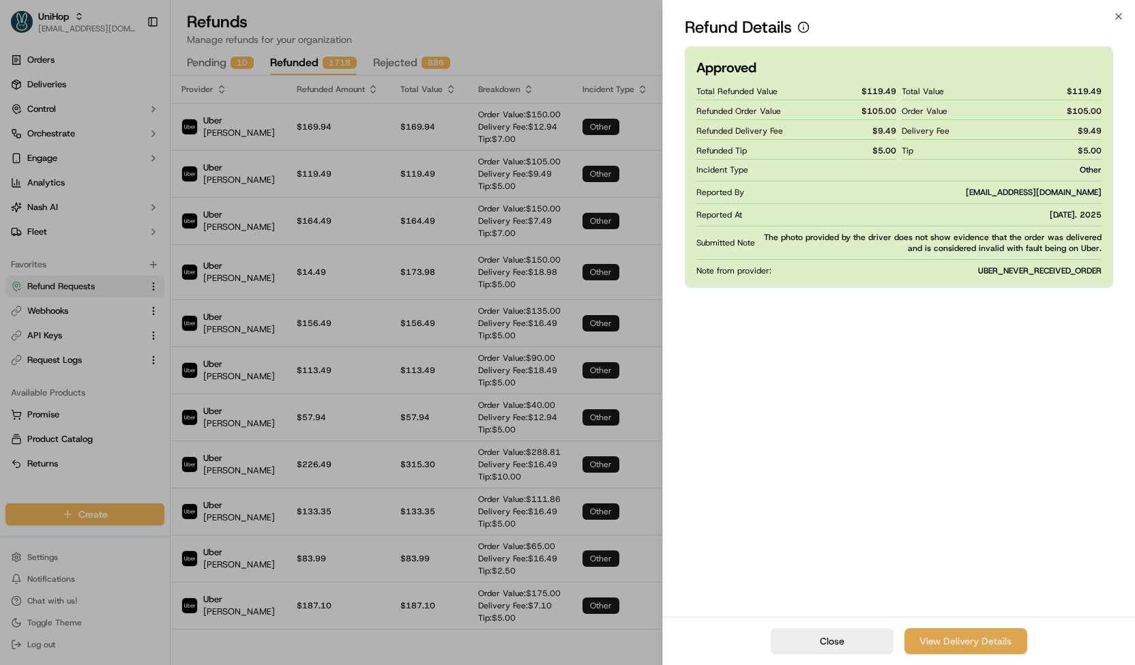
click at [962, 645] on link "View Delivery Details" at bounding box center [965, 641] width 123 height 26
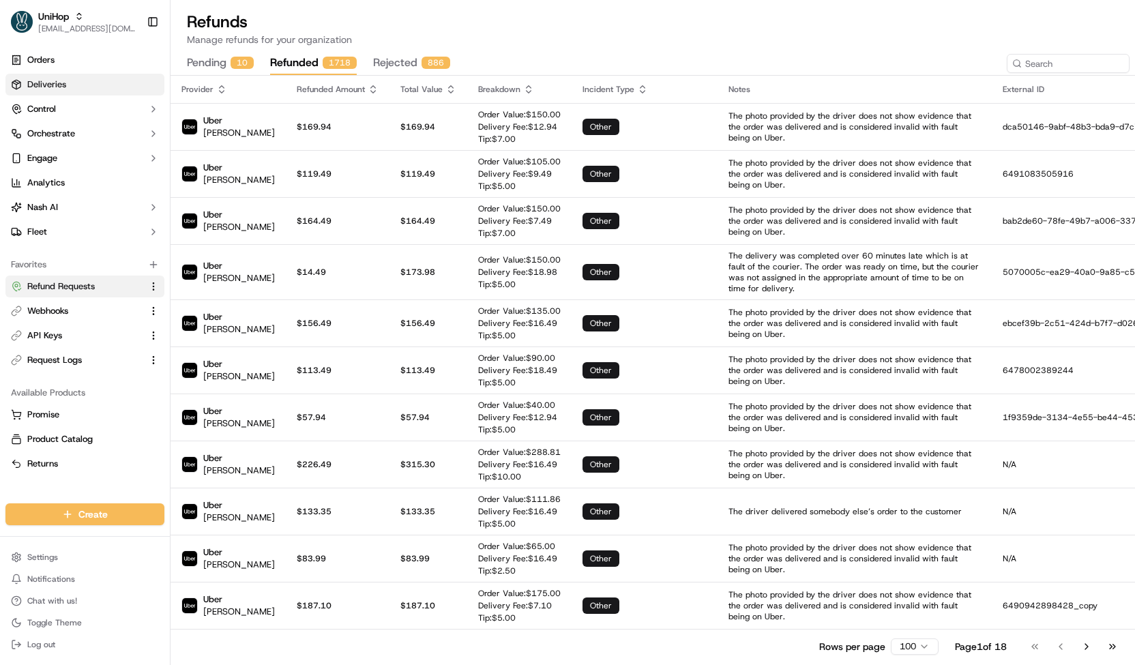
click at [109, 81] on link "Deliveries" at bounding box center [84, 85] width 159 height 22
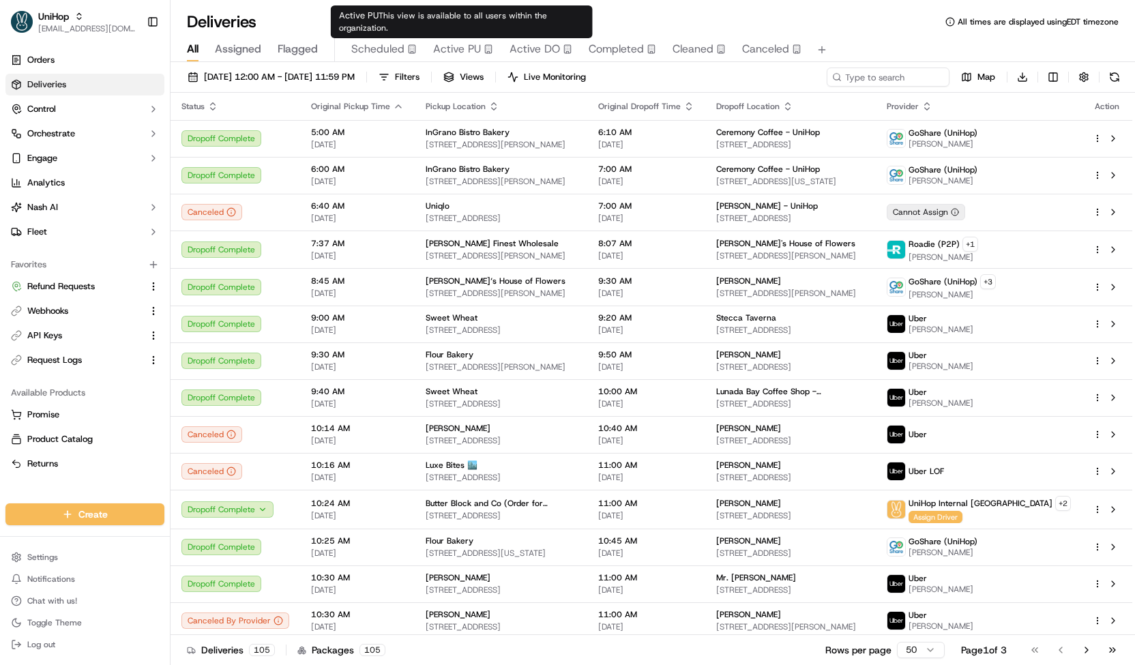
click at [408, 50] on icon "button" at bounding box center [412, 49] width 10 height 10
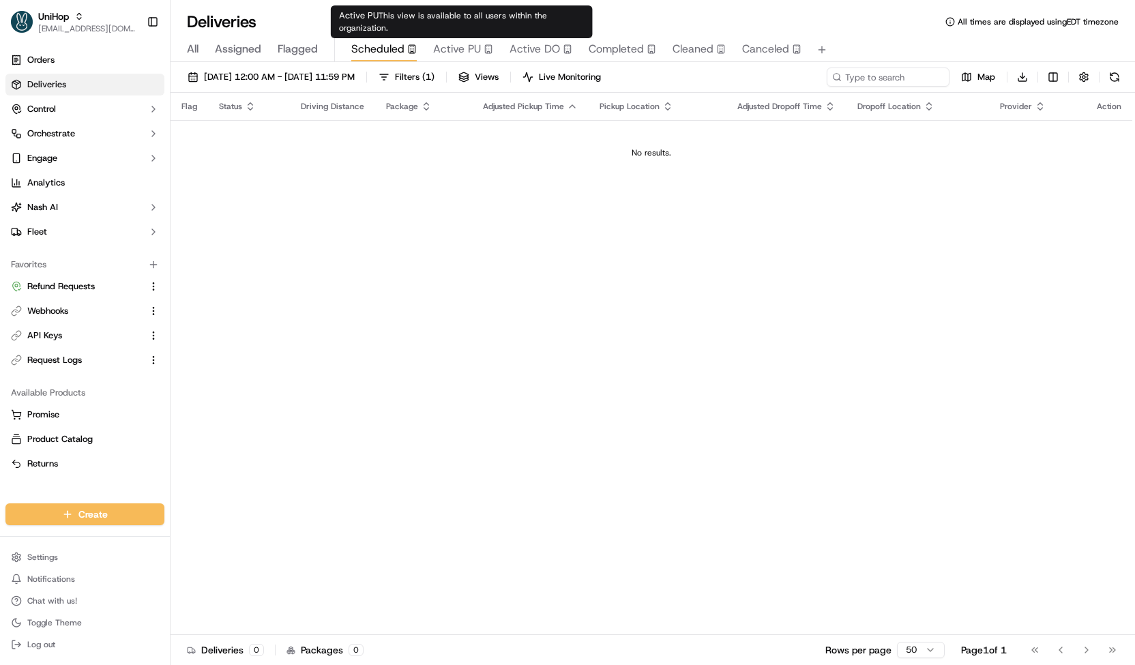
click at [475, 50] on span "Active PU" at bounding box center [457, 49] width 48 height 16
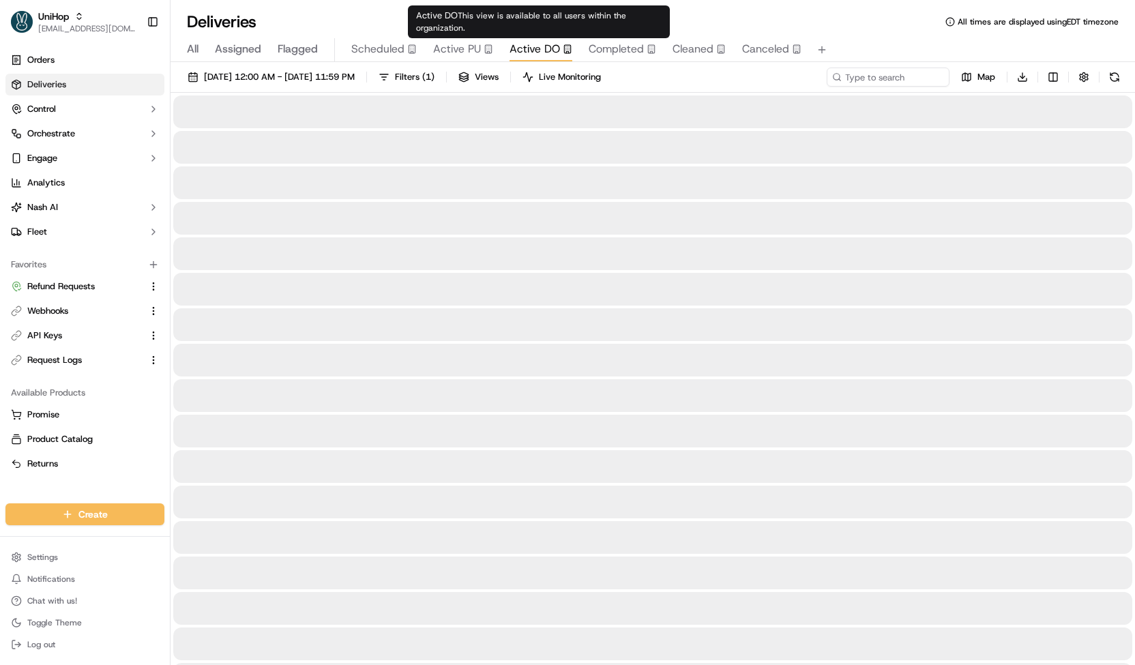
click at [535, 55] on span "Active DO" at bounding box center [535, 49] width 50 height 16
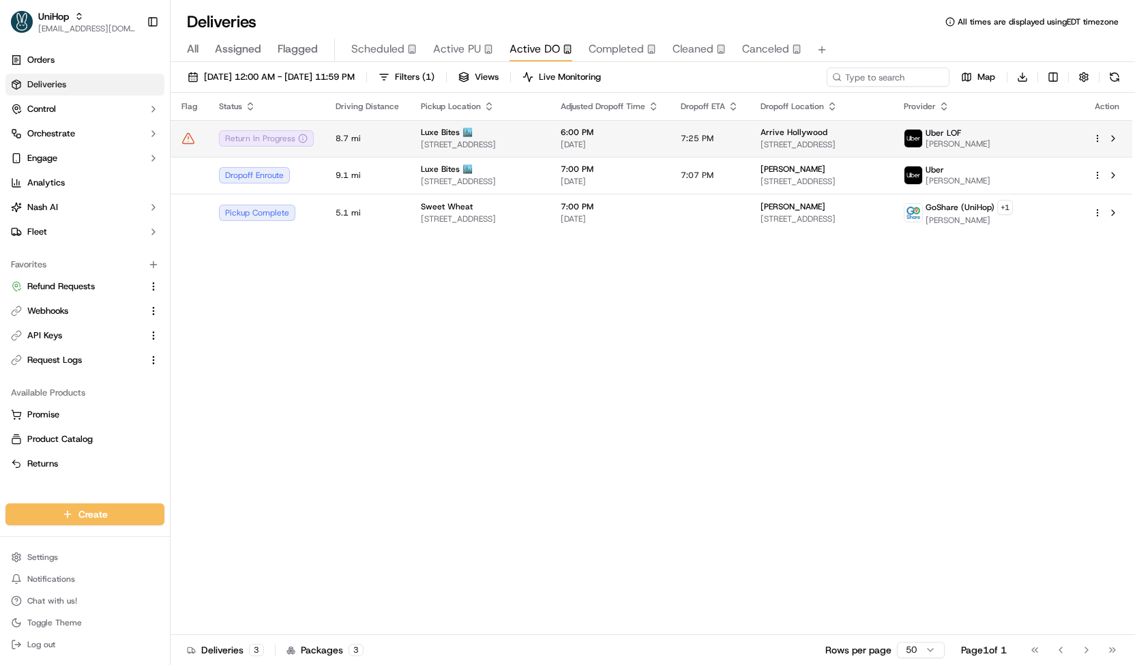
click at [539, 133] on div "Luxe Bites 🏙️" at bounding box center [480, 132] width 118 height 11
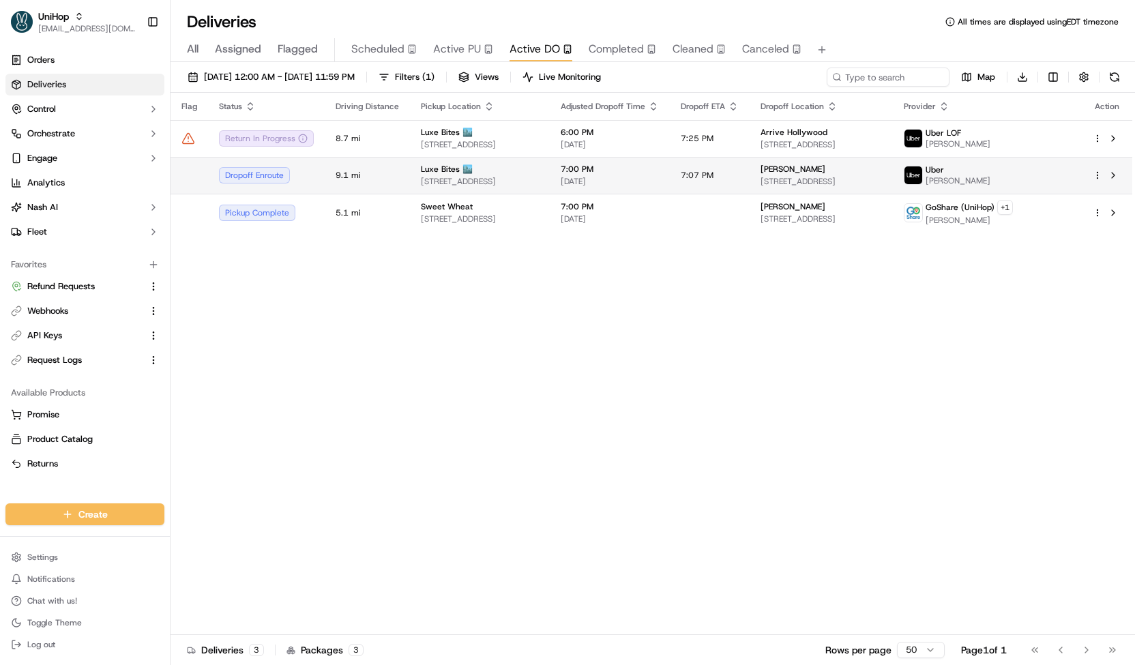
click at [529, 179] on span "3317 North Mission Road K1K1, Los AngelesLos Angeles, CA 90031-3183, USA" at bounding box center [480, 181] width 118 height 11
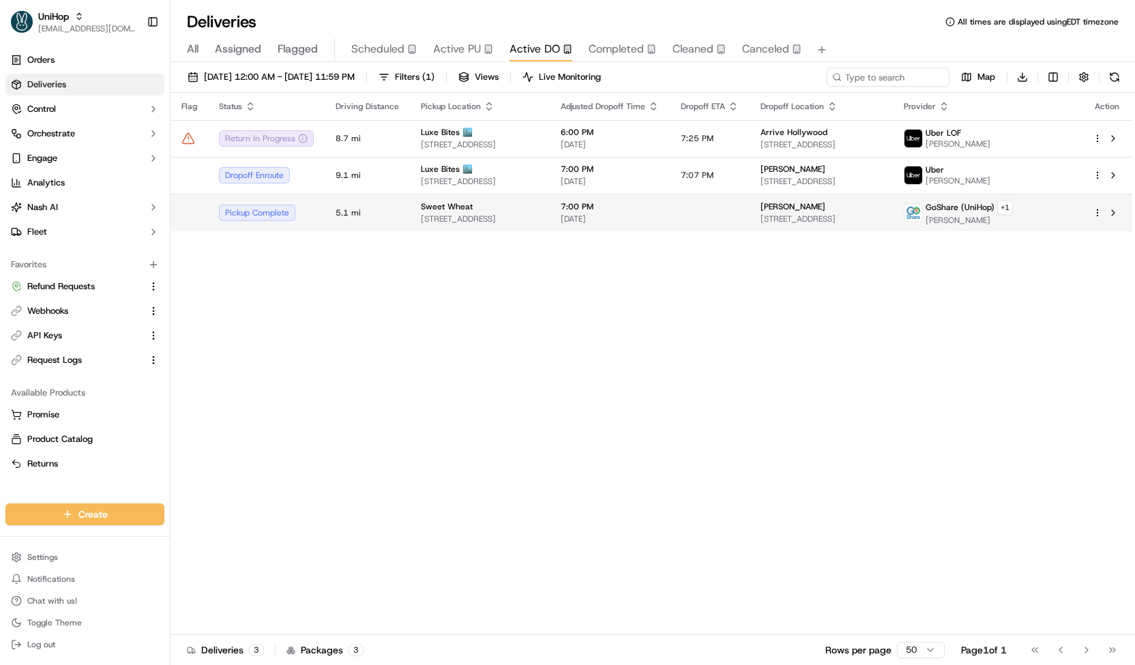
click at [529, 211] on div "Sweet Wheat" at bounding box center [480, 206] width 118 height 11
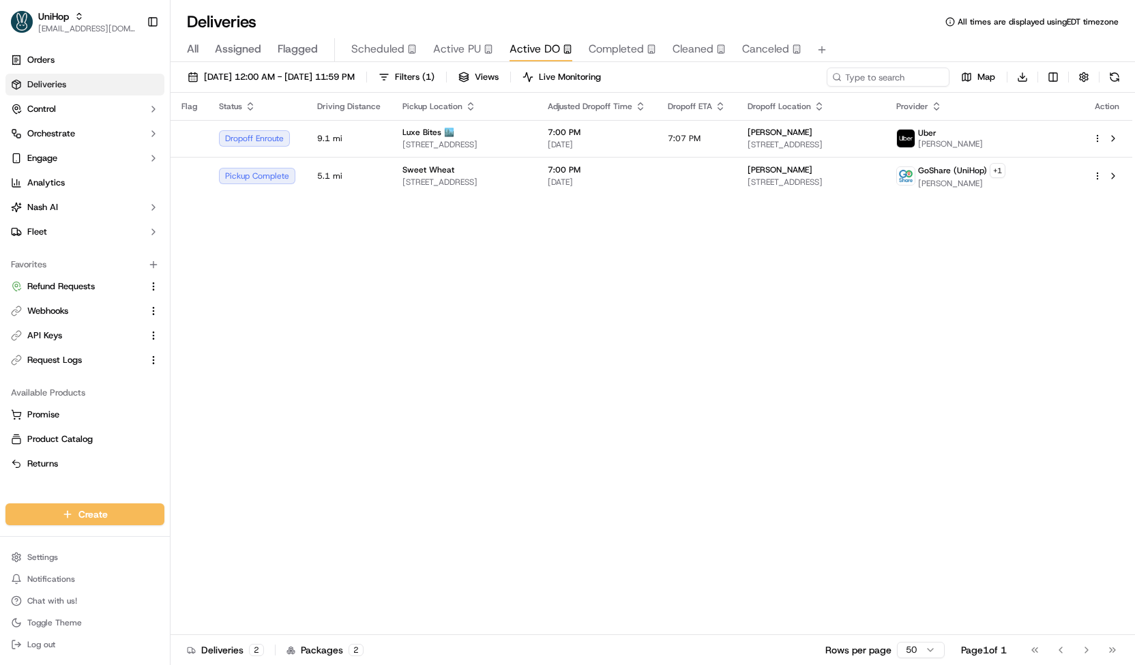
click at [382, 40] on button "Scheduled" at bounding box center [383, 49] width 65 height 23
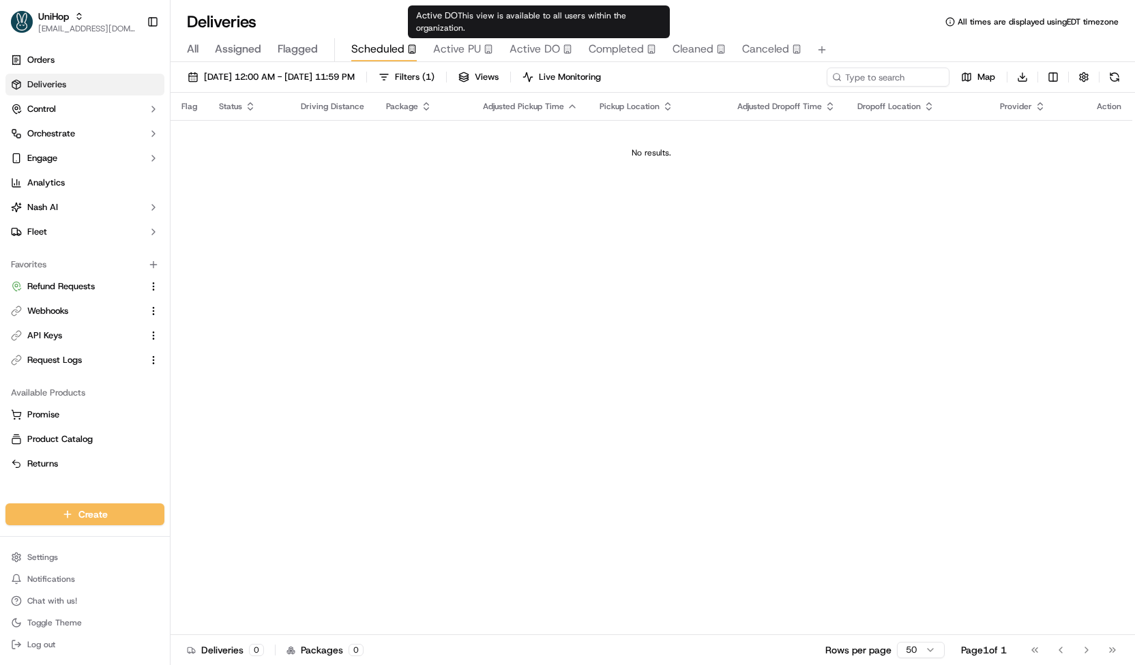
click at [539, 46] on span "Active DO" at bounding box center [535, 49] width 50 height 16
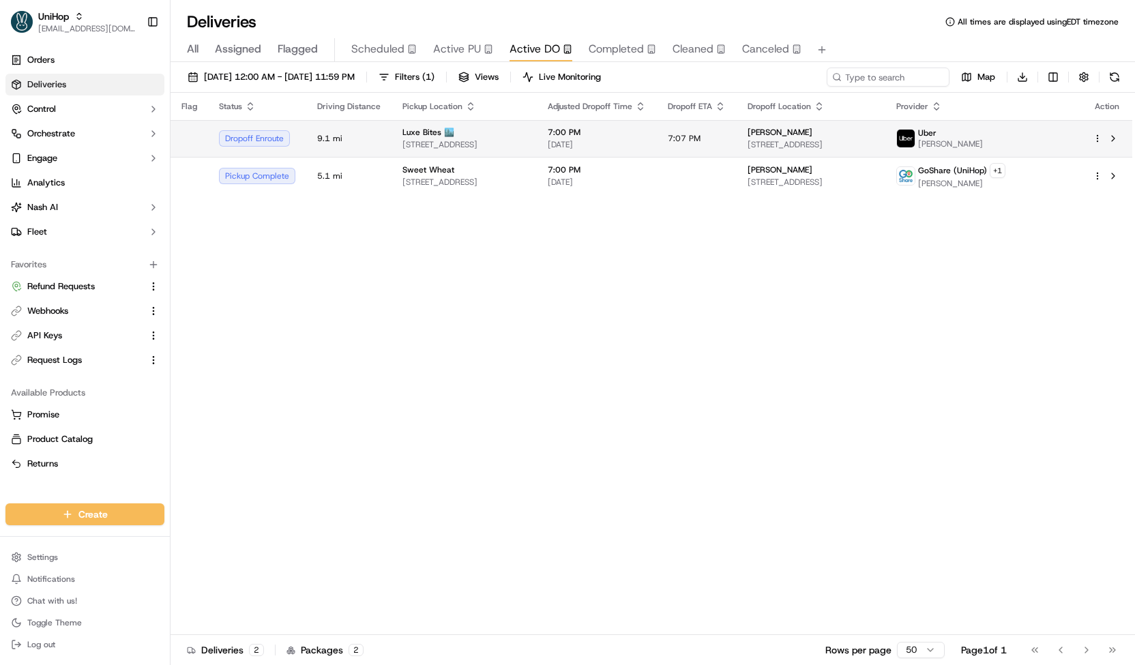
click at [465, 139] on span "3317 North Mission Road K1K1, Los AngelesLos Angeles, CA 90031-3183, USA" at bounding box center [463, 144] width 123 height 11
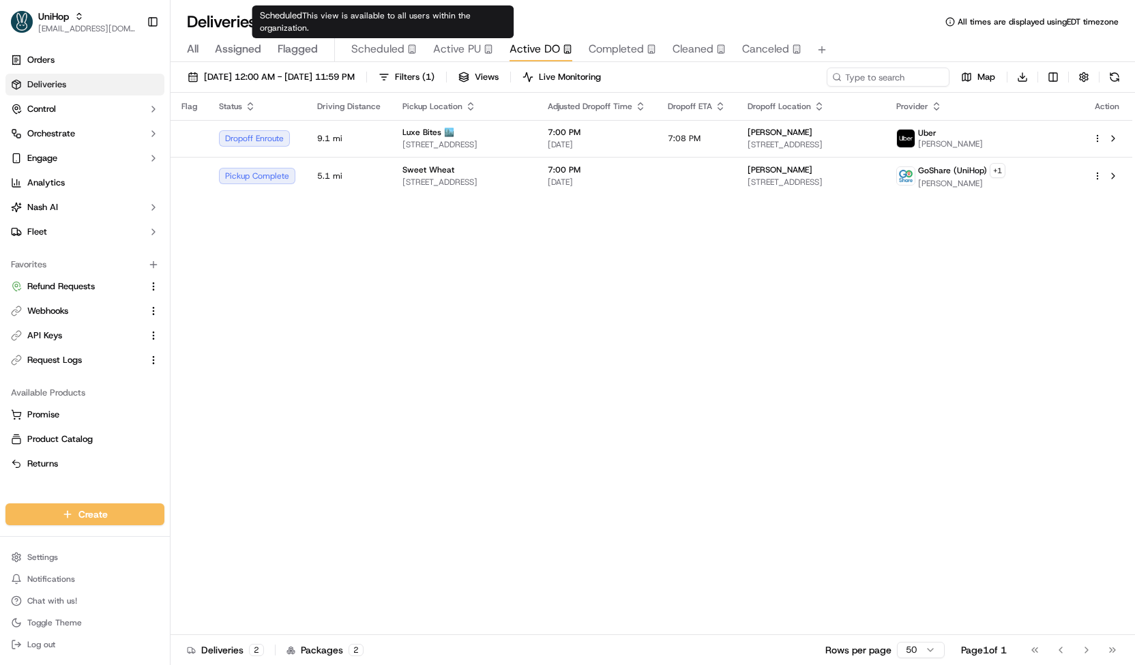
click at [366, 42] on span "Scheduled" at bounding box center [377, 49] width 53 height 16
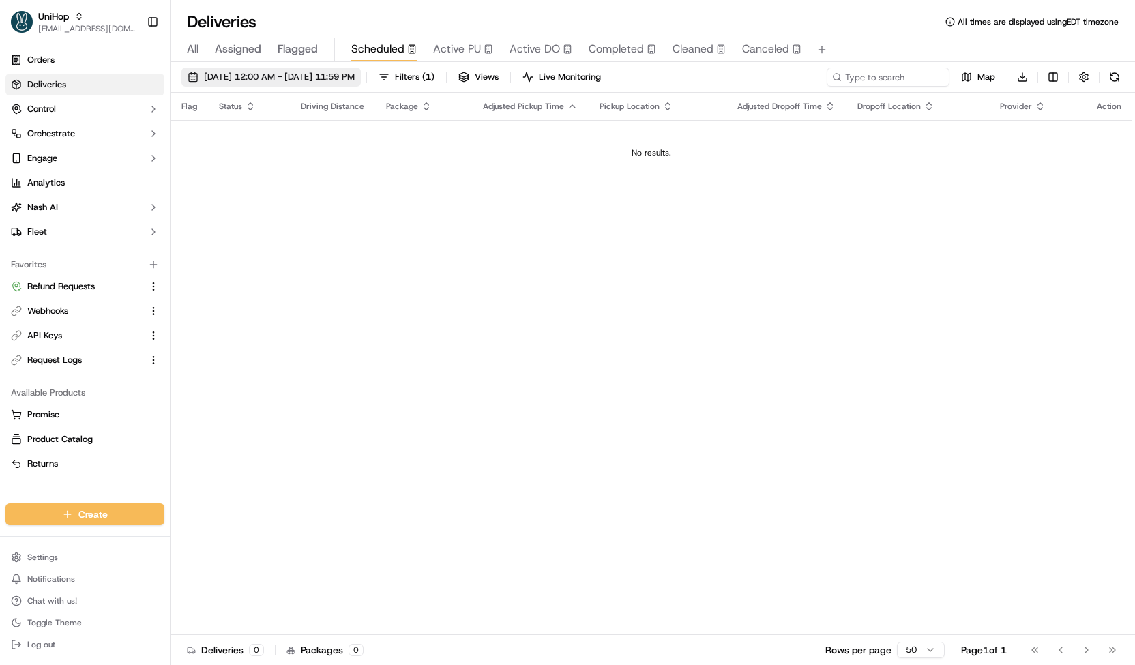
click at [341, 83] on button "Sep 20 2025 12:00 AM - Sep 20 2025 11:59 PM" at bounding box center [270, 77] width 179 height 19
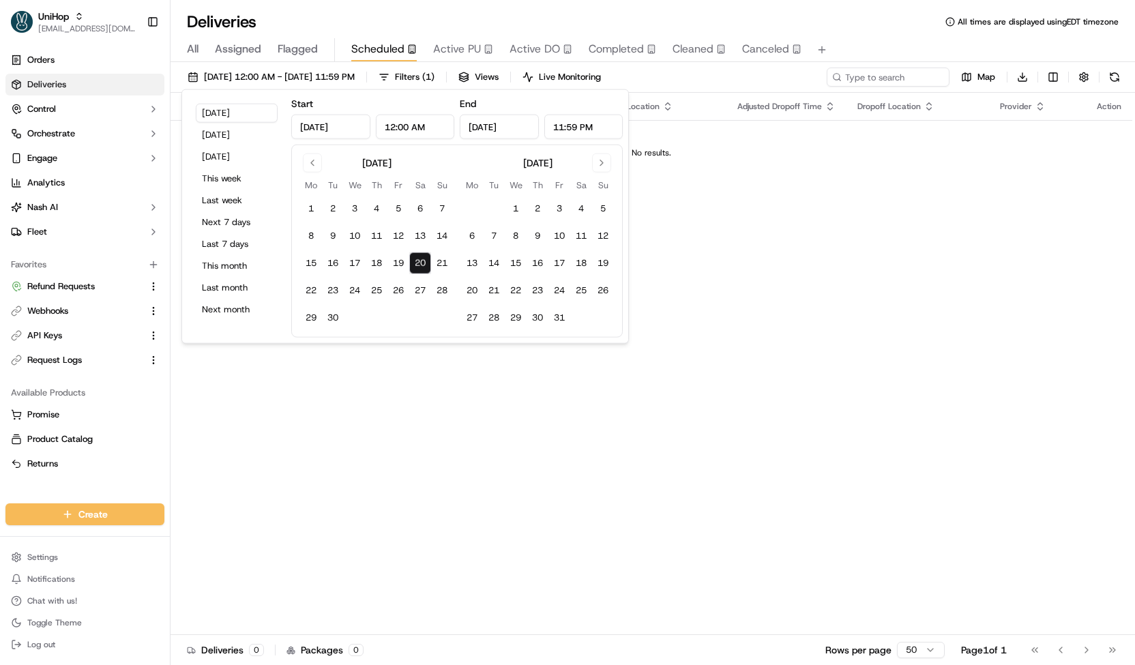
click at [429, 261] on button "20" at bounding box center [420, 263] width 22 height 22
click at [438, 260] on button "21" at bounding box center [442, 263] width 22 height 22
type input "Sep 21, 2025"
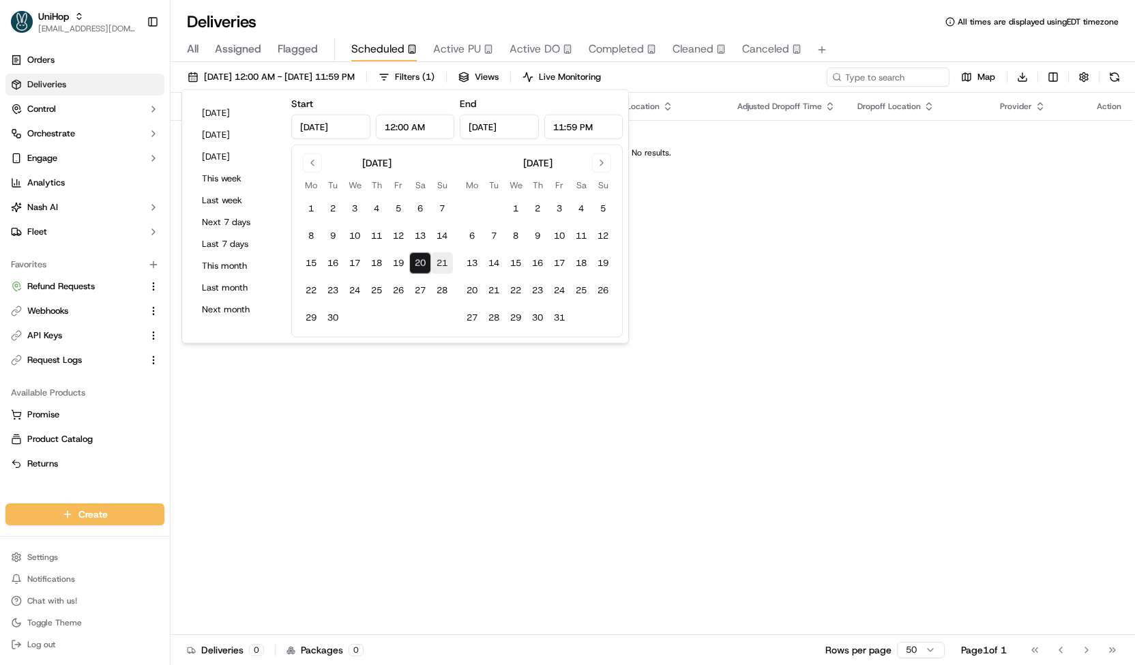
click at [438, 260] on button "21" at bounding box center [442, 263] width 22 height 22
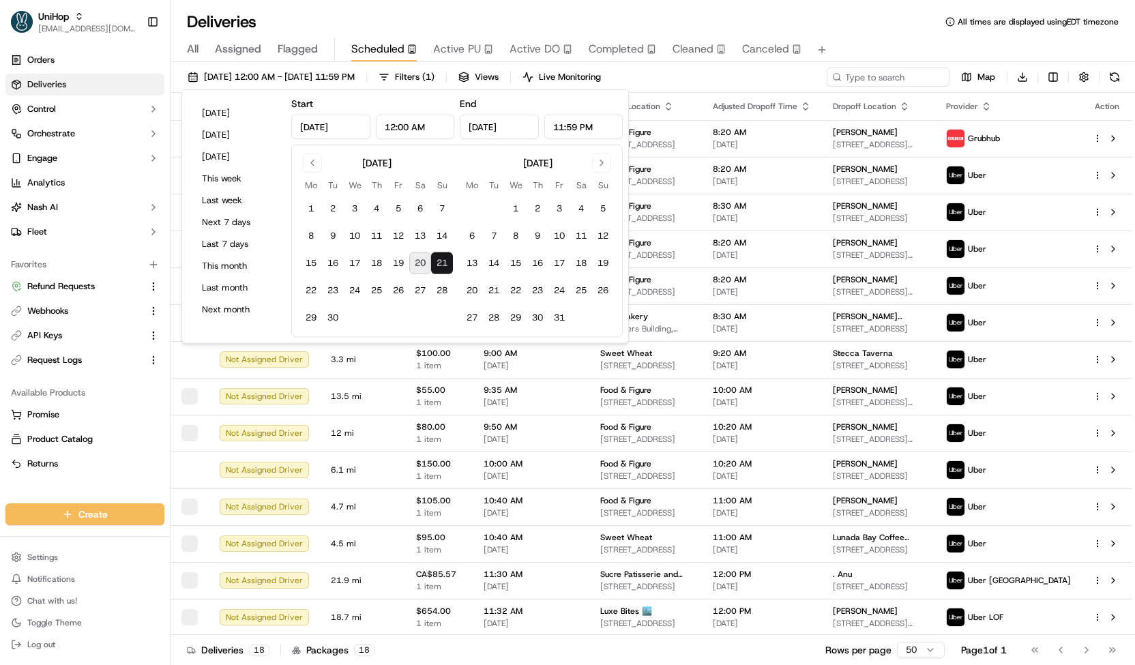
click at [692, 71] on div "Sep 21 2025 12:00 AM - Sep 21 2025 11:59 PM Filters ( 1 ) Views Live Monitoring…" at bounding box center [653, 80] width 965 height 25
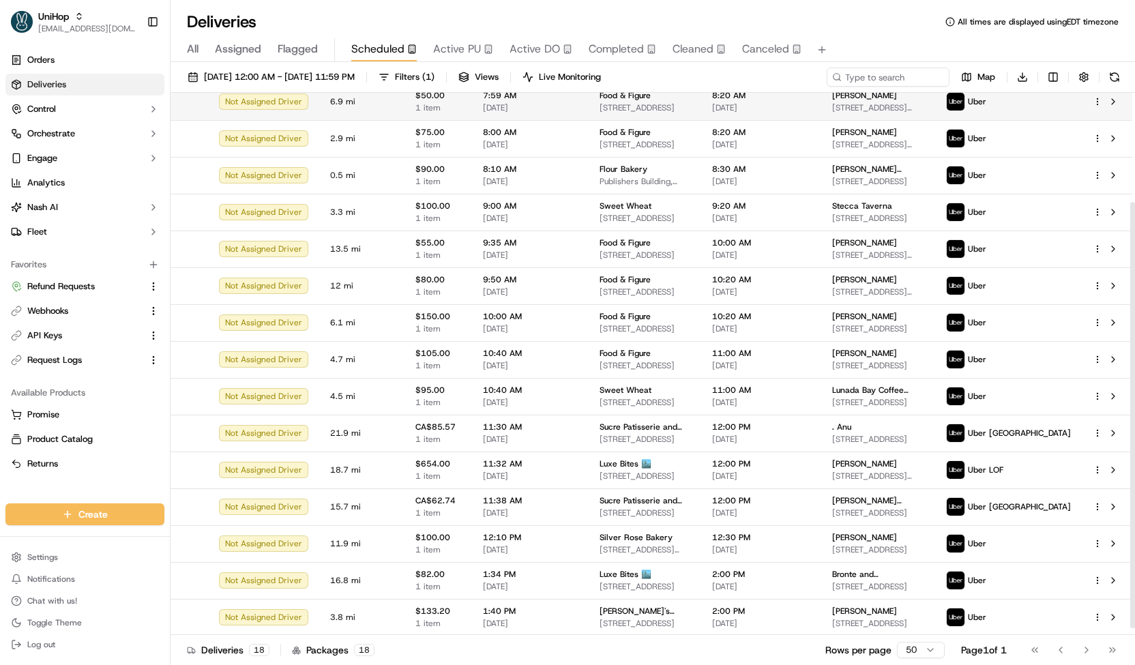
scroll to position [117, 0]
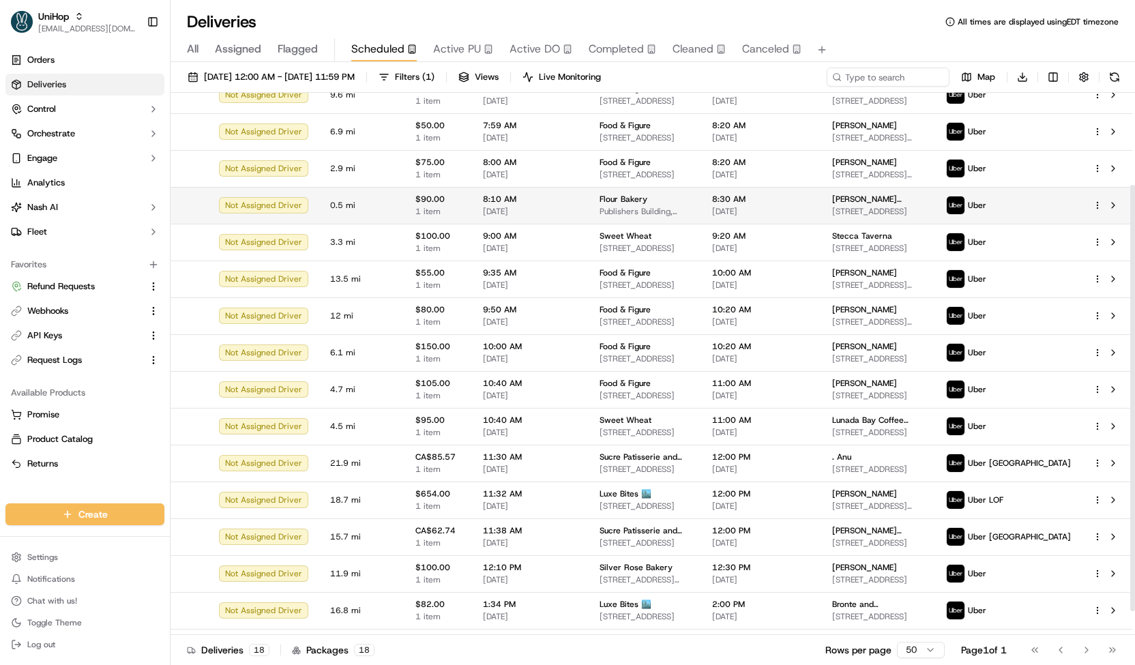
click at [600, 194] on span "Flour Bakery" at bounding box center [624, 199] width 48 height 11
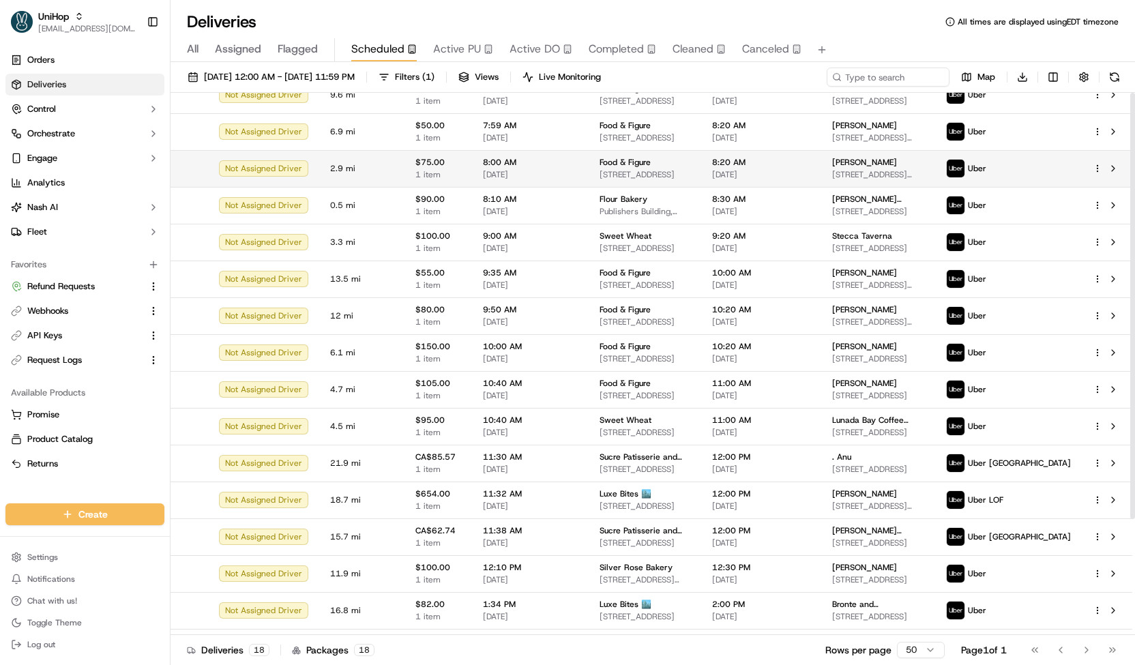
scroll to position [0, 0]
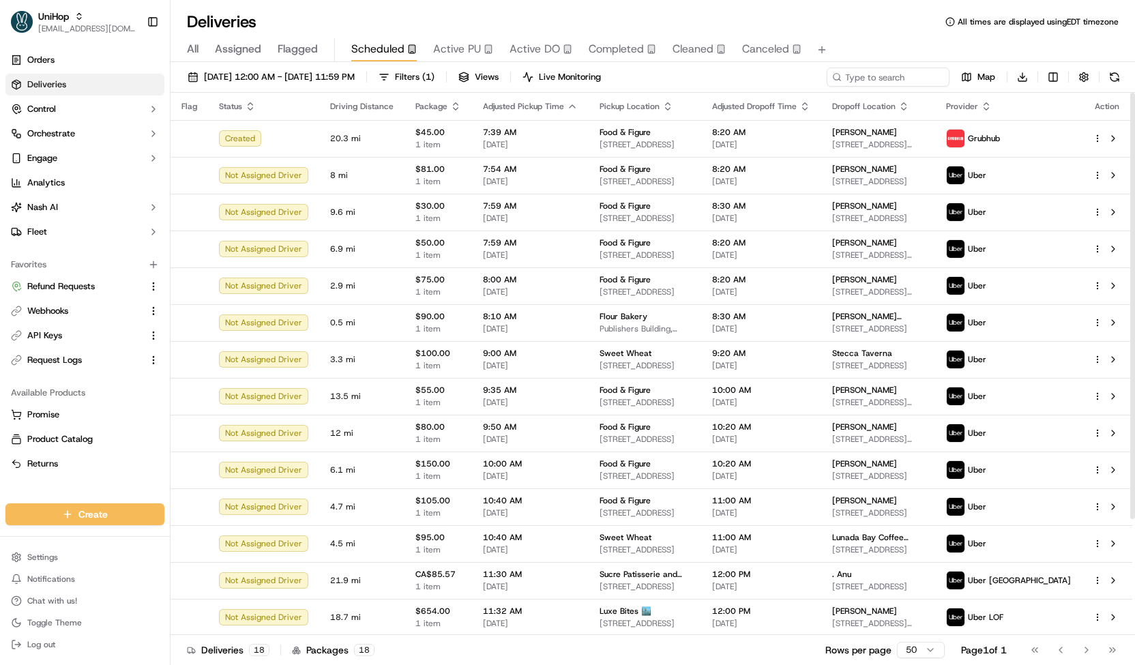
click at [445, 58] on button "Active PU" at bounding box center [463, 49] width 60 height 23
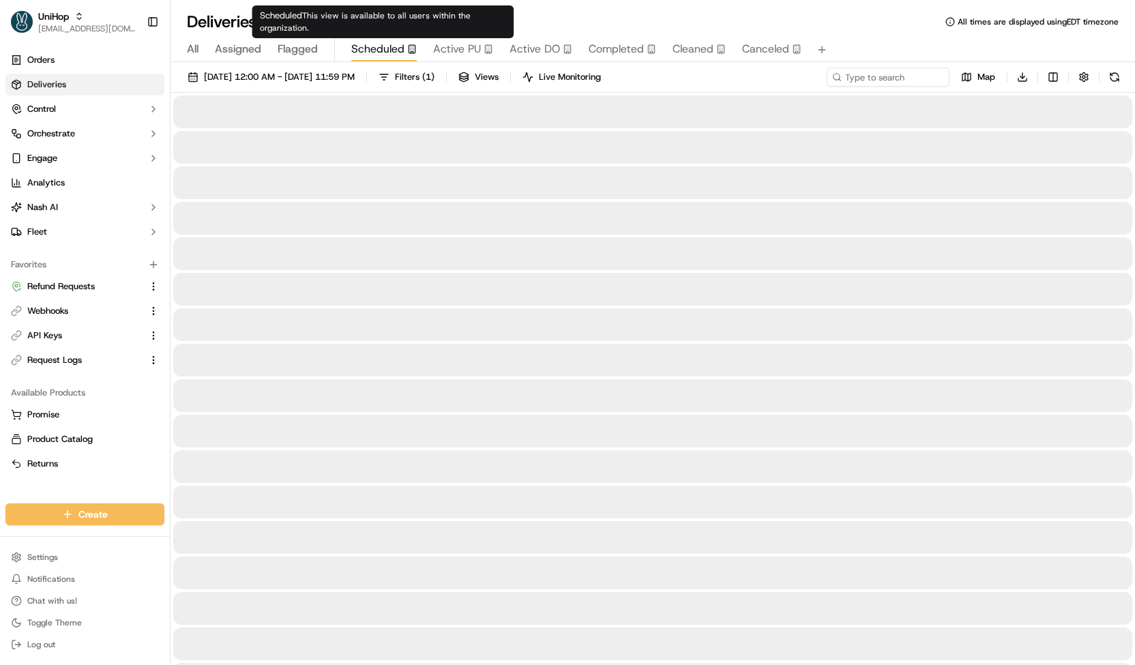
click at [385, 43] on span "Scheduled" at bounding box center [377, 49] width 53 height 16
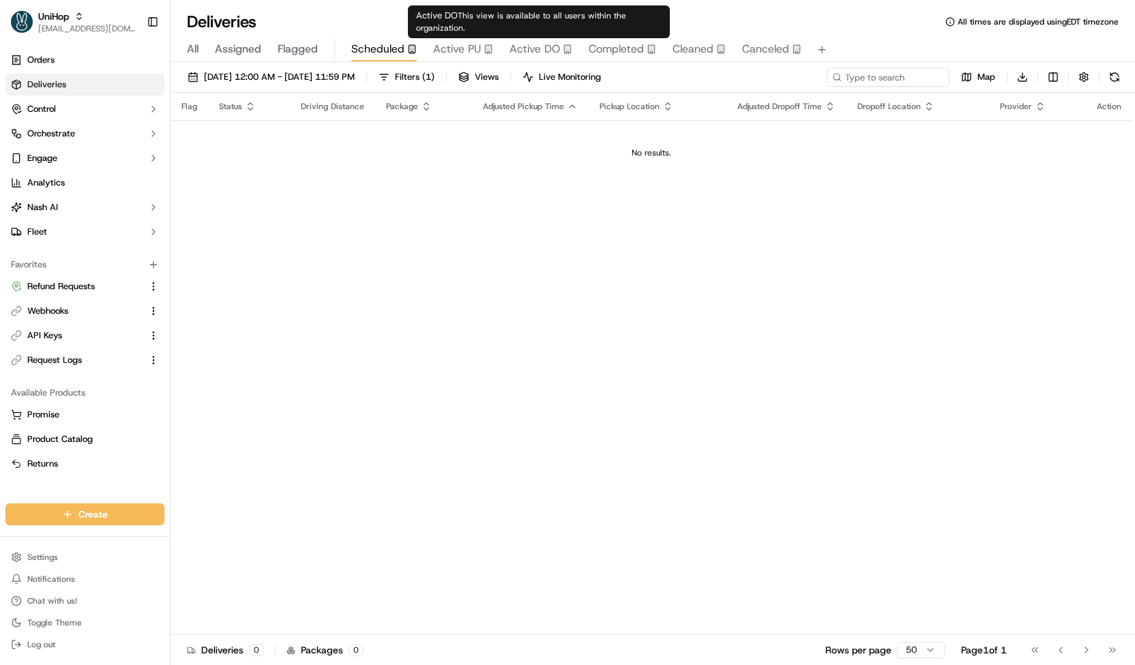
click at [529, 46] on span "Active DO" at bounding box center [535, 49] width 50 height 16
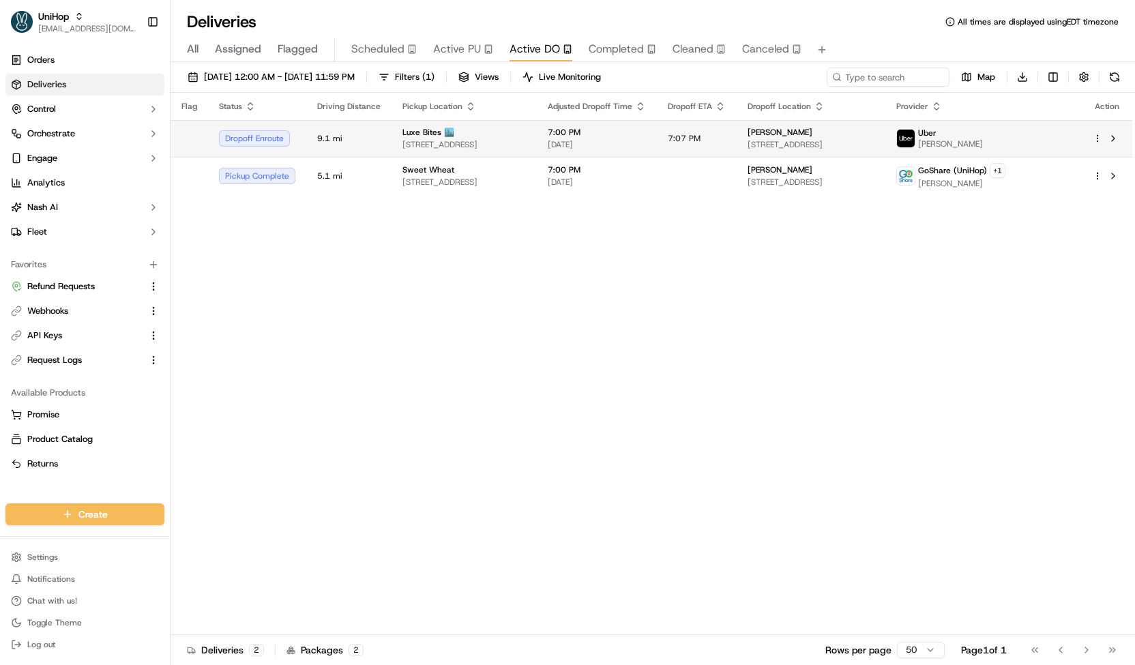
click at [618, 148] on span "[DATE]" at bounding box center [597, 144] width 98 height 11
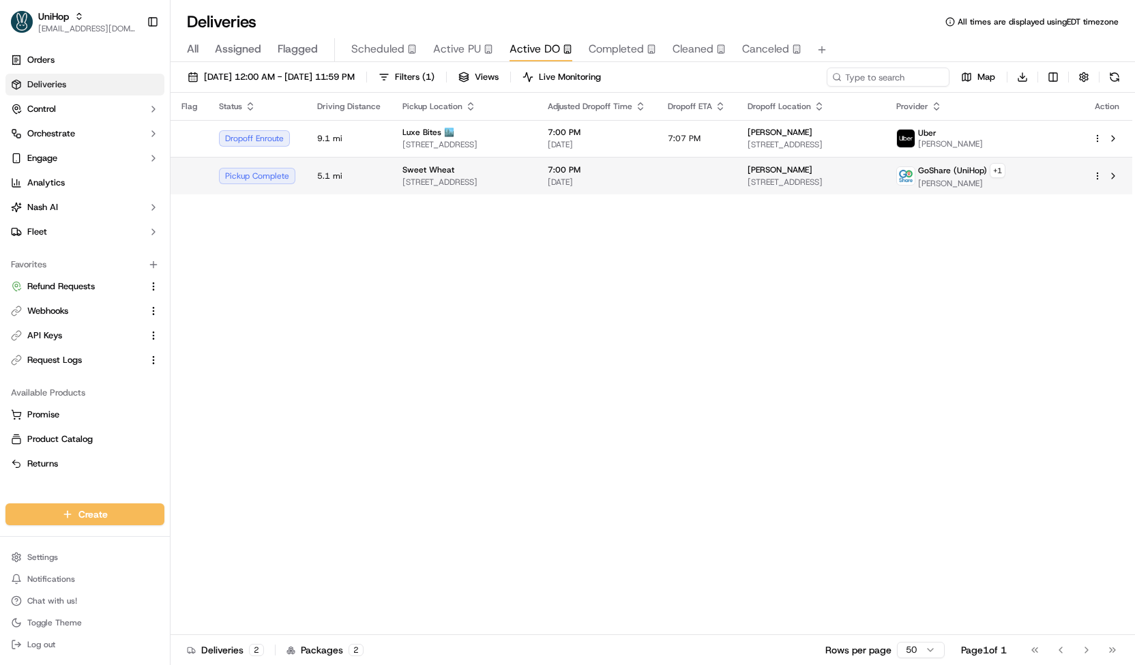
click at [621, 168] on span "7:00 PM" at bounding box center [597, 169] width 98 height 11
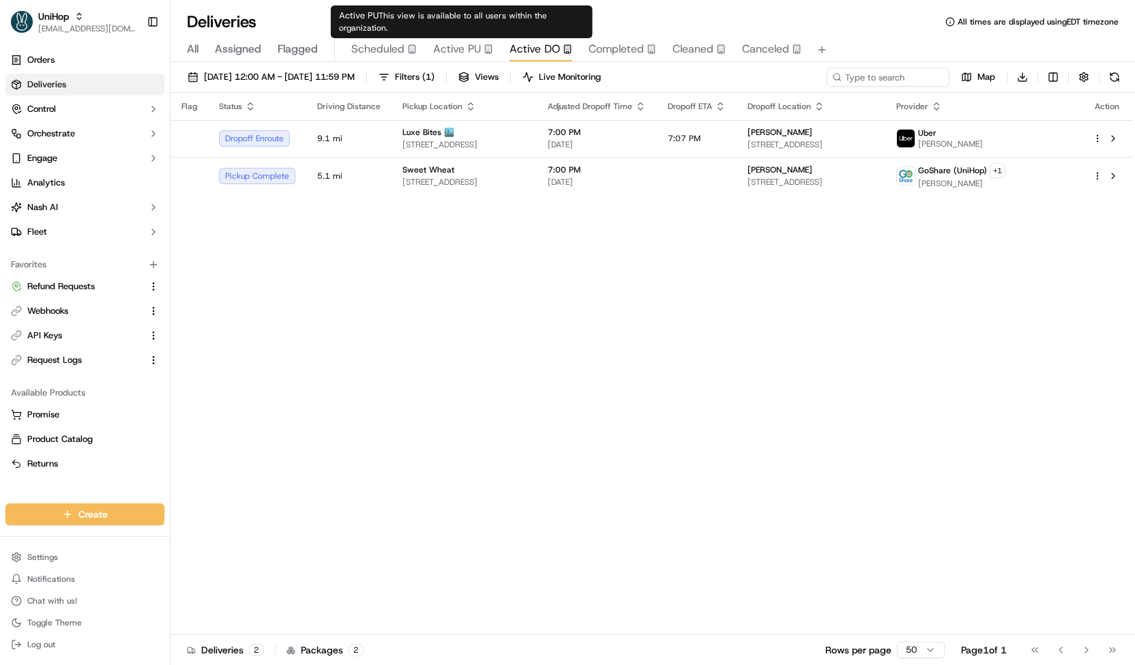
click at [460, 51] on span "Active PU" at bounding box center [457, 49] width 48 height 16
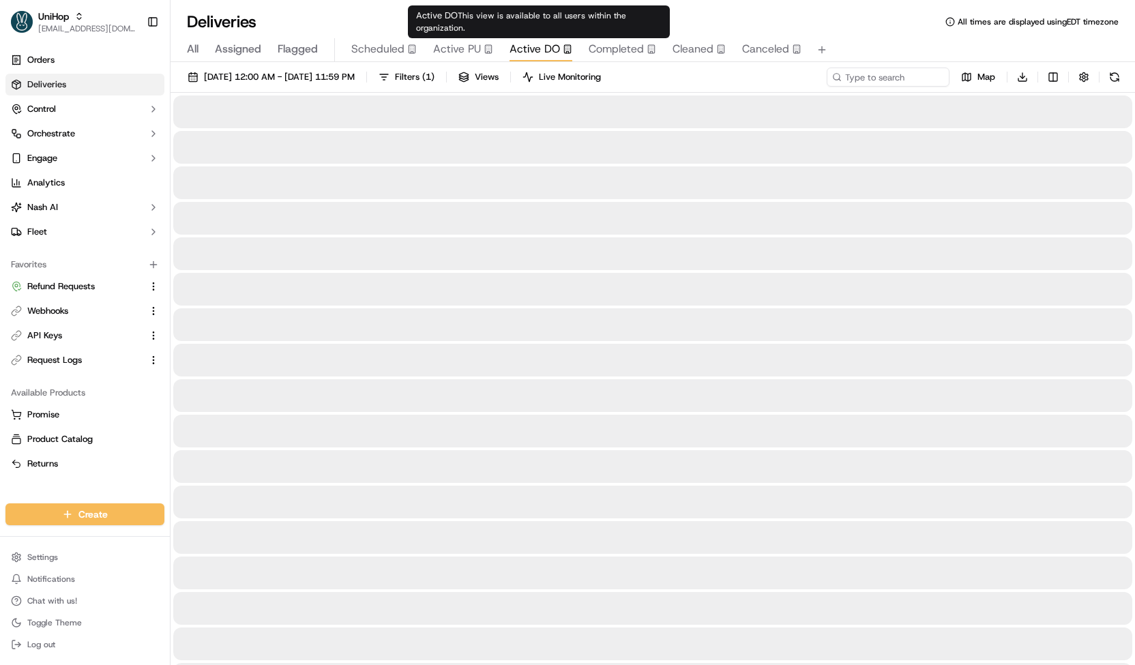
click at [536, 53] on span "Active DO" at bounding box center [535, 49] width 50 height 16
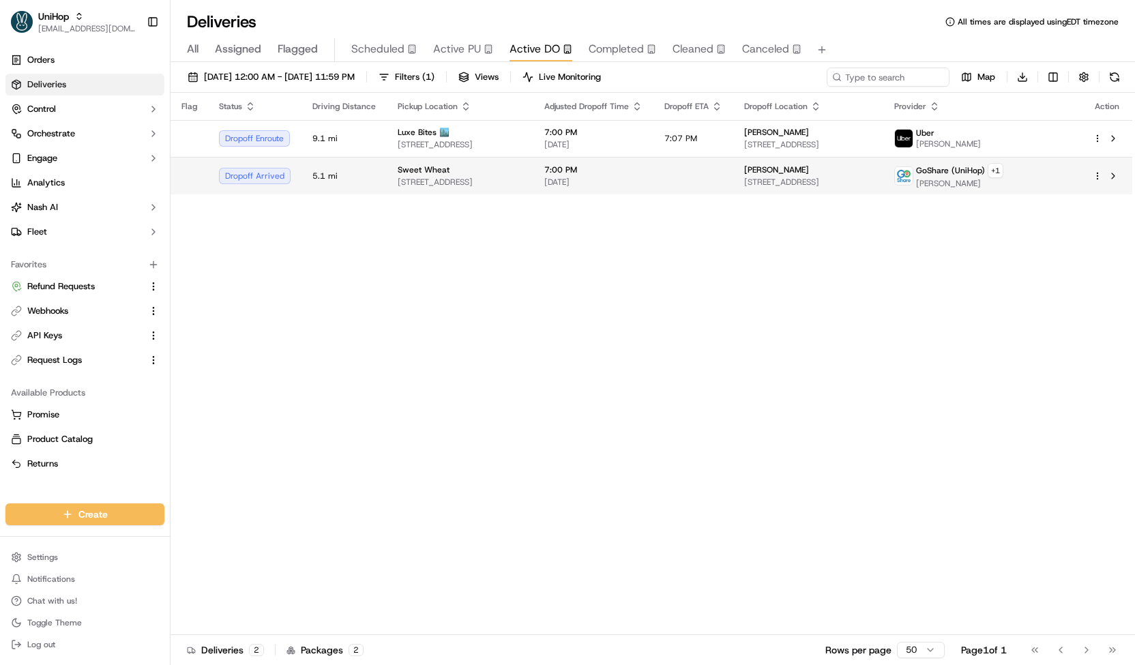
click at [598, 173] on td "7:00 PM Sep 20 2025" at bounding box center [593, 176] width 120 height 38
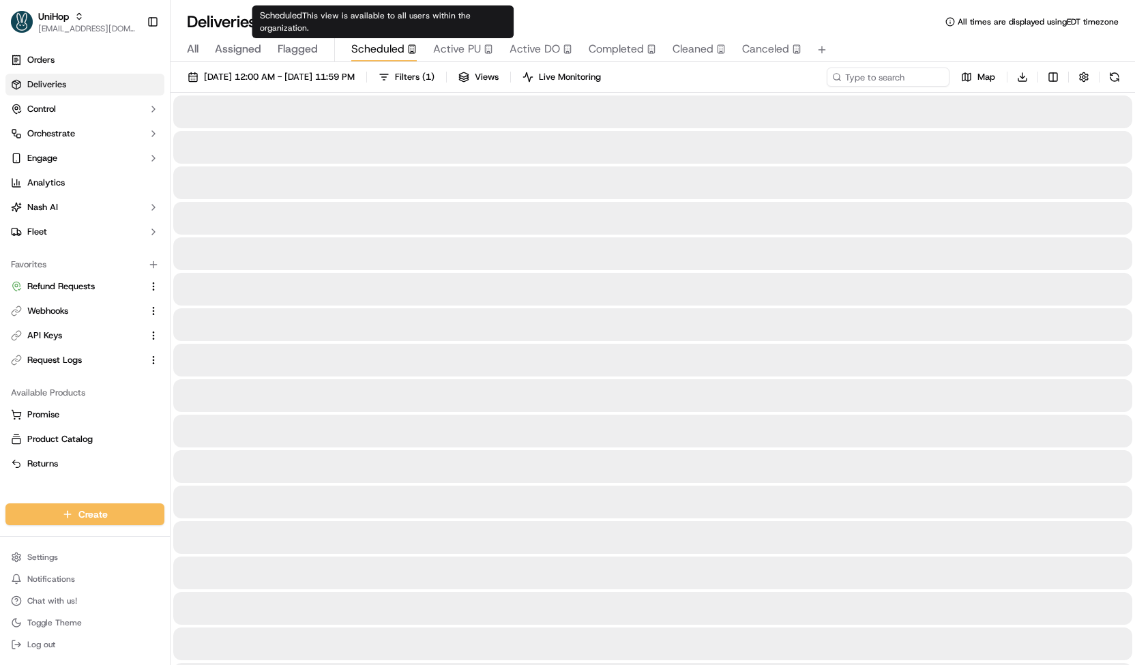
click at [398, 53] on span "Scheduled" at bounding box center [377, 49] width 53 height 16
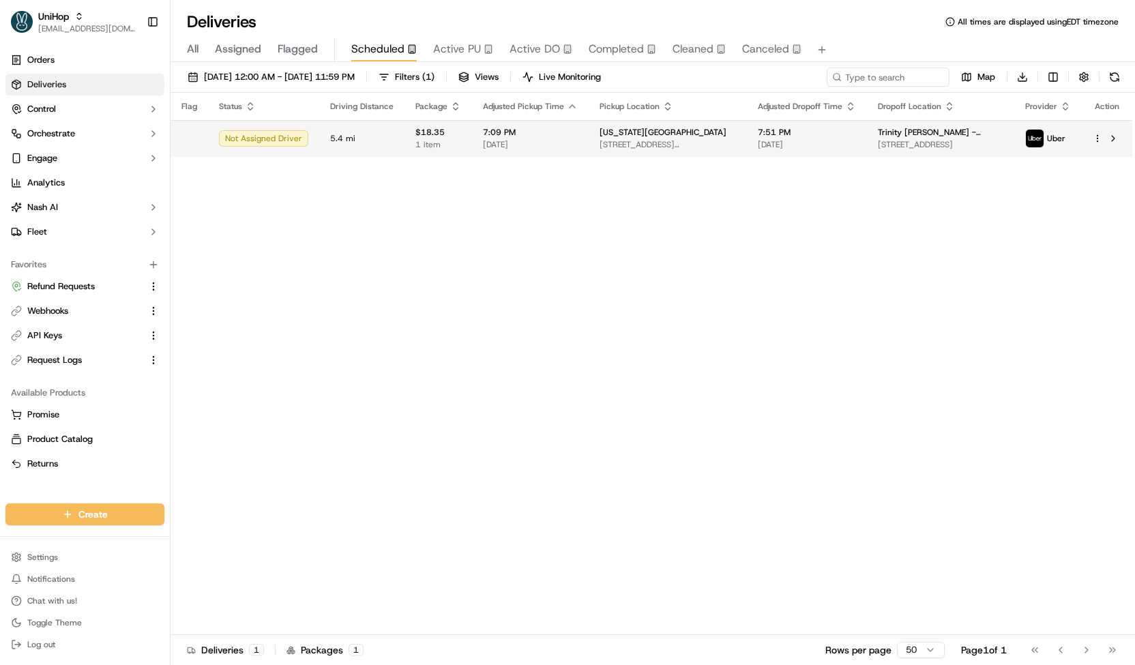
click at [426, 133] on span "$18.35" at bounding box center [438, 132] width 46 height 11
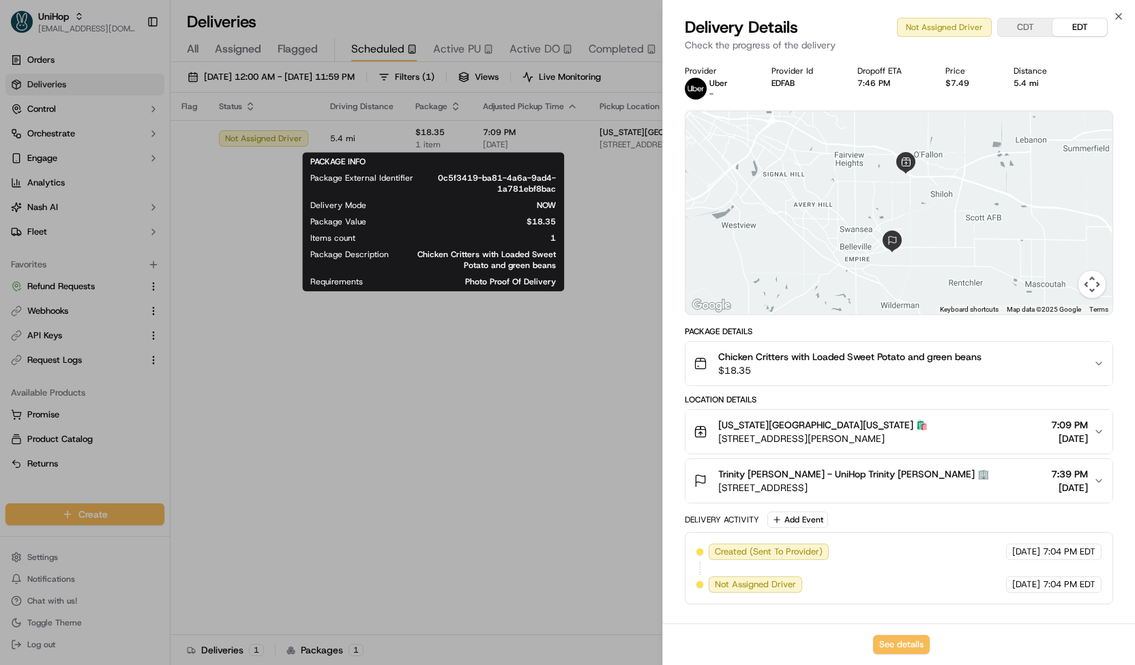
click at [488, 159] on div "PACKAGE INFO Package External Identifier 0c5f3419-ba81-4a6a-9ad4-1a781ebf8bac D…" at bounding box center [433, 221] width 246 height 131
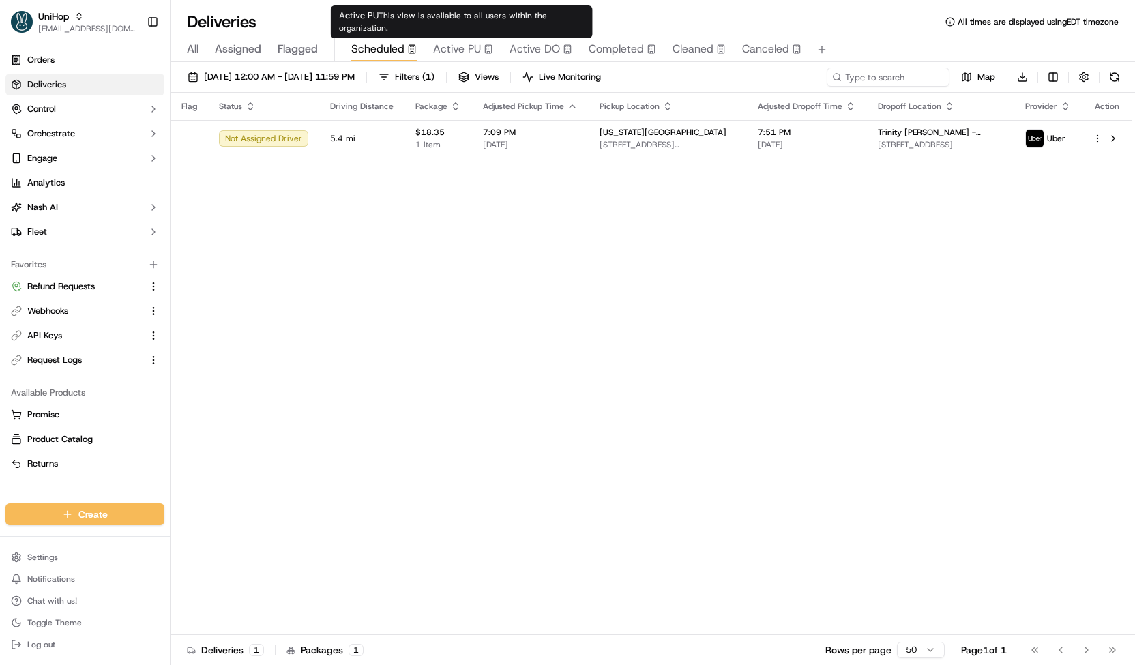
click at [465, 28] on div "Active PU This view is available to all users within the organization. Active P…" at bounding box center [462, 21] width 262 height 33
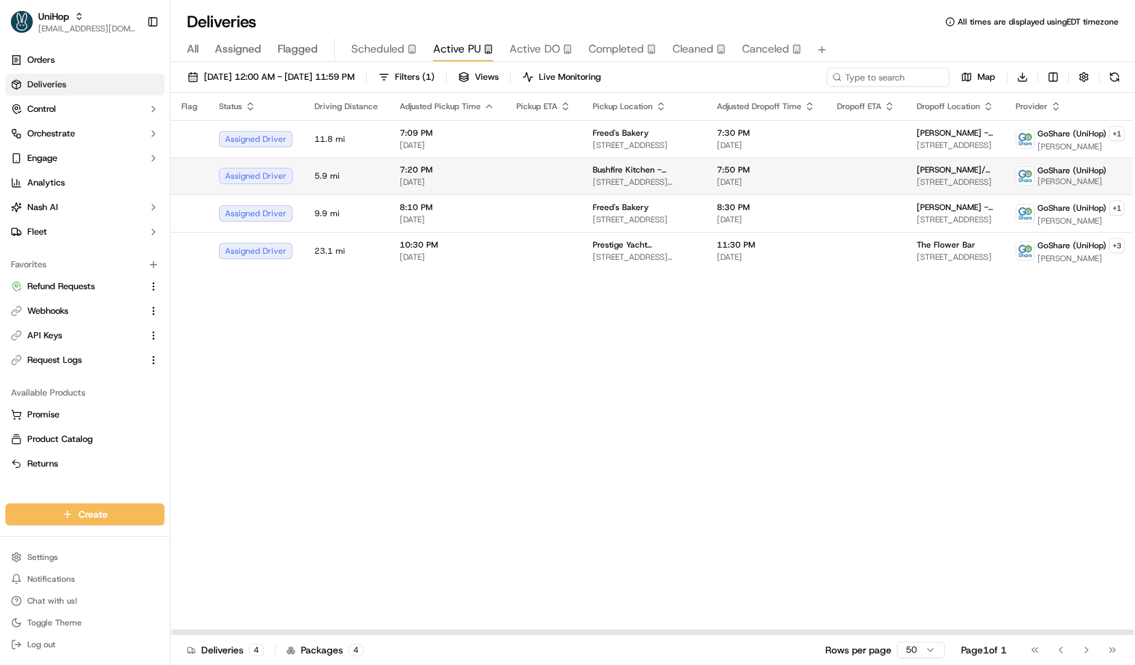
click at [529, 171] on td at bounding box center [543, 176] width 76 height 37
click at [535, 166] on td at bounding box center [543, 176] width 76 height 37
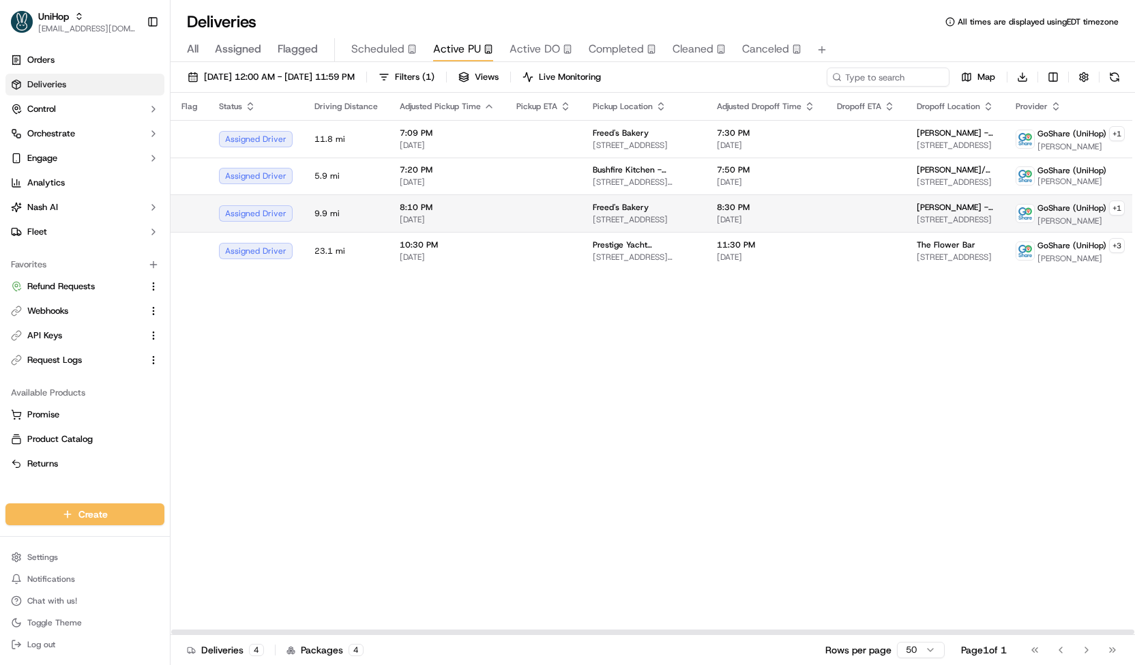
click at [561, 209] on td at bounding box center [543, 213] width 76 height 38
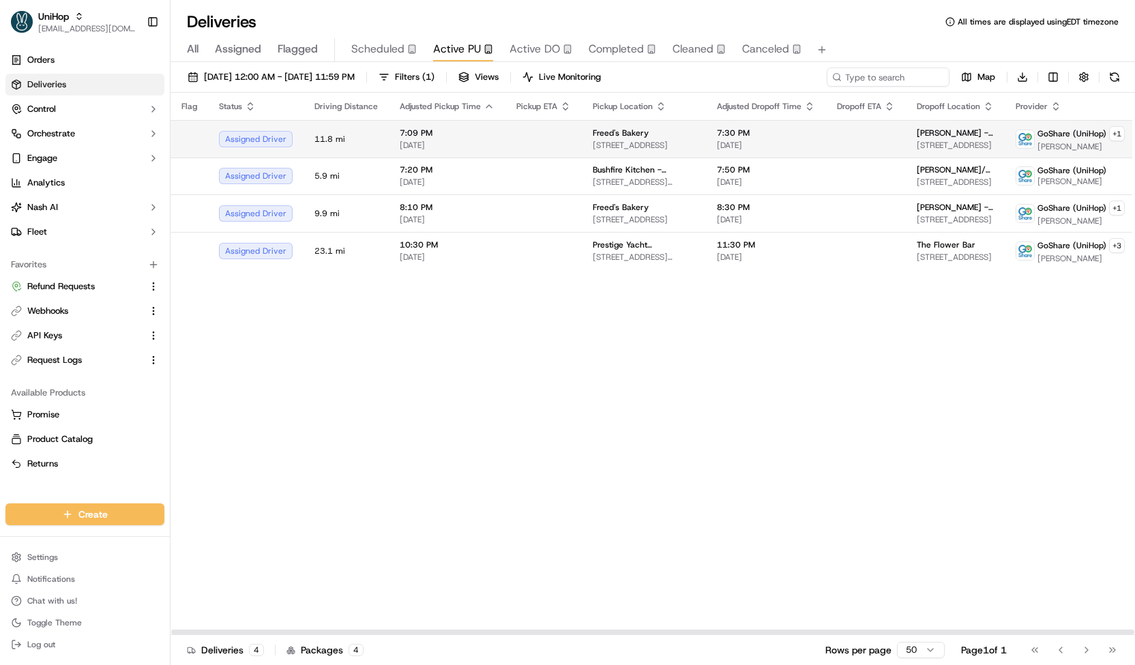
click at [562, 145] on td at bounding box center [543, 139] width 76 height 38
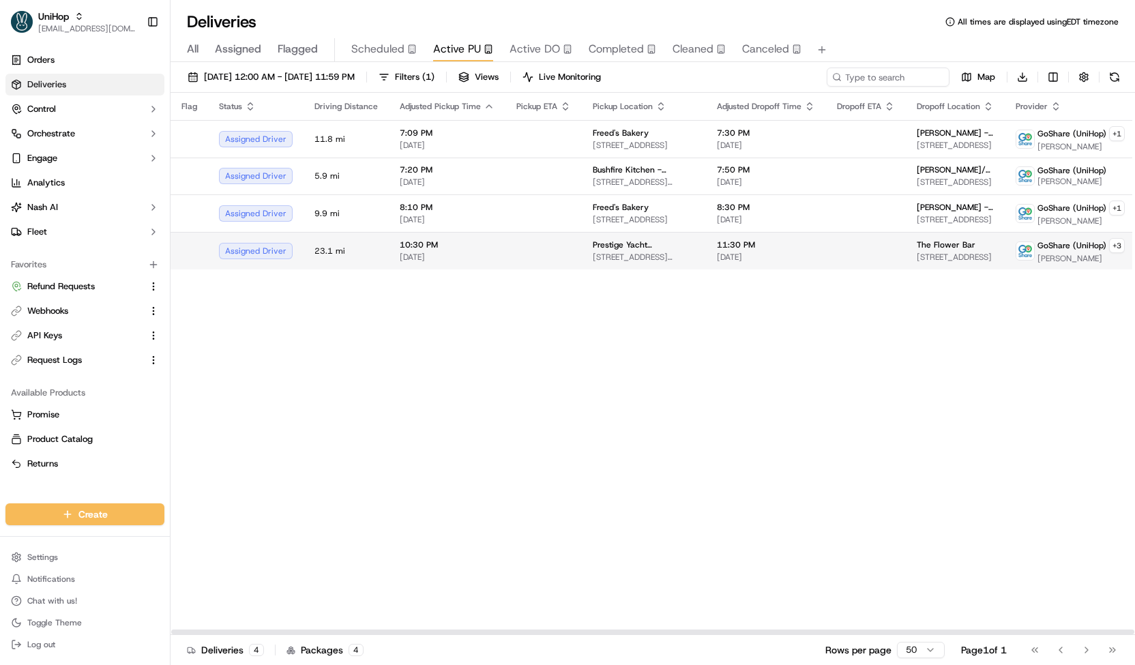
click at [610, 239] on span "Prestige Yacht Charters/Mike Masterson" at bounding box center [644, 244] width 102 height 11
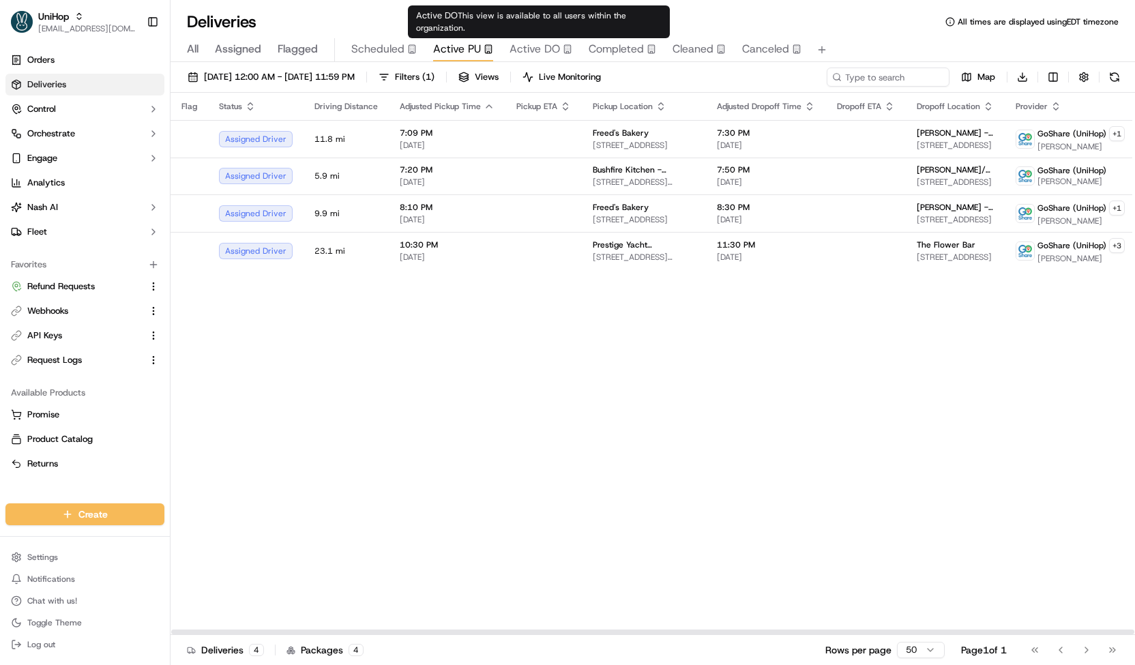
click at [529, 53] on span "Active DO" at bounding box center [535, 49] width 50 height 16
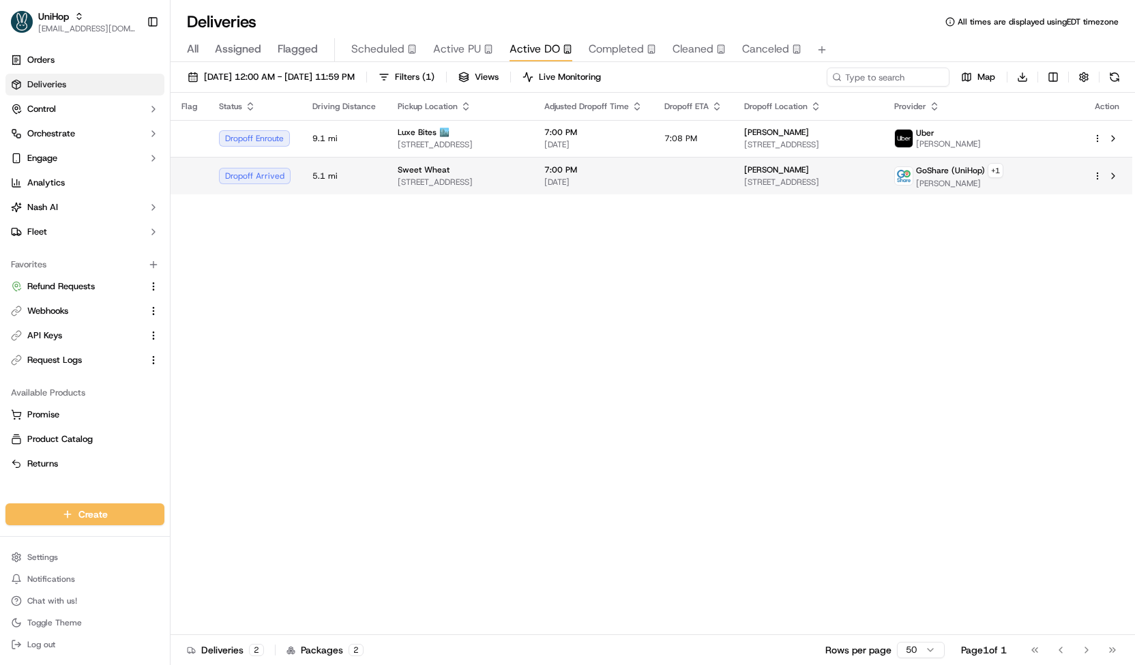
click at [523, 164] on div "Sweet Wheat" at bounding box center [460, 169] width 125 height 11
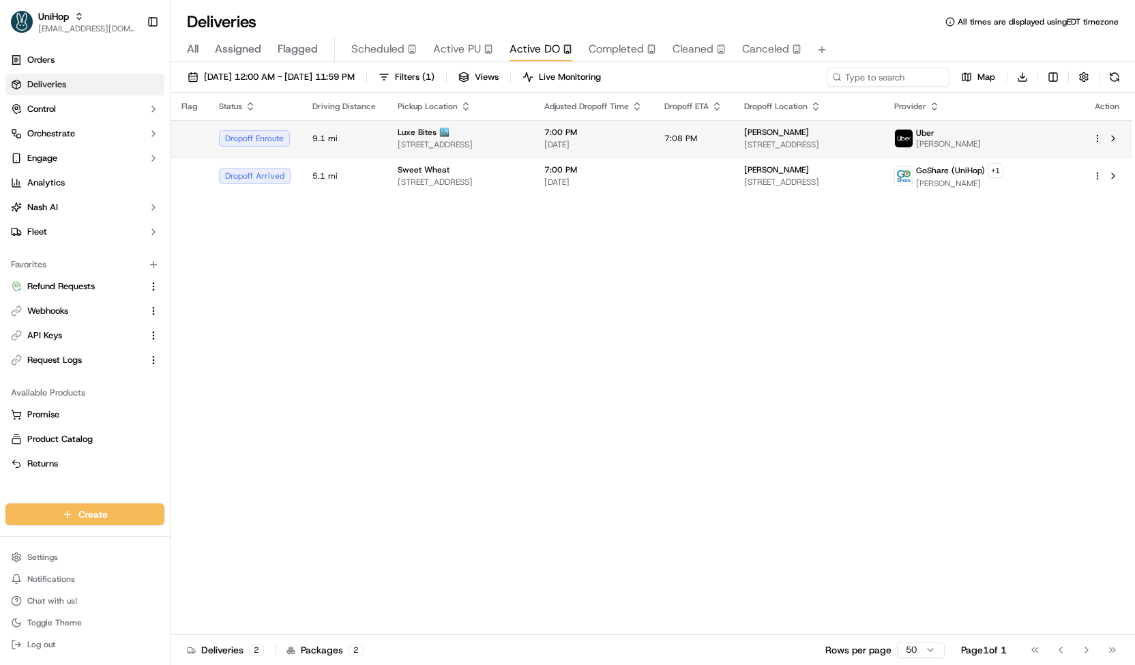
click at [523, 152] on td "Luxe Bites 🏙️ 3317 North Mission Road K1K1, Los AngelesLos Angeles, CA 90031-31…" at bounding box center [460, 138] width 147 height 37
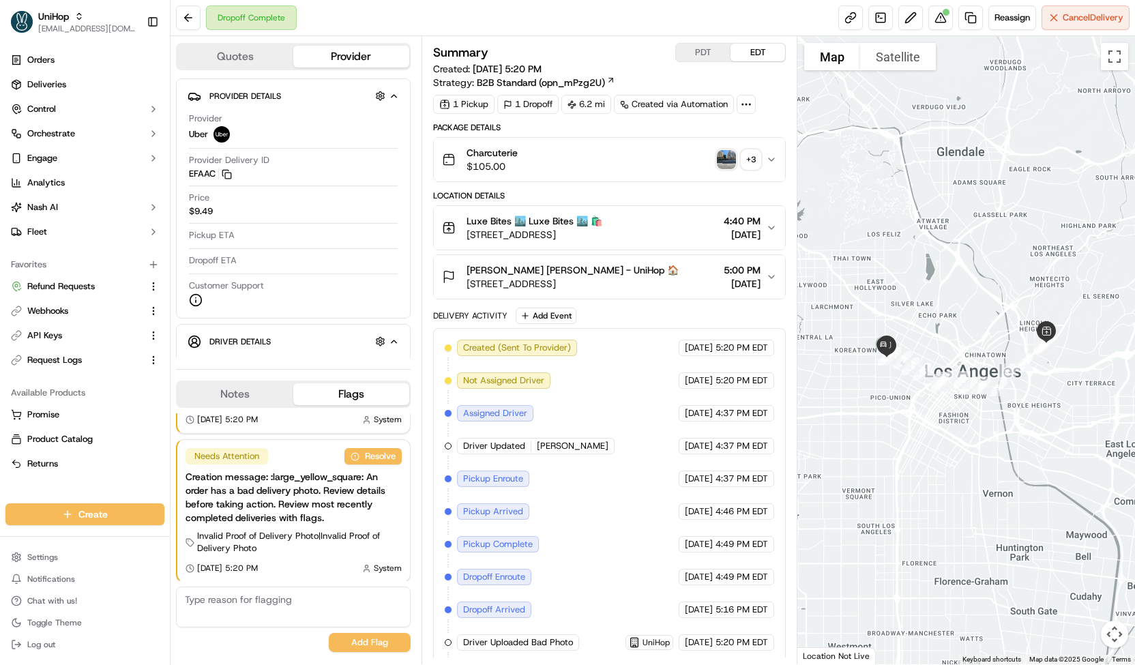
click at [729, 153] on img "button" at bounding box center [726, 159] width 19 height 19
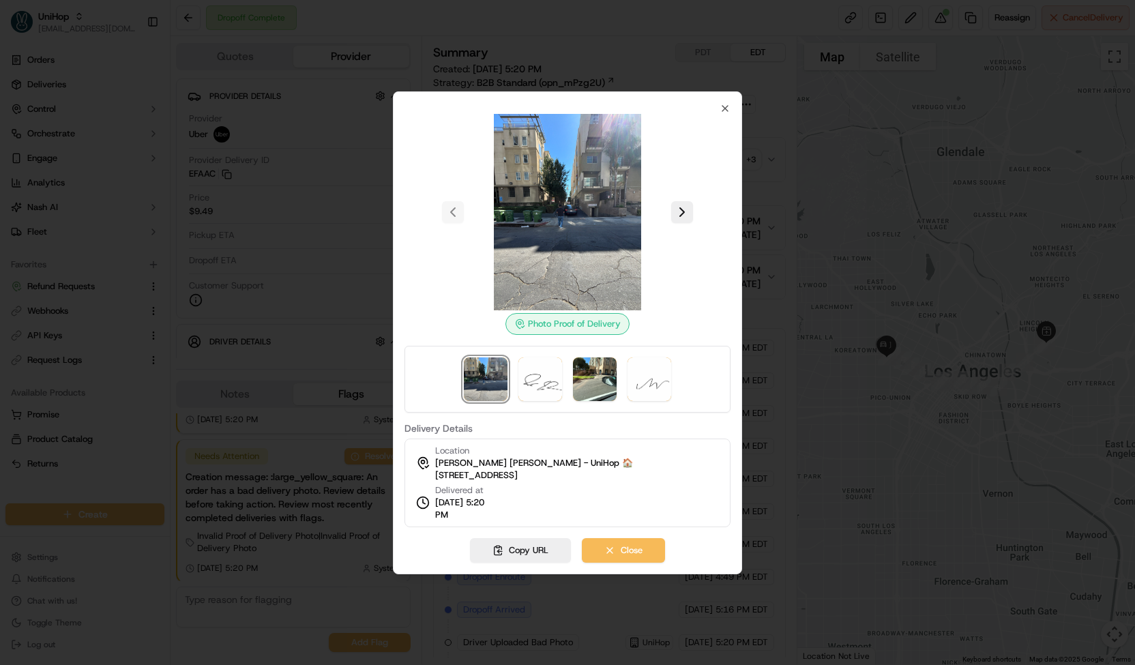
click at [313, 252] on div at bounding box center [567, 332] width 1135 height 665
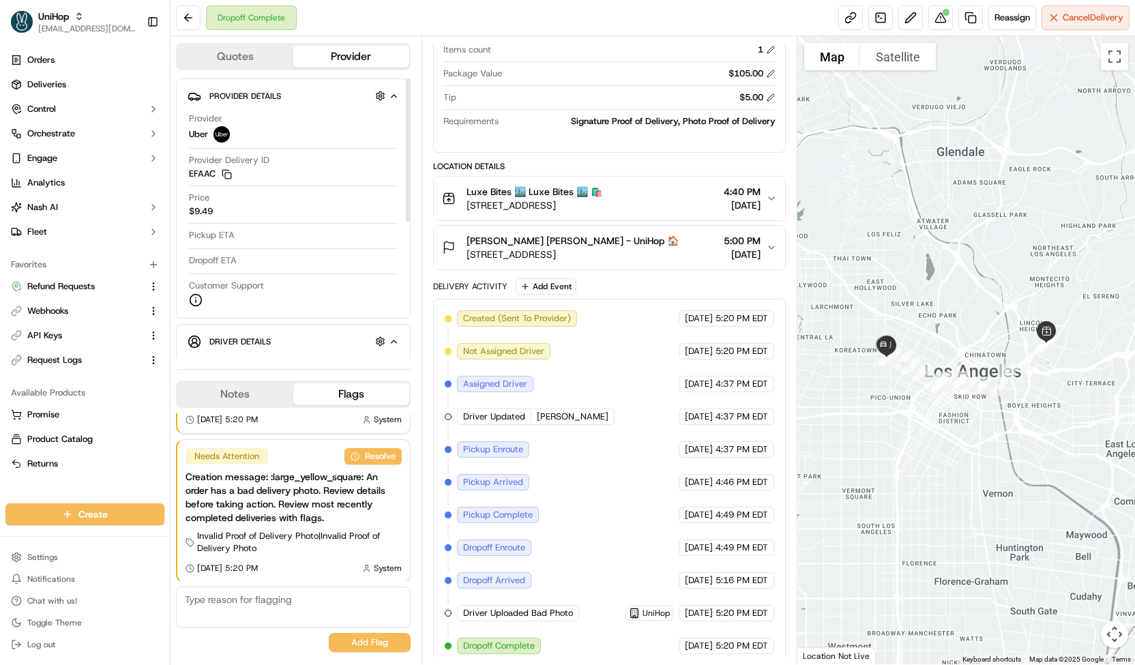
scroll to position [267, 0]
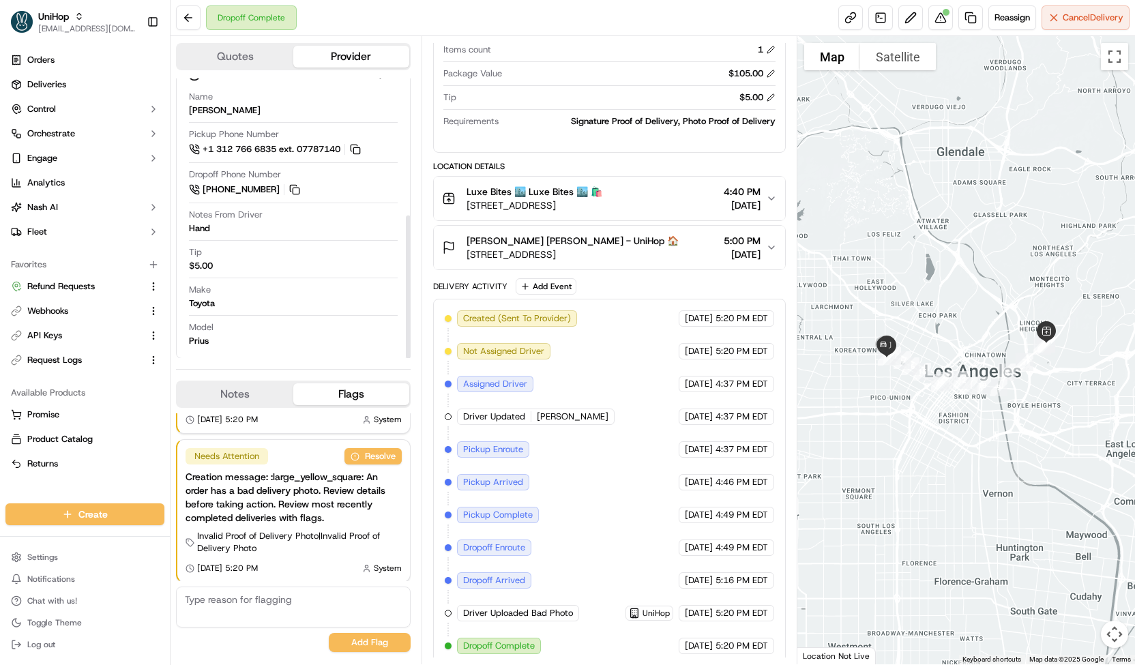
click at [237, 398] on button "Notes" at bounding box center [235, 394] width 116 height 22
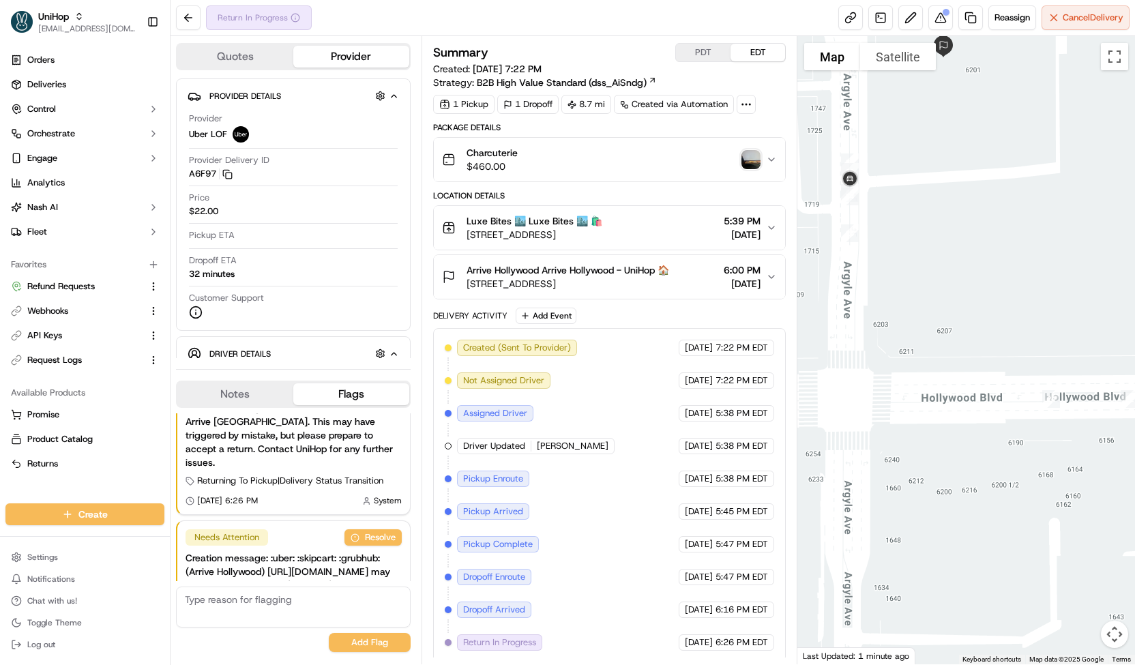
drag, startPoint x: 914, startPoint y: 214, endPoint x: 963, endPoint y: 244, distance: 57.9
click at [963, 244] on div at bounding box center [966, 350] width 338 height 628
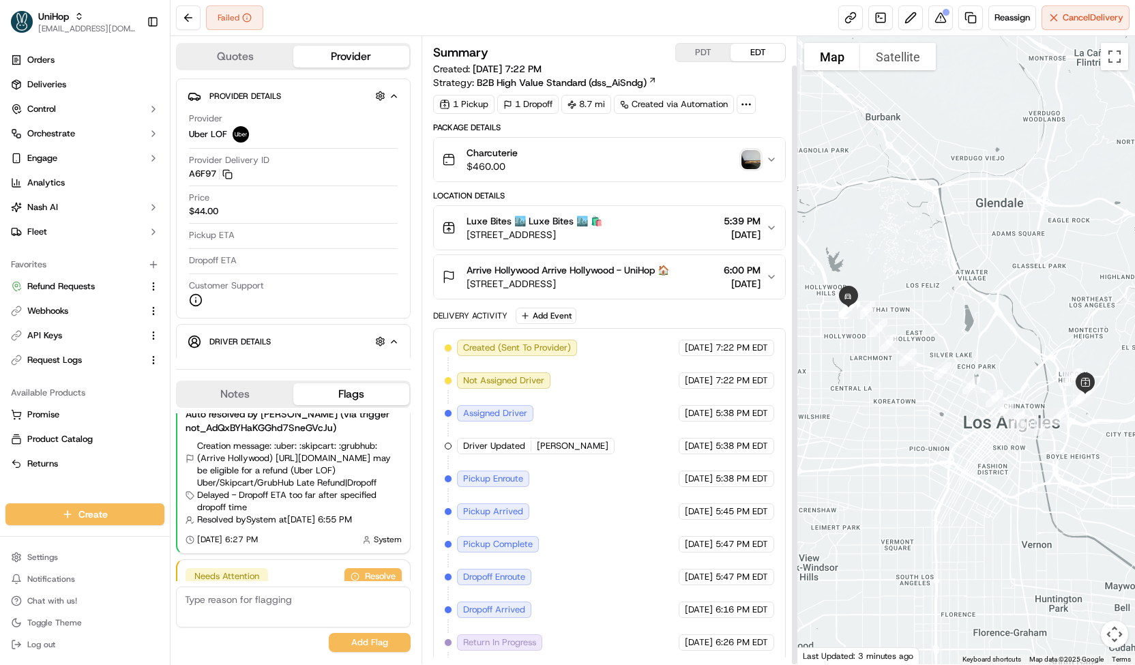
scroll to position [30, 0]
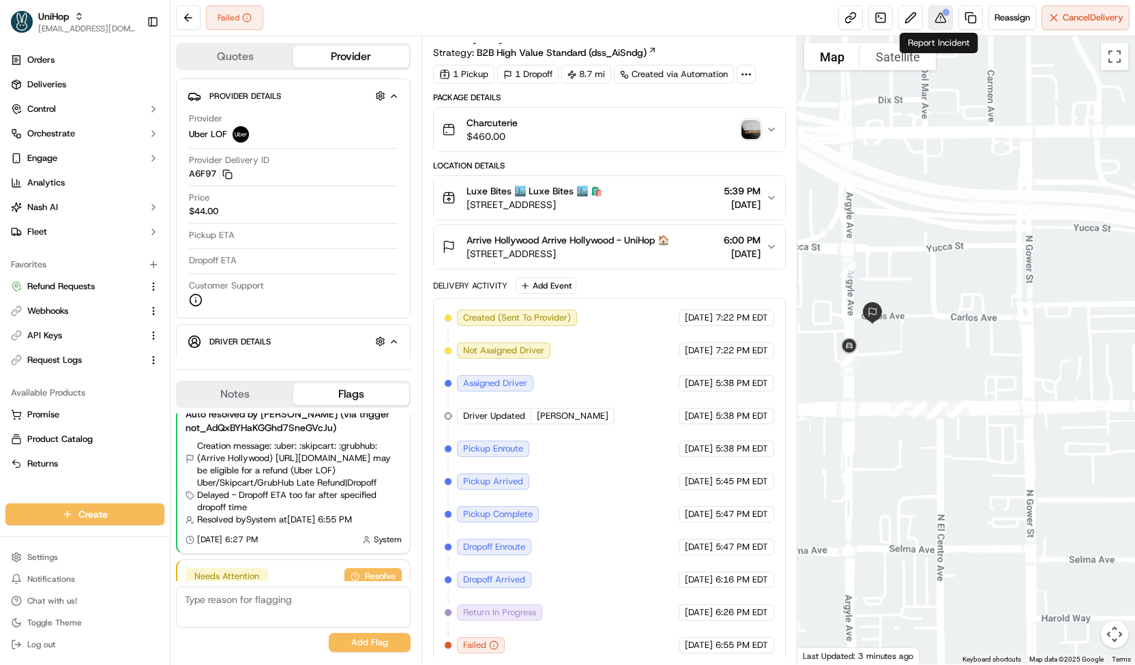
click at [939, 12] on button at bounding box center [940, 17] width 25 height 25
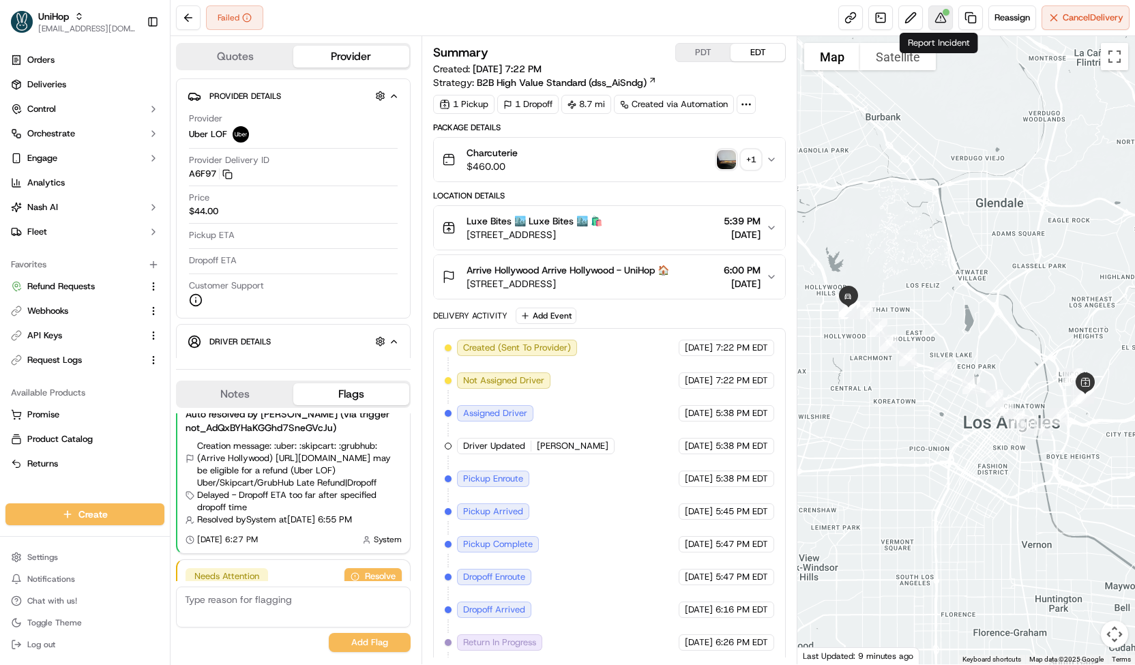
click at [943, 20] on button at bounding box center [940, 17] width 25 height 25
